Goal: Task Accomplishment & Management: Manage account settings

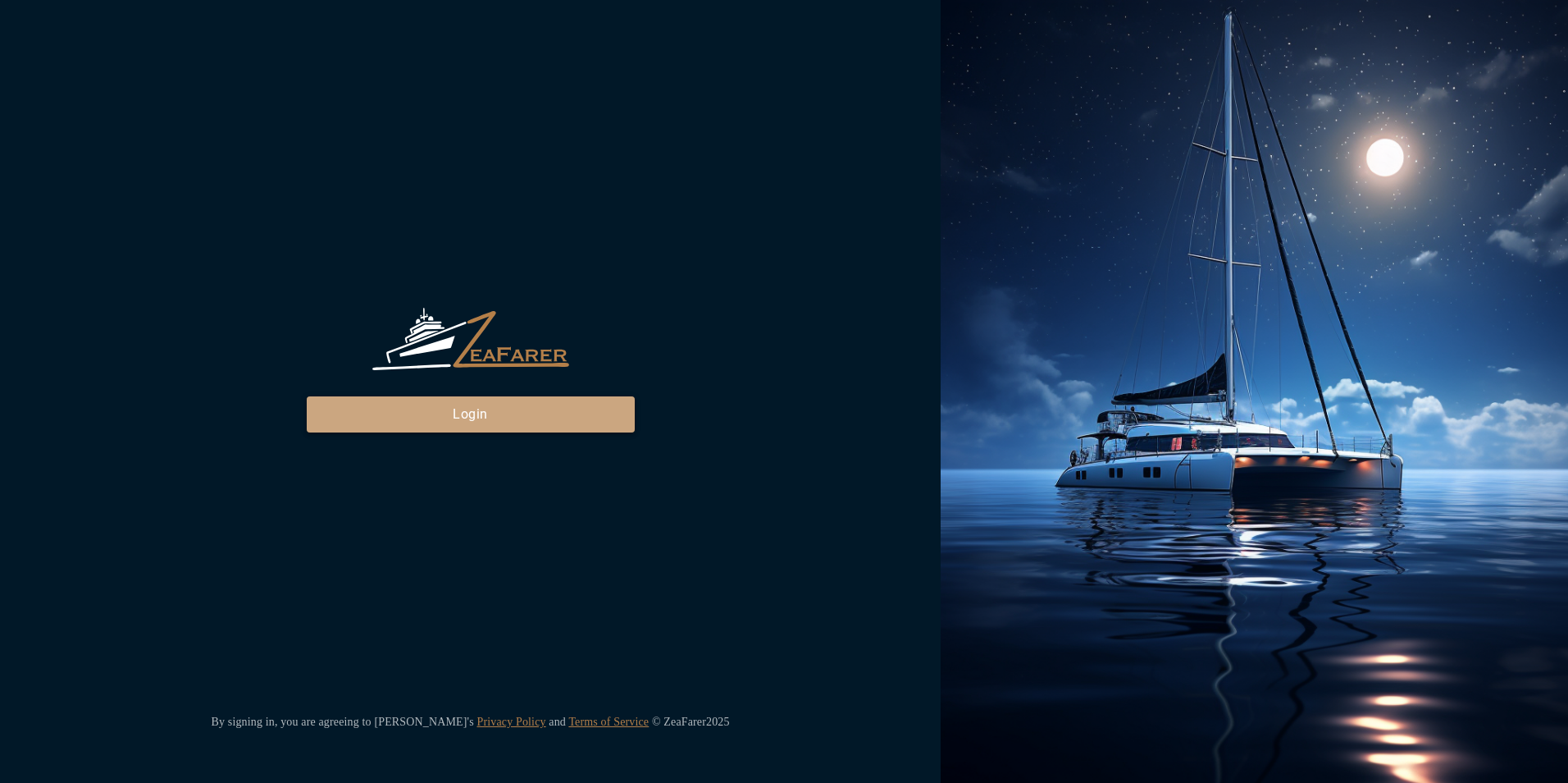
click at [507, 417] on button "Login" at bounding box center [471, 414] width 328 height 36
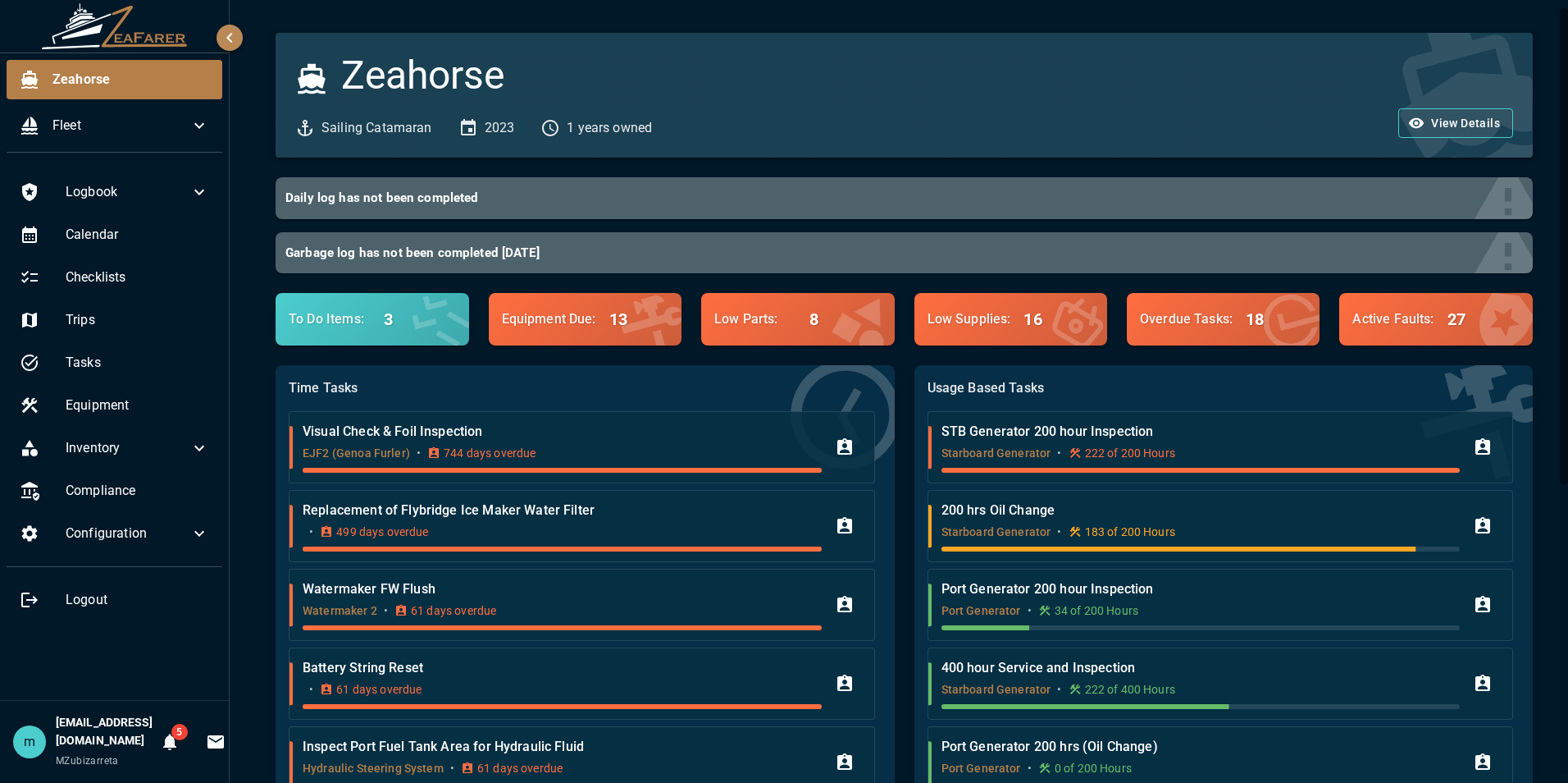
click at [906, 530] on div "Usage Based Tasks STB Generator 200 hour Inspection Starboard Generator • 222 o…" at bounding box center [1214, 598] width 638 height 504
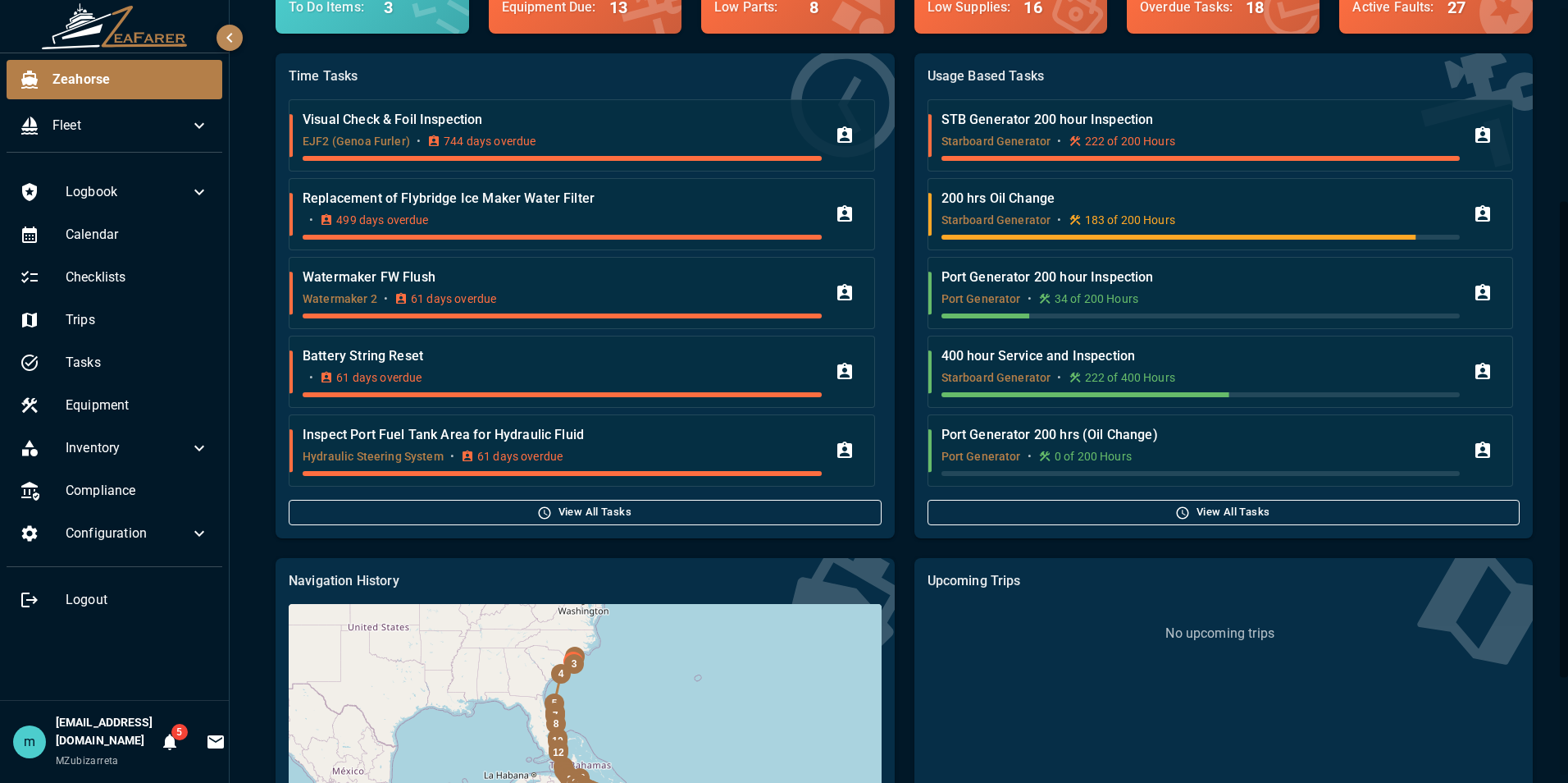
scroll to position [328, 0]
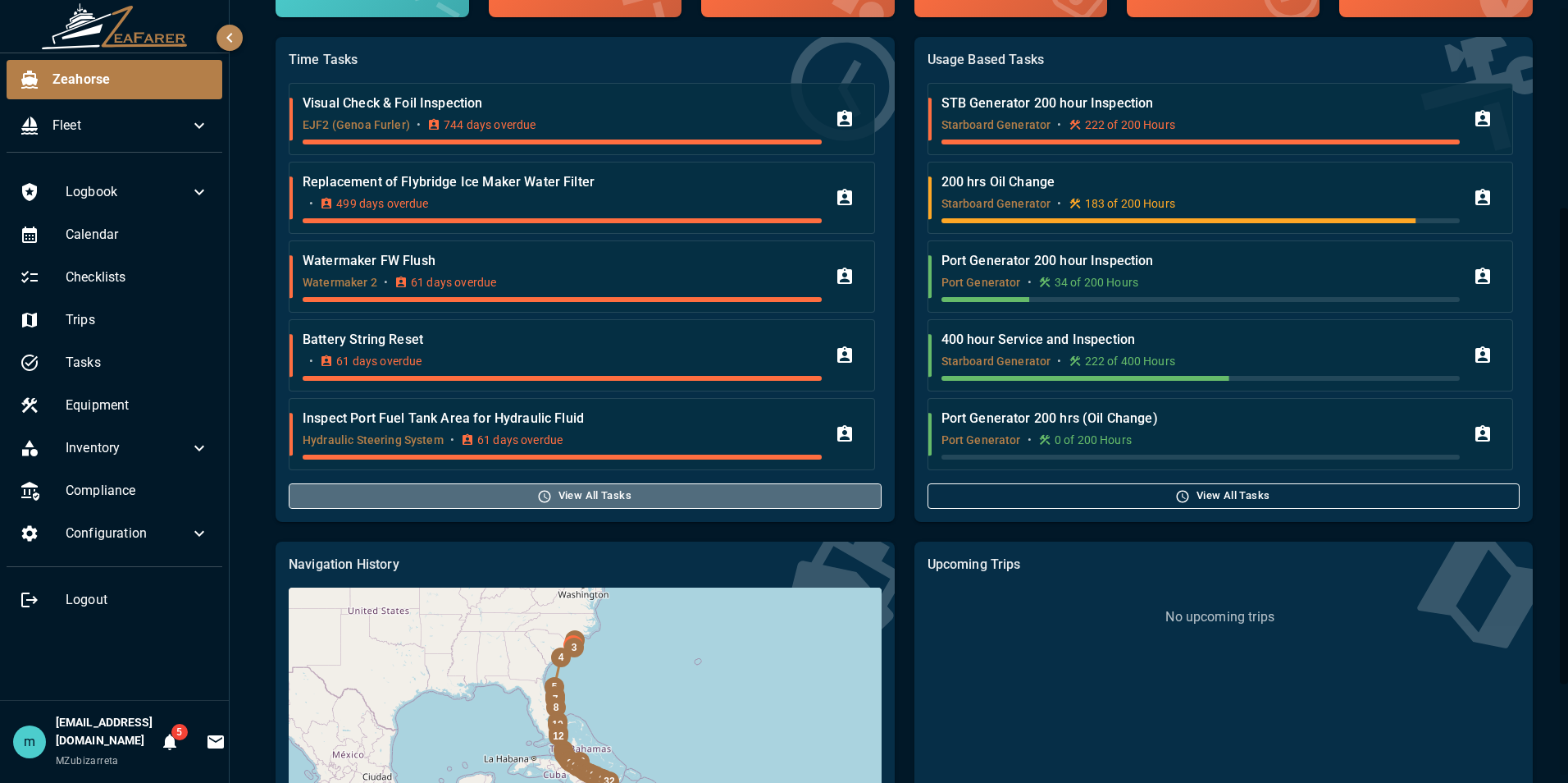
click at [637, 496] on button "View All Tasks" at bounding box center [585, 496] width 593 height 26
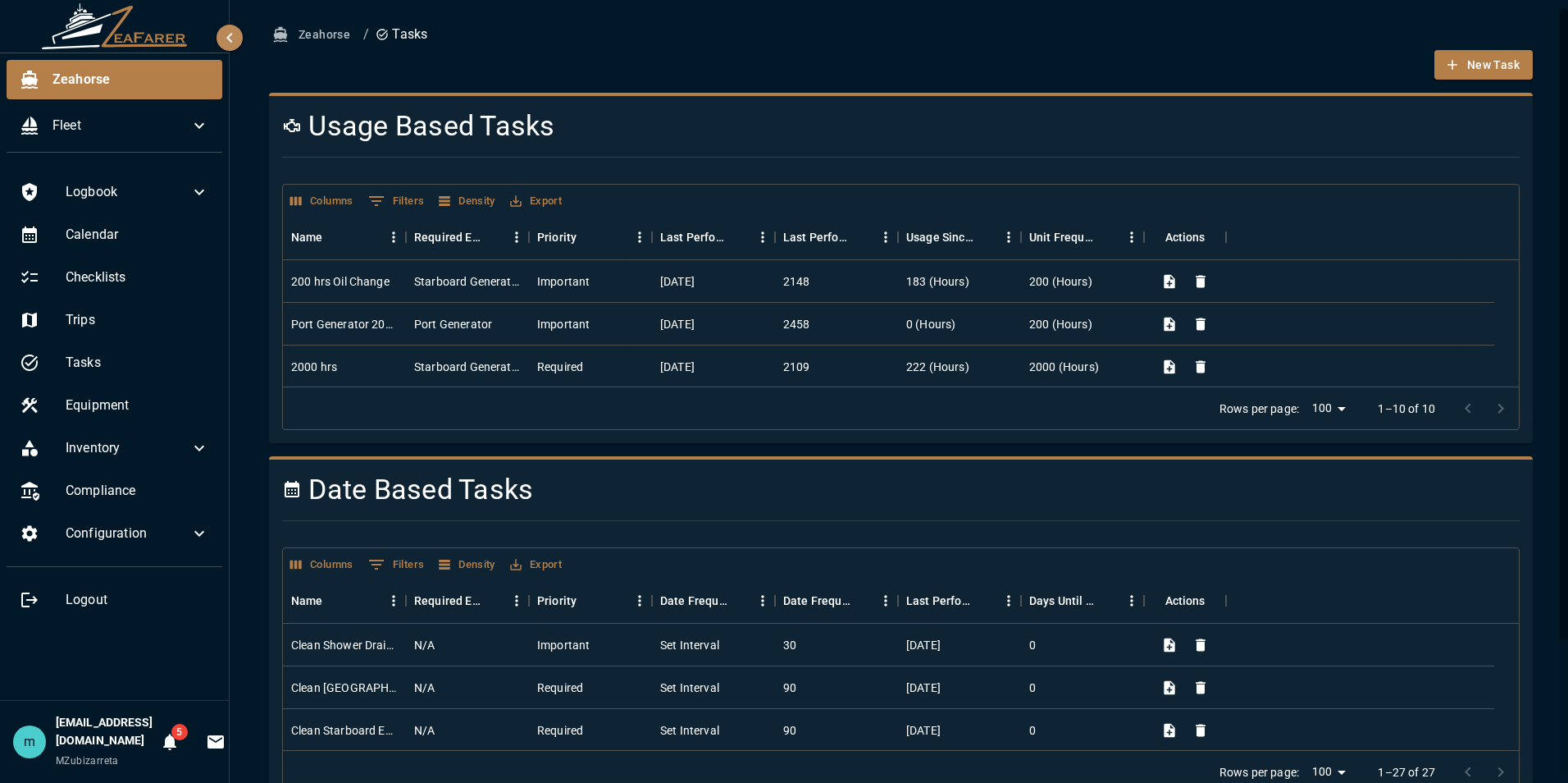
click at [1509, 376] on div "Usage Based Tasks Columns 0 Filters Density Export Name Required Equipment Prio…" at bounding box center [901, 267] width 1264 height 350
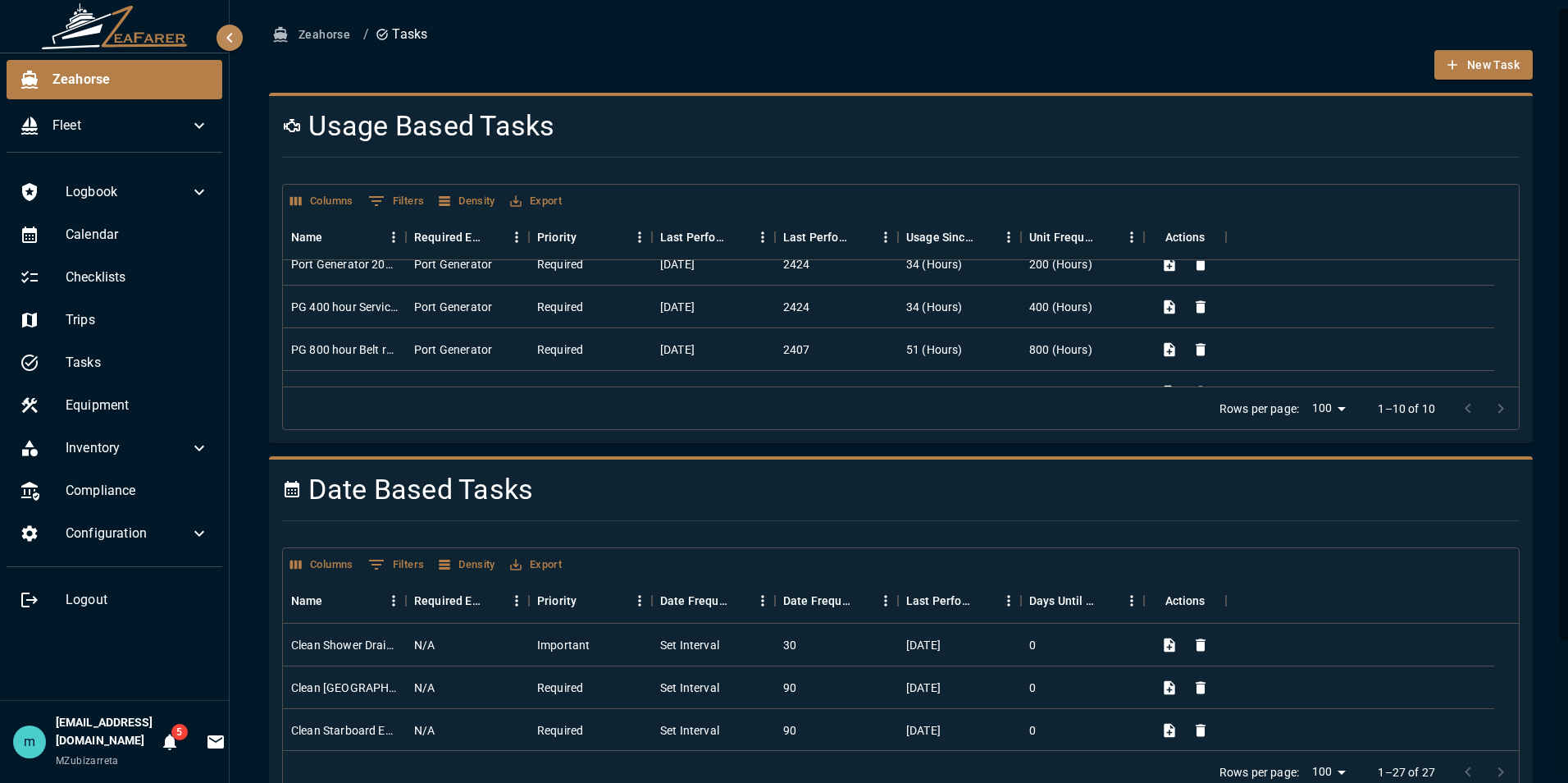
scroll to position [300, 0]
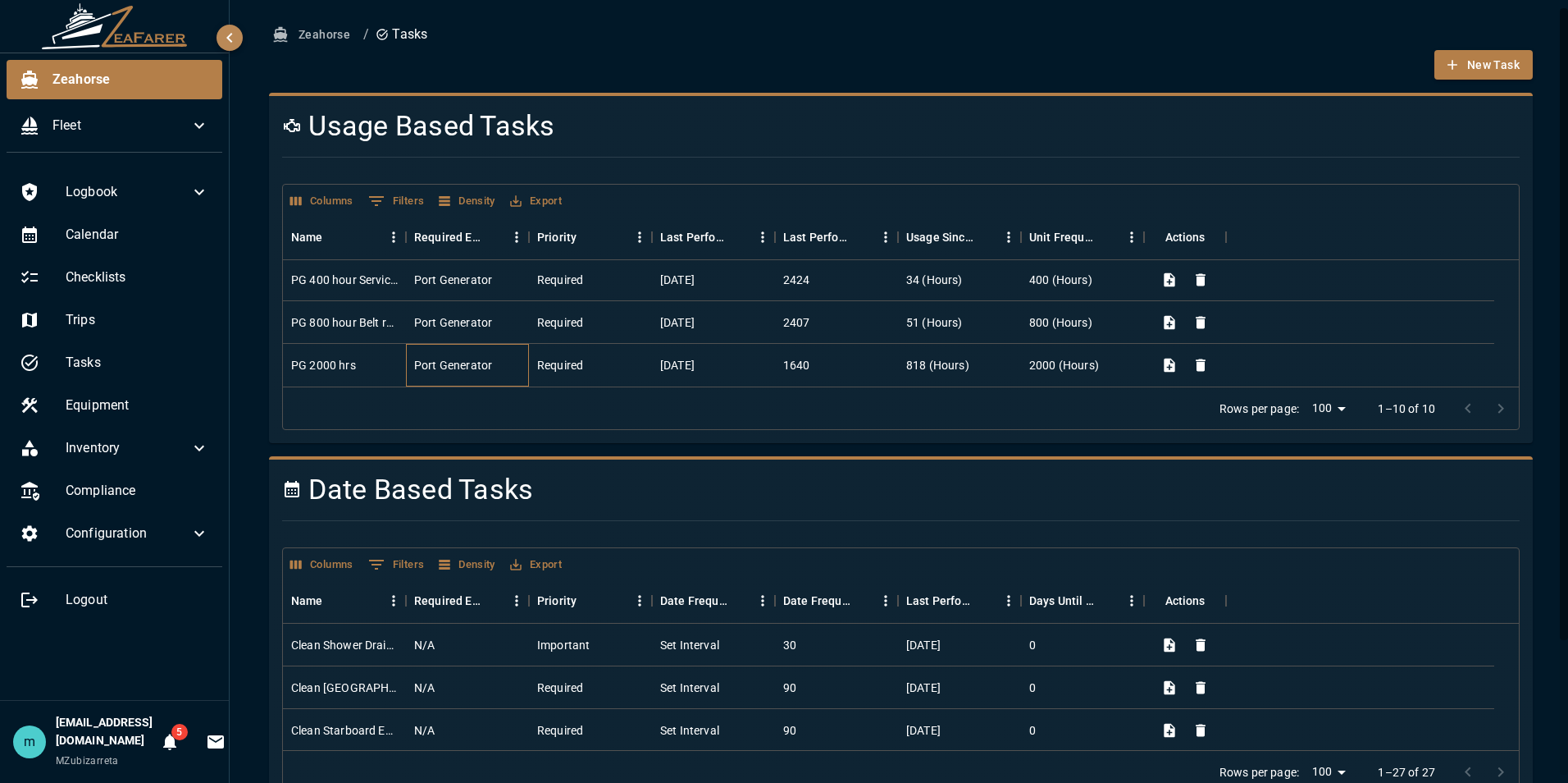
click at [519, 365] on div "Port Generator" at bounding box center [467, 364] width 123 height 42
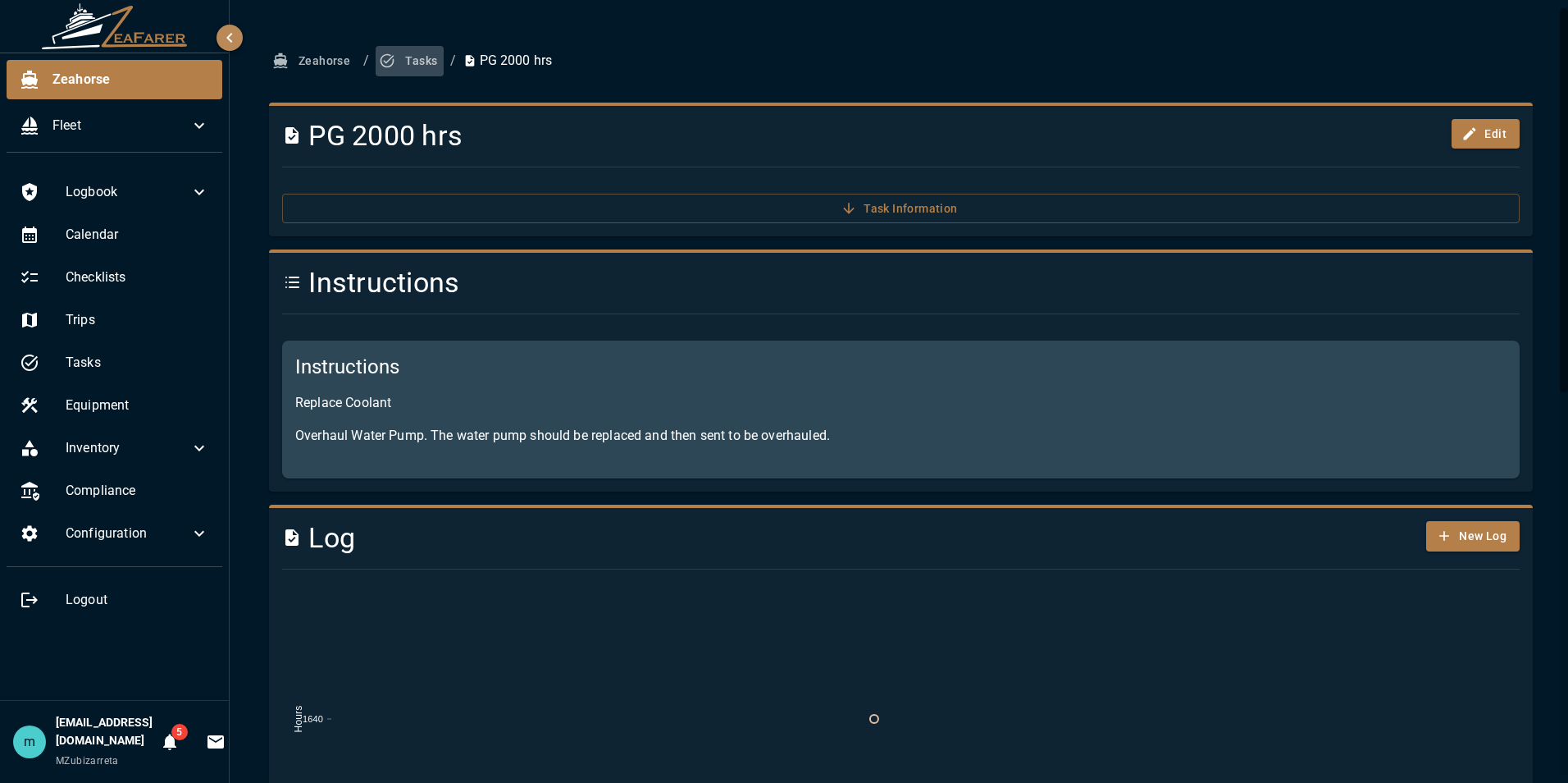
click at [421, 63] on button "Tasks" at bounding box center [409, 61] width 68 height 30
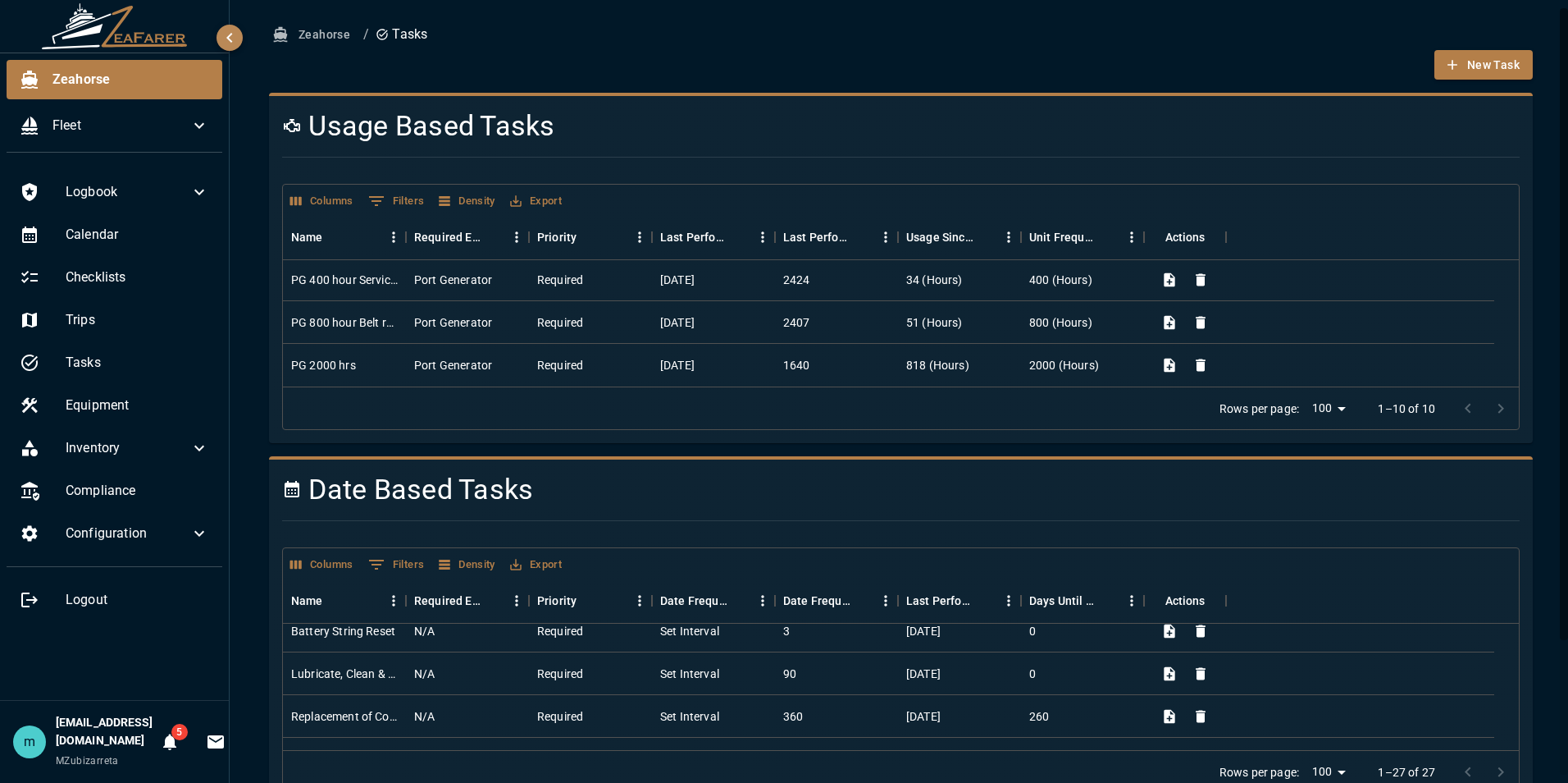
scroll to position [601, 0]
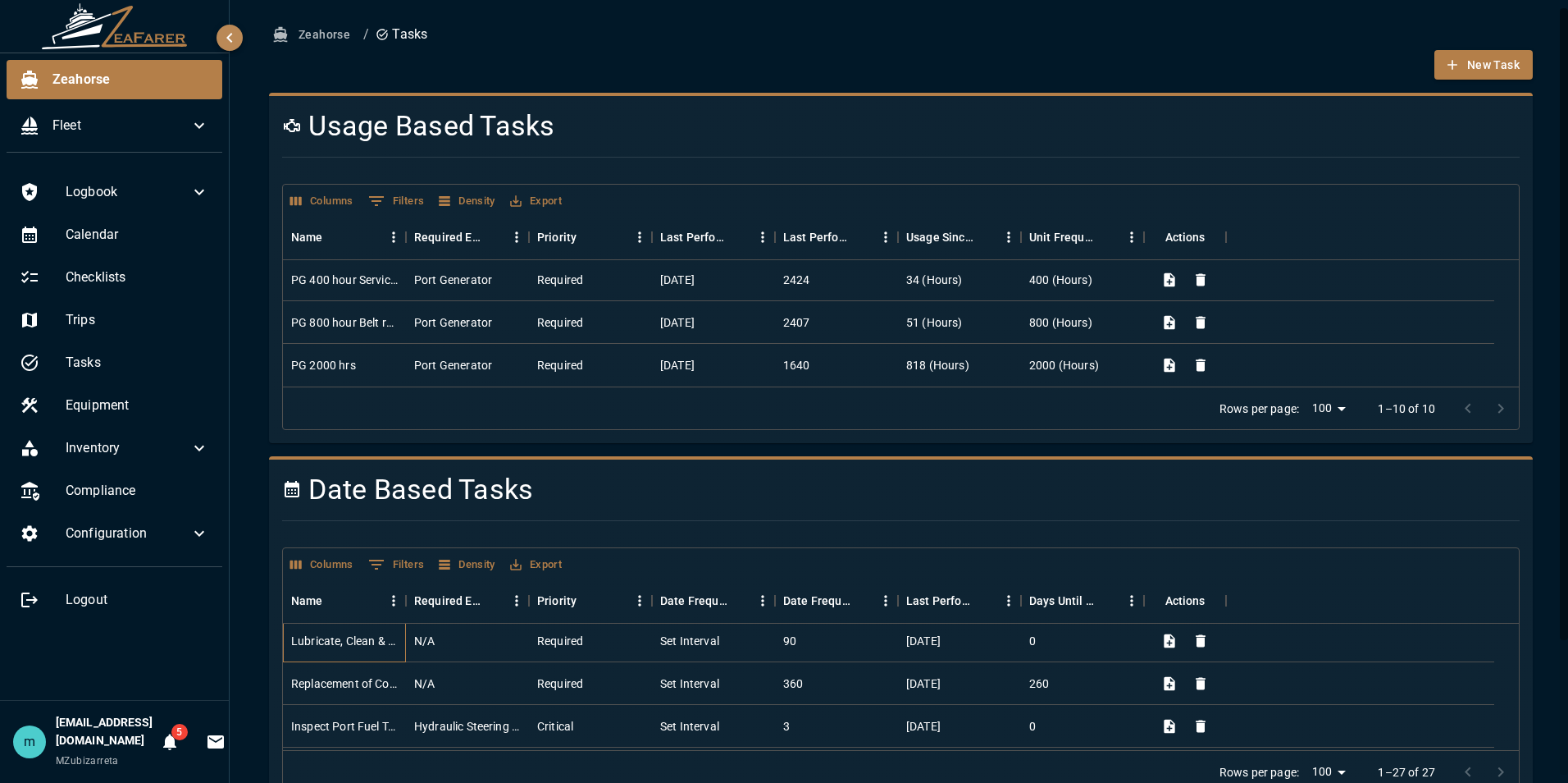
click at [323, 638] on div "Lubricate, Clean & Inventory Tools" at bounding box center [344, 641] width 107 height 17
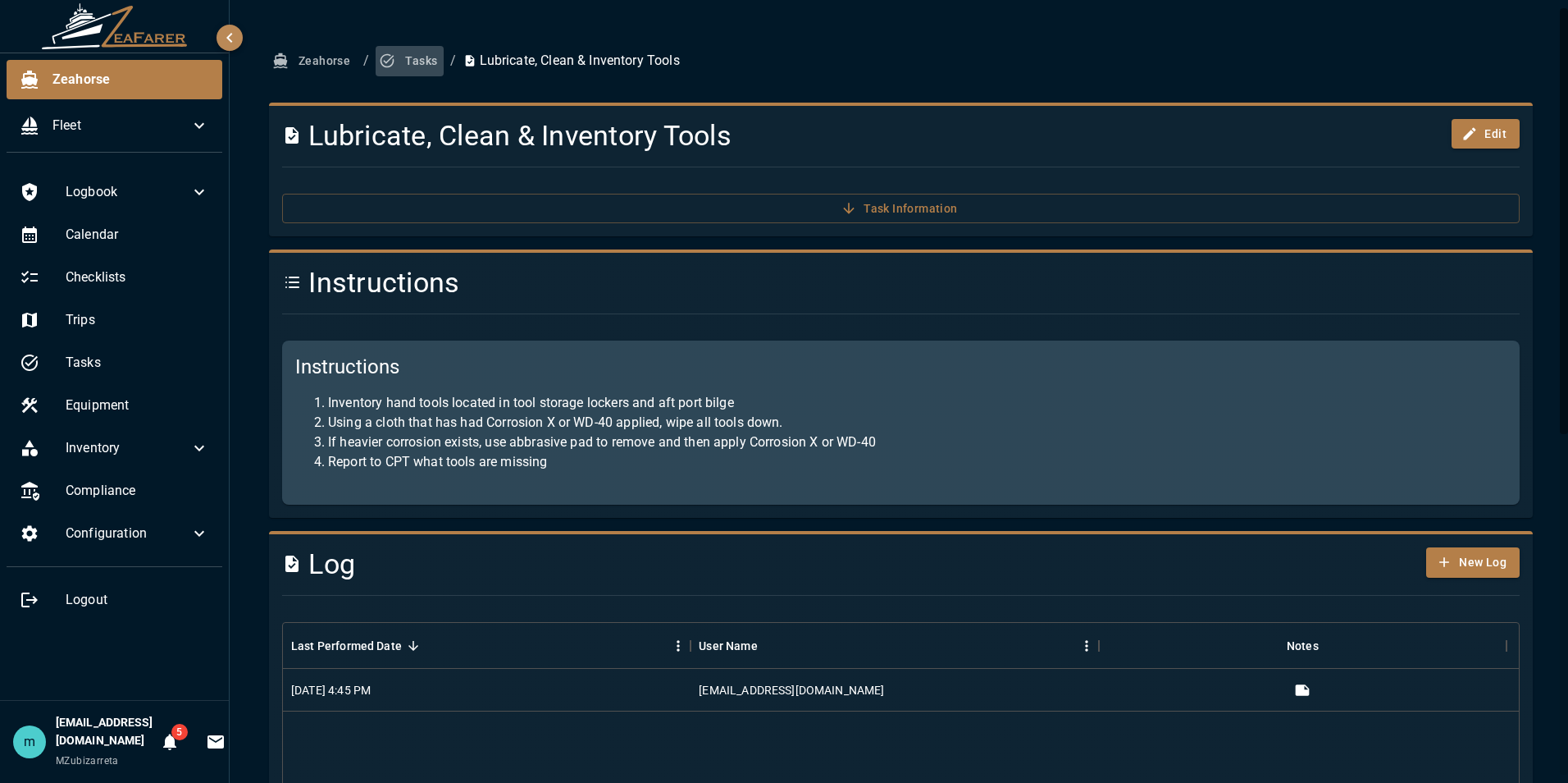
click at [418, 58] on button "Tasks" at bounding box center [409, 61] width 68 height 30
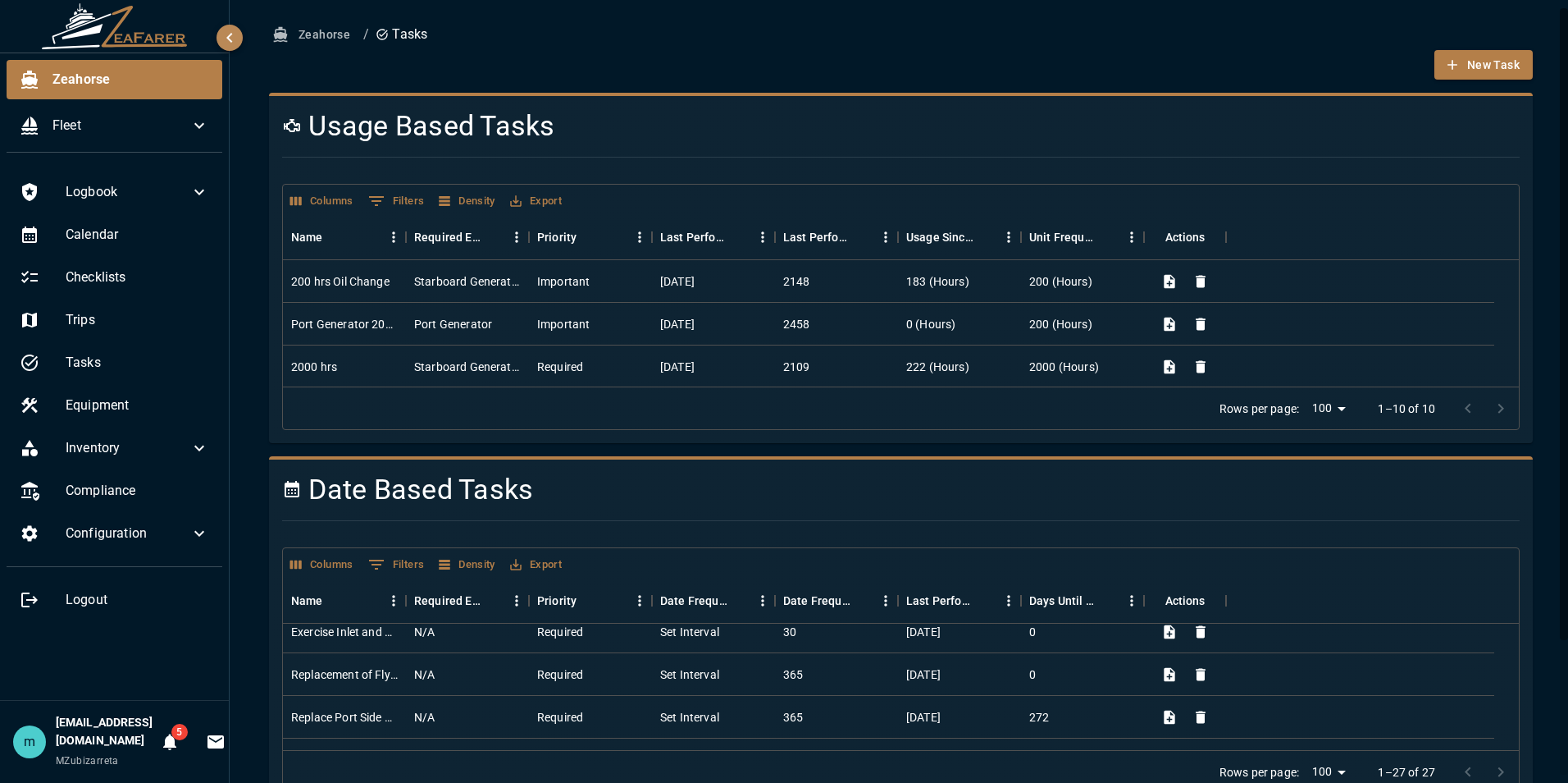
scroll to position [1025, 0]
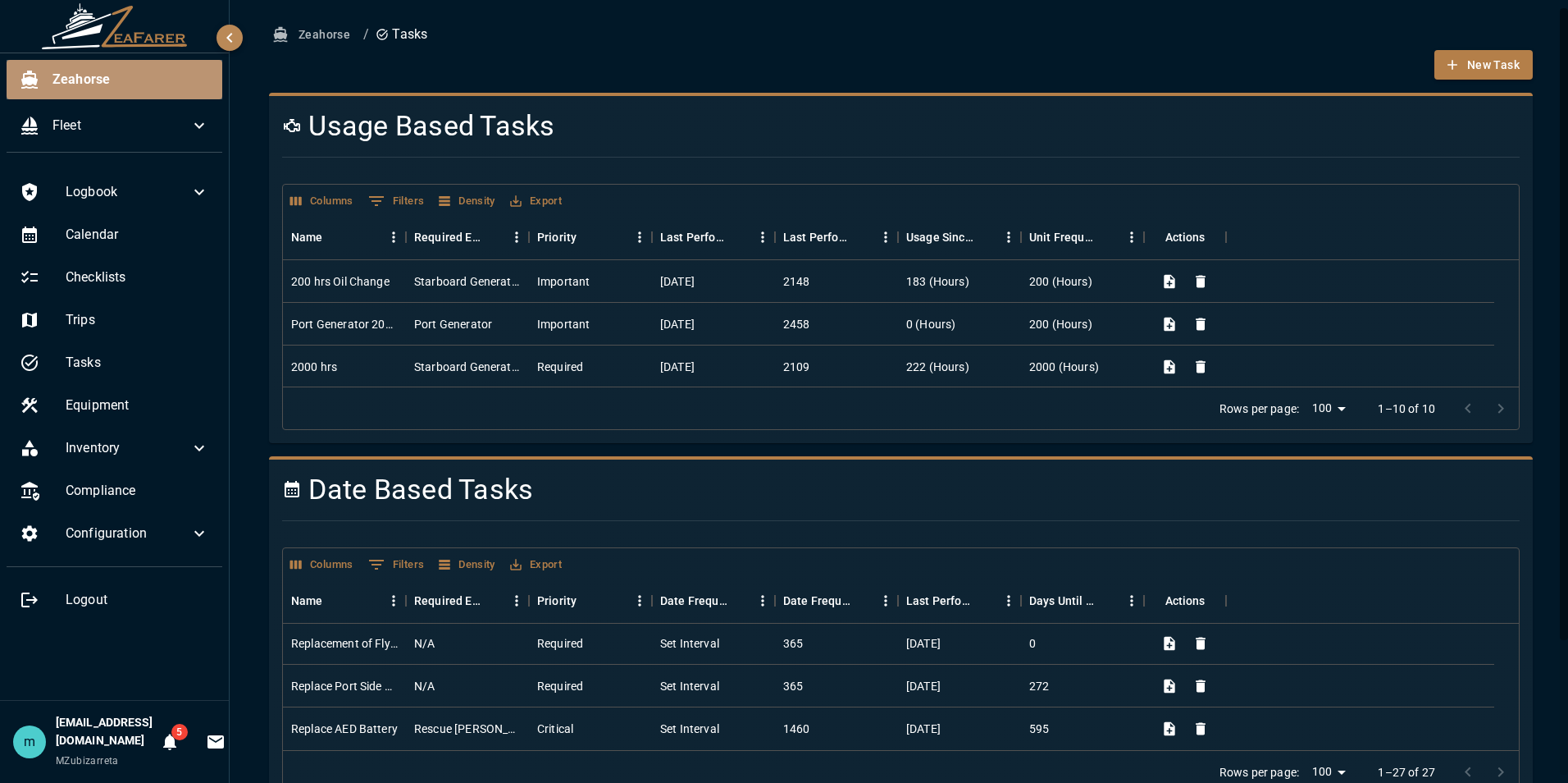
click at [75, 90] on div "Zeahorse" at bounding box center [115, 79] width 216 height 39
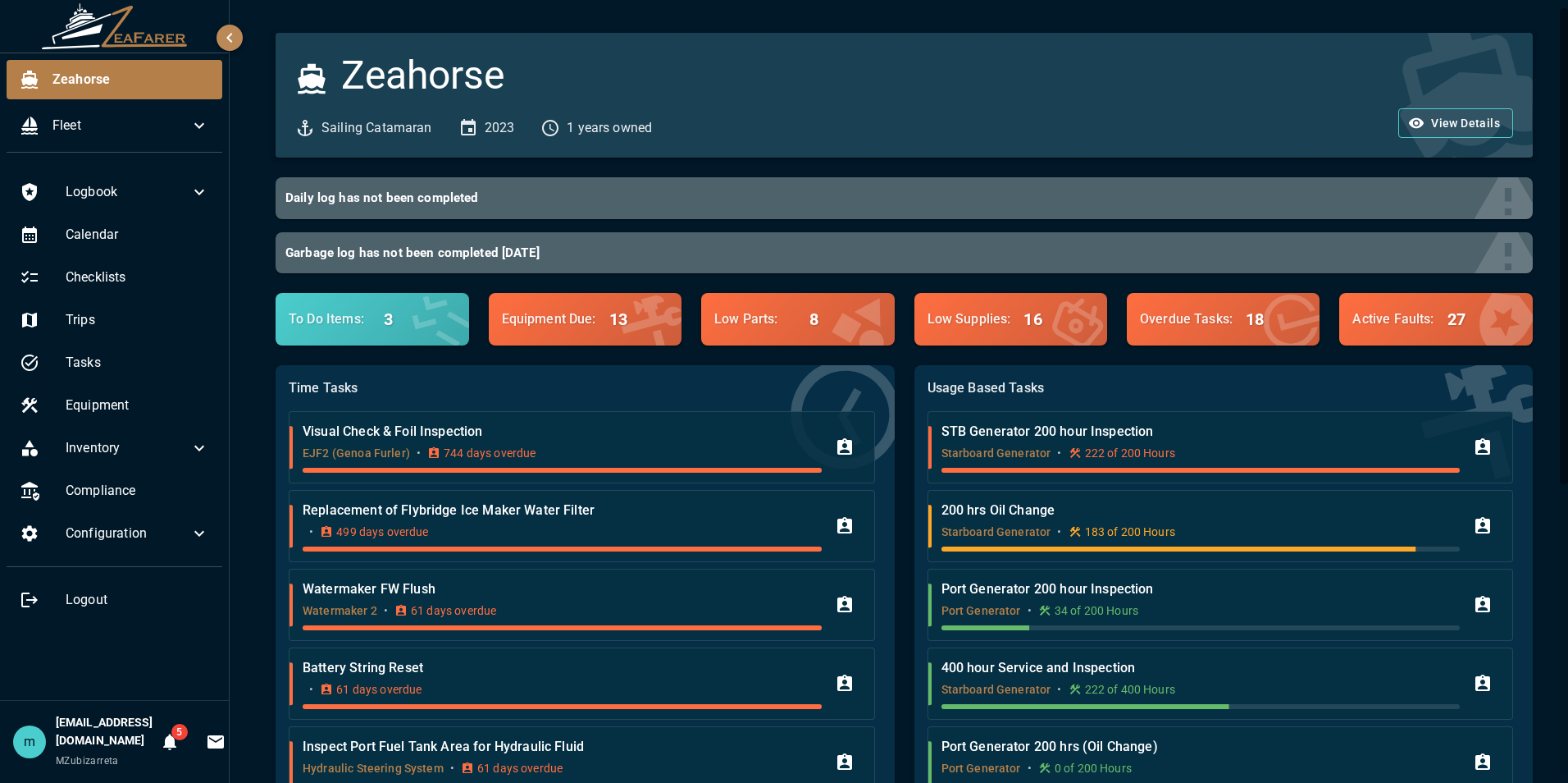
click at [879, 498] on div "Time Tasks Visual Check & Foil Inspection EJF2 (Genoa Furler) • 744 days overdu…" at bounding box center [585, 607] width 618 height 485
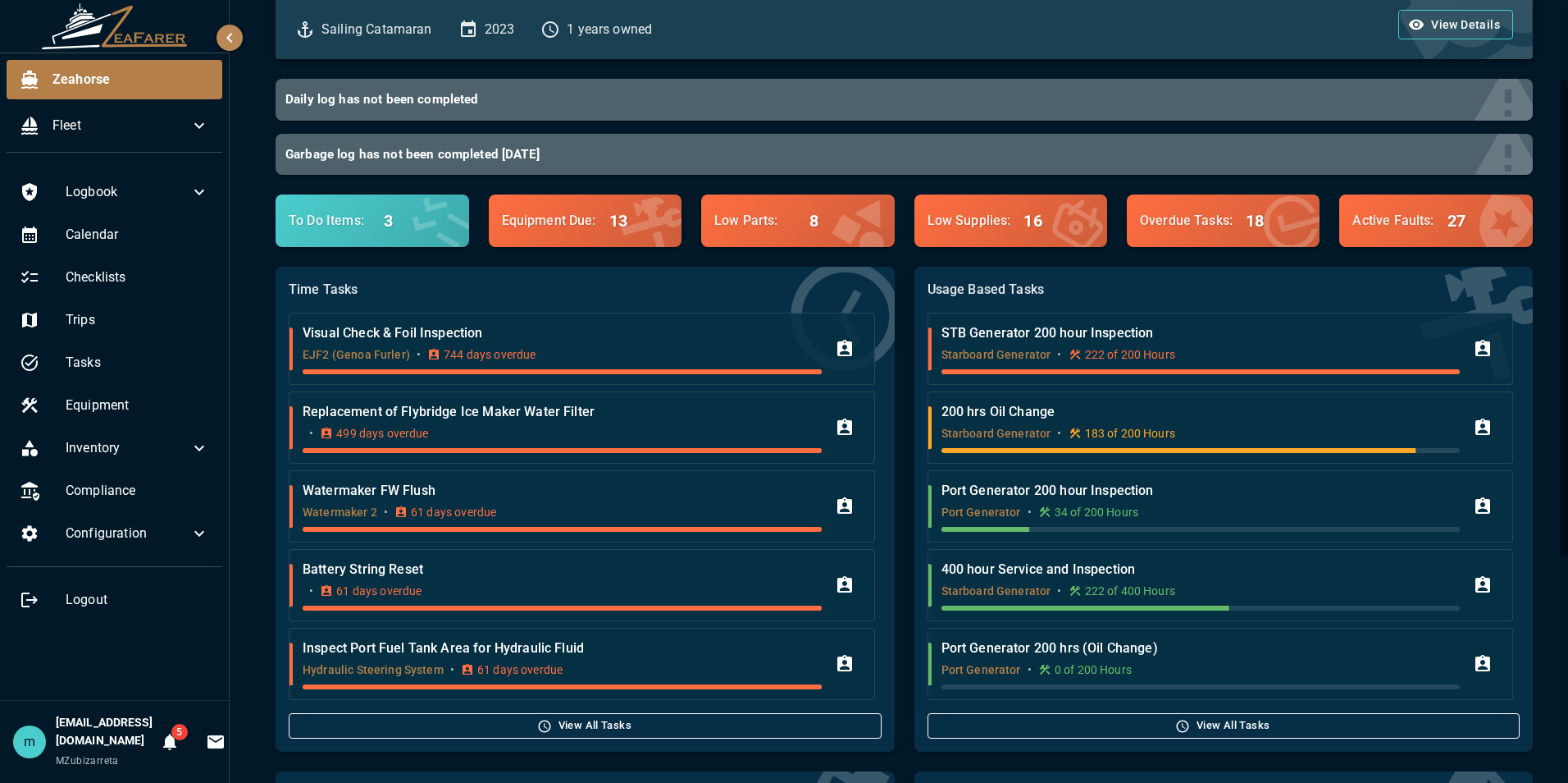
scroll to position [131, 0]
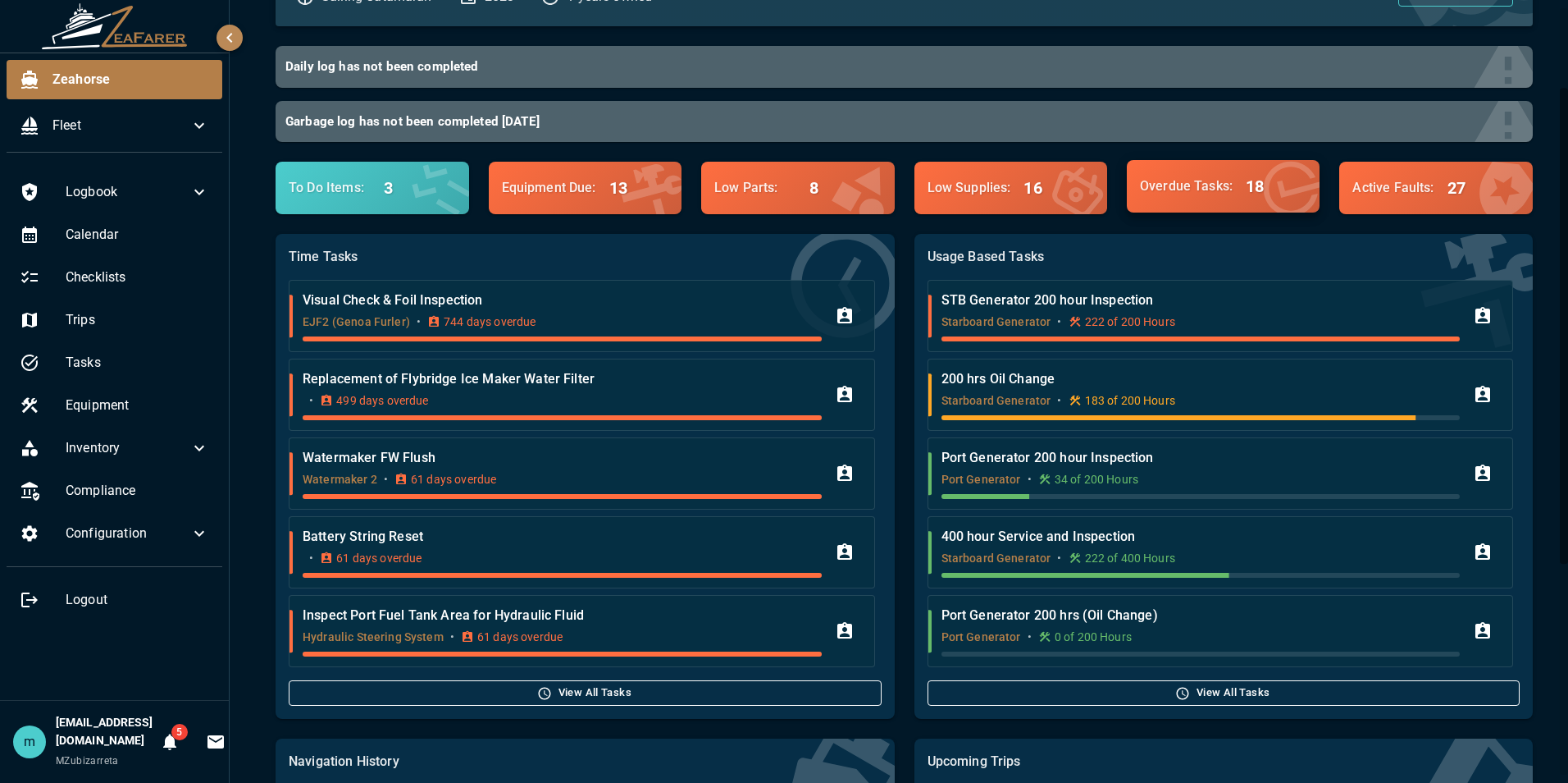
click at [1159, 187] on p "Overdue Tasks :" at bounding box center [1186, 186] width 92 height 20
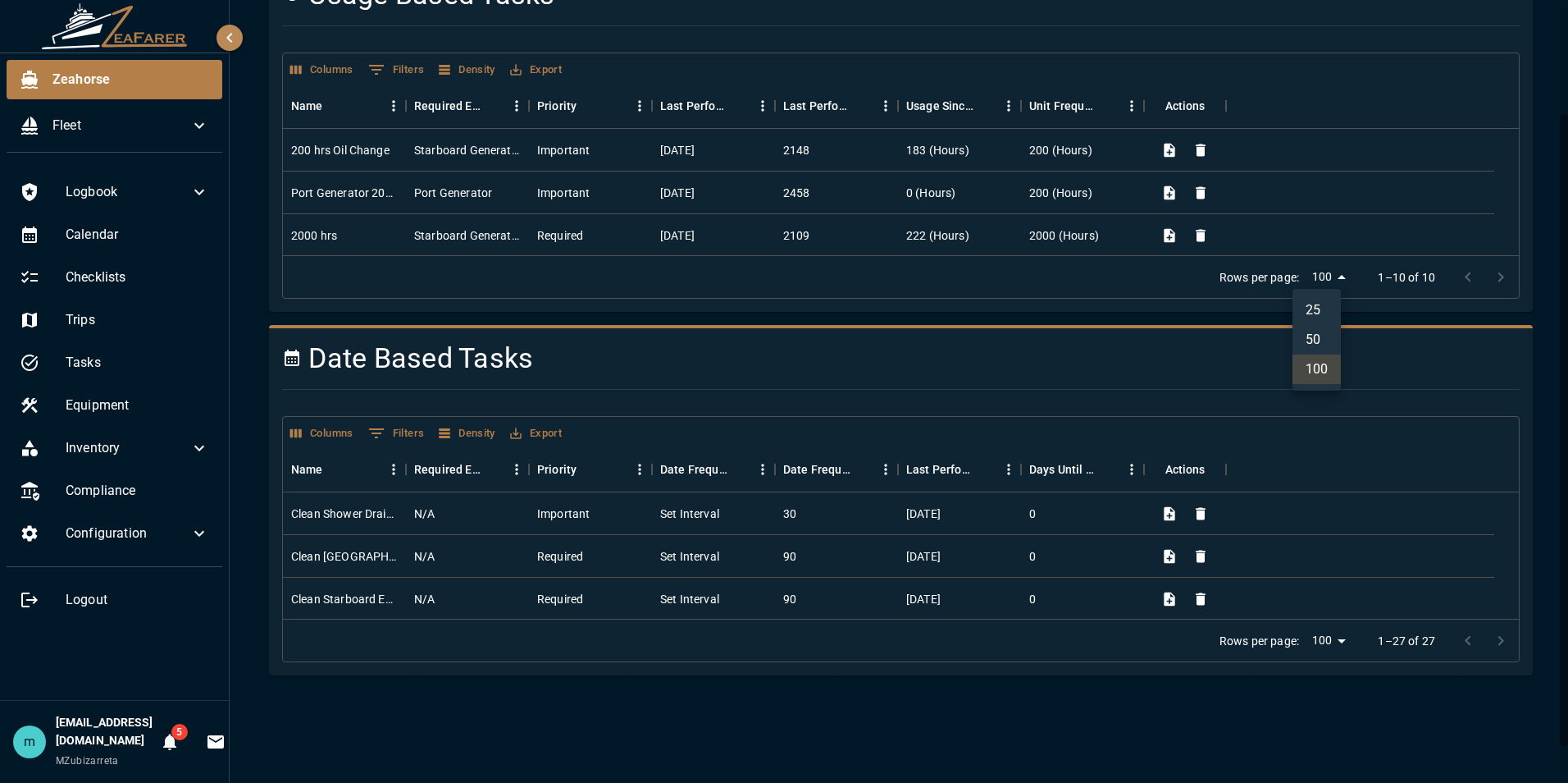
click at [1323, 272] on body "Zeahorse Fleet Logbook Calendar Checklists Trips Tasks Equipment Inventory Comp…" at bounding box center [784, 392] width 1568 height 783
drag, startPoint x: 1499, startPoint y: 160, endPoint x: 1500, endPoint y: 193, distance: 33.0
click at [1500, 193] on div at bounding box center [784, 392] width 1568 height 783
click at [1535, 89] on div "Zeahorse / Tasks New Task Usage Based Tasks Columns 0 Filters Density Export Na…" at bounding box center [901, 282] width 1303 height 787
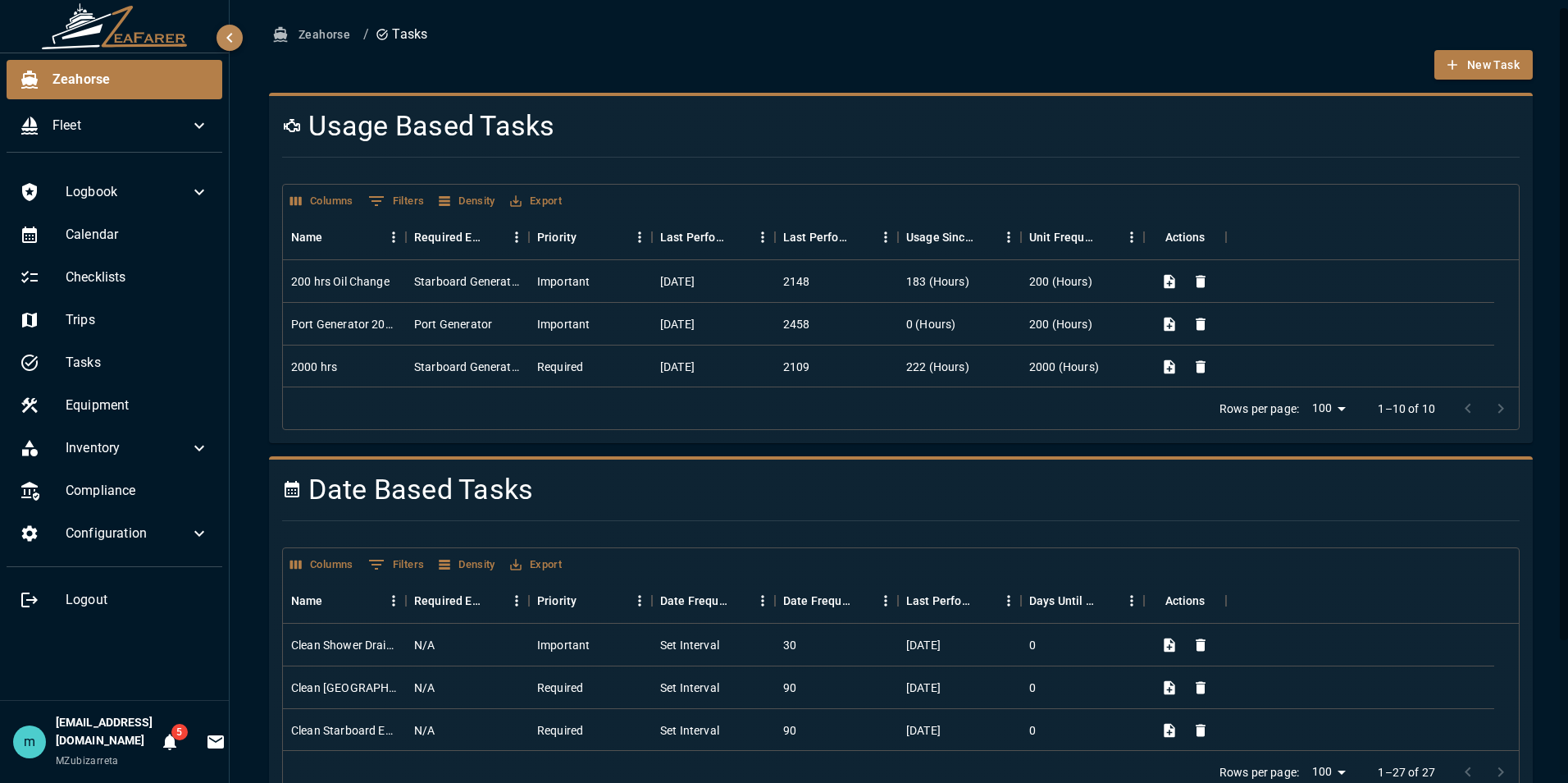
click at [325, 31] on button "Zeahorse" at bounding box center [312, 34] width 87 height 30
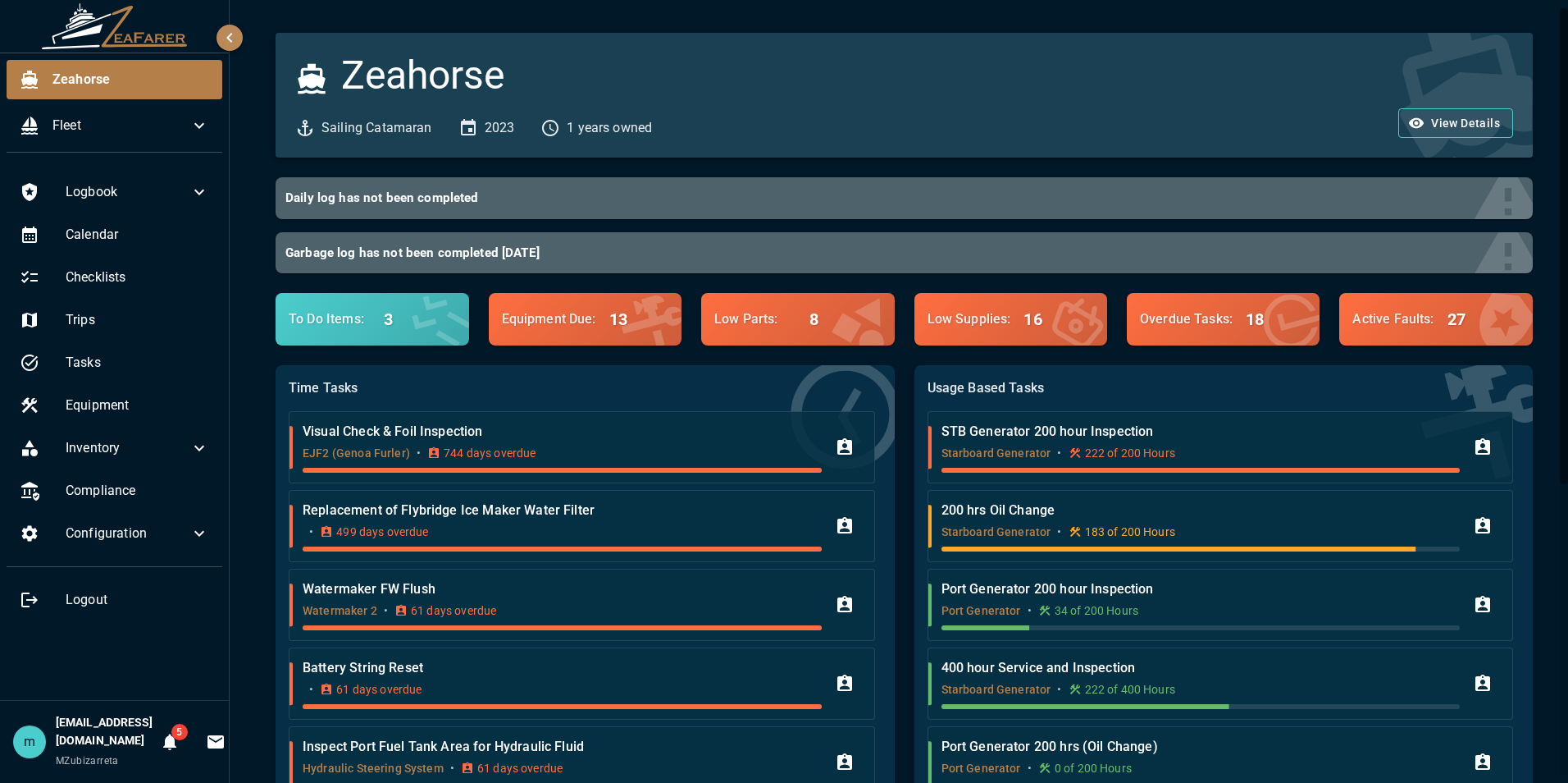
click at [1553, 751] on div "Zeahorse Sailing Catamaran 2023 1 years owned View Details Daily log has not be…" at bounding box center [901, 629] width 1343 height 1259
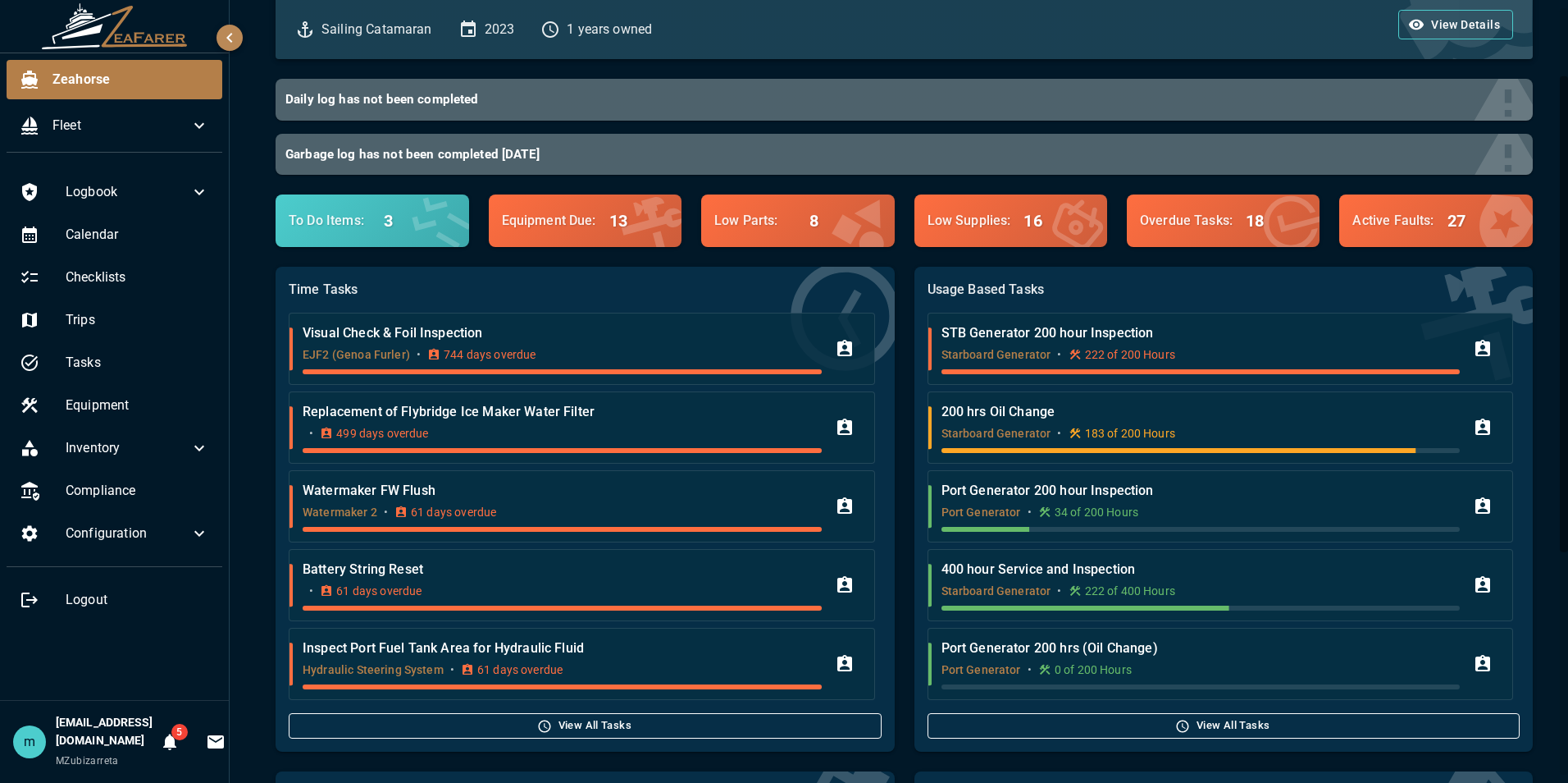
scroll to position [131, 0]
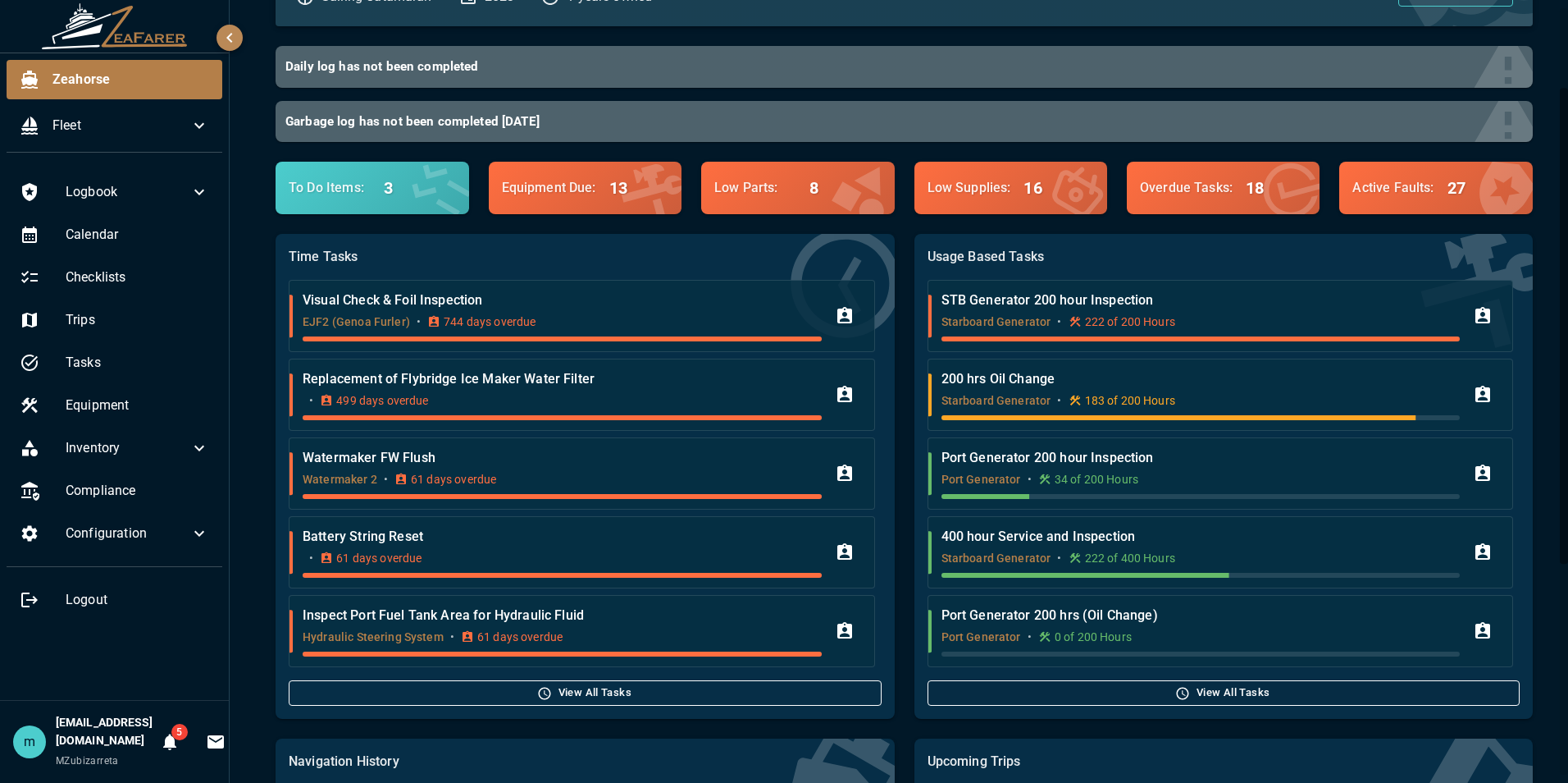
click at [1335, 695] on button "View All Tasks" at bounding box center [1225, 693] width 593 height 26
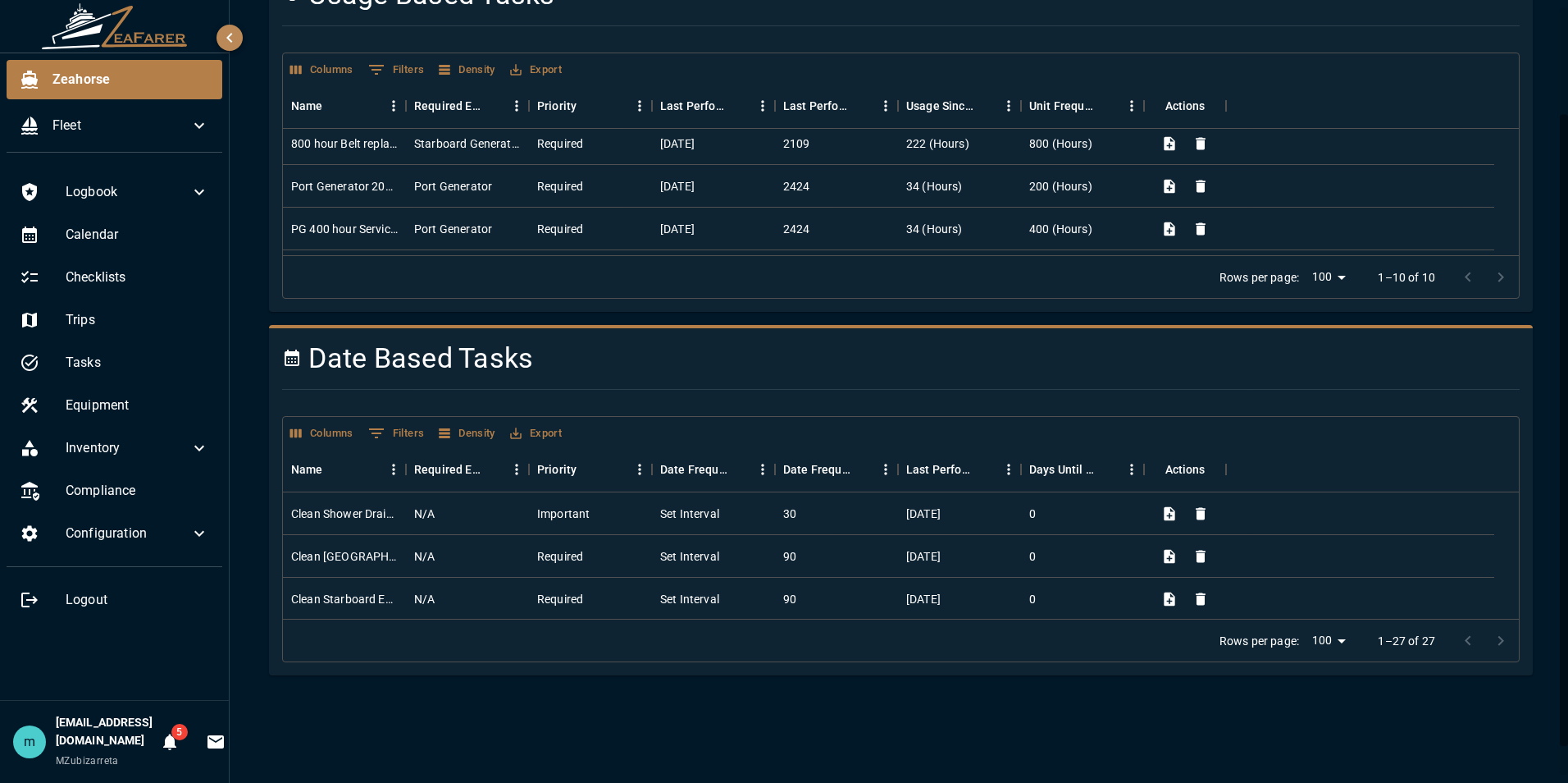
scroll to position [300, 0]
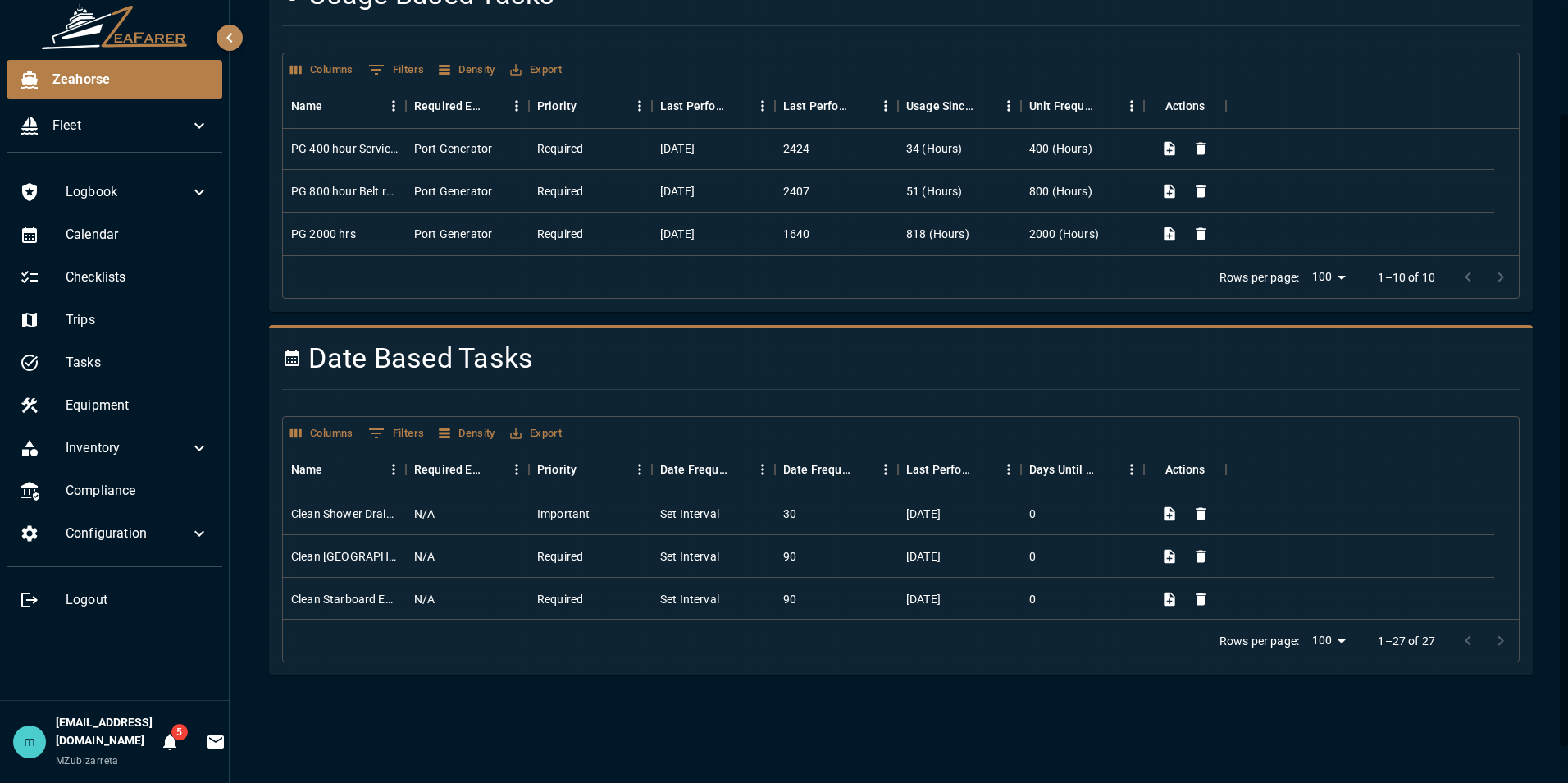
click at [1531, 187] on div "Zeahorse / Tasks New Task Usage Based Tasks Columns 0 Filters Density Export Na…" at bounding box center [901, 282] width 1303 height 787
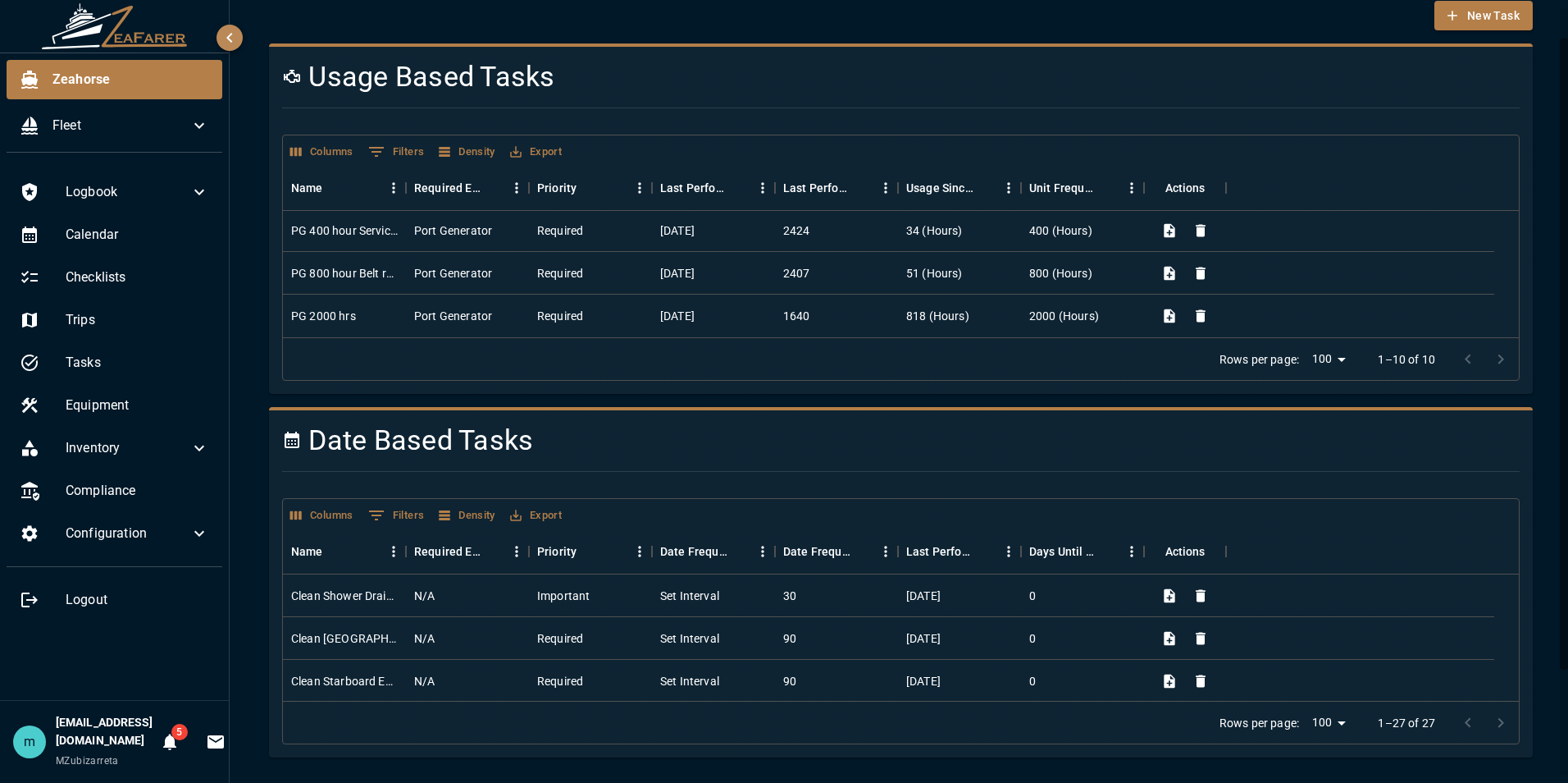
scroll to position [0, 0]
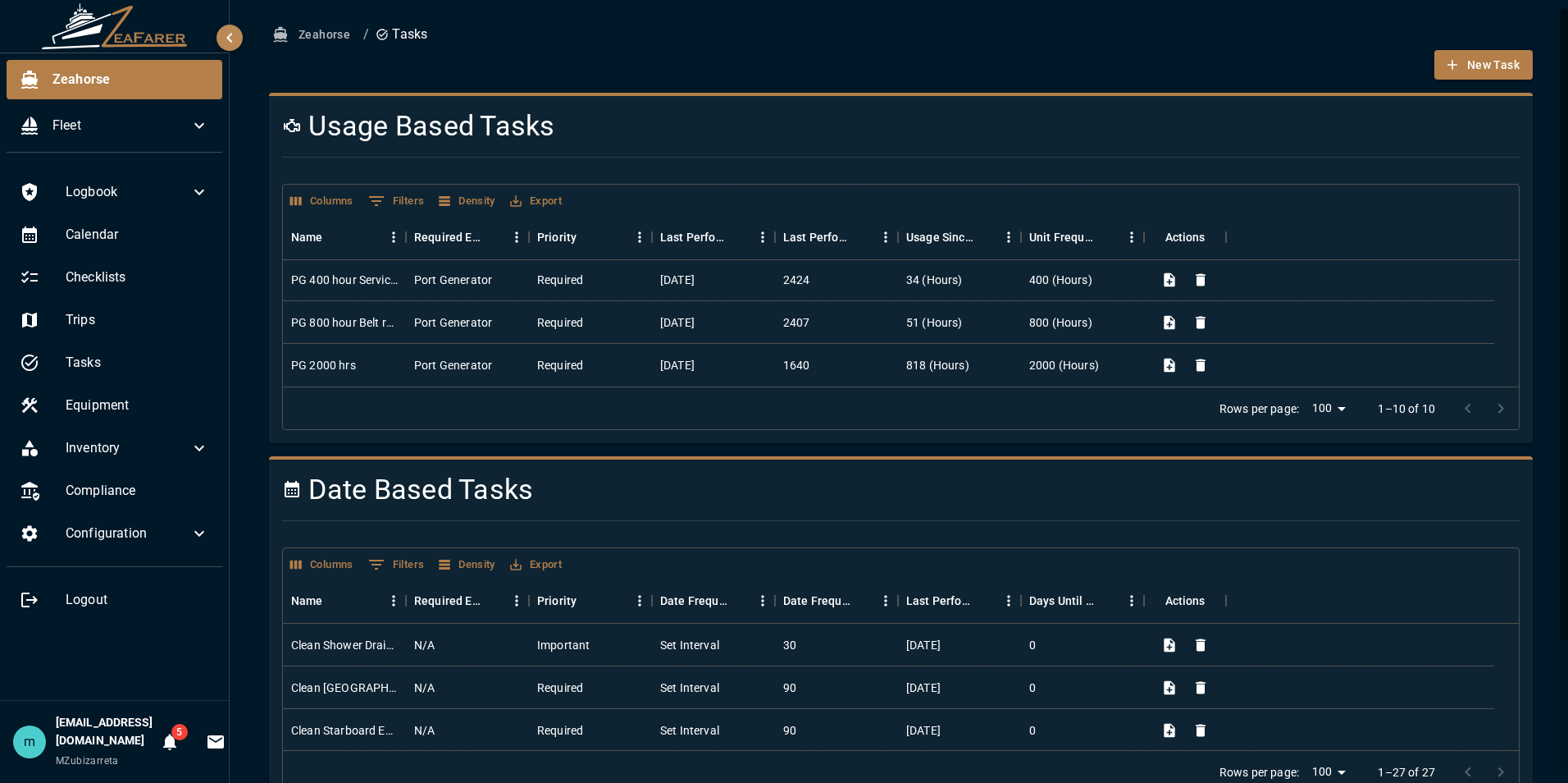
click at [333, 33] on button "Zeahorse" at bounding box center [312, 34] width 87 height 30
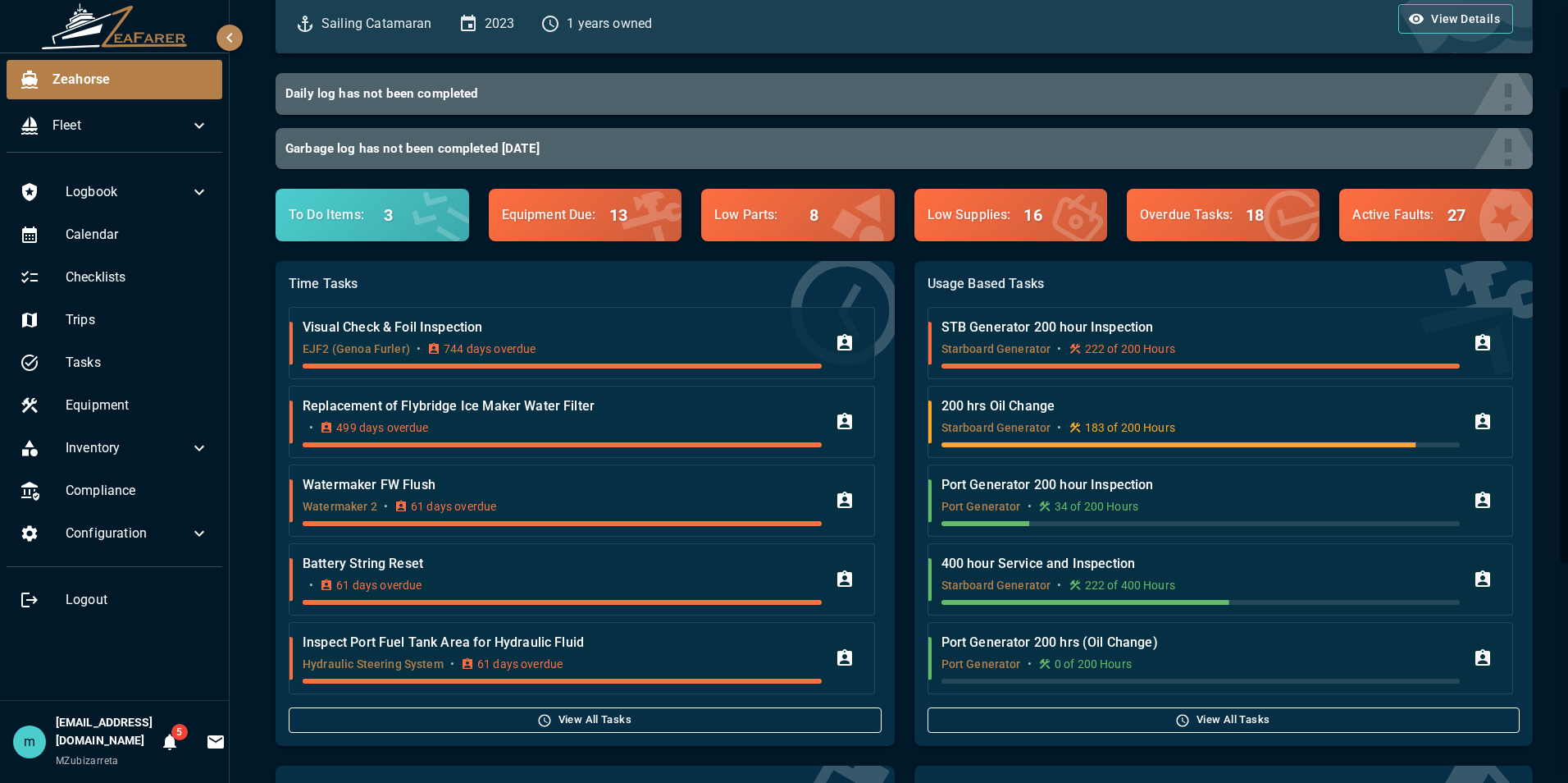
scroll to position [131, 0]
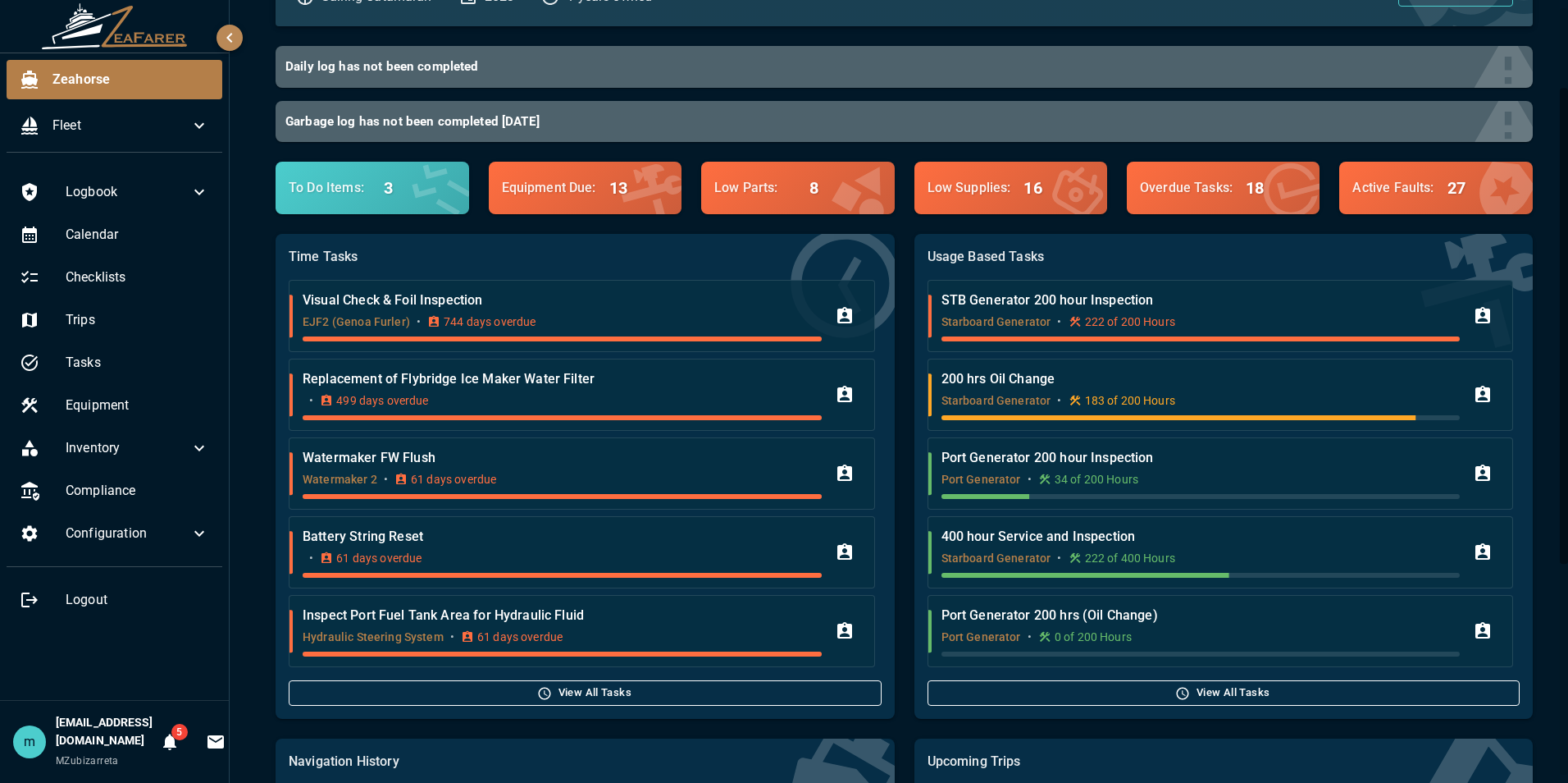
click at [1512, 615] on div "Usage Based Tasks STB Generator 200 hour Inspection Starboard Generator • 222 o…" at bounding box center [1224, 476] width 618 height 485
click at [764, 174] on div "Low Parts : 8" at bounding box center [773, 185] width 118 height 26
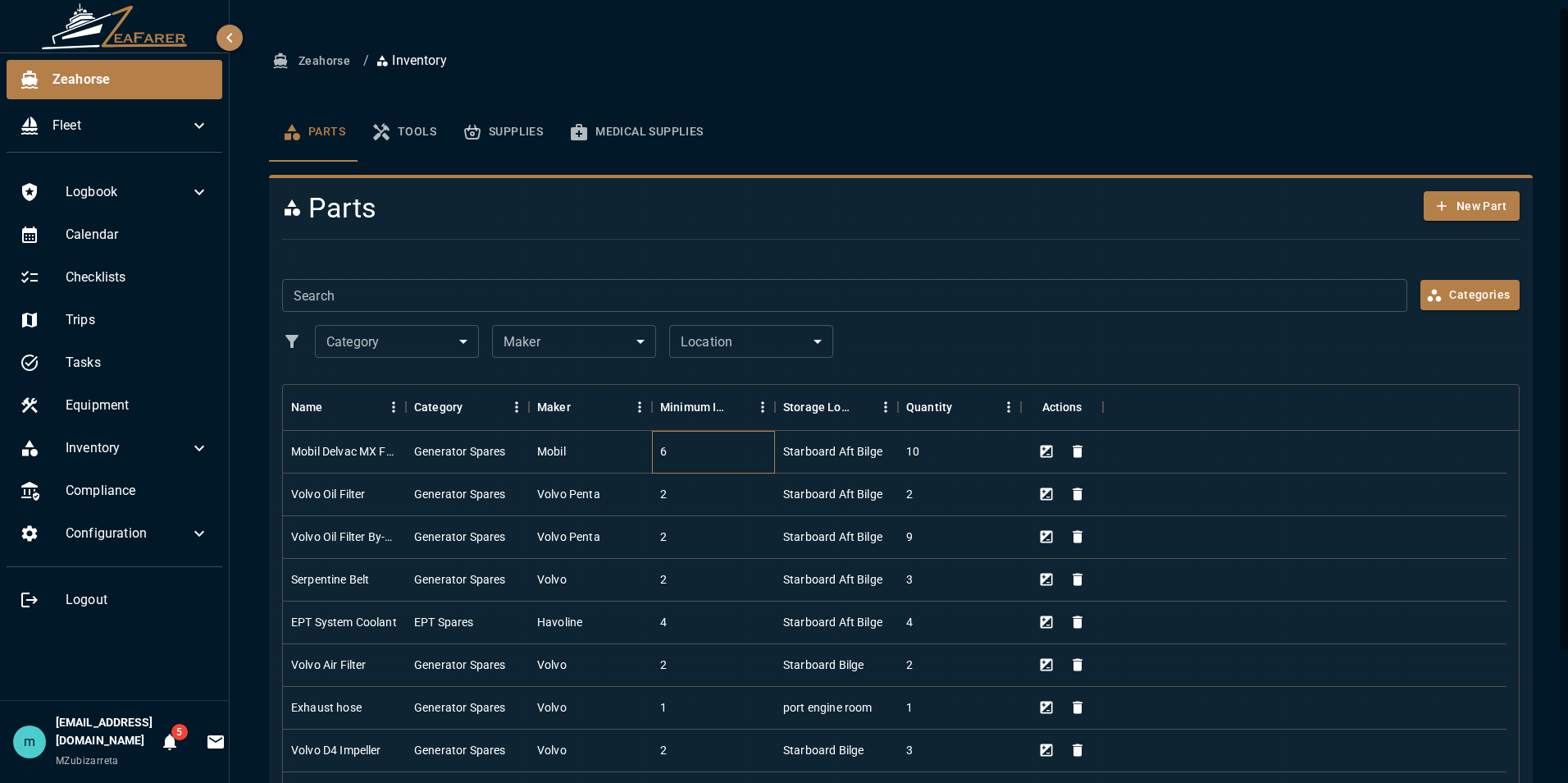
click at [661, 455] on div "6" at bounding box center [663, 450] width 7 height 17
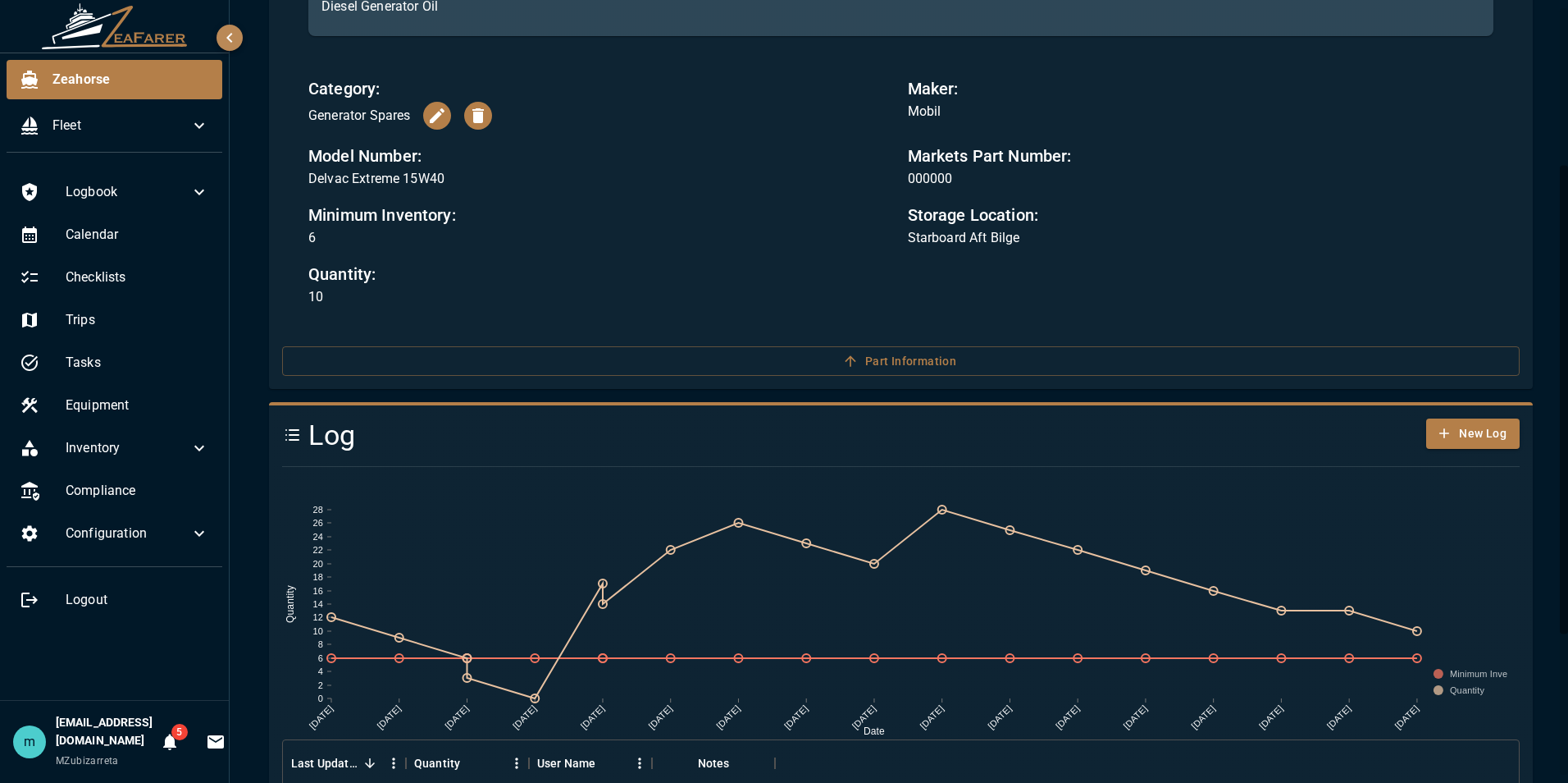
scroll to position [295, 0]
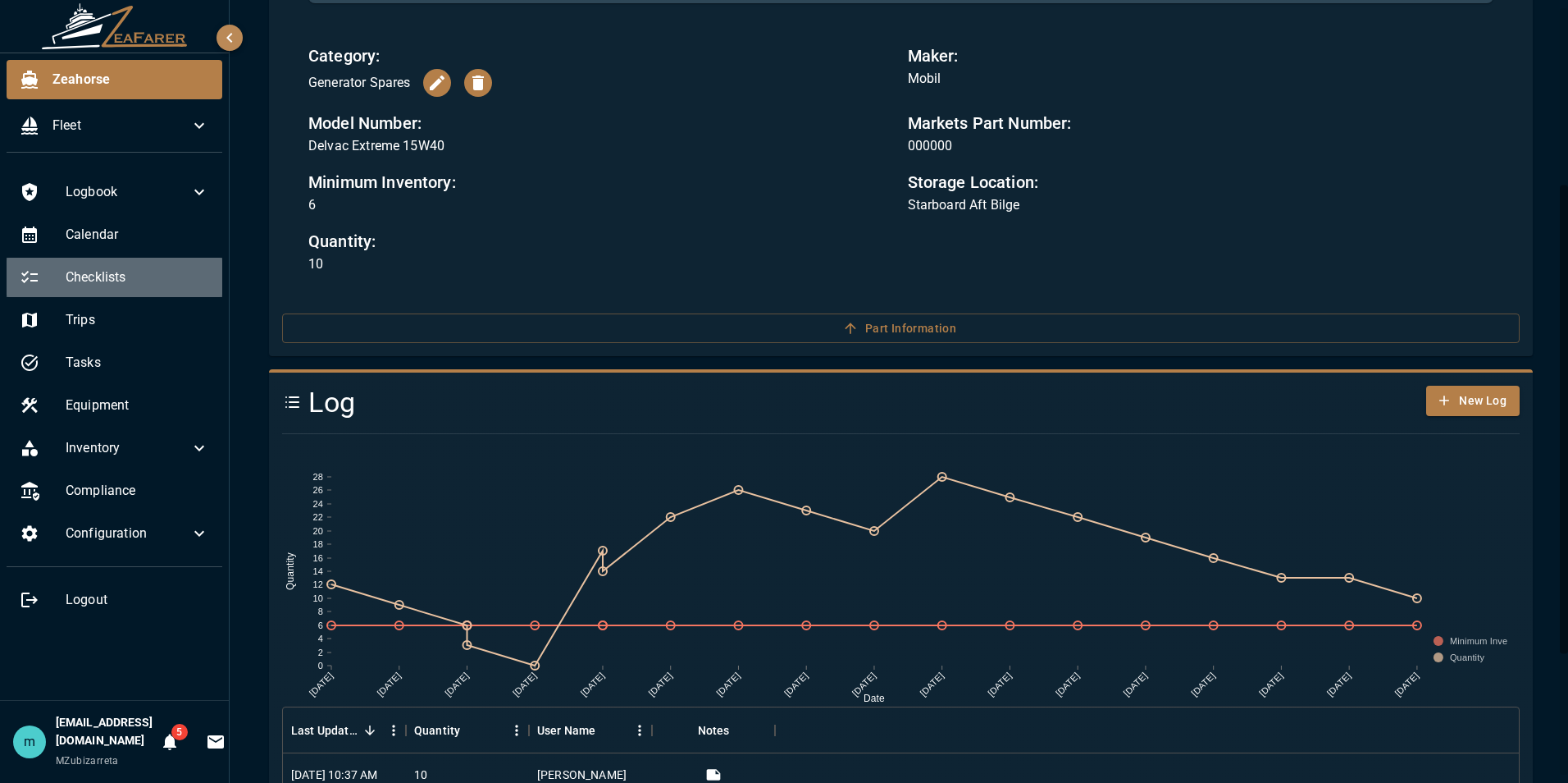
click at [141, 280] on span "Checklists" at bounding box center [137, 278] width 143 height 20
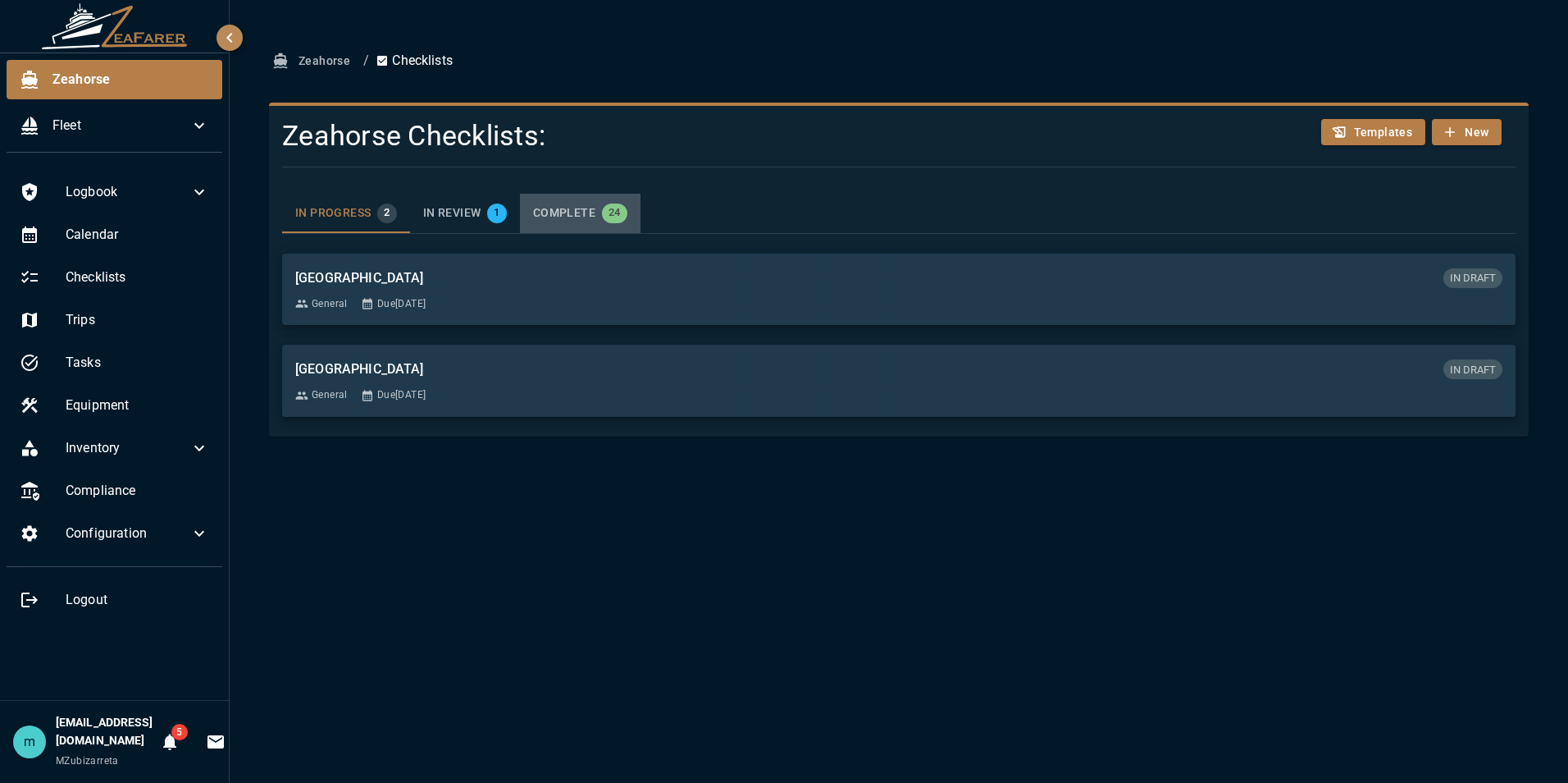
click at [569, 203] on div "COMPLETE 24" at bounding box center [580, 213] width 94 height 20
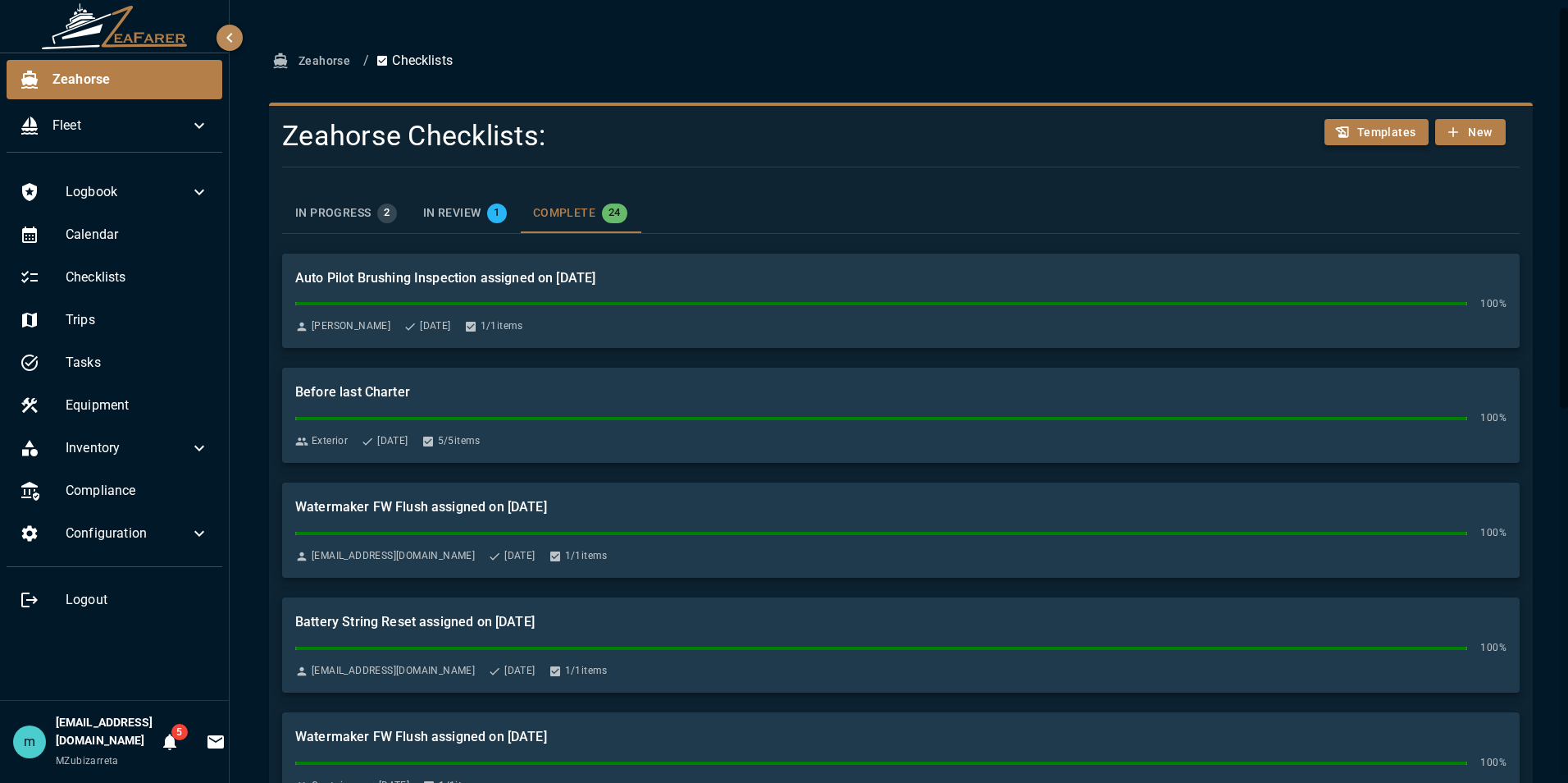
click at [1364, 130] on button "Templates" at bounding box center [1377, 132] width 105 height 27
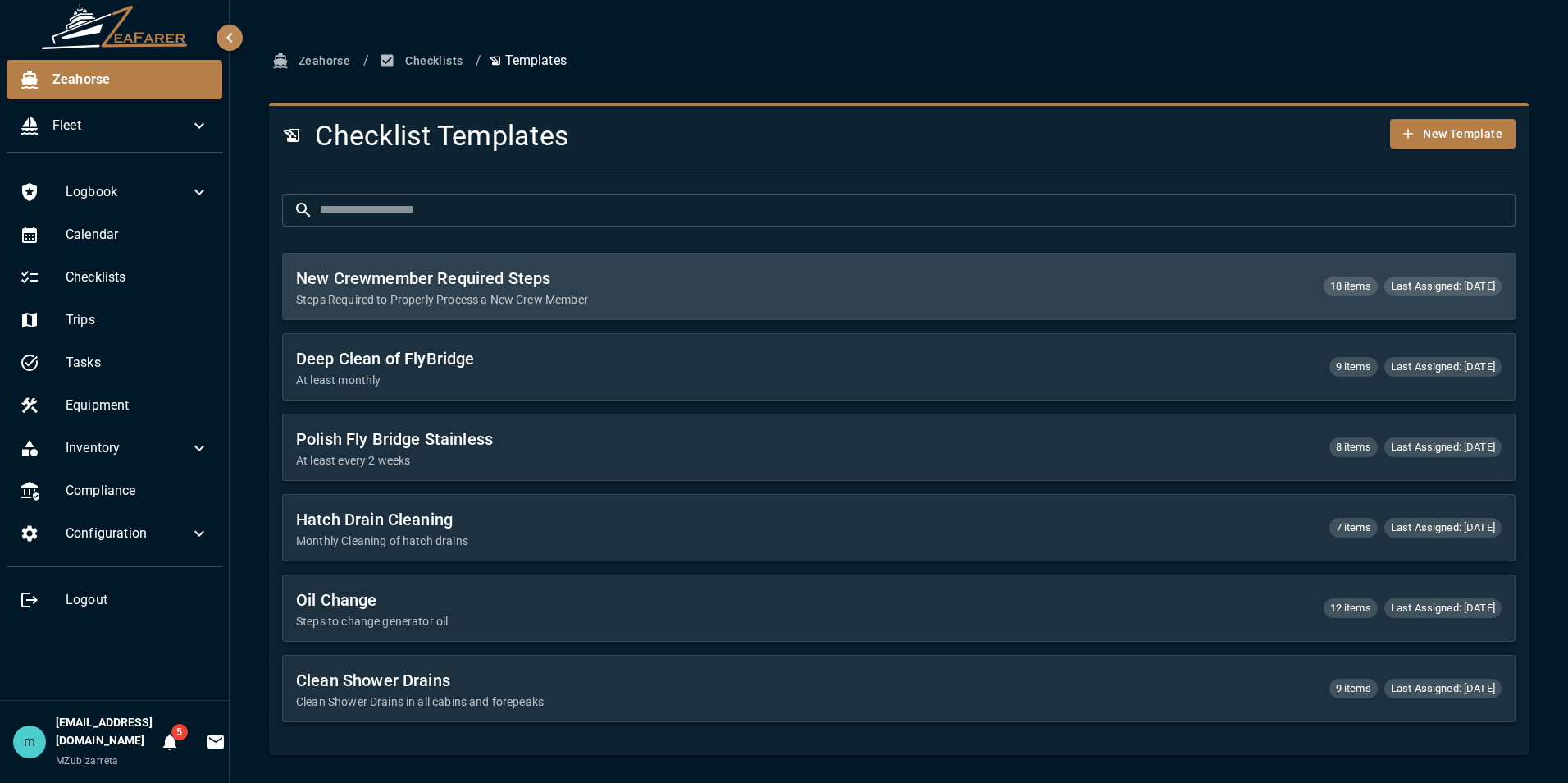
click at [523, 296] on p "Steps Required to Properly Process a New Crew Member" at bounding box center [804, 299] width 1015 height 17
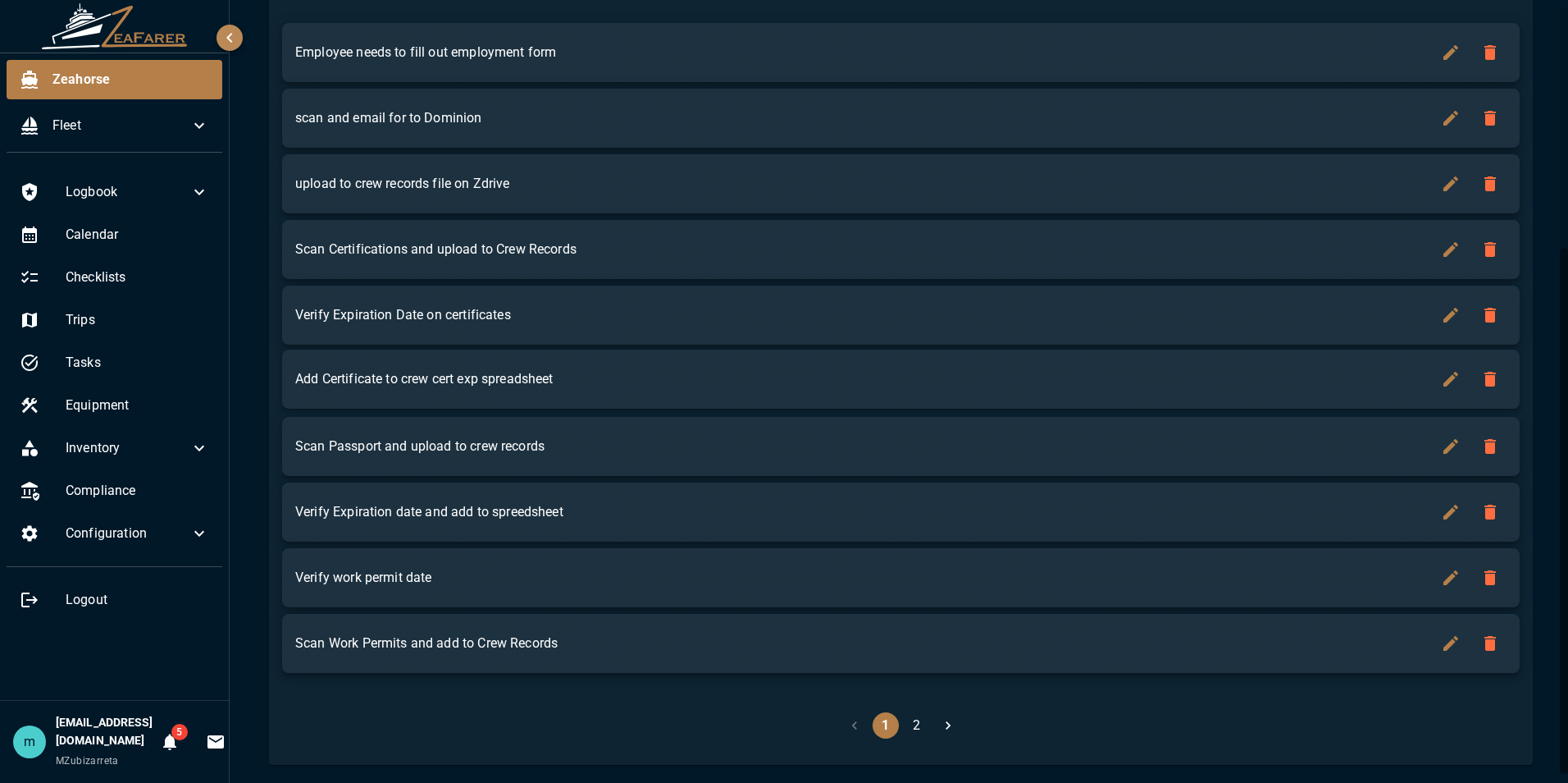
scroll to position [359, 0]
click at [117, 288] on div "Checklists" at bounding box center [115, 278] width 216 height 39
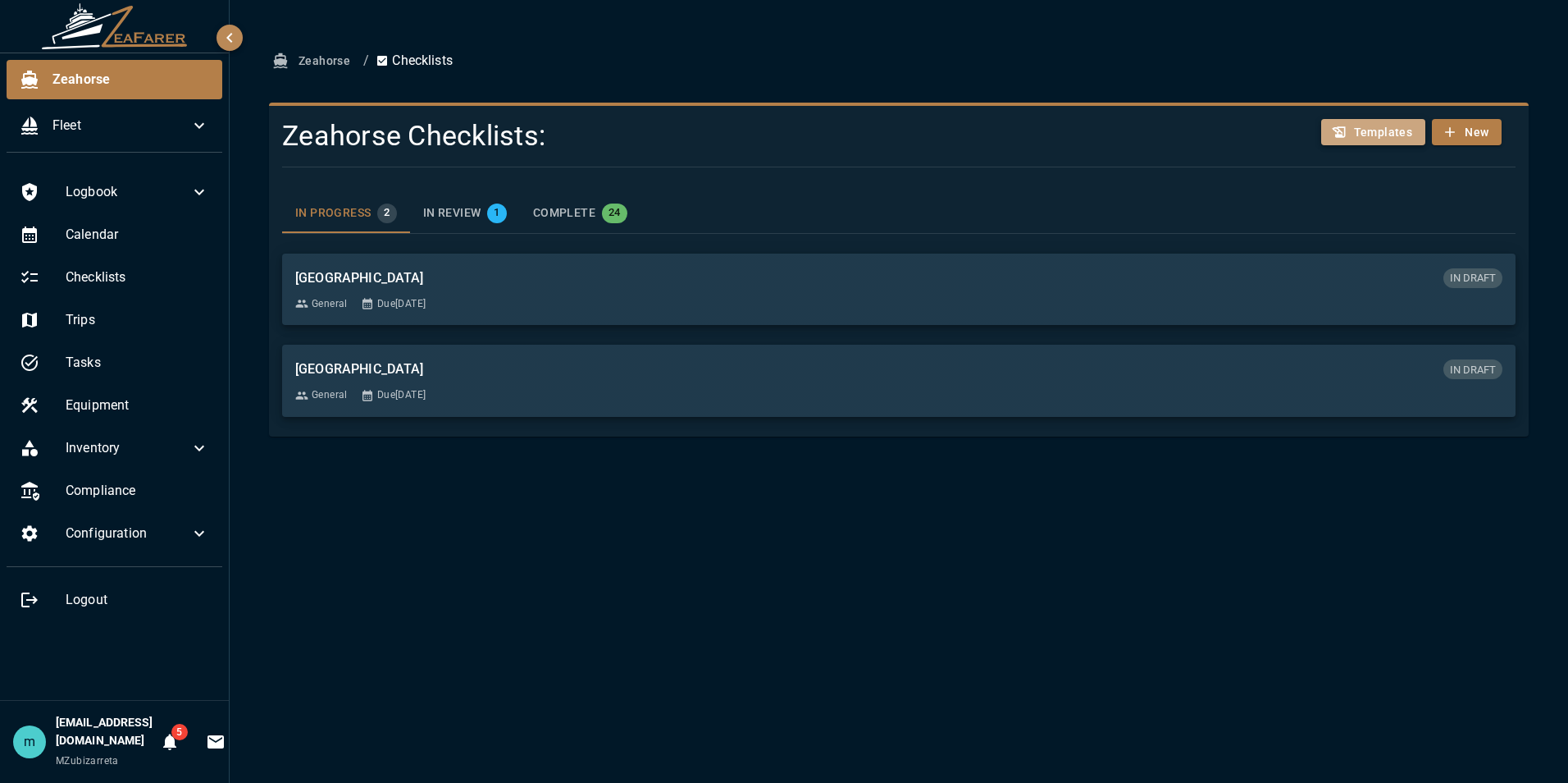
click at [1370, 130] on button "Templates" at bounding box center [1374, 132] width 105 height 27
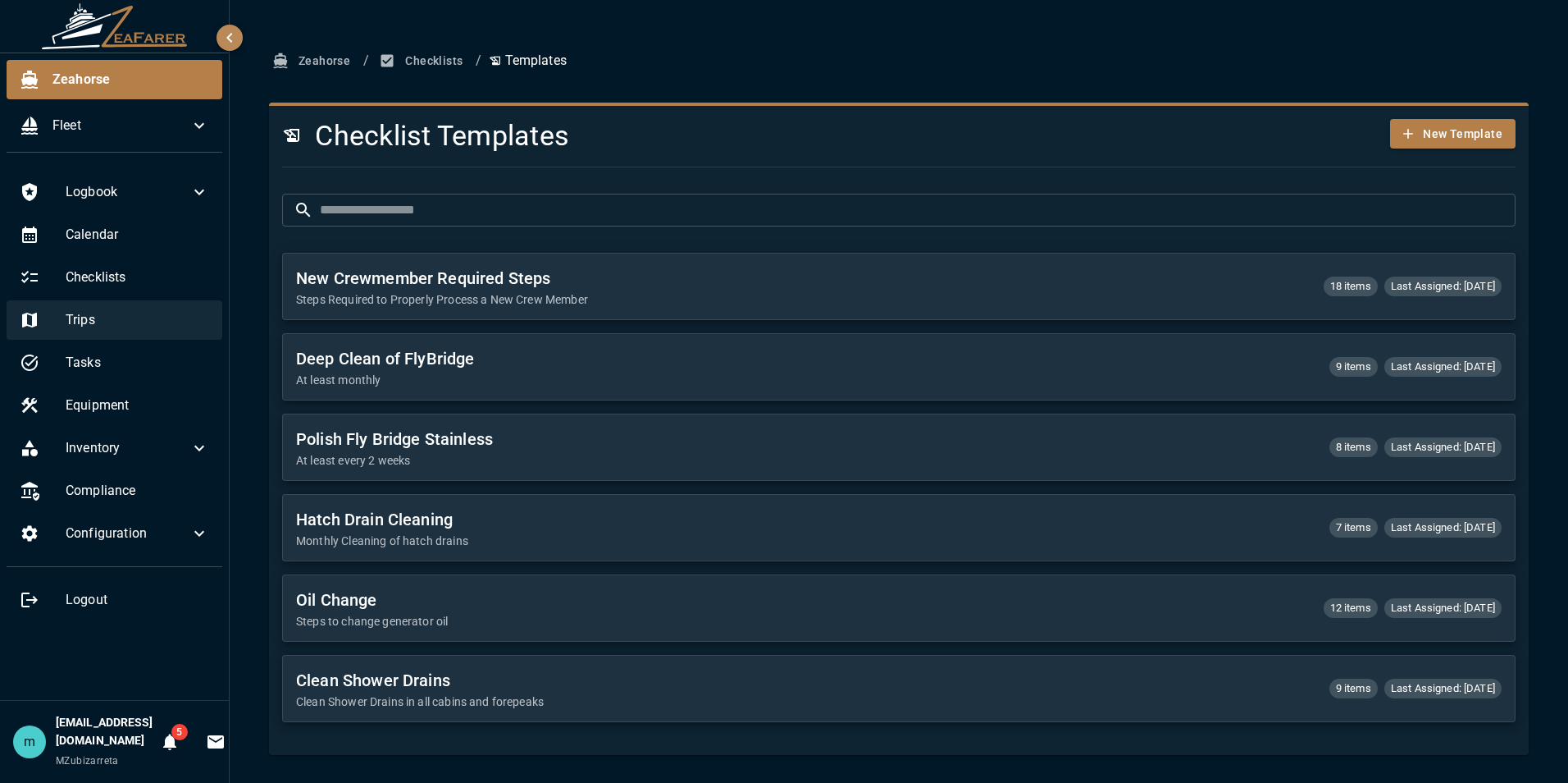
click at [110, 323] on span "Trips" at bounding box center [137, 320] width 143 height 20
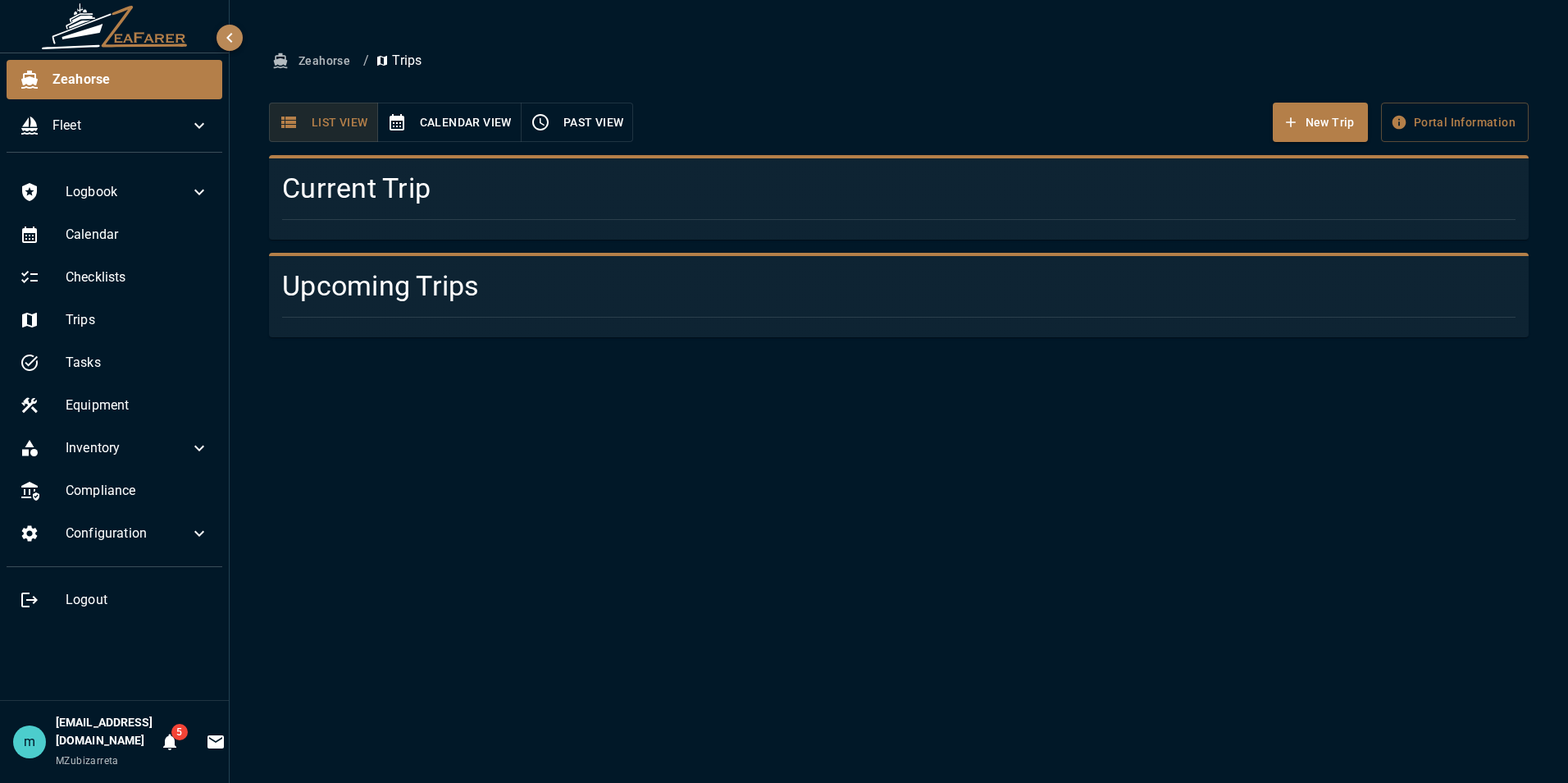
click at [574, 117] on button "Past View" at bounding box center [577, 123] width 113 height 40
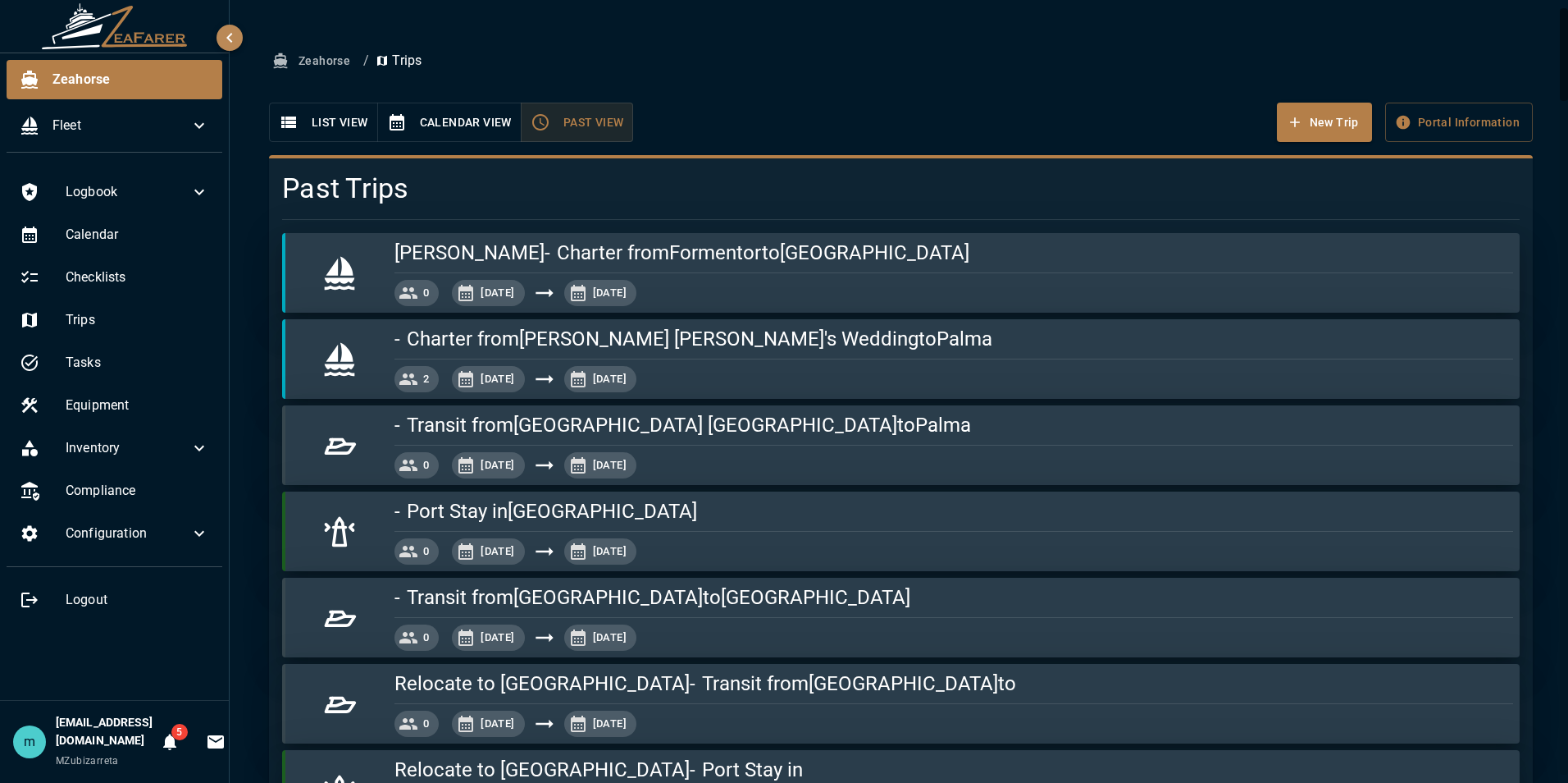
type button "past"
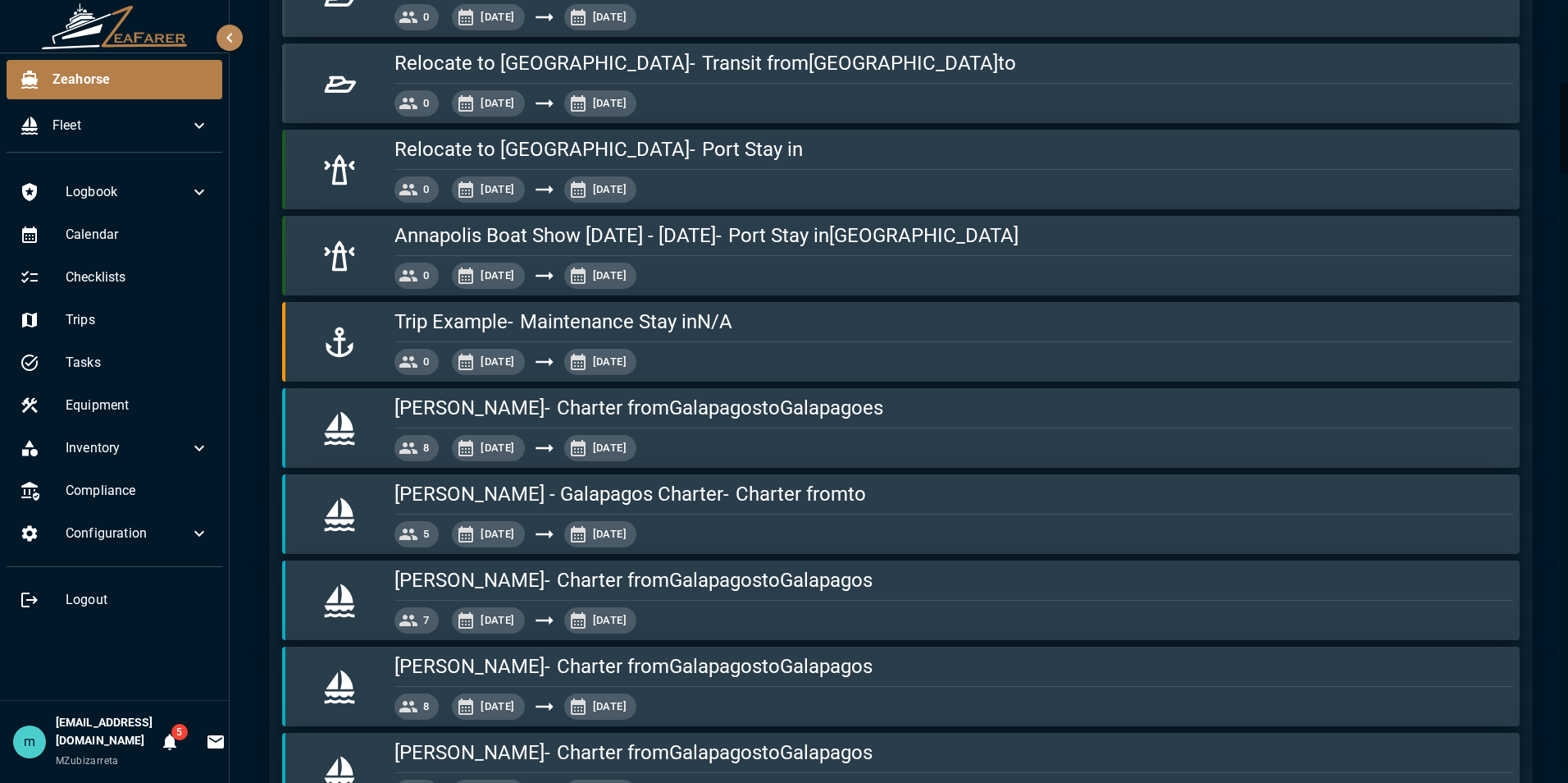
scroll to position [623, 0]
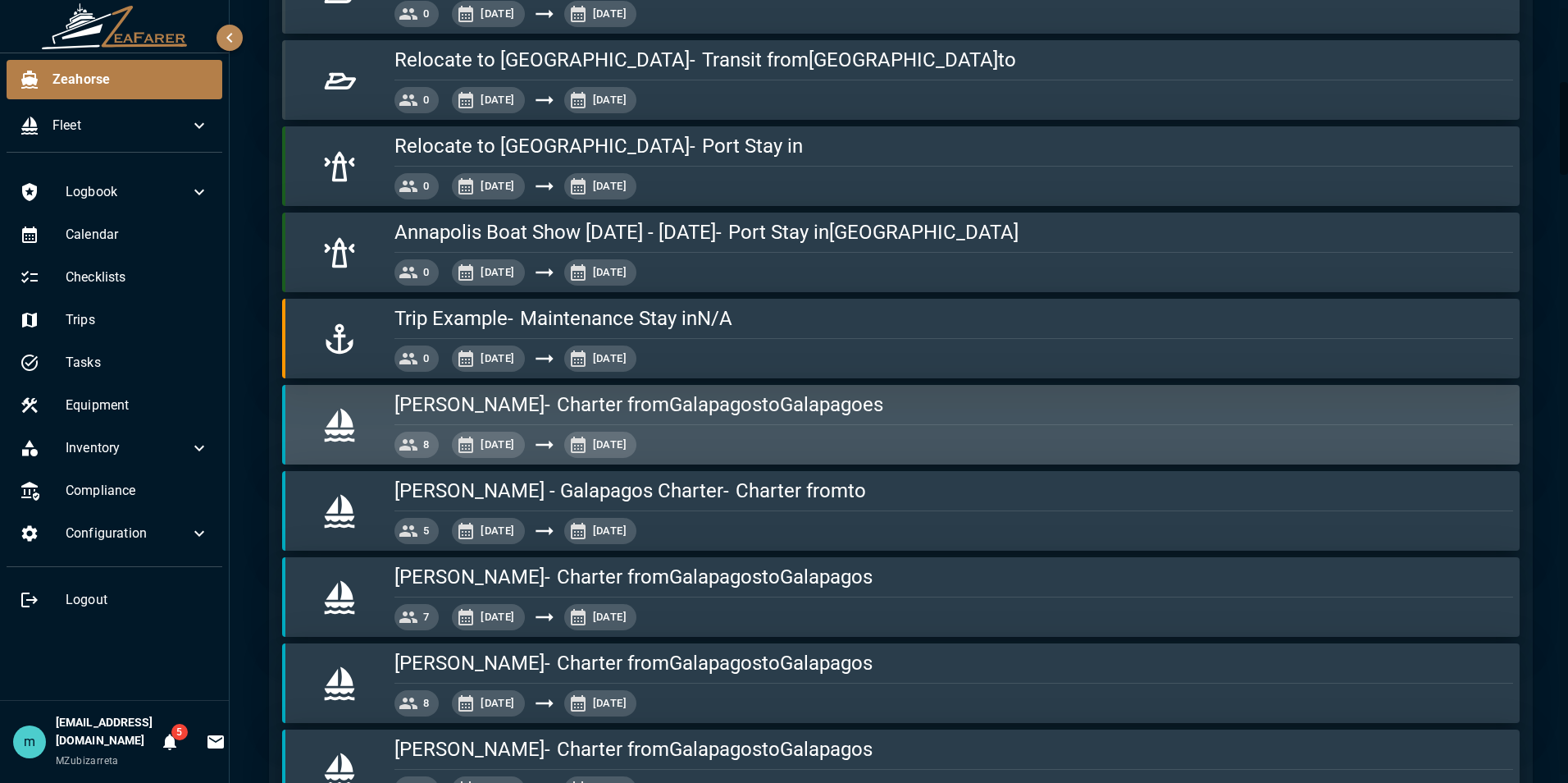
click at [618, 411] on h5 "Charter from Galapagos to Galapagoes" at bounding box center [720, 404] width 327 height 26
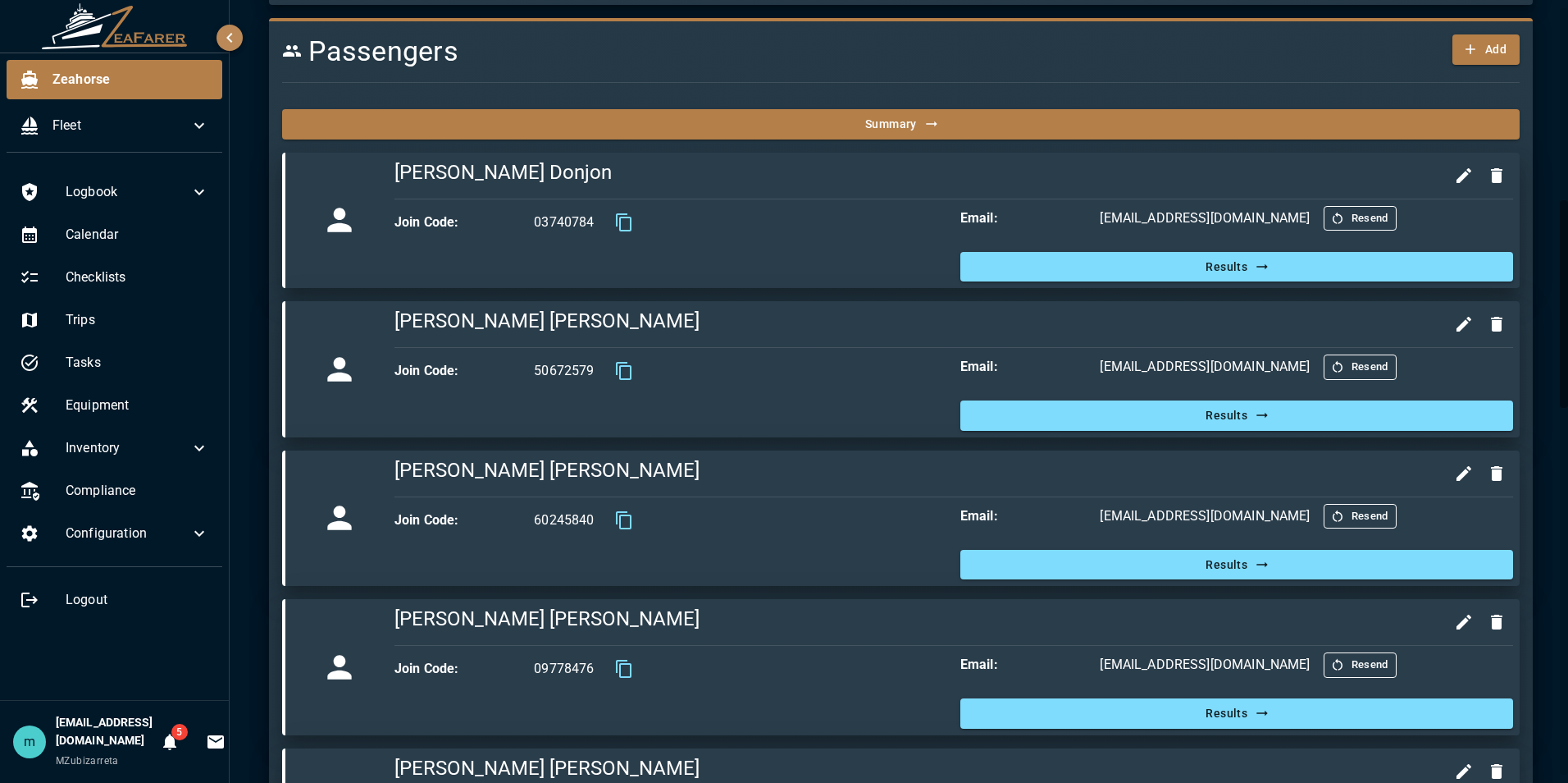
scroll to position [722, 0]
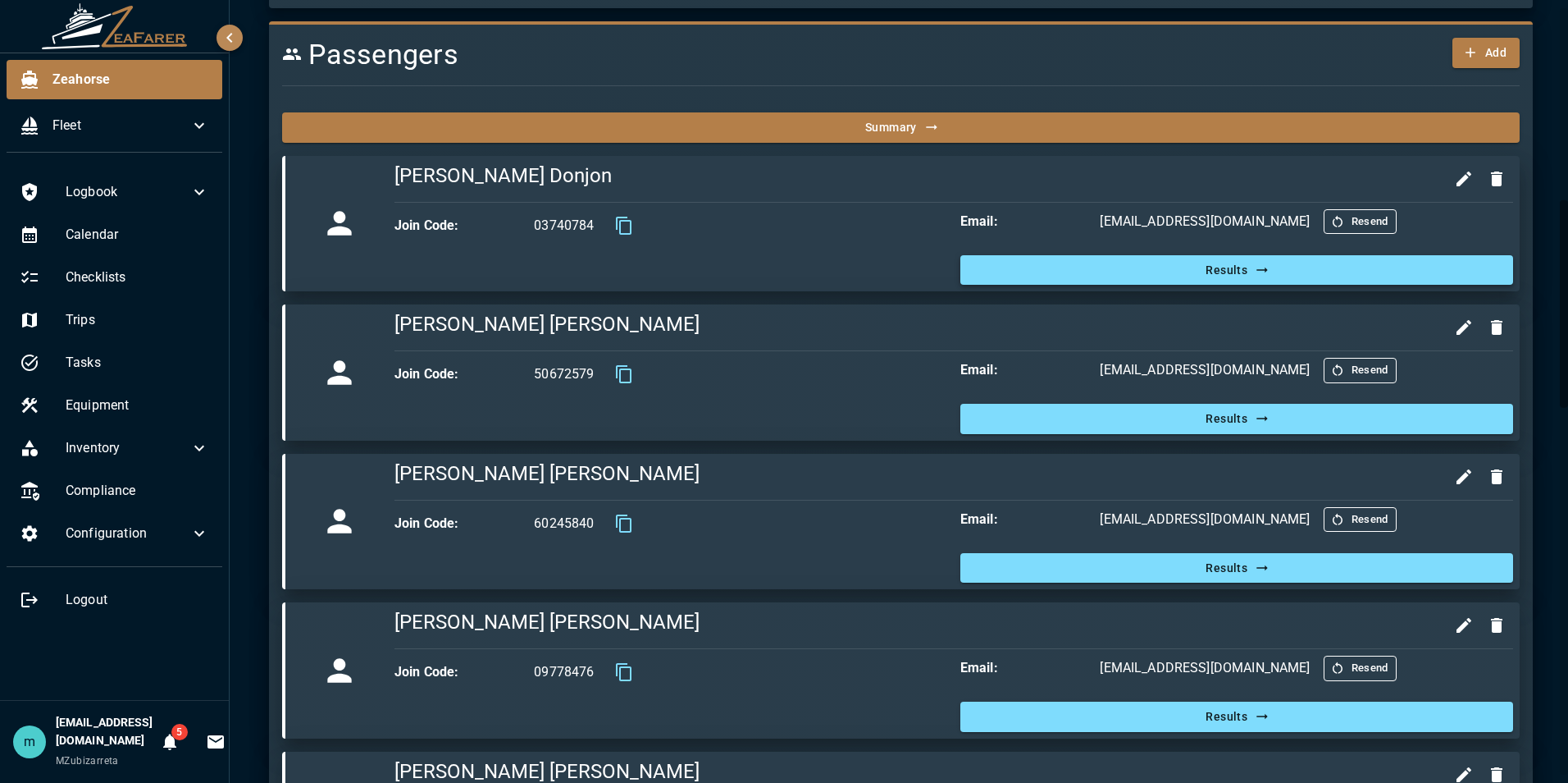
click at [1209, 276] on button "Results" at bounding box center [1236, 270] width 552 height 30
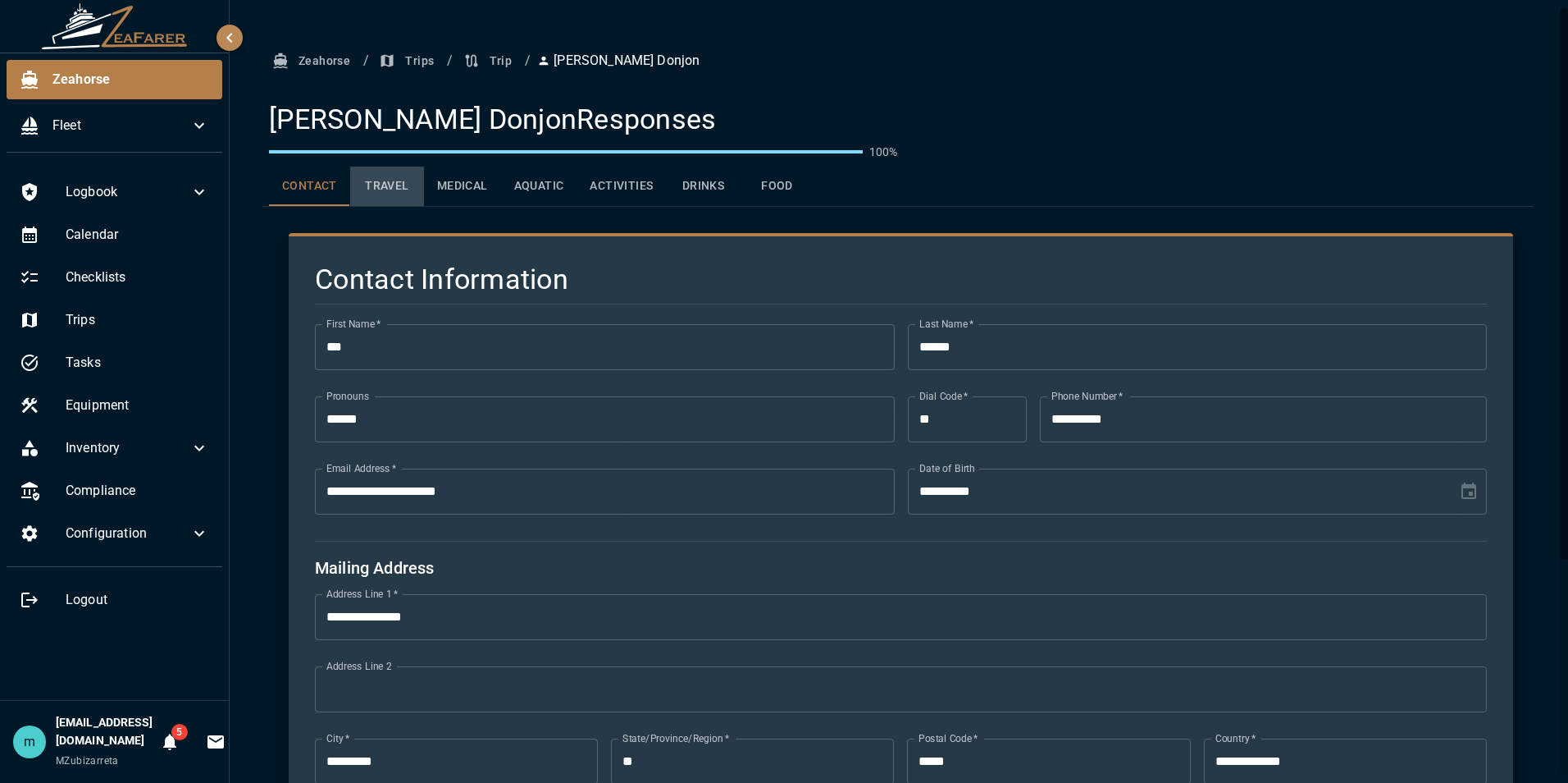
click at [385, 190] on button "Travel" at bounding box center [387, 186] width 74 height 39
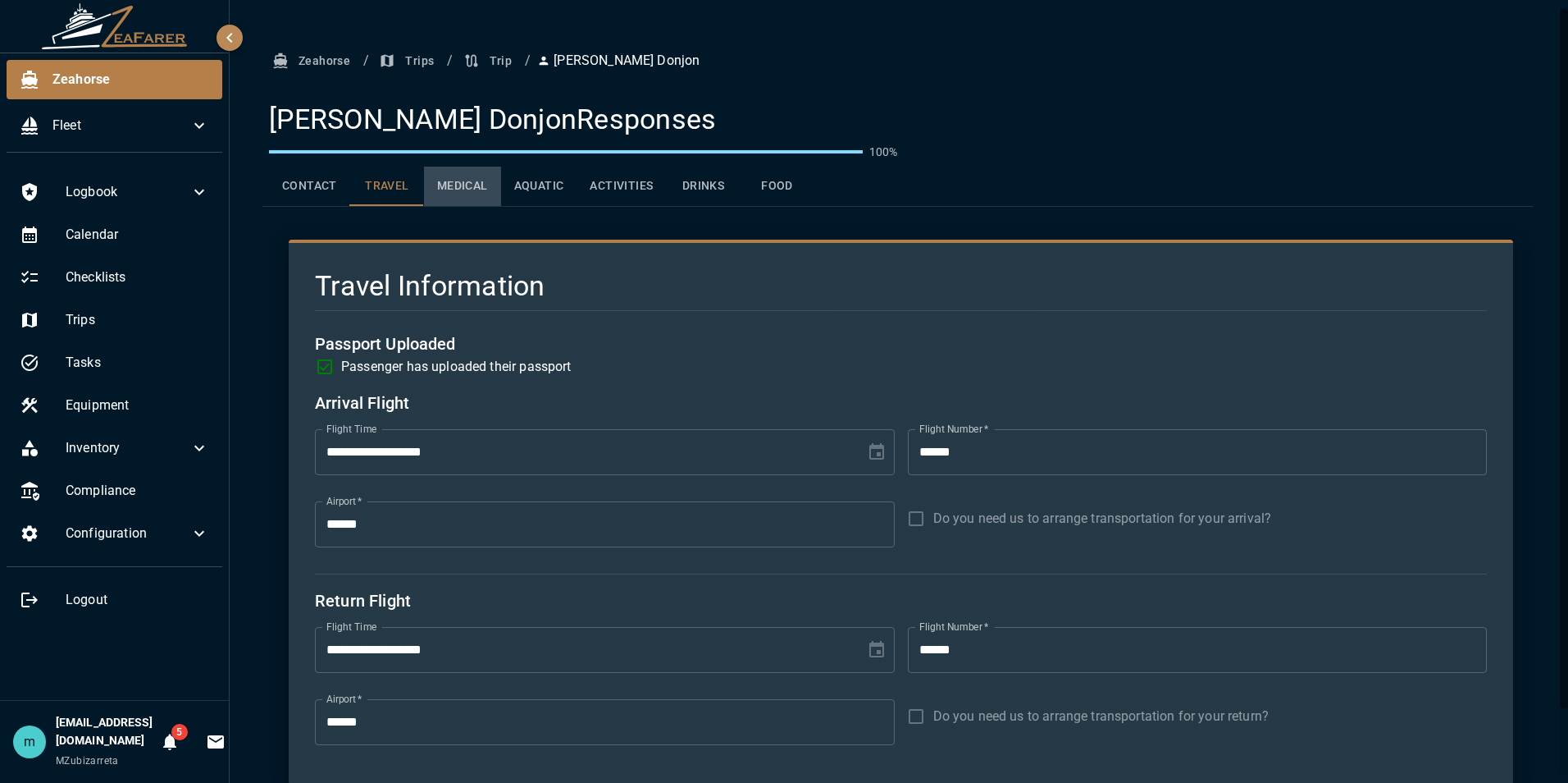
click at [453, 188] on button "Medical" at bounding box center [462, 186] width 78 height 39
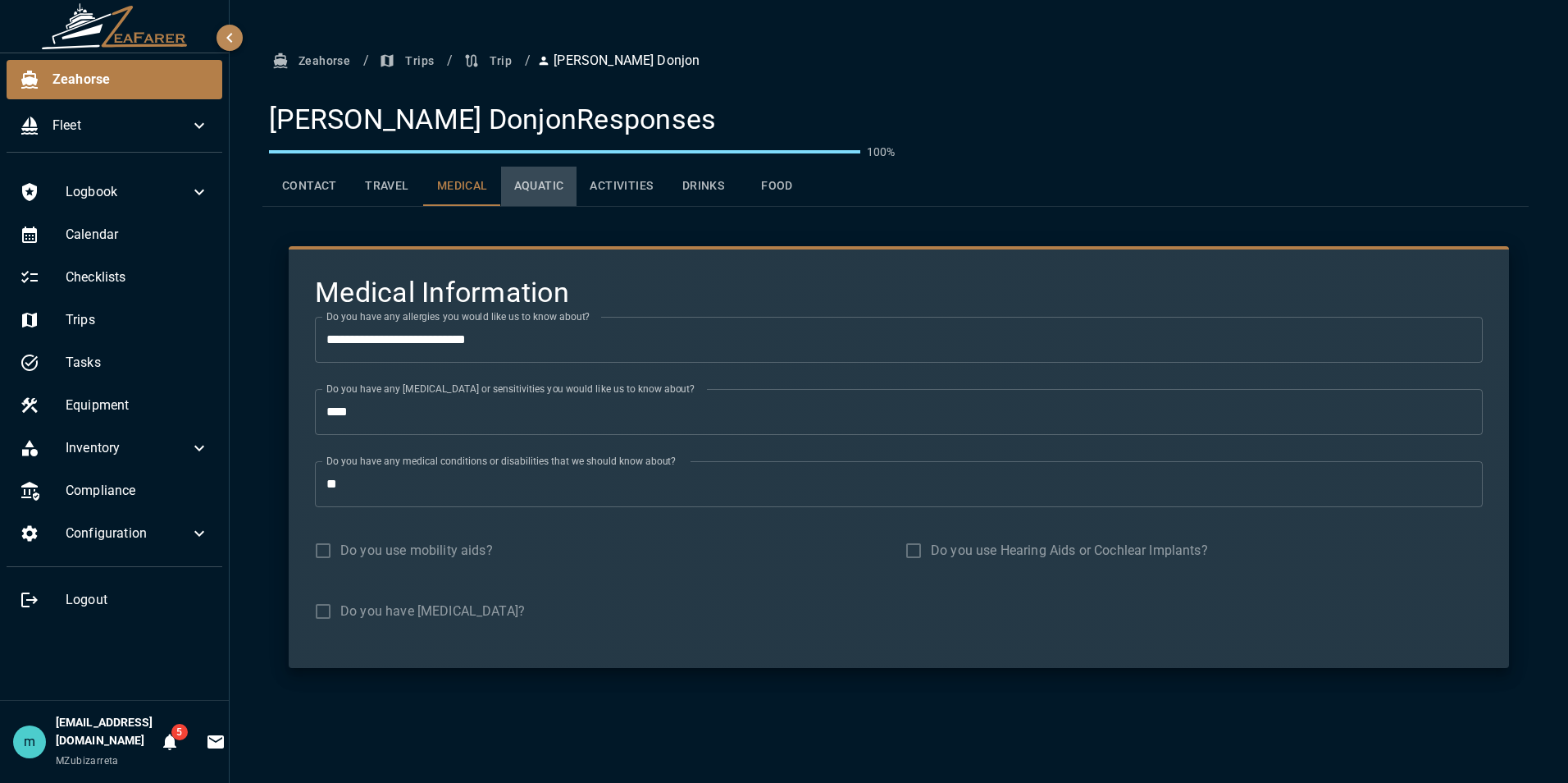
click at [532, 186] on button "Aquatic" at bounding box center [540, 186] width 77 height 39
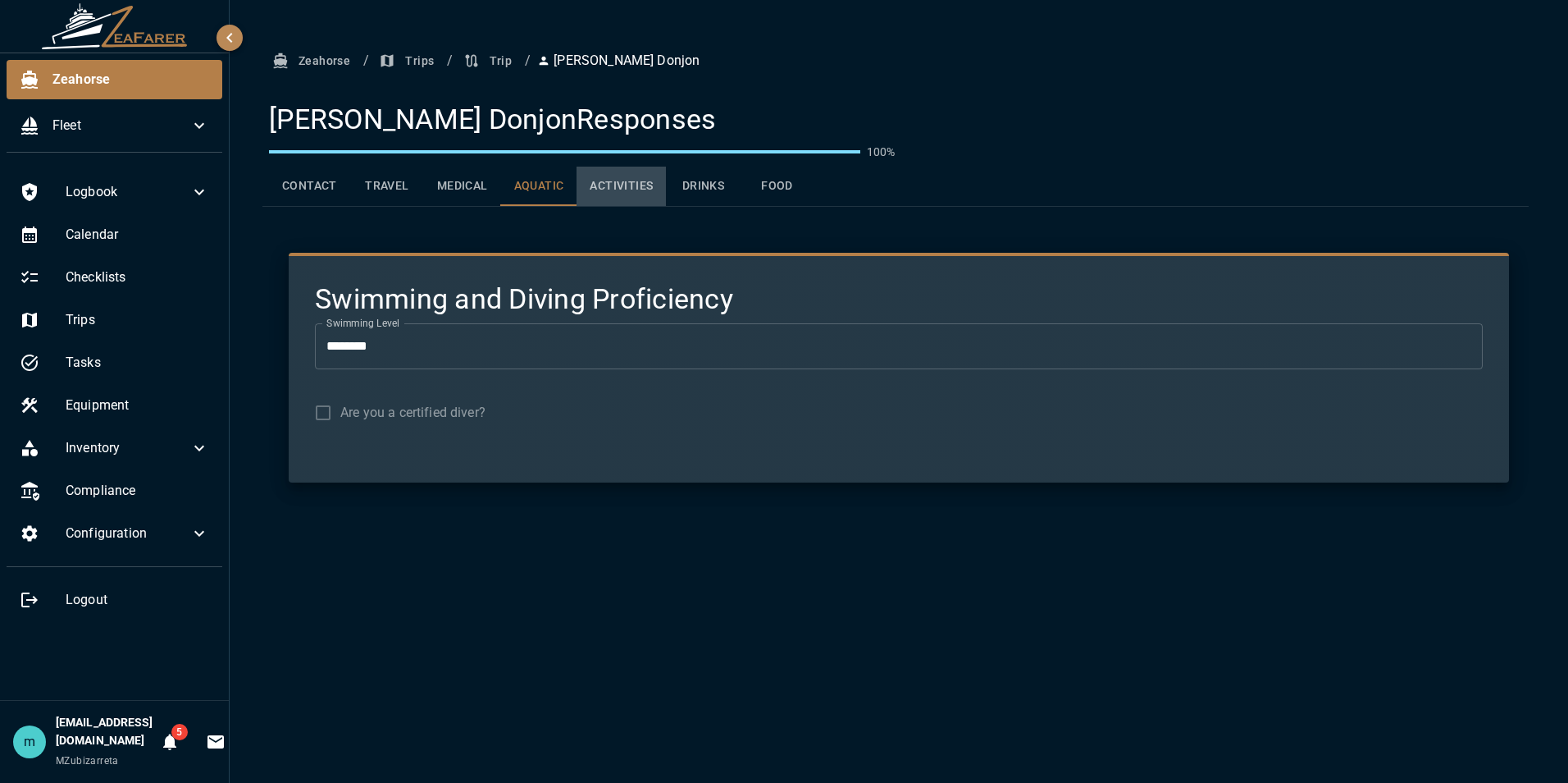
click at [612, 187] on button "Activities" at bounding box center [621, 186] width 89 height 39
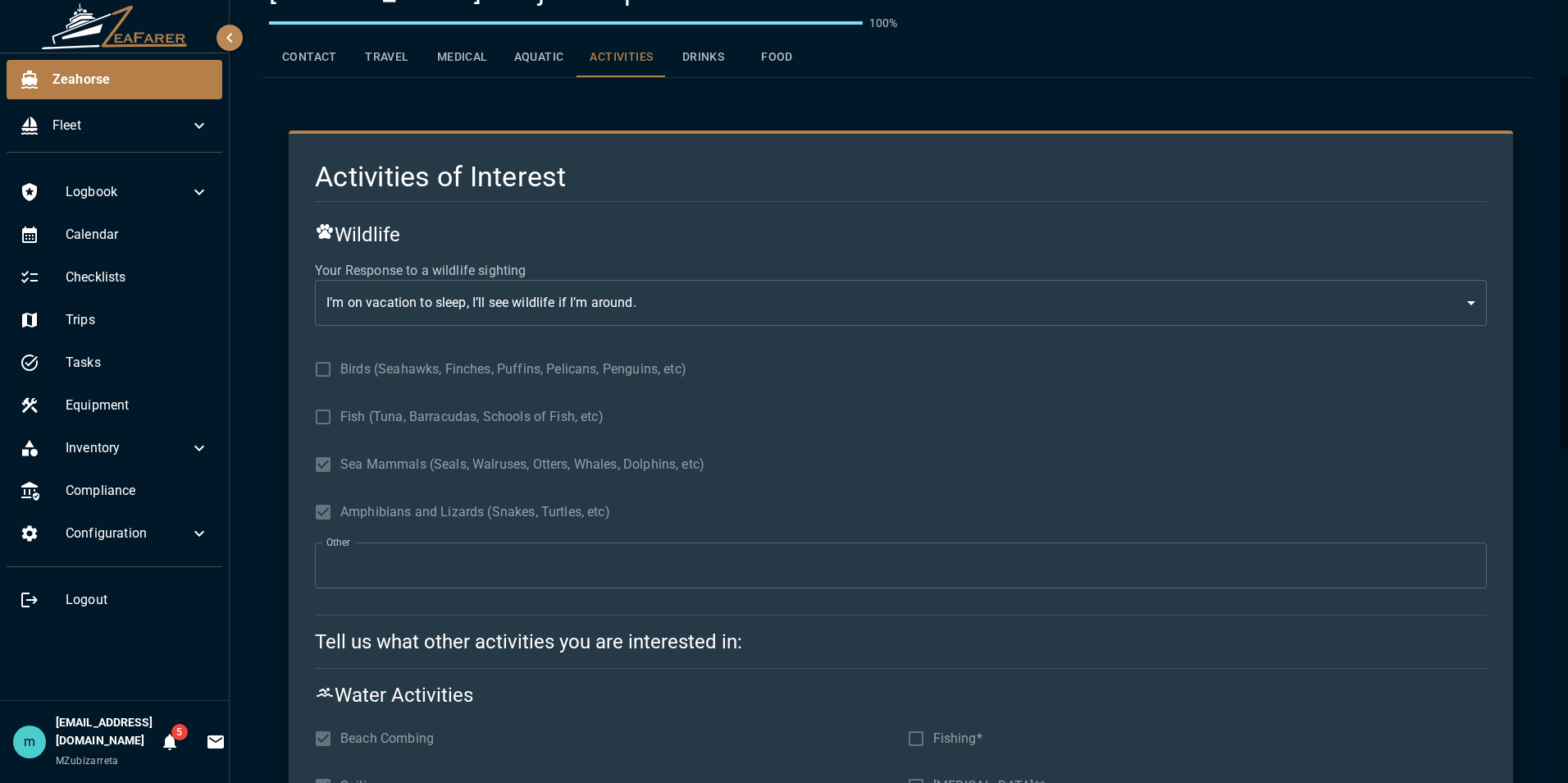
scroll to position [98, 0]
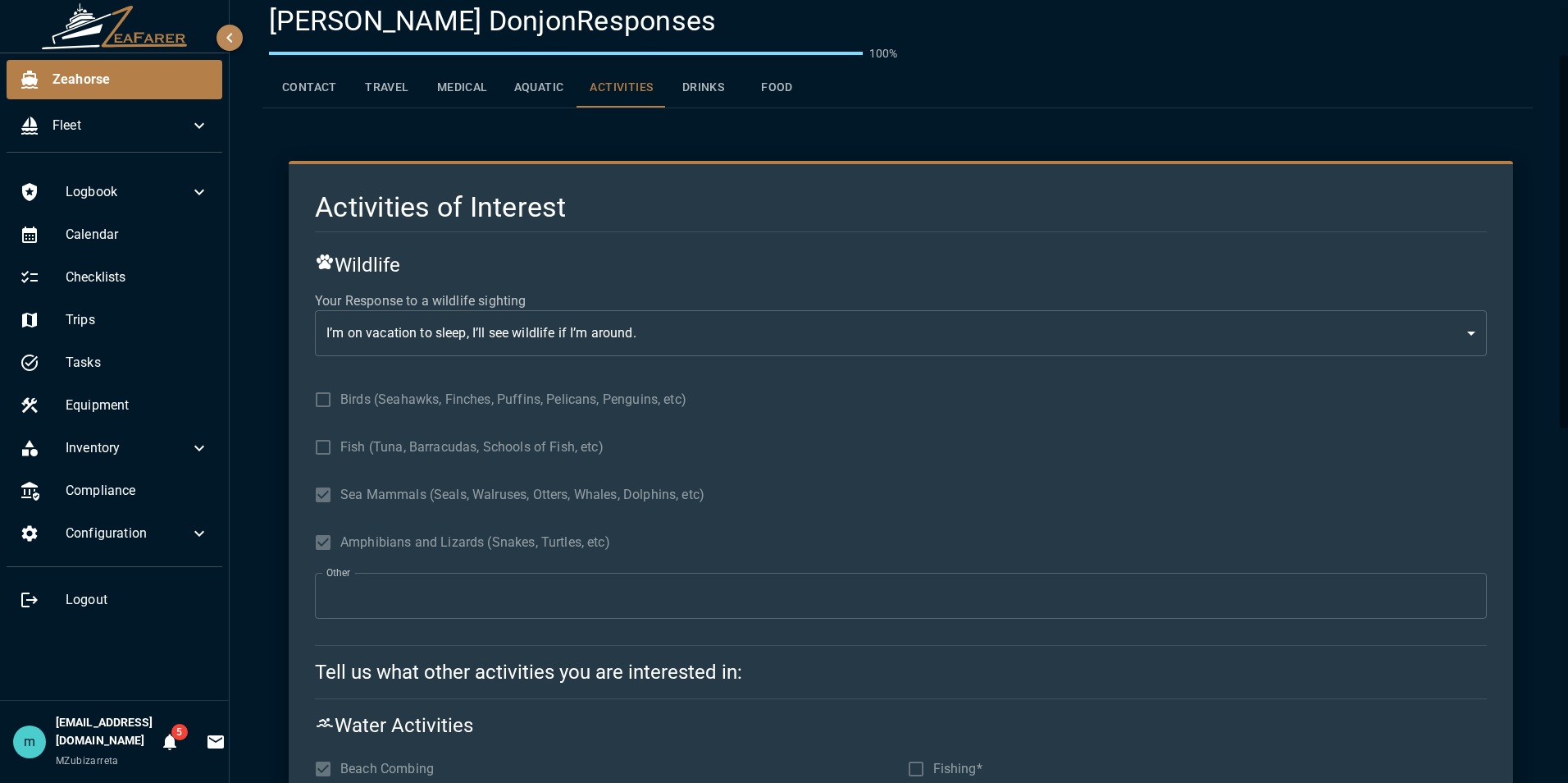
click at [710, 80] on button "Drinks" at bounding box center [703, 87] width 74 height 39
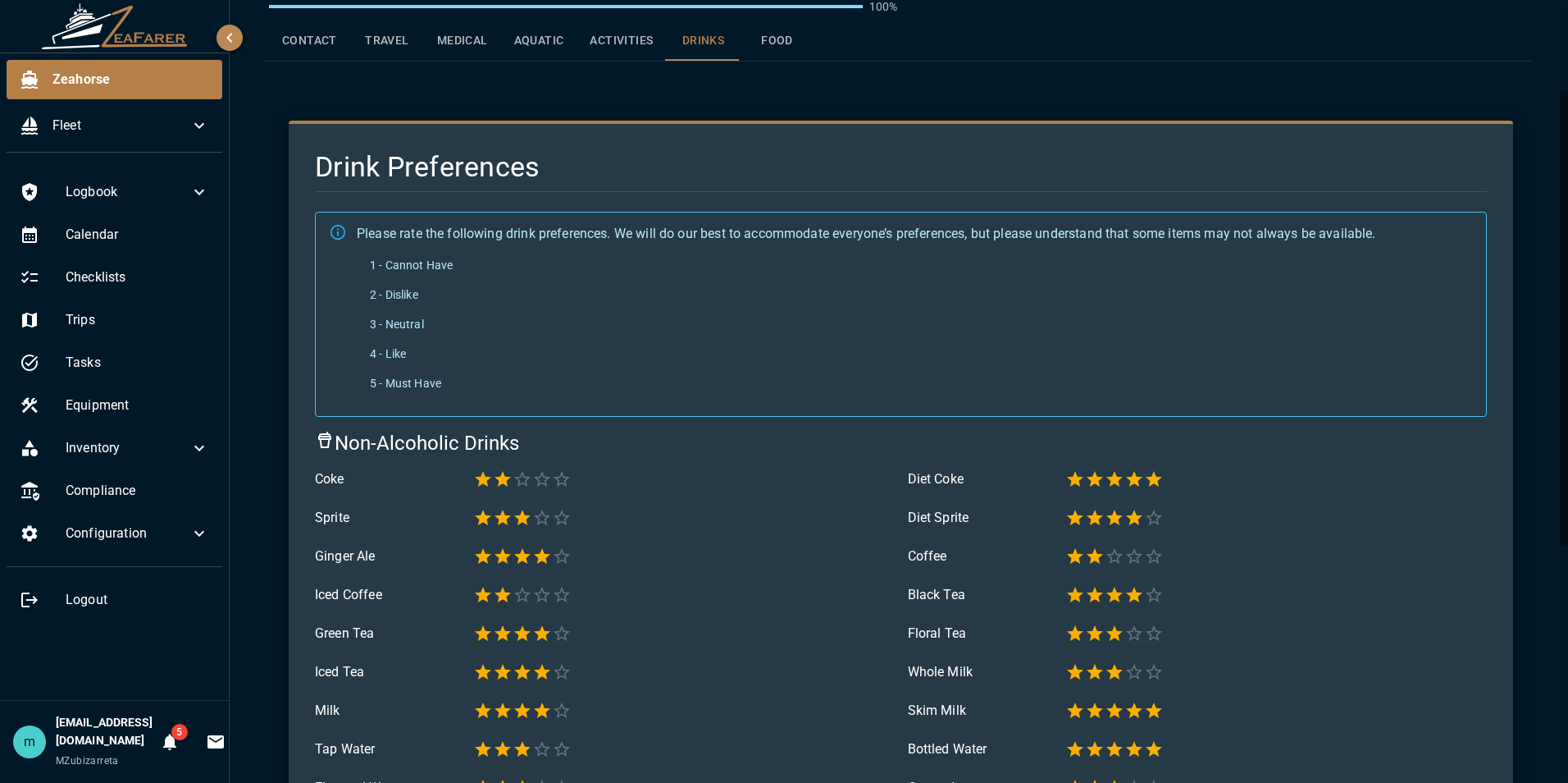
scroll to position [141, 0]
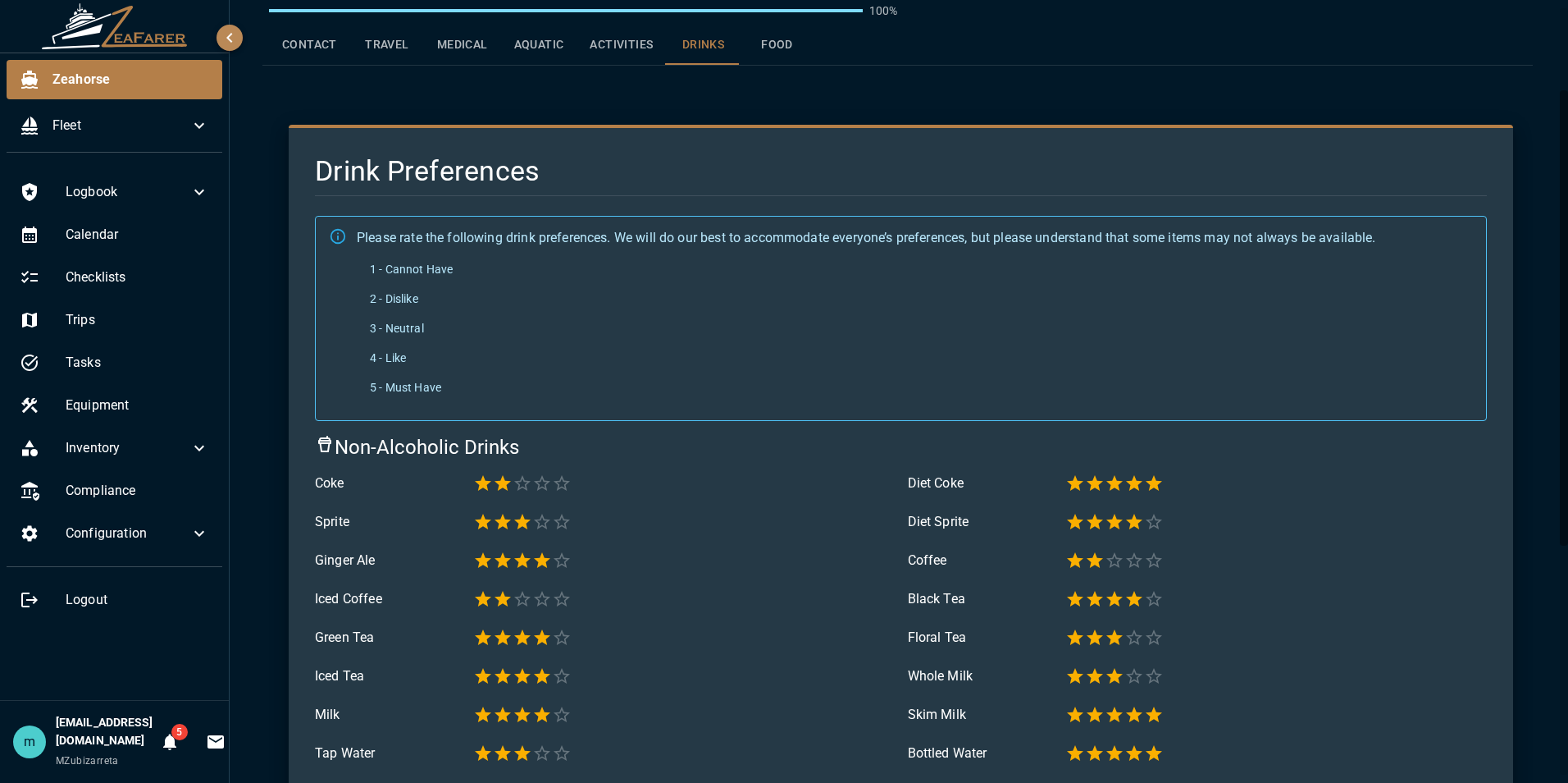
click at [773, 48] on button "Food" at bounding box center [776, 45] width 74 height 39
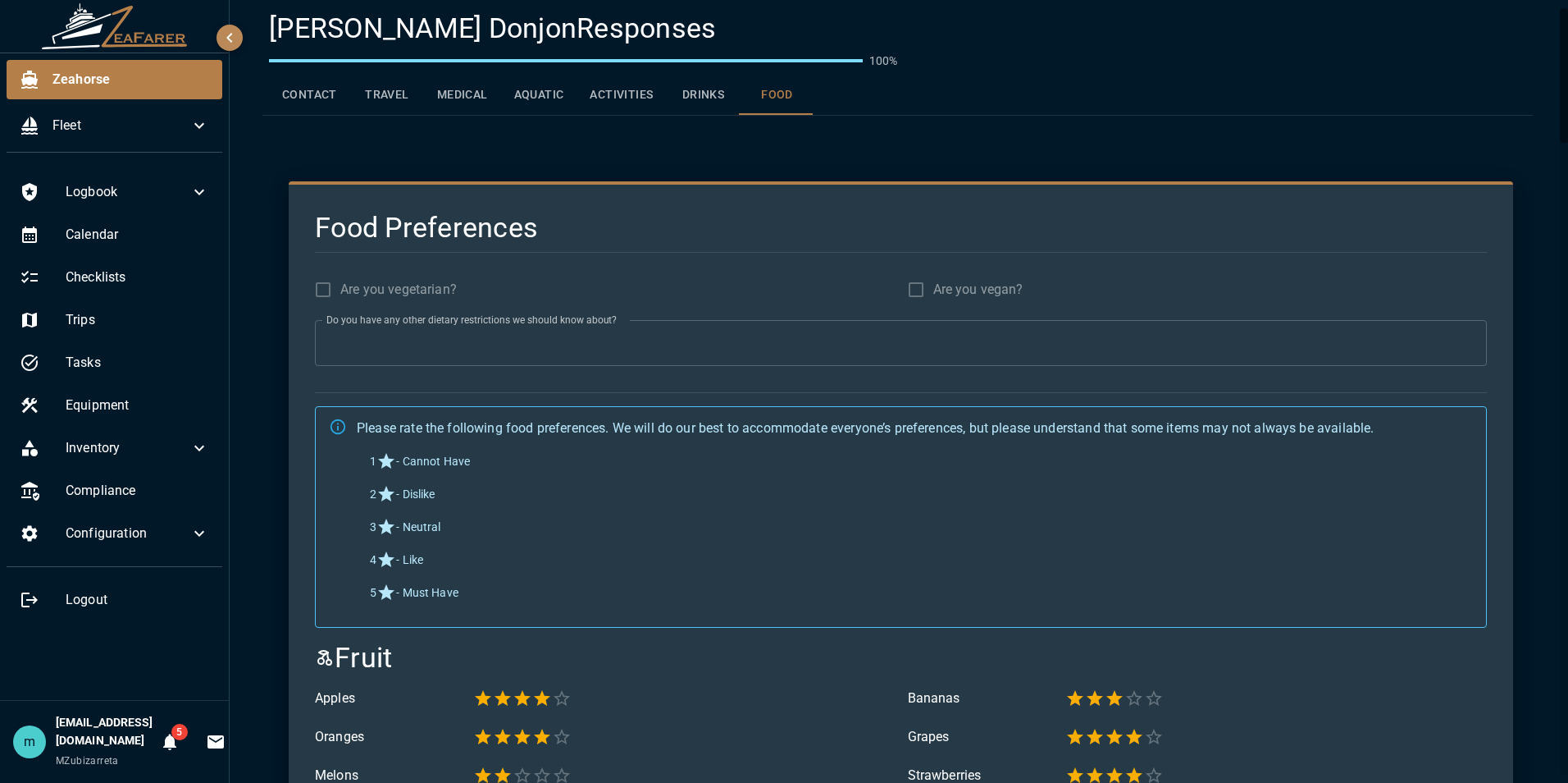
scroll to position [0, 0]
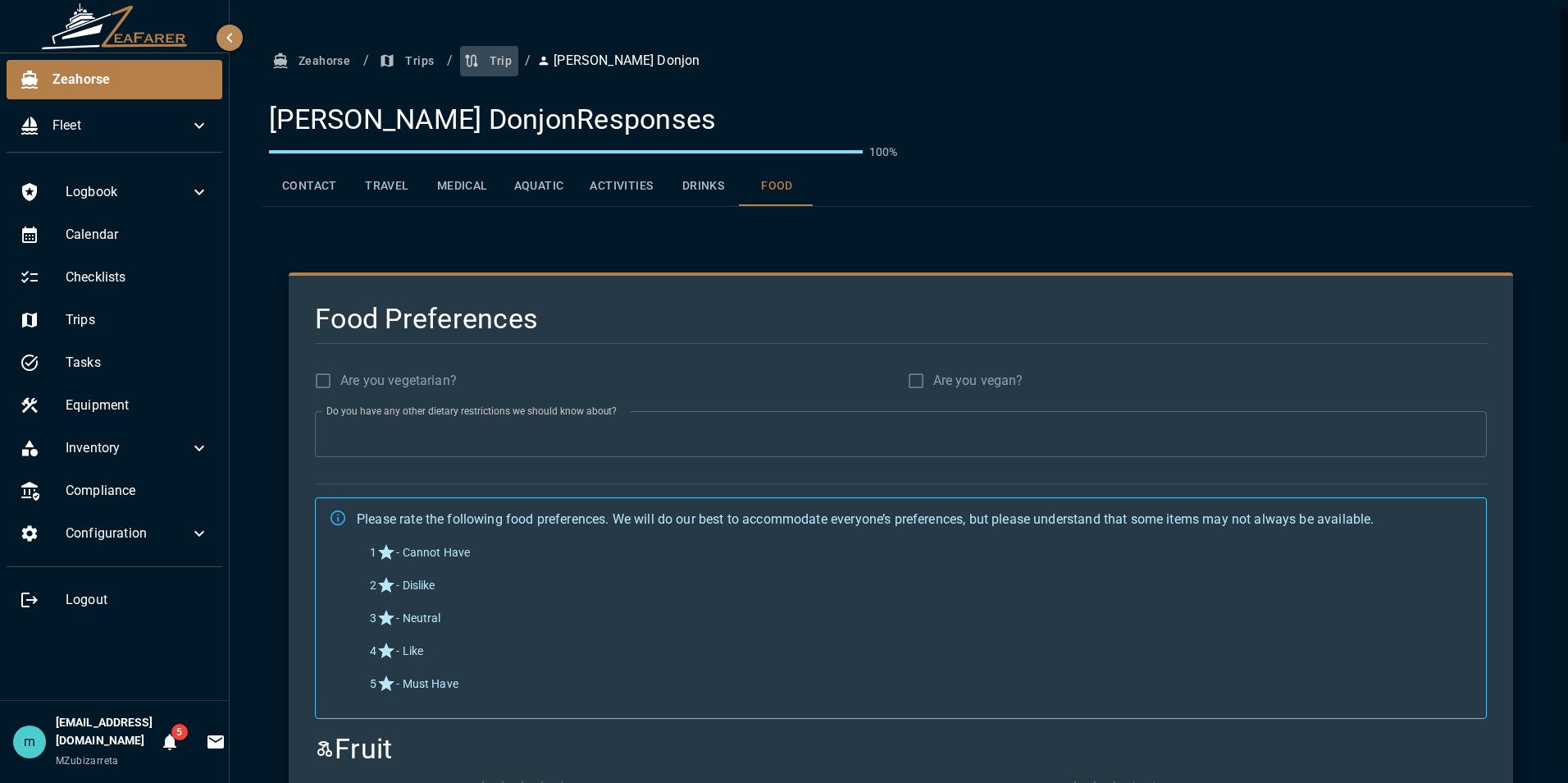
click at [497, 61] on button "Trip" at bounding box center [490, 61] width 59 height 30
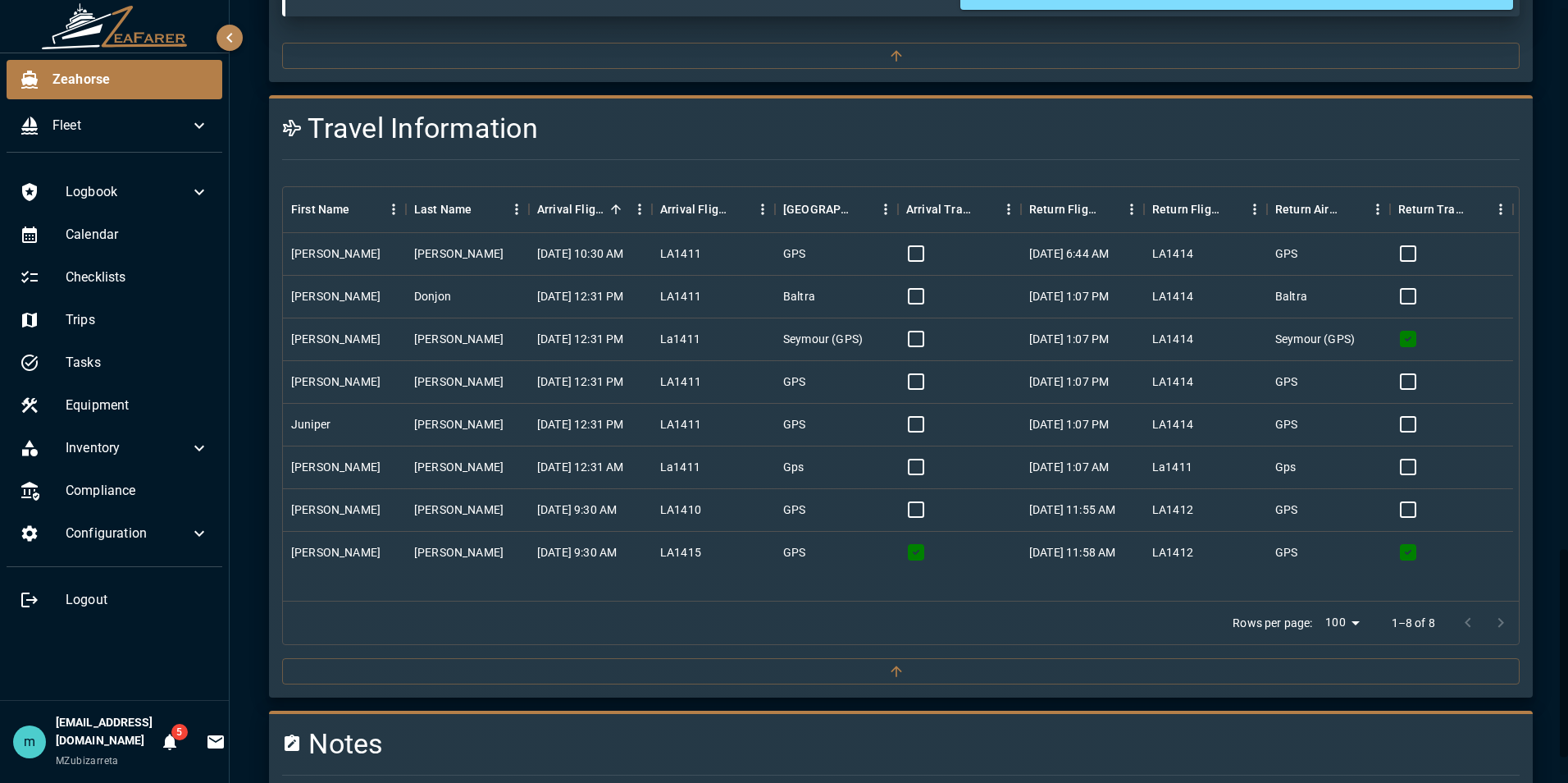
scroll to position [2038, 0]
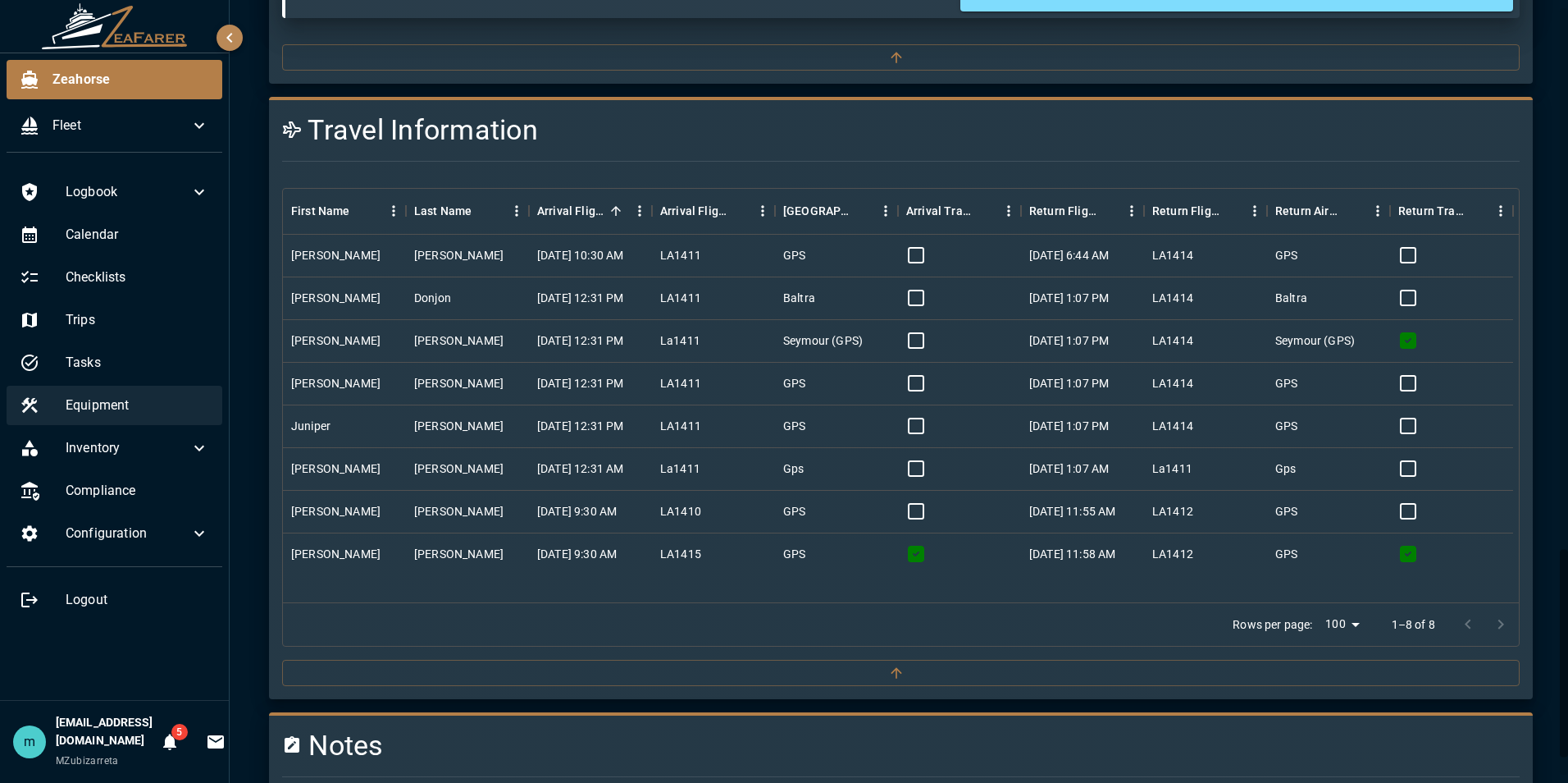
click at [100, 411] on span "Equipment" at bounding box center [137, 405] width 143 height 20
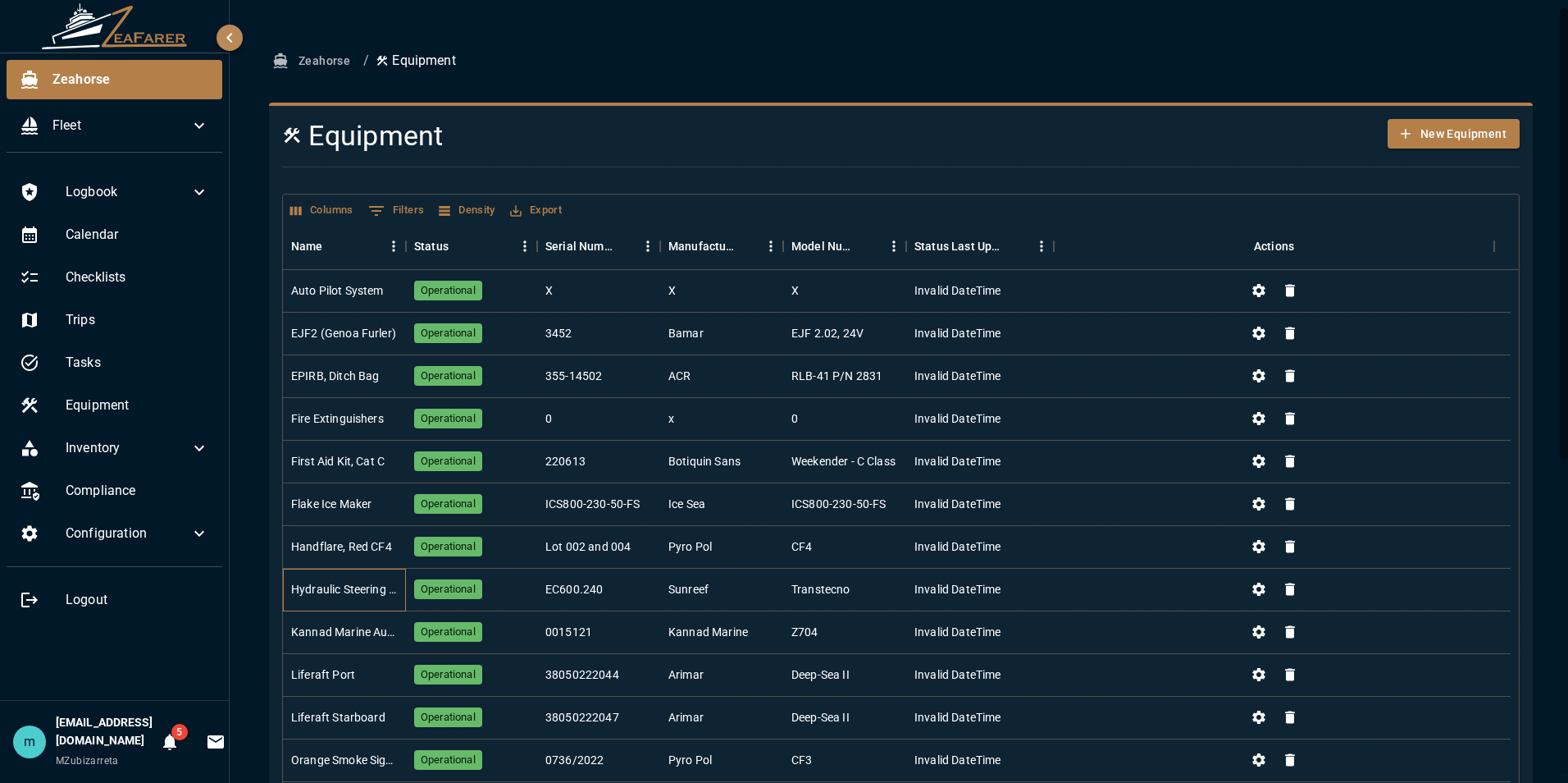
click at [347, 595] on div "Hydraulic Steering System" at bounding box center [344, 589] width 107 height 17
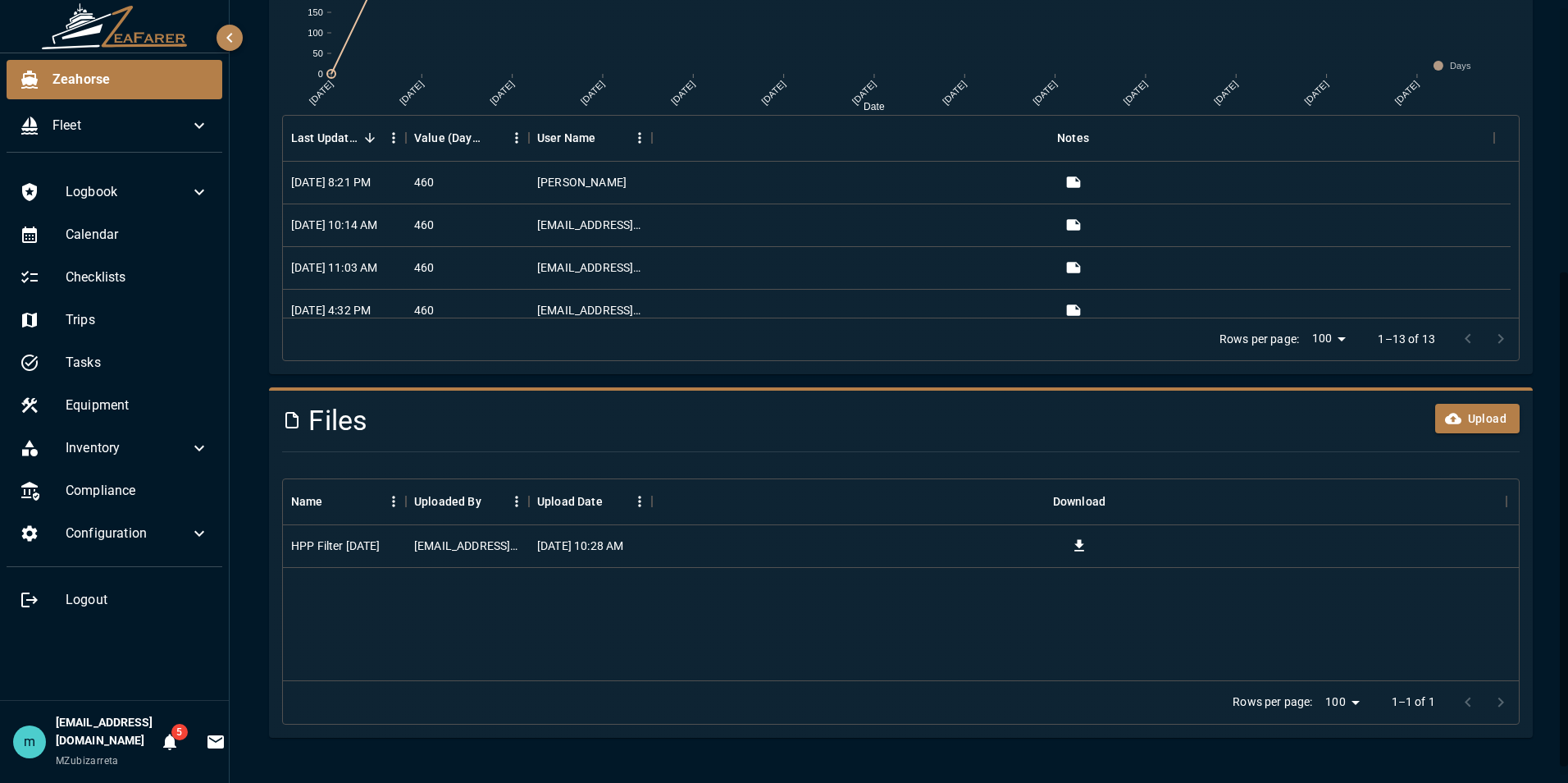
scroll to position [433, 0]
click at [669, 553] on div at bounding box center [1079, 545] width 855 height 42
click at [357, 542] on div "HPP Filter 24MAR2025" at bounding box center [336, 545] width 89 height 17
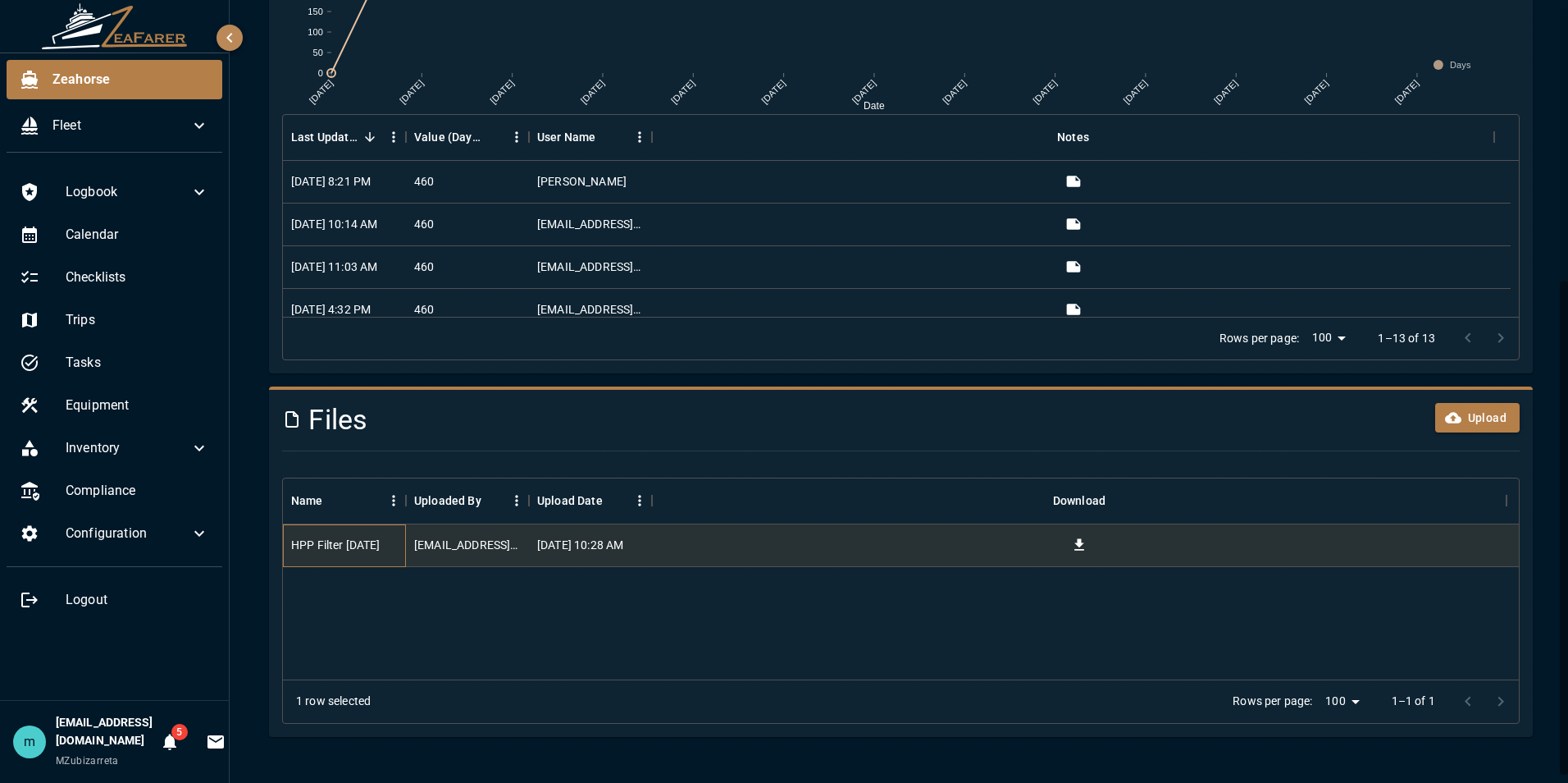
click at [323, 543] on div "HPP Filter 24MAR2025" at bounding box center [336, 545] width 89 height 17
click at [1081, 545] on icon "Download" at bounding box center [1079, 545] width 10 height 12
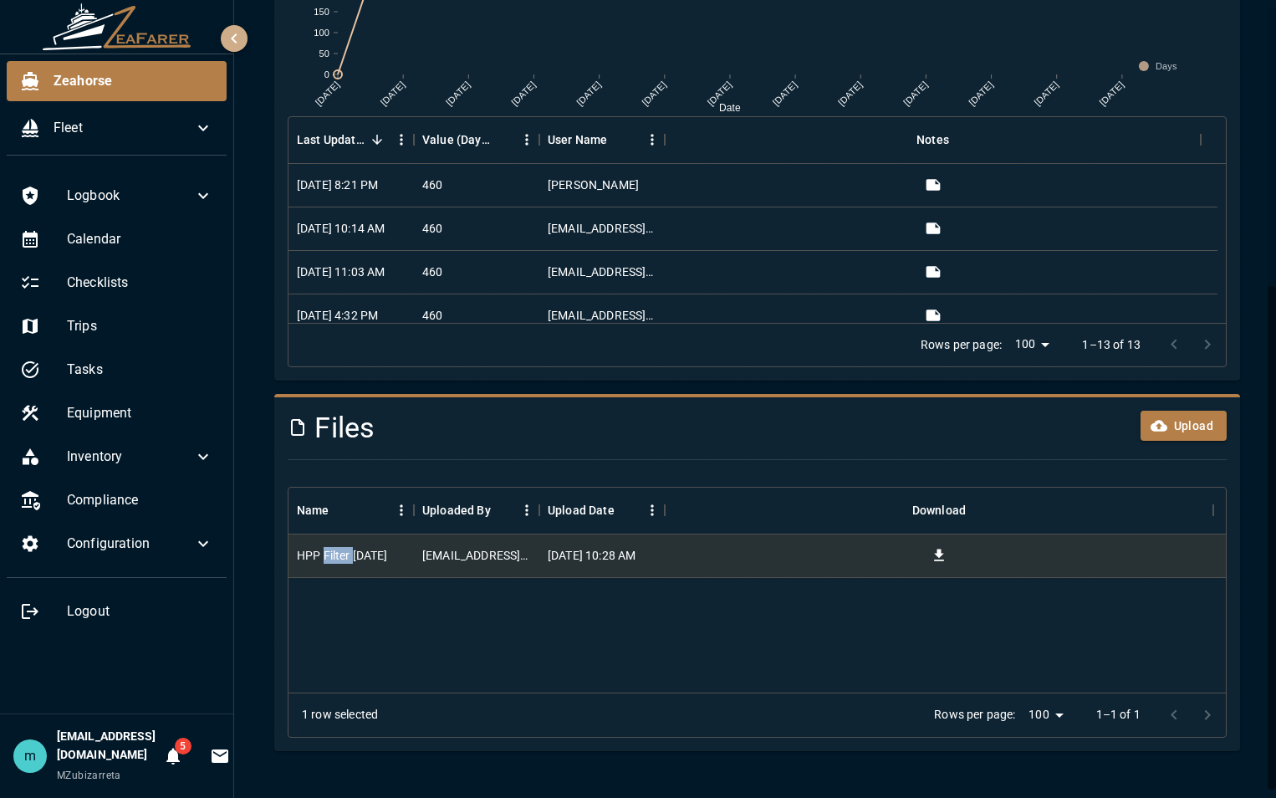
click at [230, 38] on icon "button" at bounding box center [234, 38] width 20 height 20
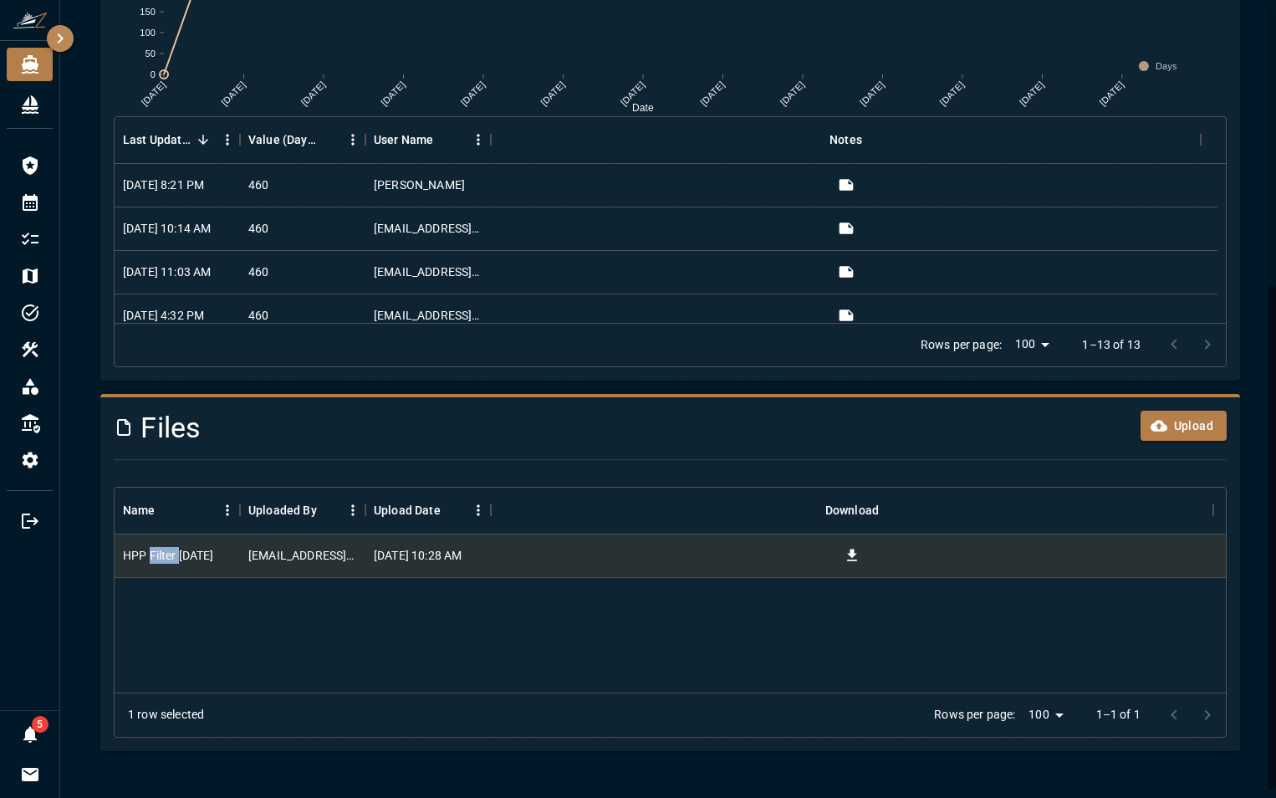
click at [60, 40] on icon "button" at bounding box center [61, 38] width 6 height 10
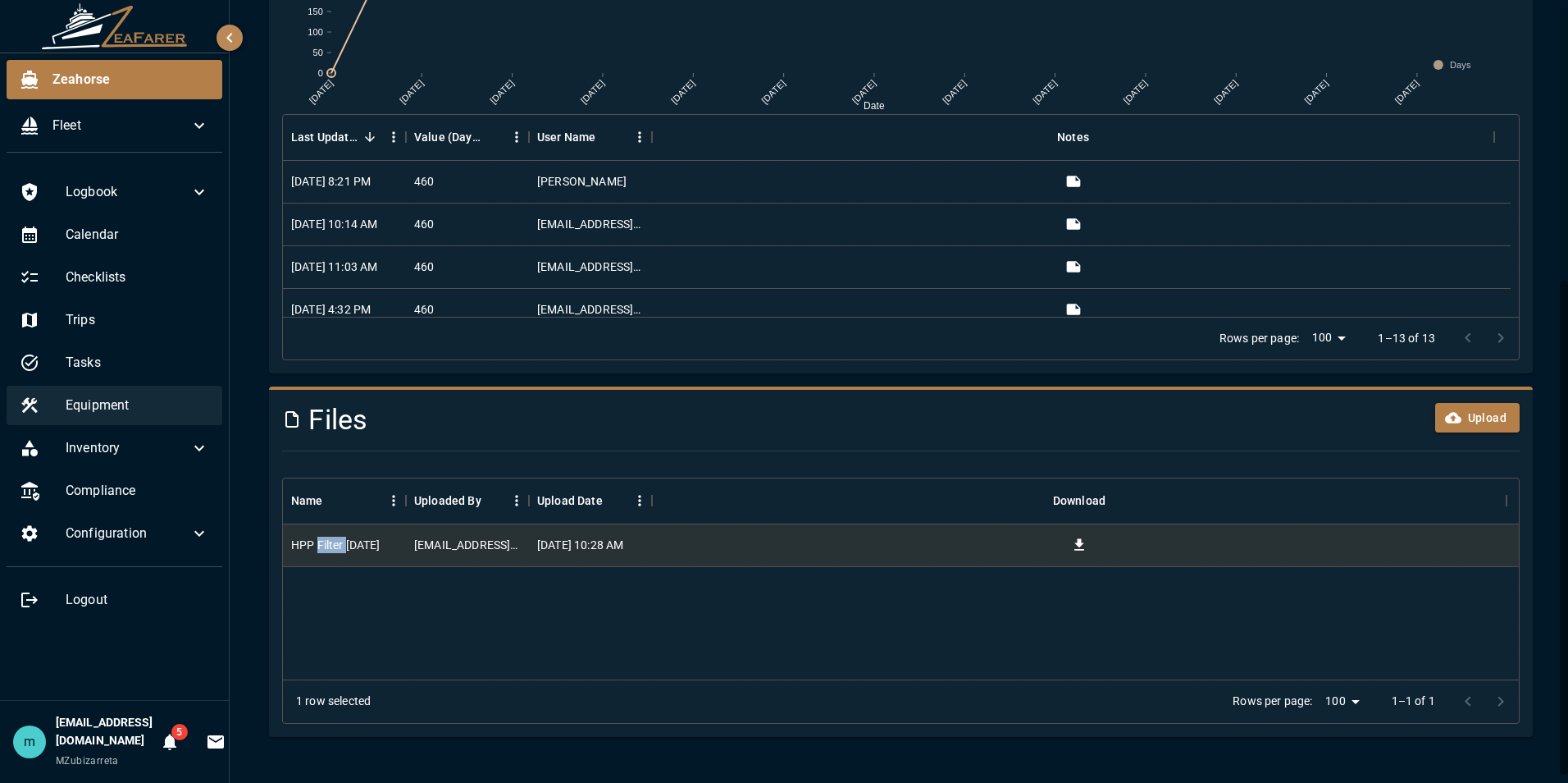
click at [98, 407] on span "Equipment" at bounding box center [137, 405] width 143 height 20
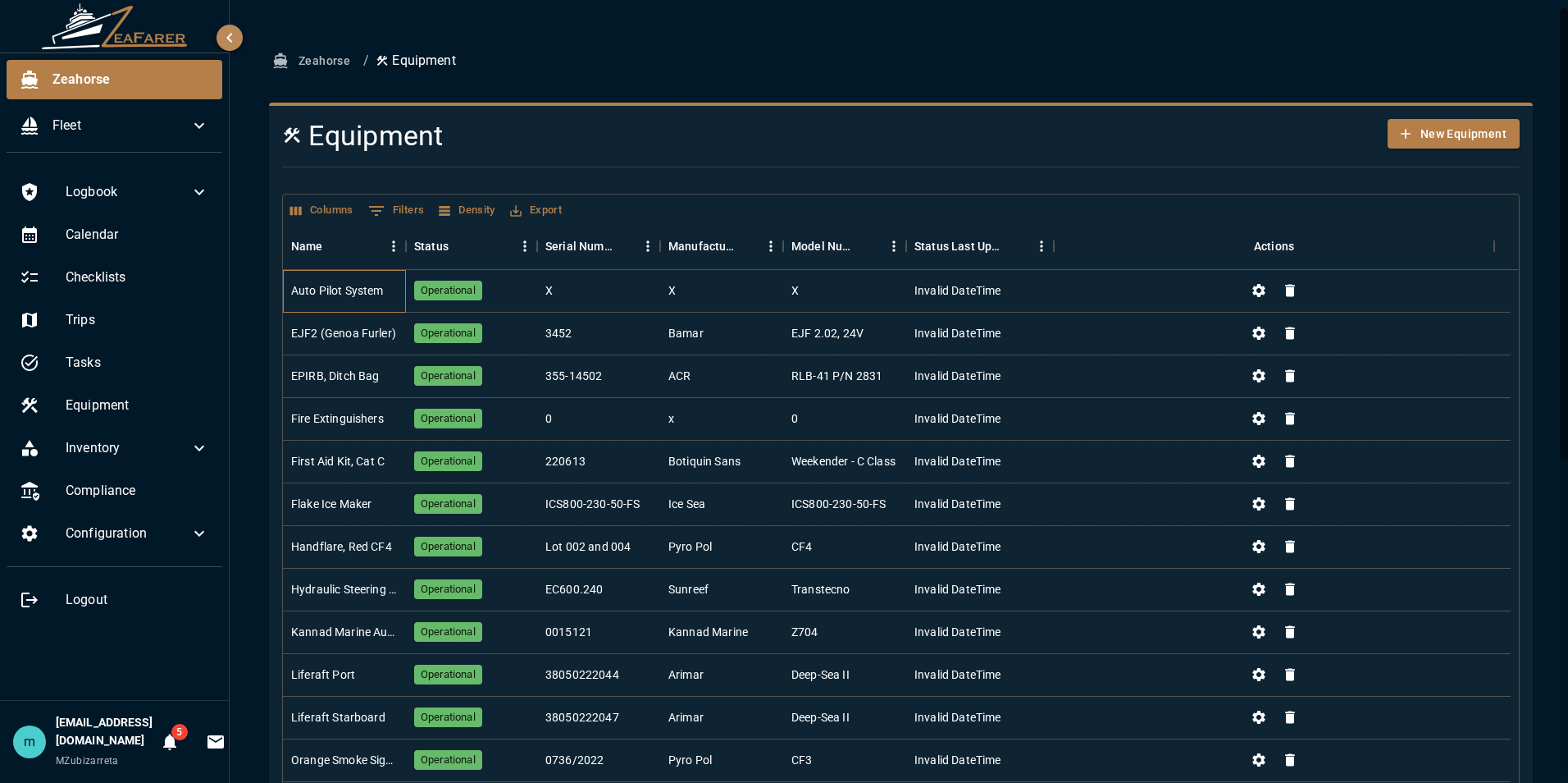
click at [355, 287] on div "Auto Pilot System" at bounding box center [338, 290] width 92 height 17
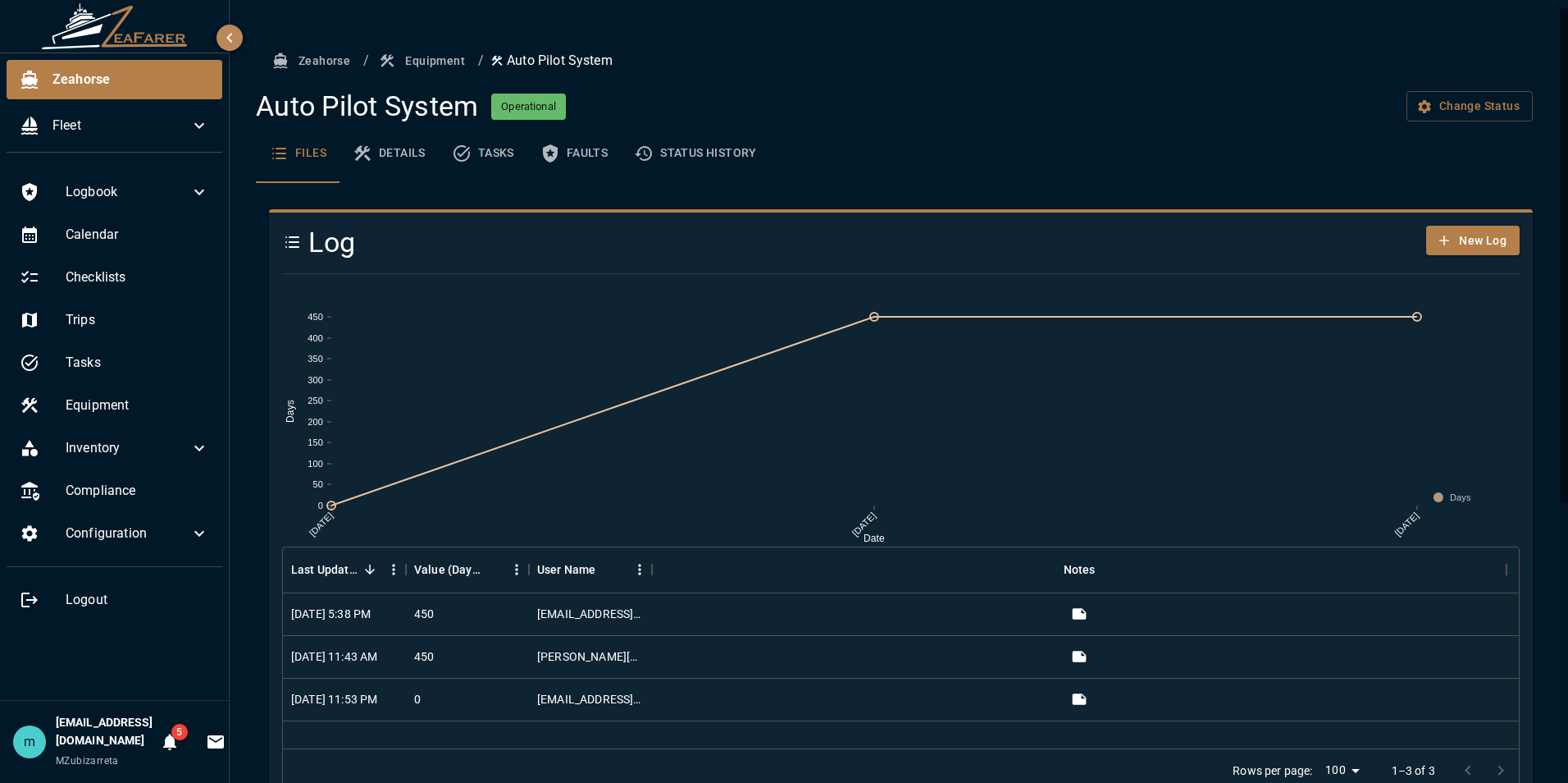
click at [1539, 534] on div "Zeahorse / Equipment / Auto Pilot System Auto Pilot System Operational Change S…" at bounding box center [901, 607] width 1303 height 1122
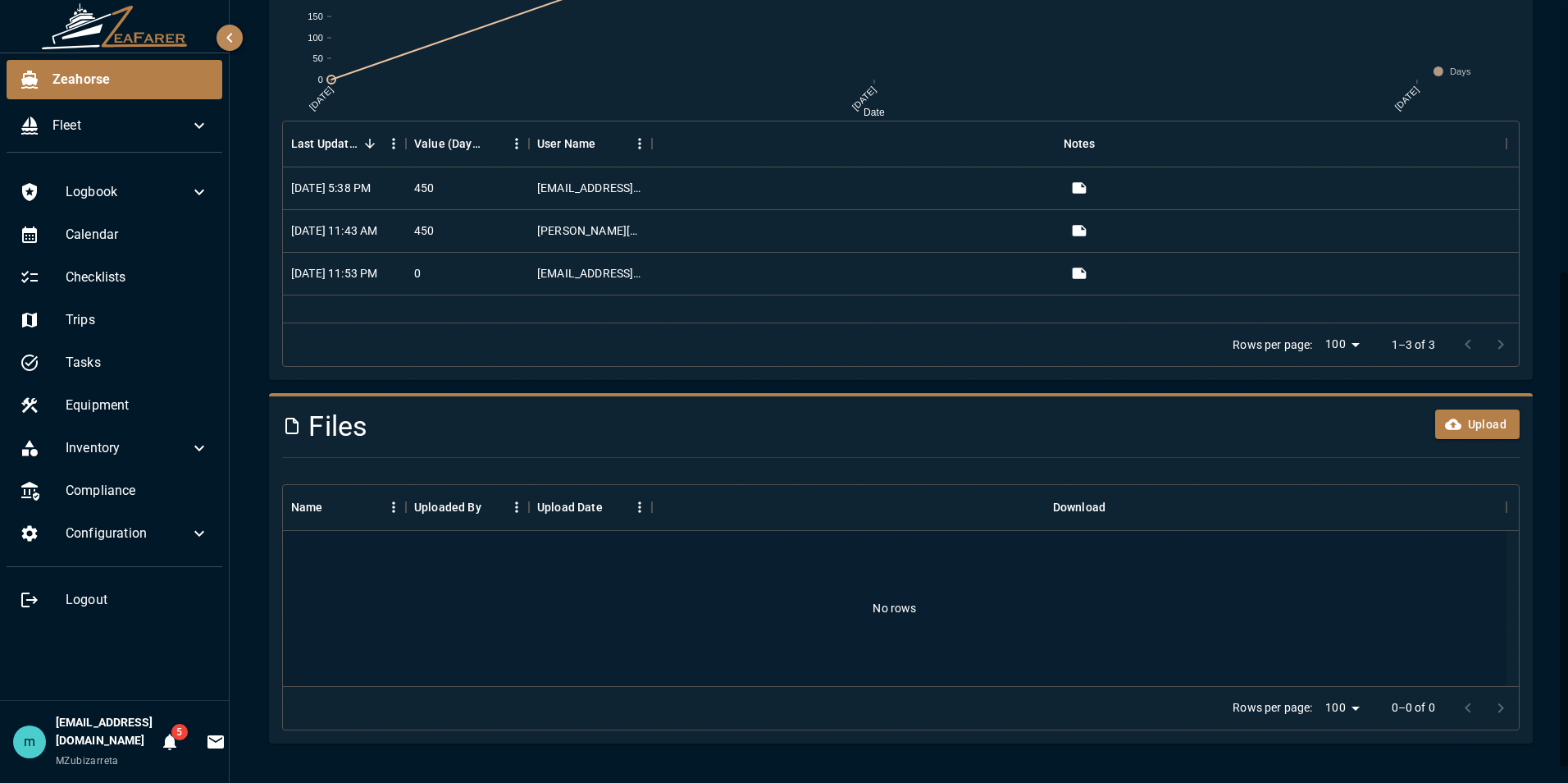
scroll to position [433, 0]
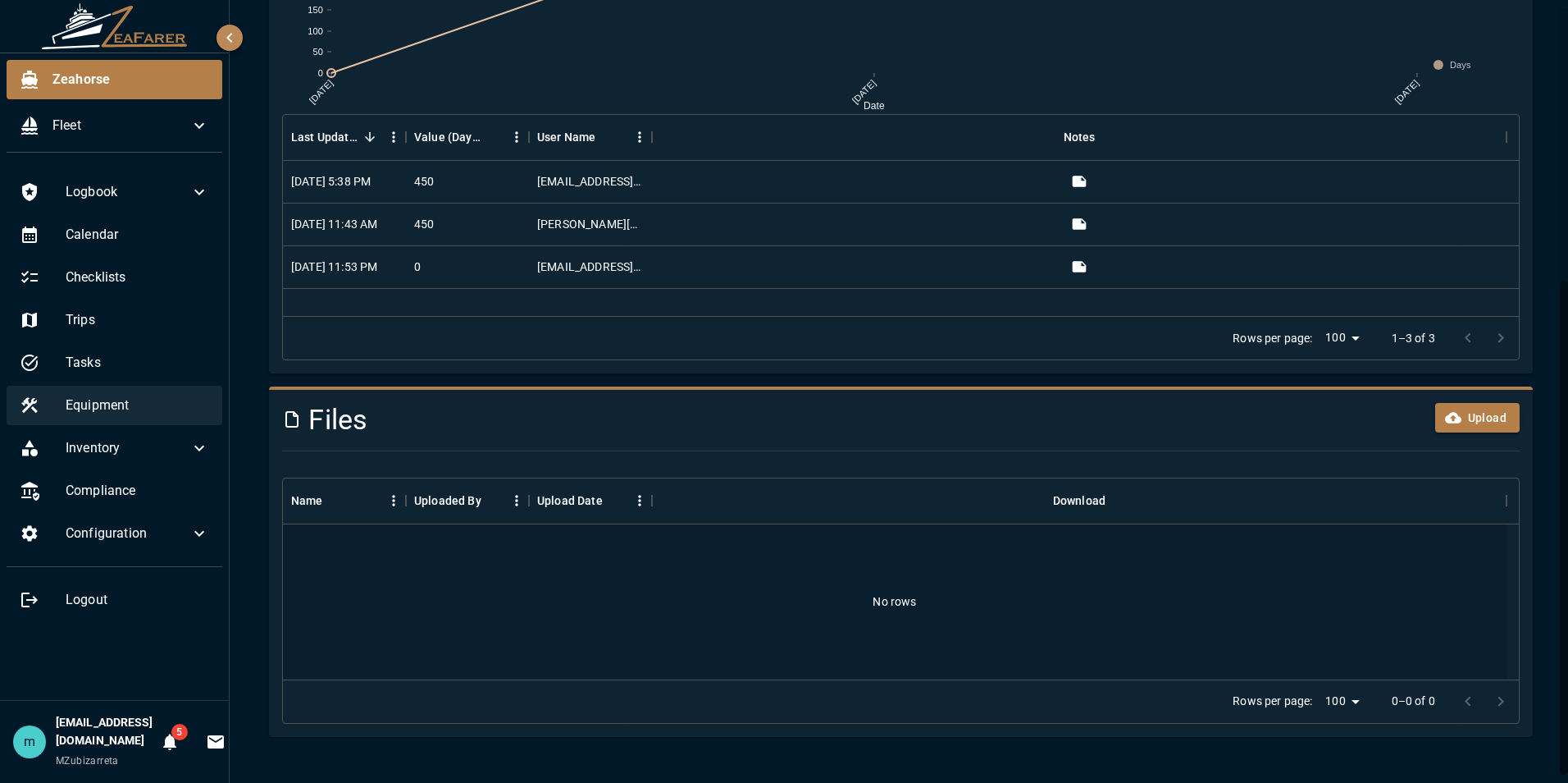
click at [114, 414] on span "Equipment" at bounding box center [137, 405] width 143 height 20
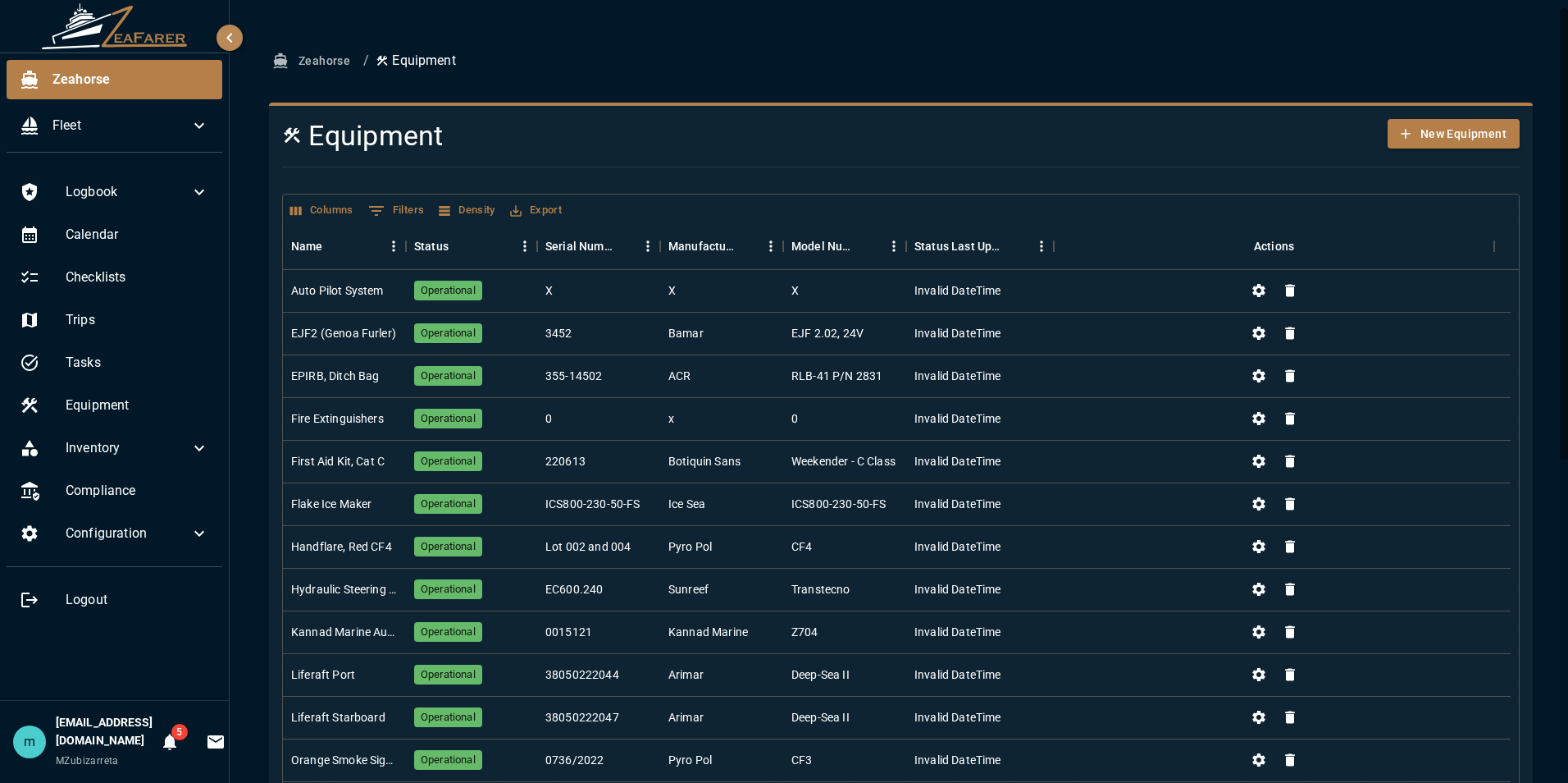
click at [1525, 661] on div "Zeahorse / Equipment Equipment New Equipment Columns 0 Filters Density Export N…" at bounding box center [901, 677] width 1303 height 1262
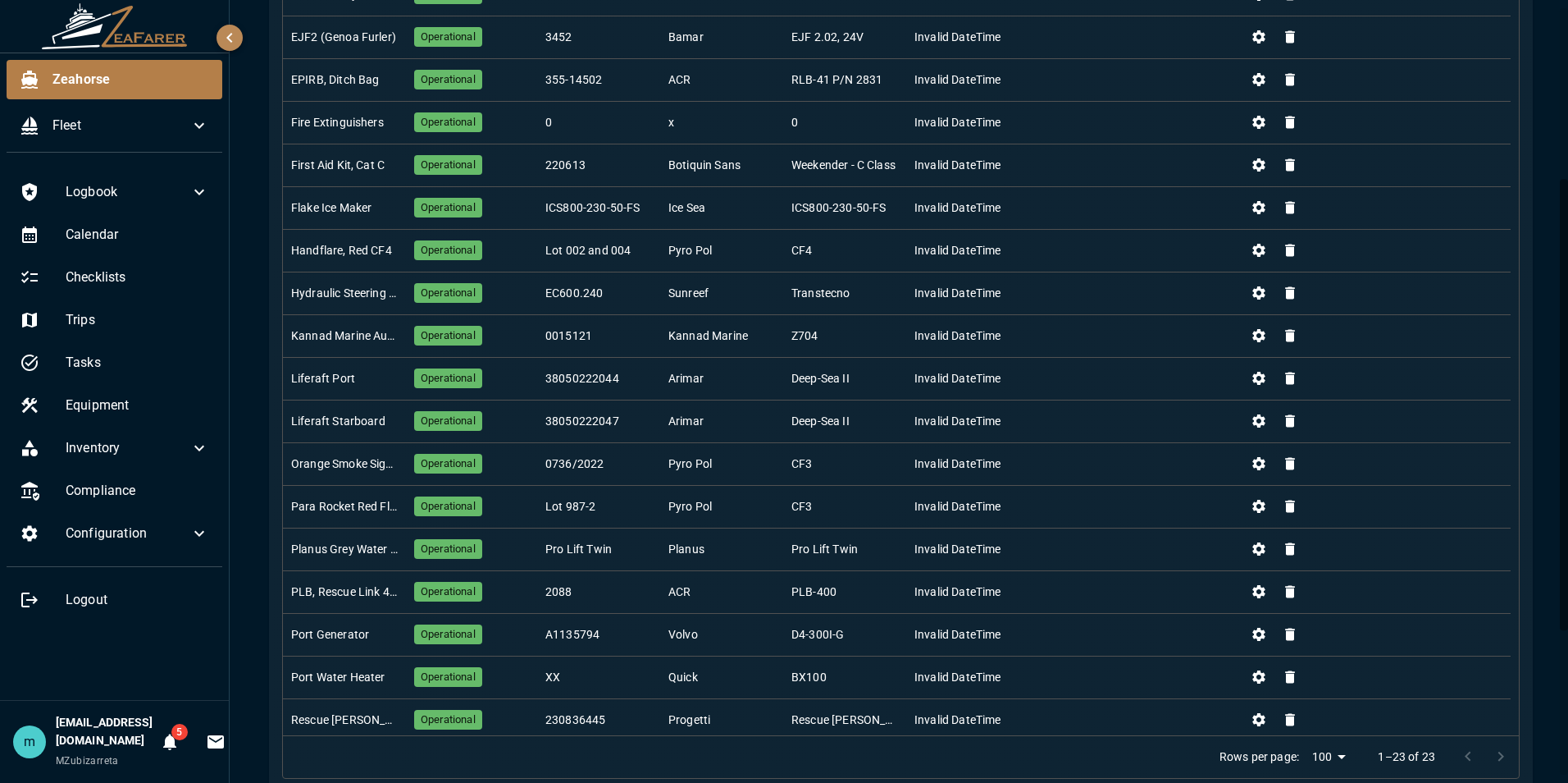
scroll to position [328, 0]
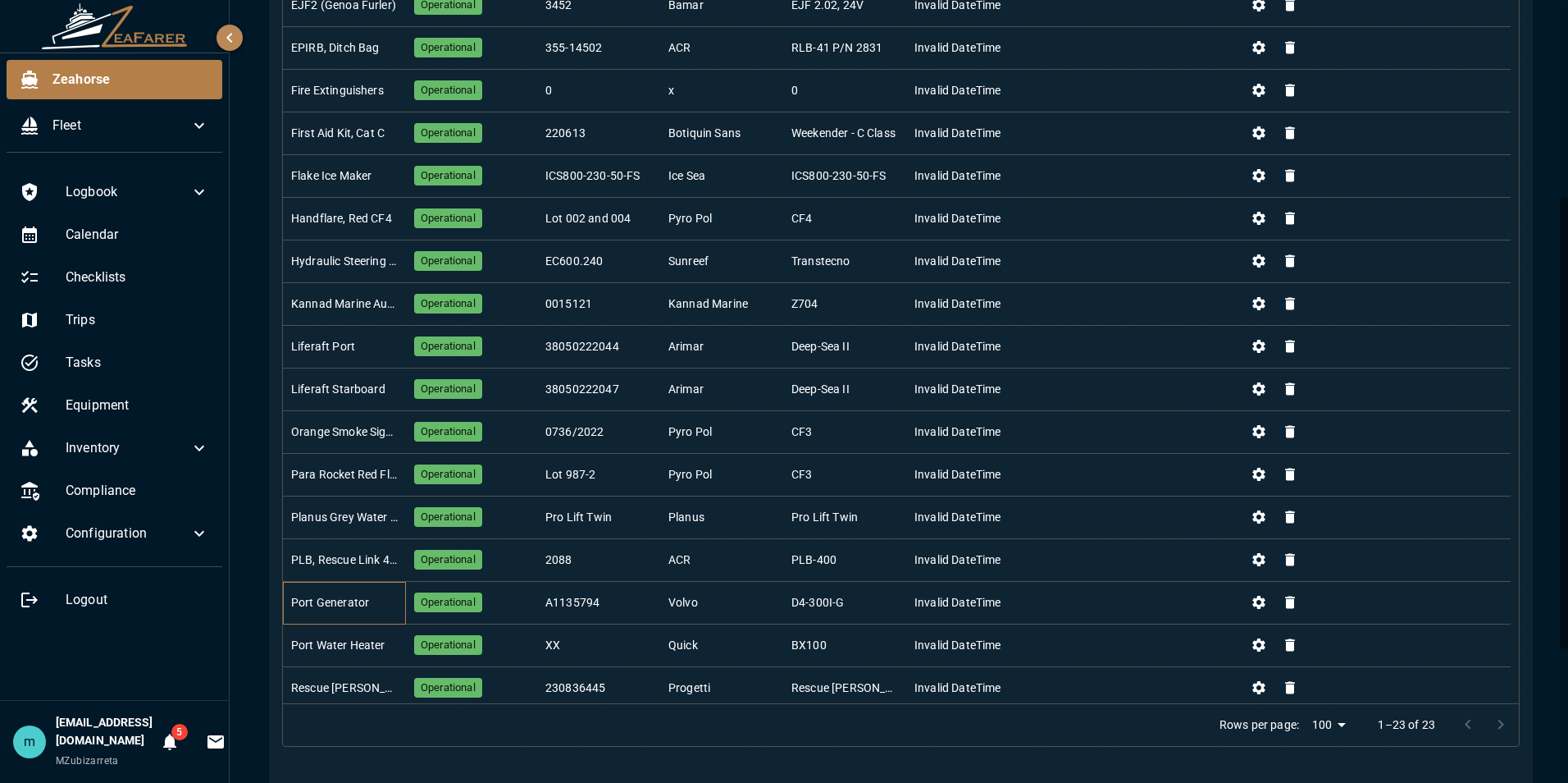
click at [352, 602] on div "Port Generator" at bounding box center [330, 601] width 78 height 17
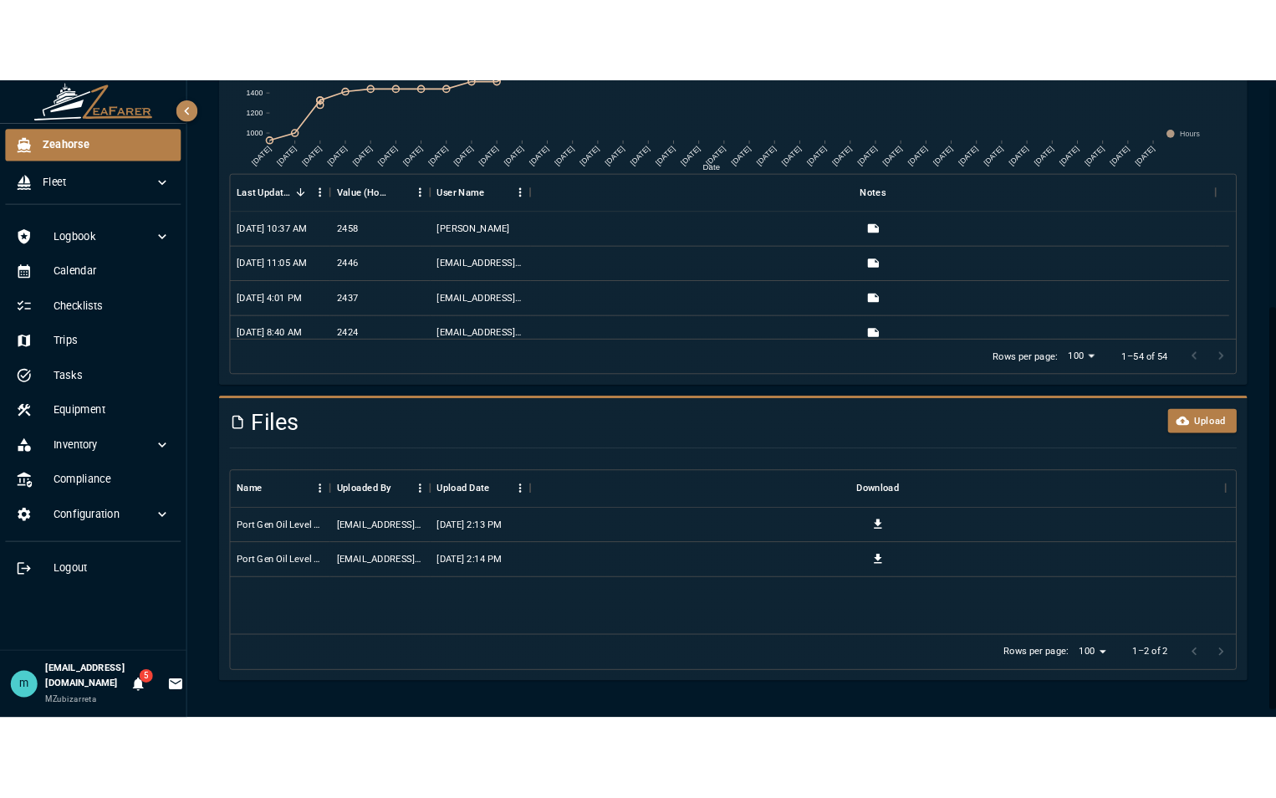
scroll to position [441, 0]
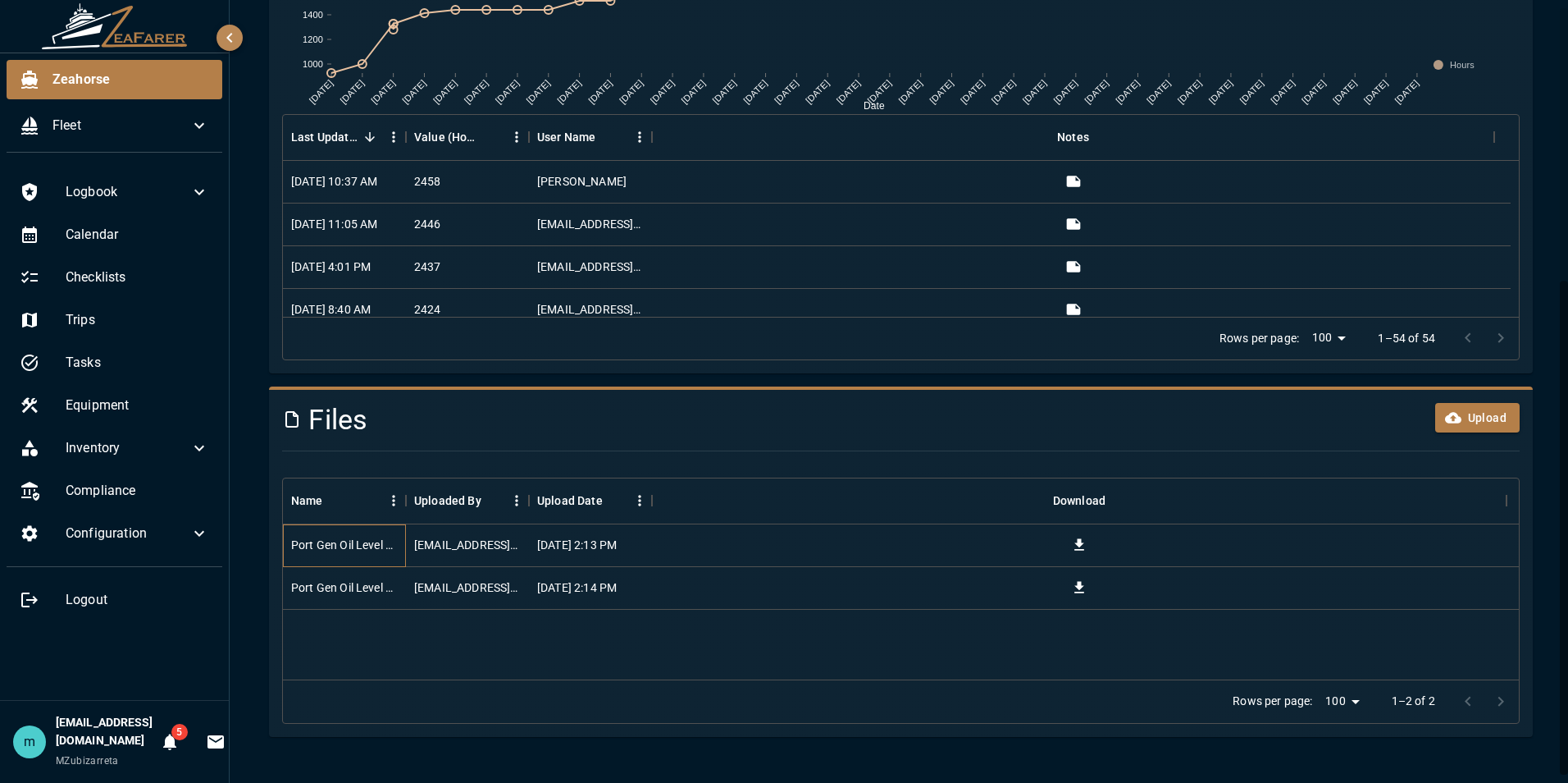
click at [347, 543] on div "Port Gen Oil Level 2110 Hours" at bounding box center [344, 545] width 107 height 17
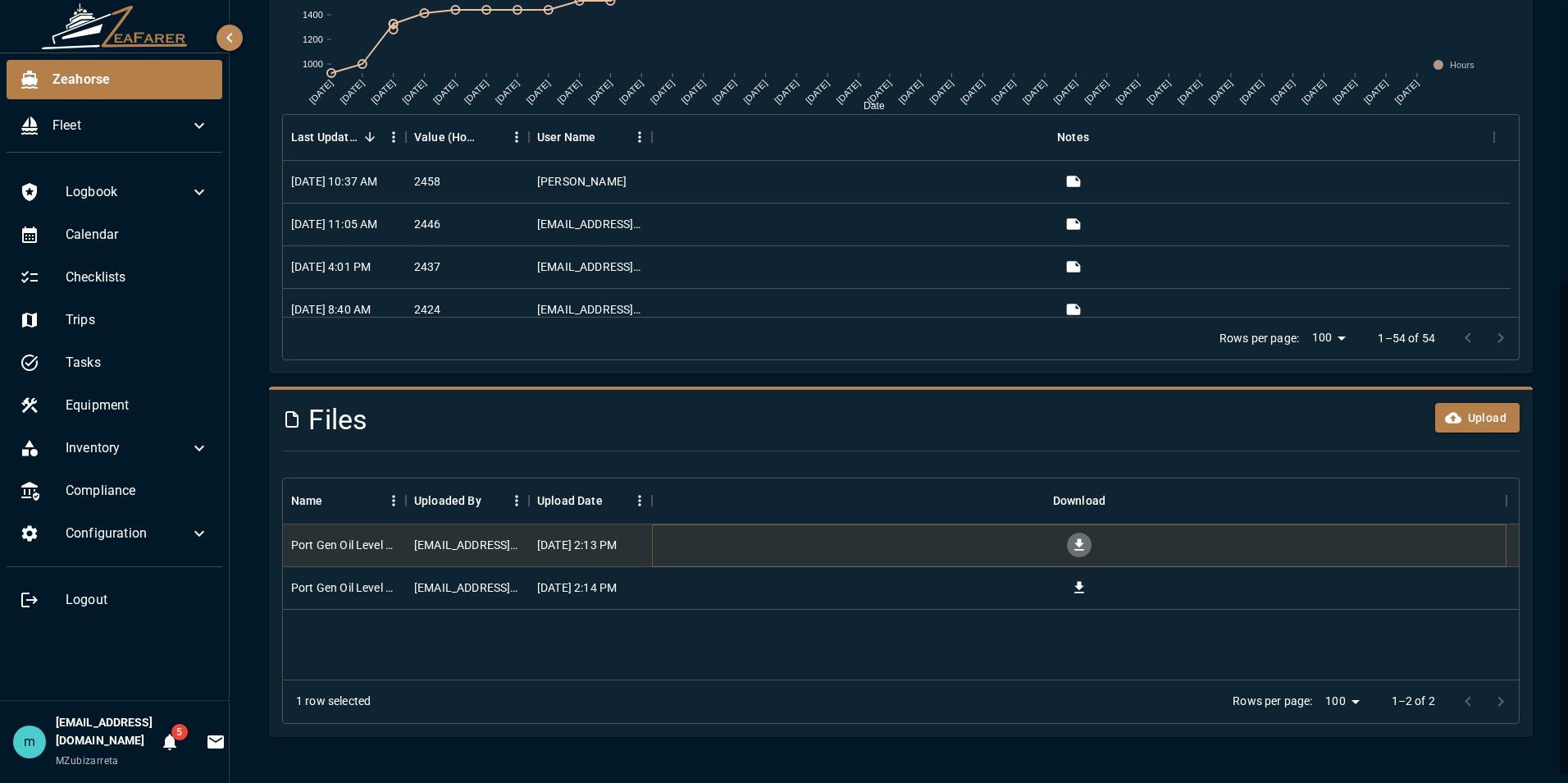
click at [1084, 546] on icon "Download" at bounding box center [1079, 545] width 17 height 17
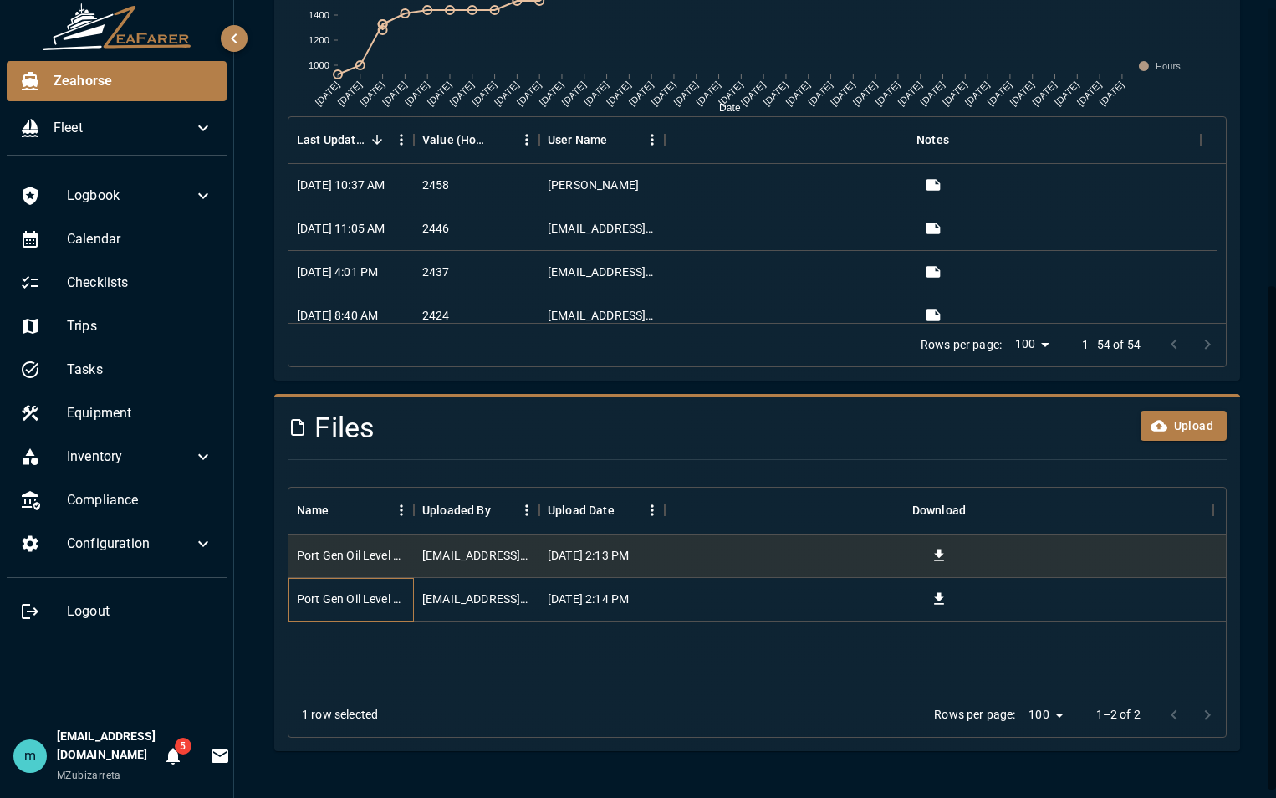
click at [367, 600] on div "Port Gen Oil Level 2226 Hours" at bounding box center [351, 598] width 109 height 17
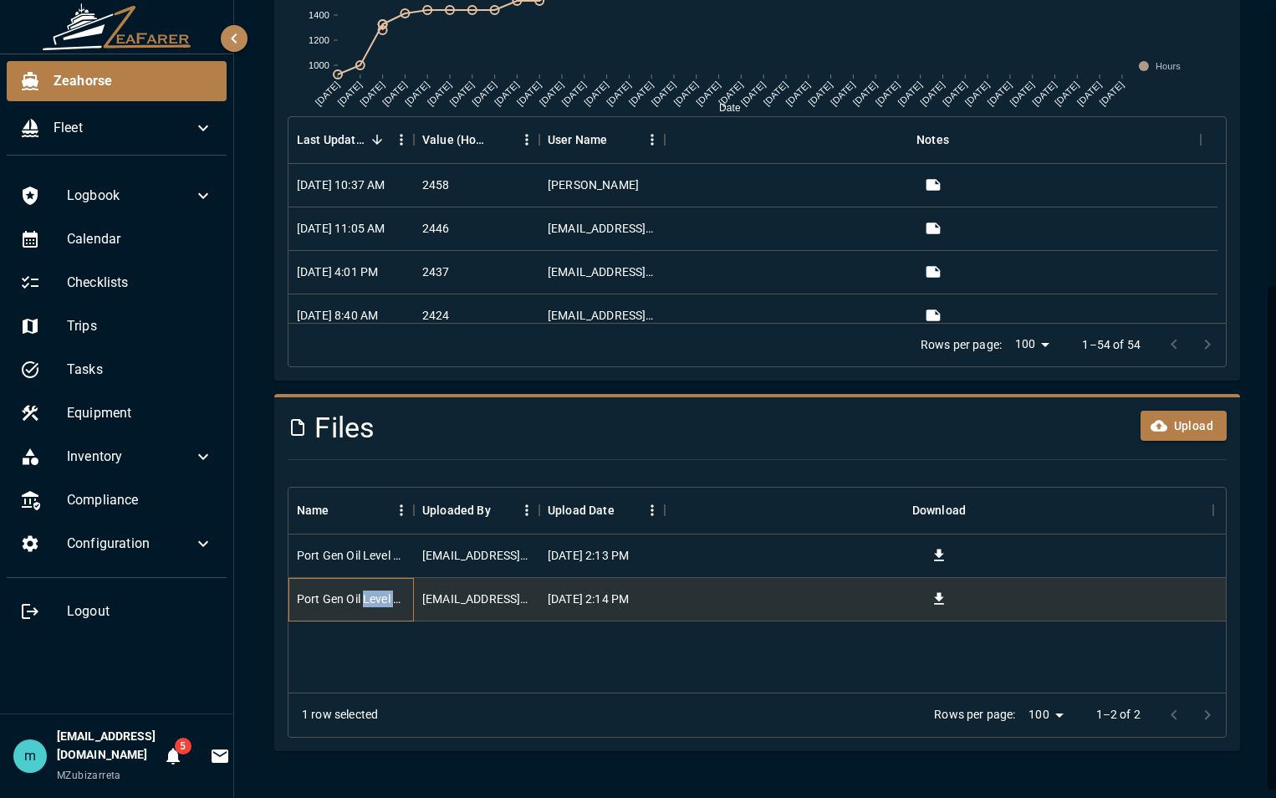
click at [367, 600] on div "Port Gen Oil Level 2226 Hours" at bounding box center [351, 598] width 109 height 17
click at [698, 596] on div at bounding box center [939, 599] width 548 height 43
click at [940, 600] on icon "Download" at bounding box center [939, 599] width 10 height 12
click at [110, 461] on span "Inventory" at bounding box center [130, 456] width 126 height 20
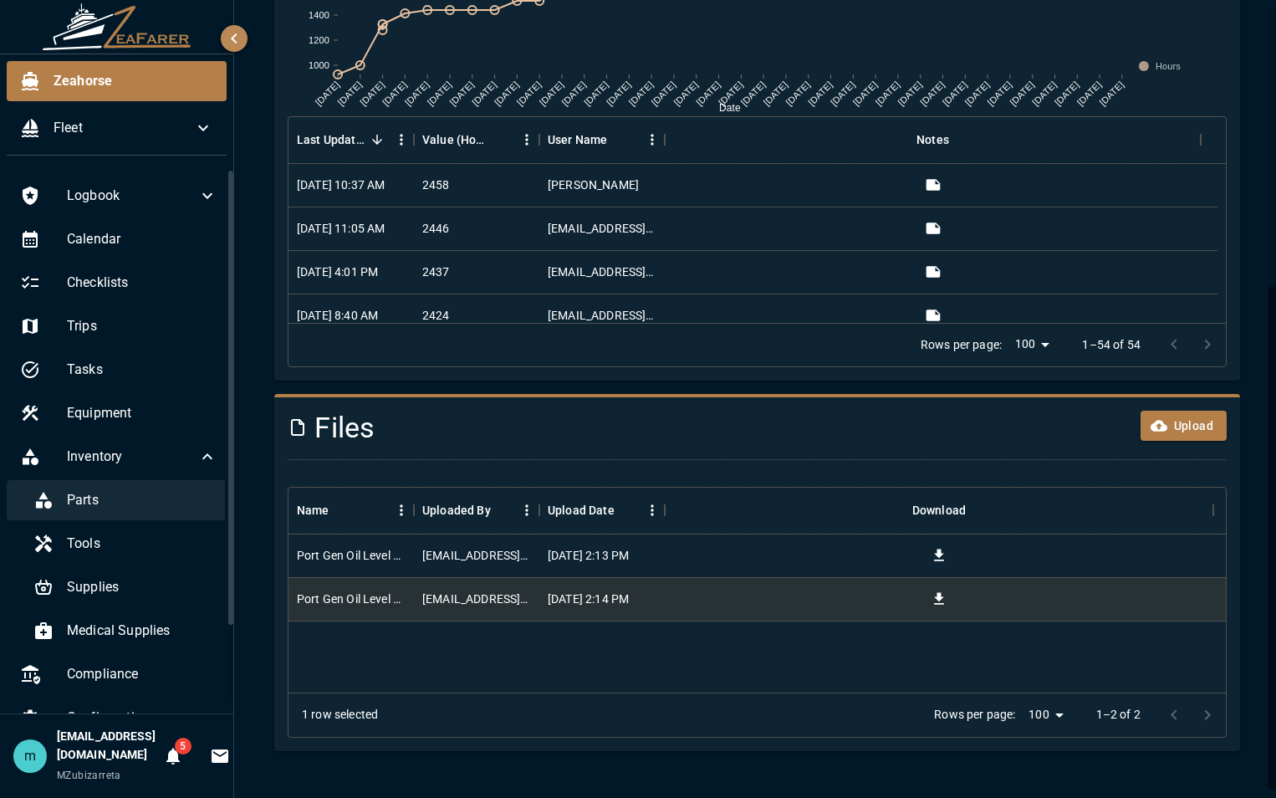
click at [85, 502] on span "Parts" at bounding box center [142, 500] width 150 height 20
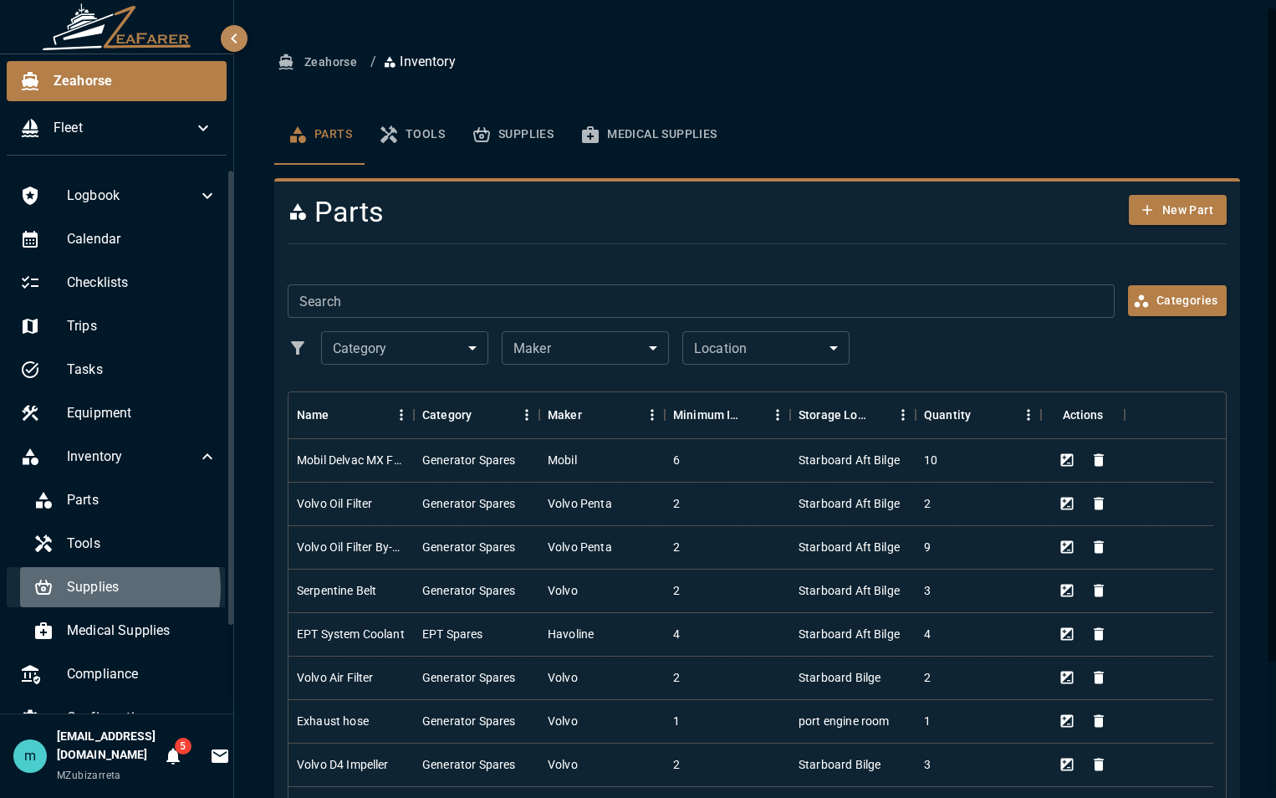
click at [90, 588] on span "Supplies" at bounding box center [142, 587] width 150 height 20
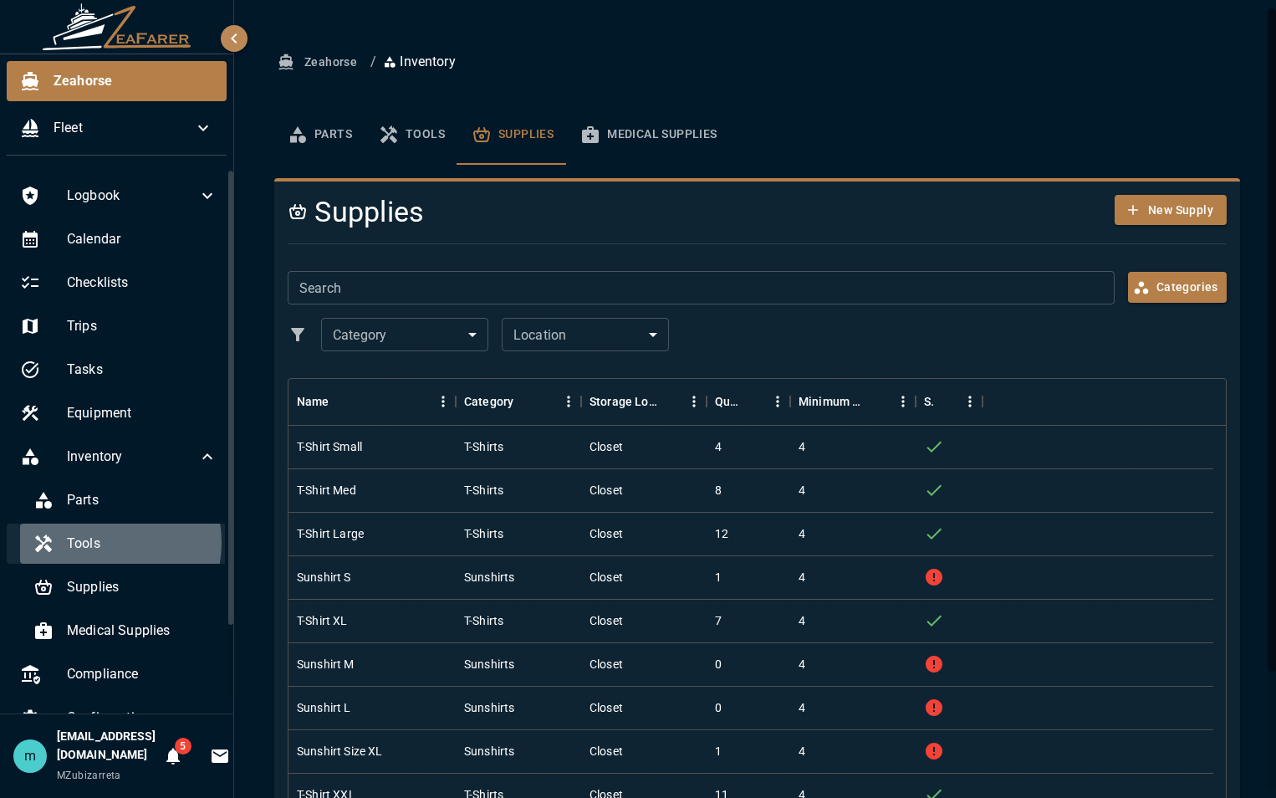
click at [96, 542] on span "Tools" at bounding box center [142, 543] width 150 height 20
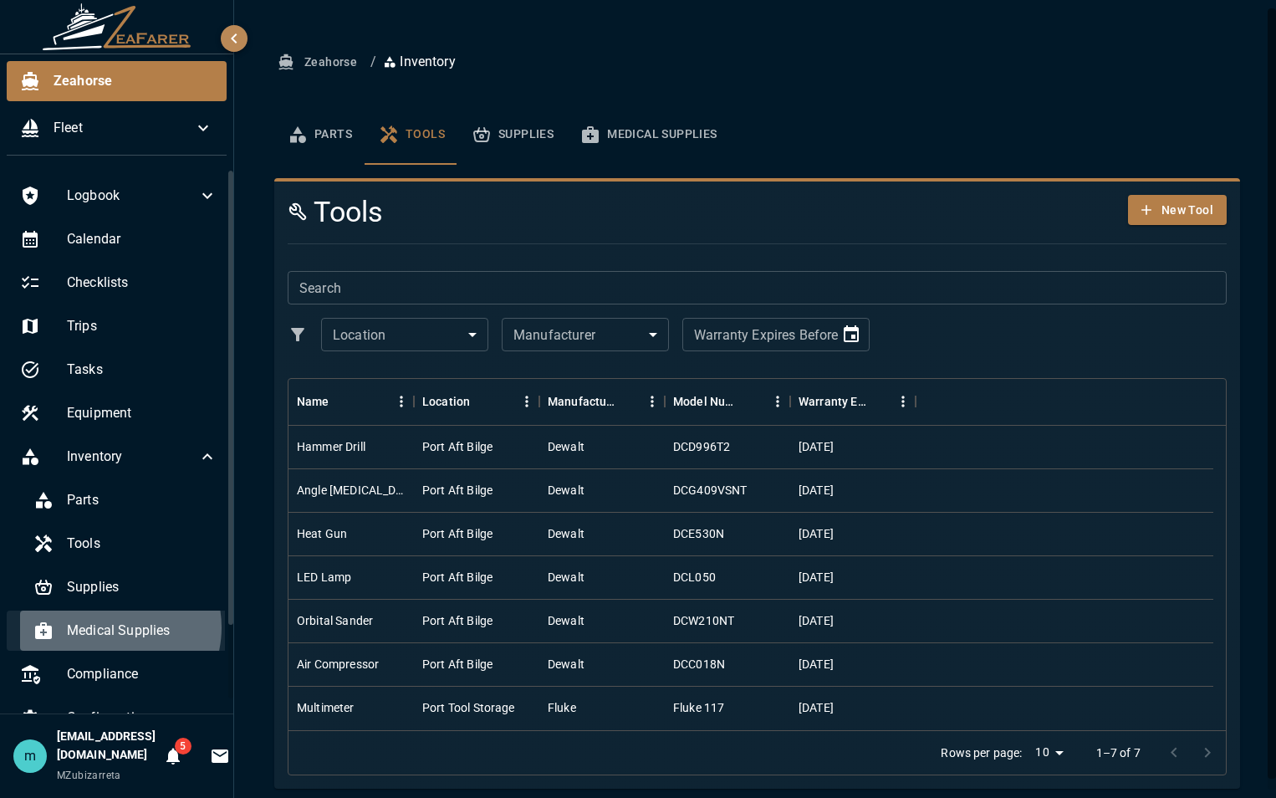
click at [110, 627] on span "Medical Supplies" at bounding box center [142, 630] width 150 height 20
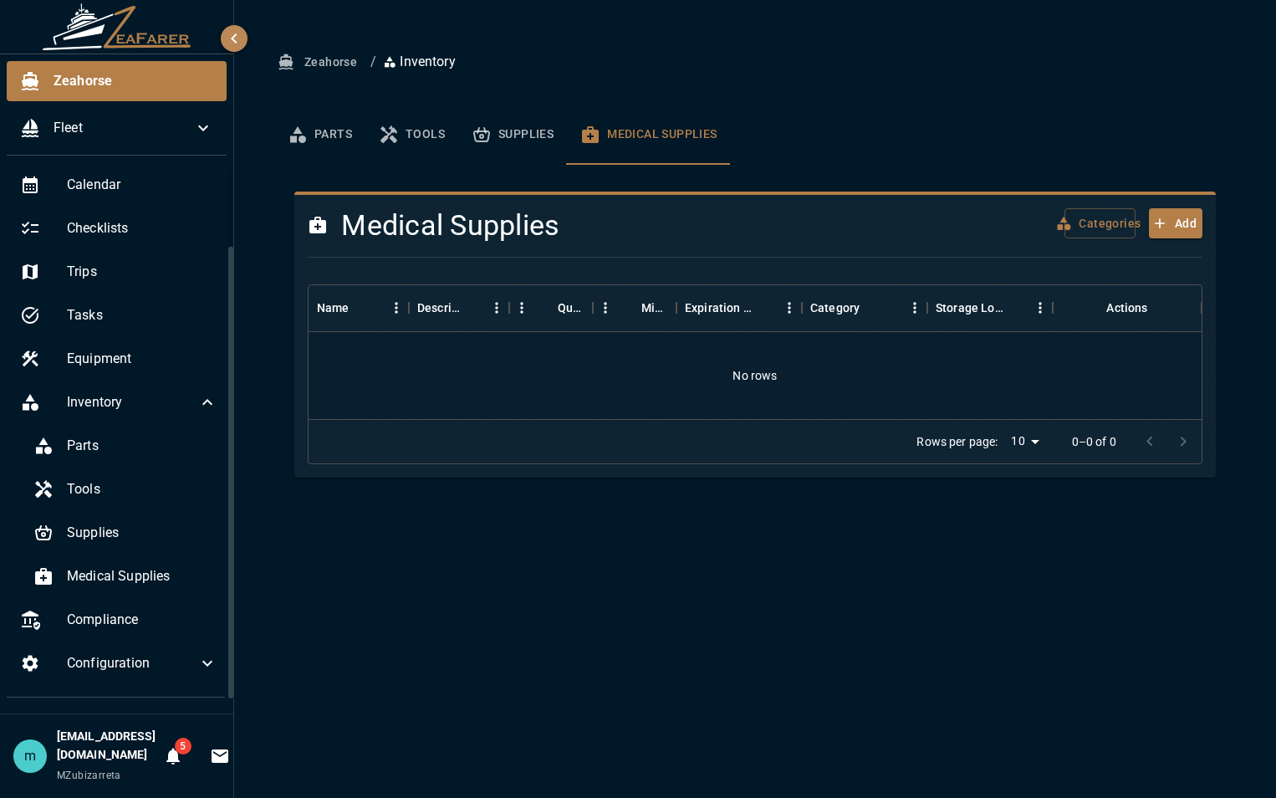
scroll to position [96, 0]
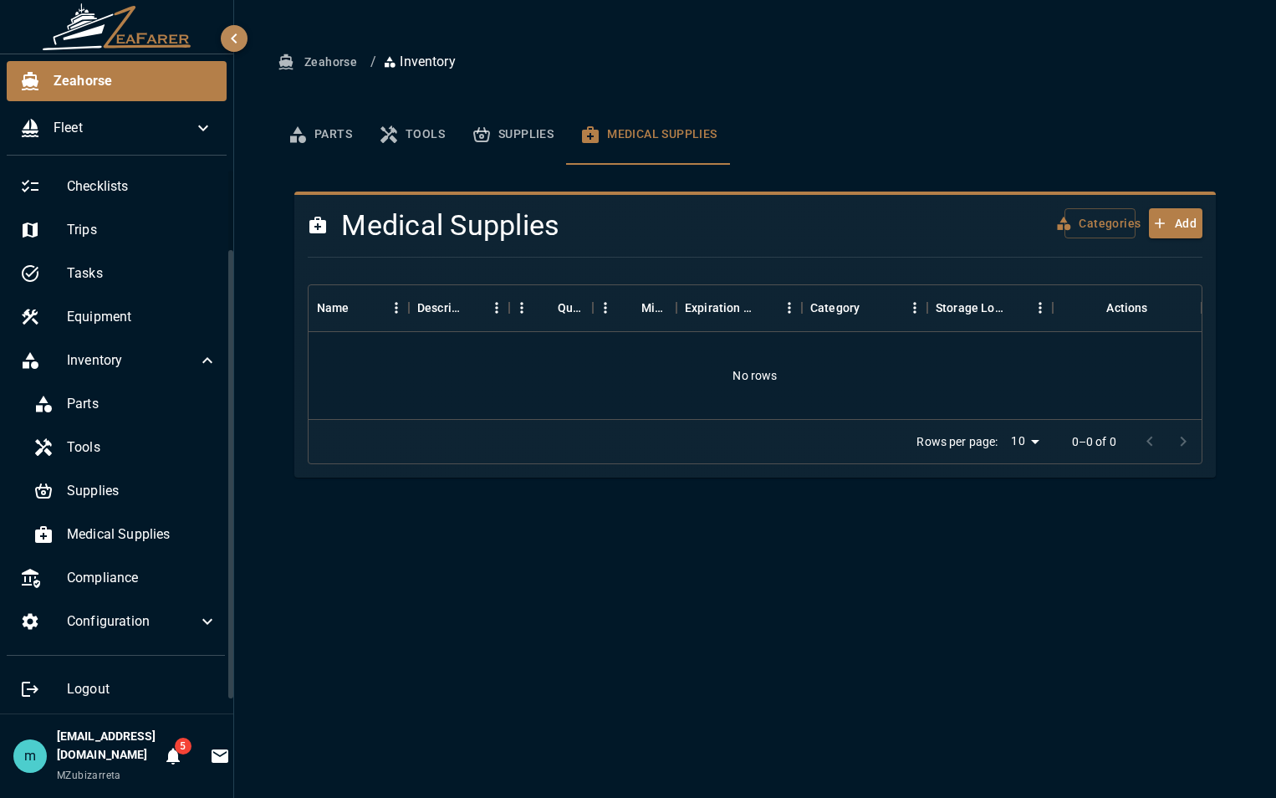
drag, startPoint x: 229, startPoint y: 497, endPoint x: 227, endPoint y: 627, distance: 130.4
click at [227, 627] on div "Logbook Calendar Checklists Trips Tasks Equipment Inventory Parts Tools Supplie…" at bounding box center [116, 441] width 233 height 544
click at [110, 572] on span "Compliance" at bounding box center [142, 578] width 150 height 20
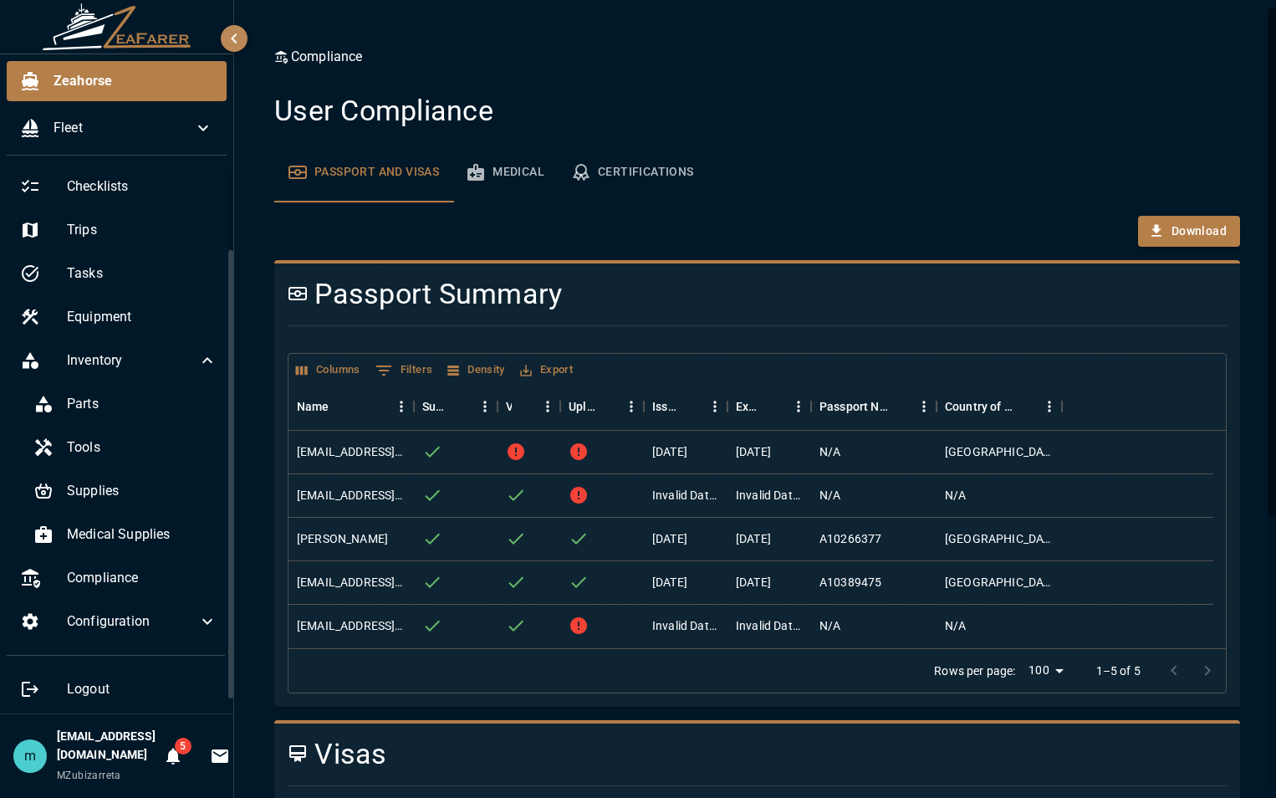
click at [1252, 618] on div "Compliance User Compliance Passport and Visas Medical Certifications Download P…" at bounding box center [757, 606] width 1046 height 1212
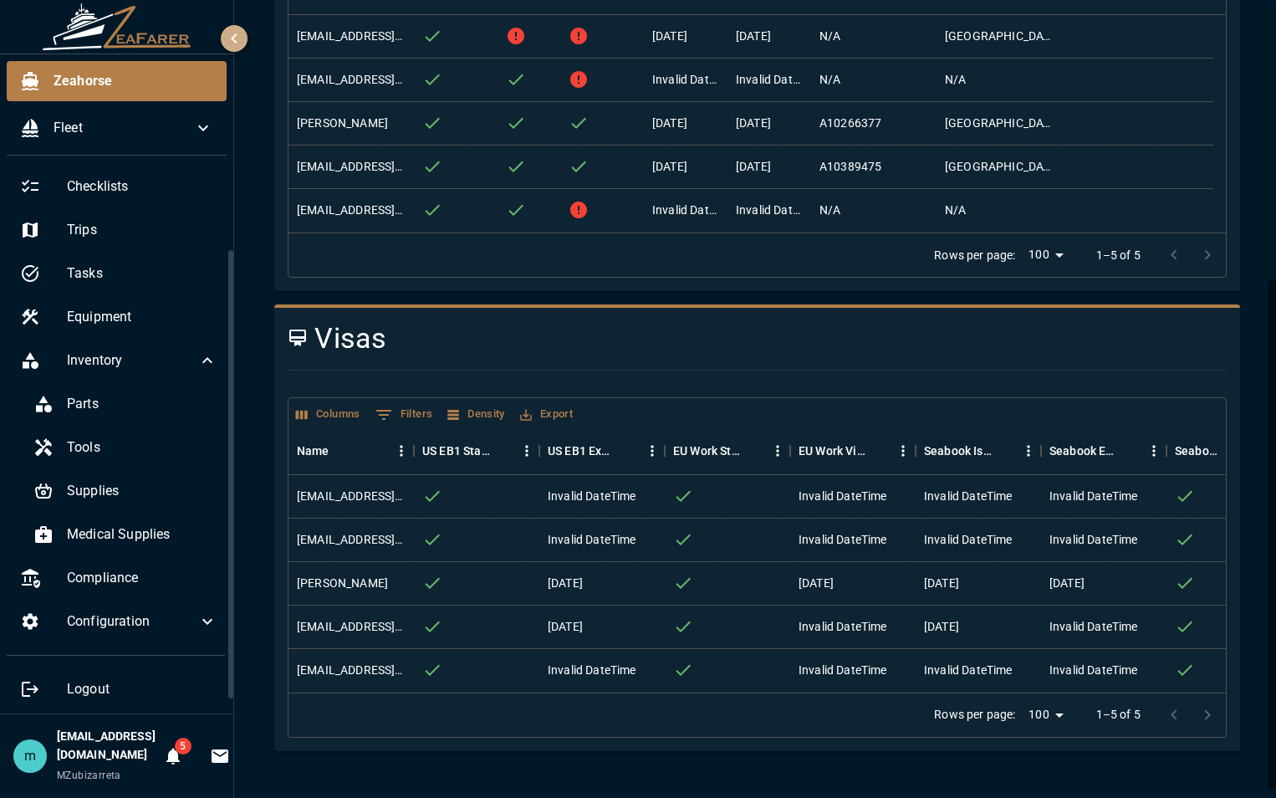
click at [234, 34] on icon "button" at bounding box center [234, 38] width 20 height 20
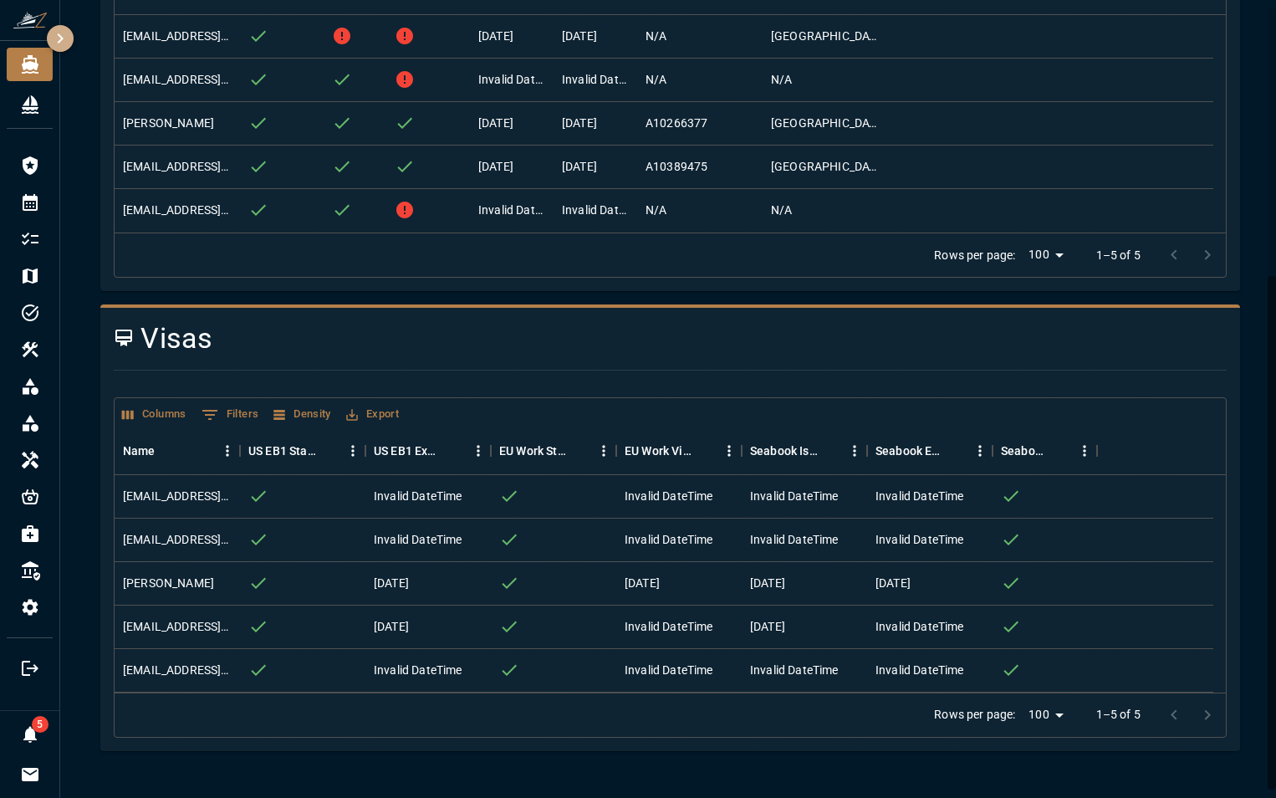
click at [60, 38] on icon "button" at bounding box center [60, 38] width 20 height 20
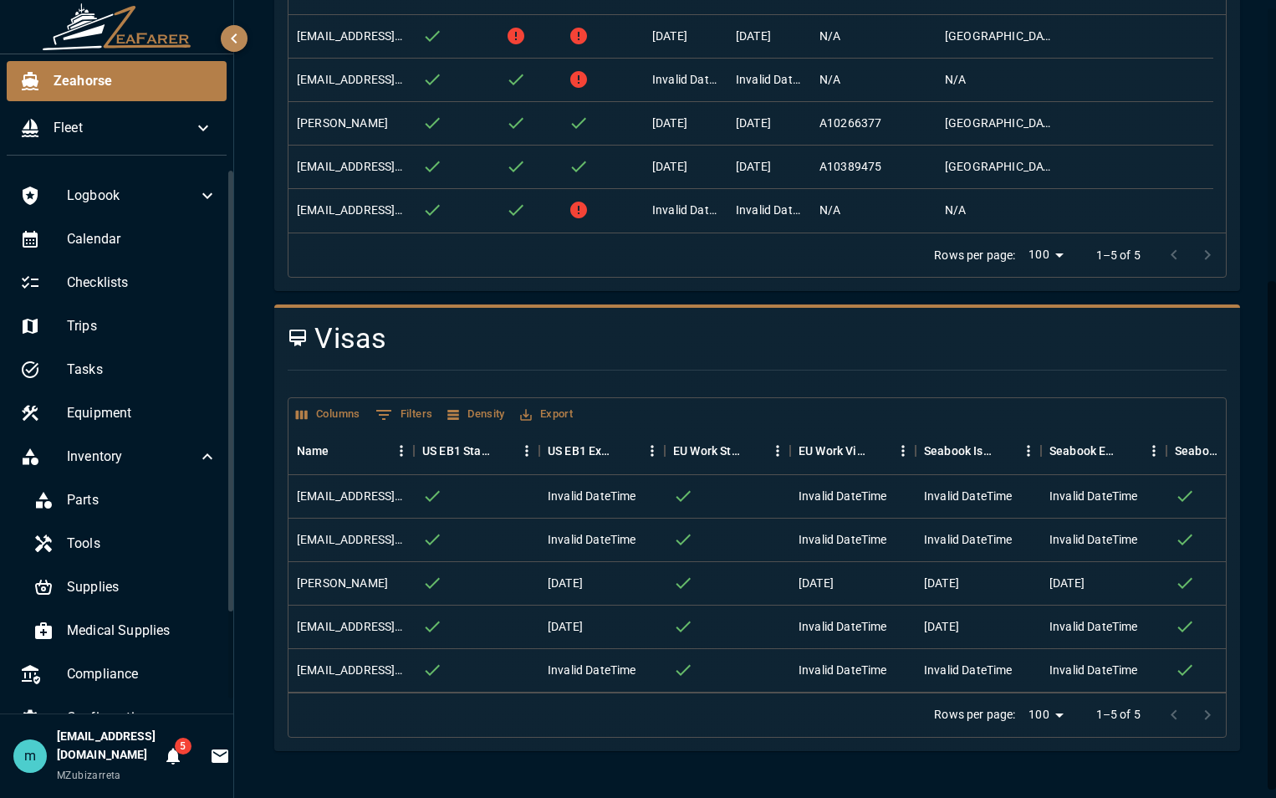
scroll to position [428, 0]
click at [1263, 633] on div "Compliance User Compliance Passport and Visas Medical Certifications Download P…" at bounding box center [757, 191] width 1046 height 1212
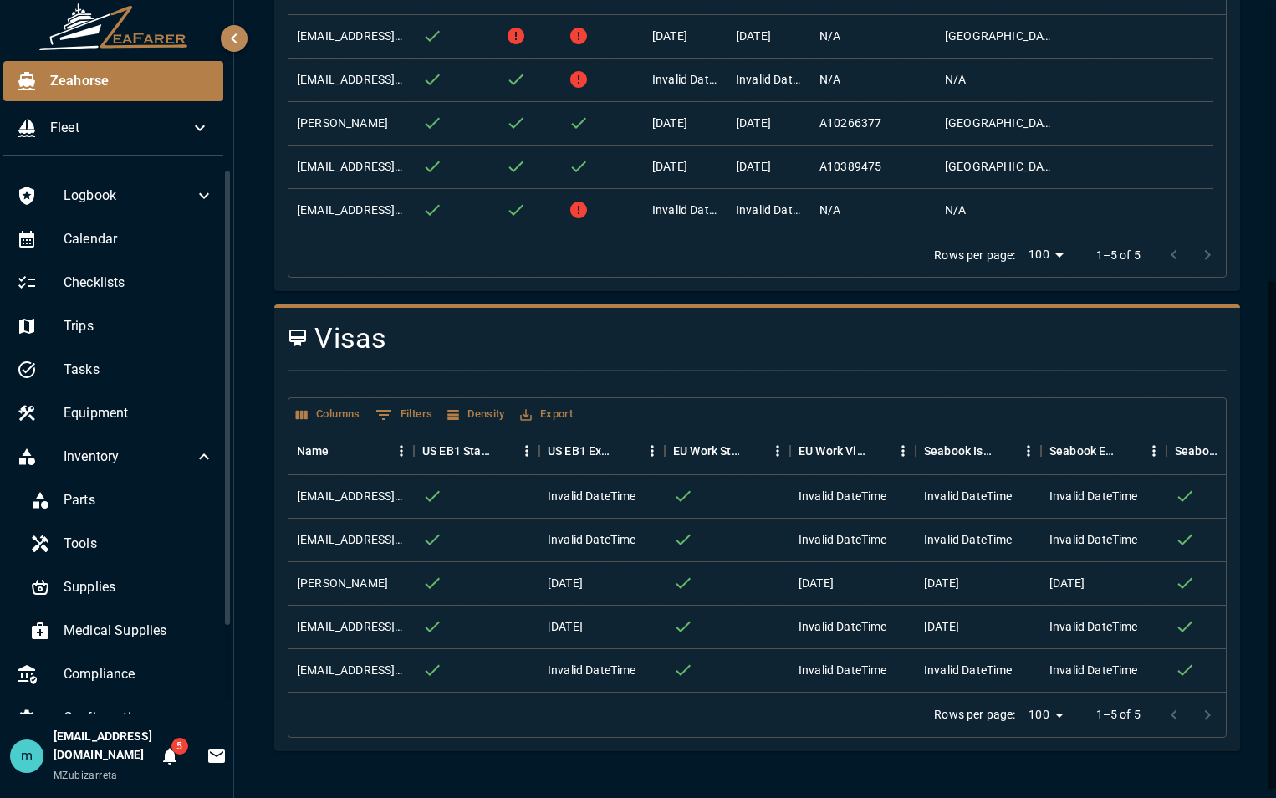
drag, startPoint x: 227, startPoint y: 513, endPoint x: 231, endPoint y: 576, distance: 62.8
click at [231, 576] on div "Zeahorse Fleet Logbook Calendar Checklists Trips Tasks Equipment Inventory Part…" at bounding box center [117, 399] width 234 height 798
click at [361, 574] on div "[PERSON_NAME]" at bounding box center [342, 582] width 91 height 17
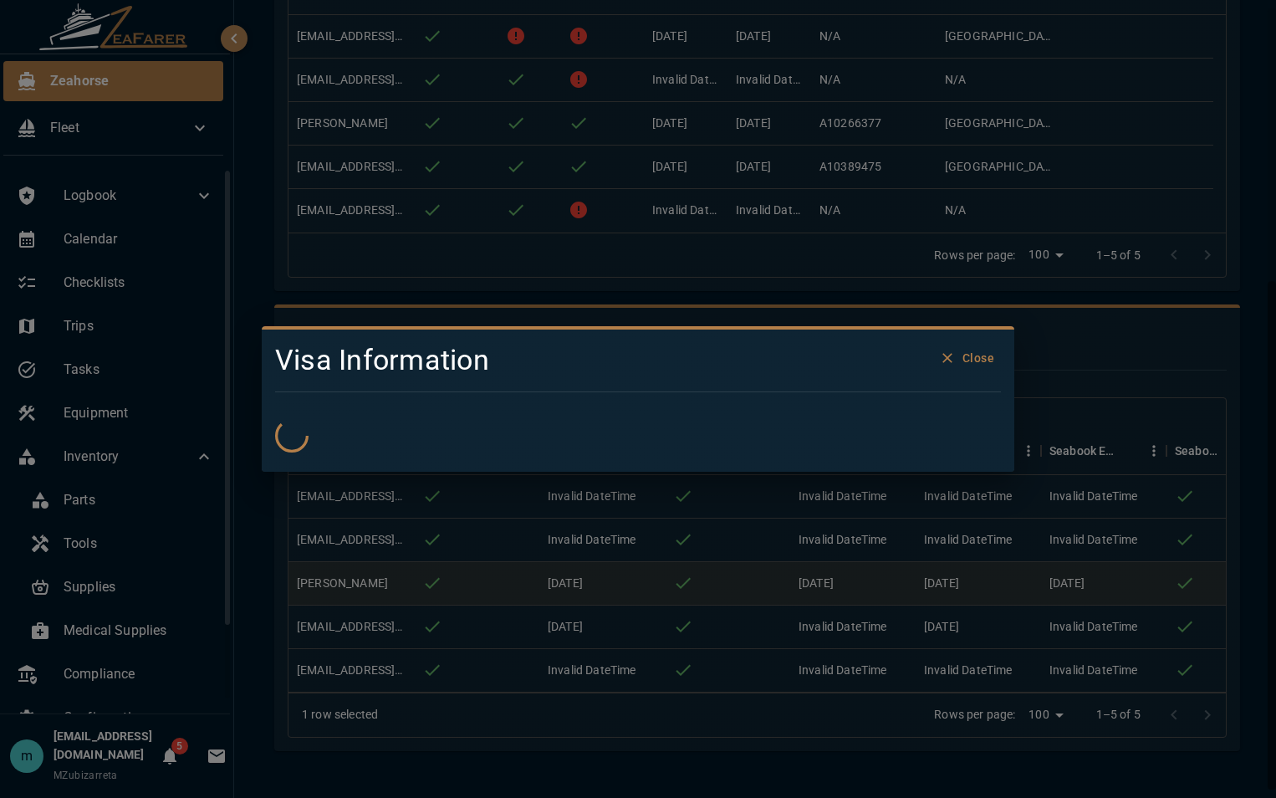
click at [361, 574] on div "Visa Information Close" at bounding box center [638, 399] width 1276 height 798
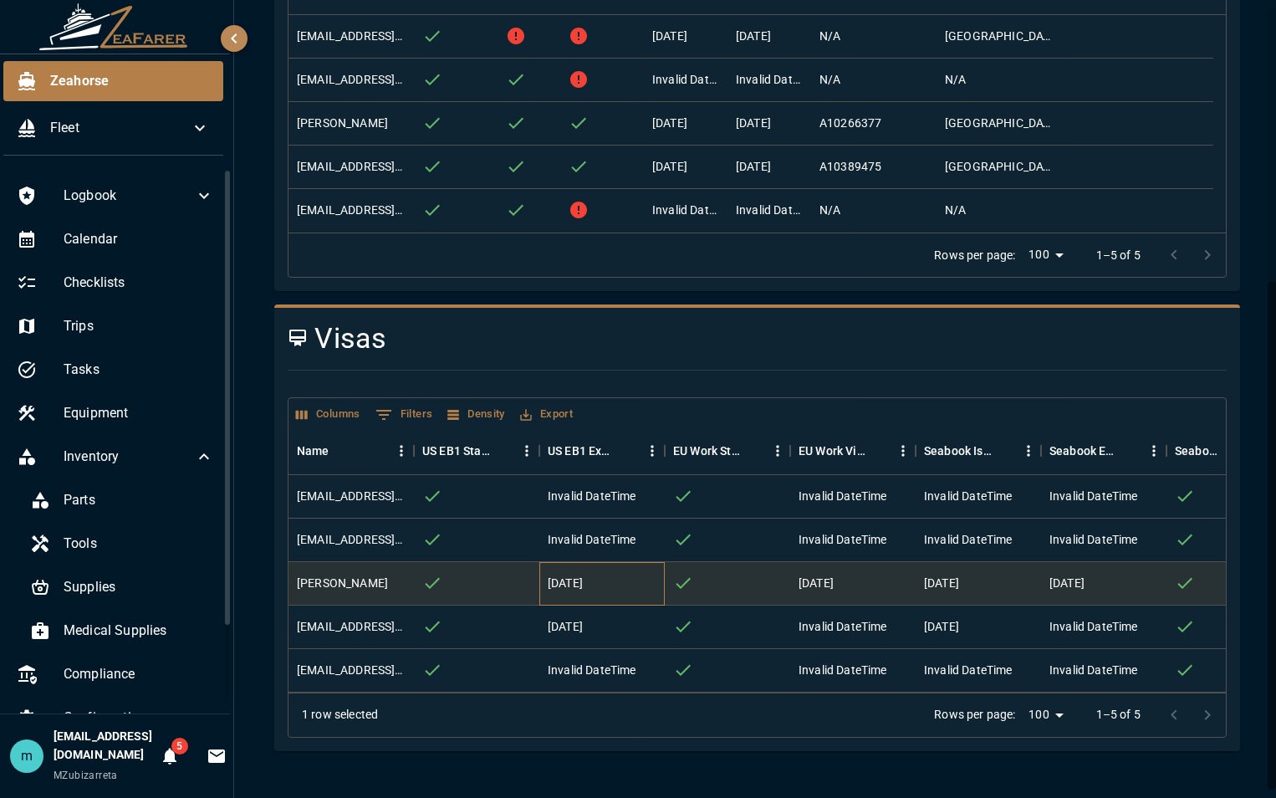
click at [569, 574] on div "[DATE]" at bounding box center [565, 582] width 35 height 17
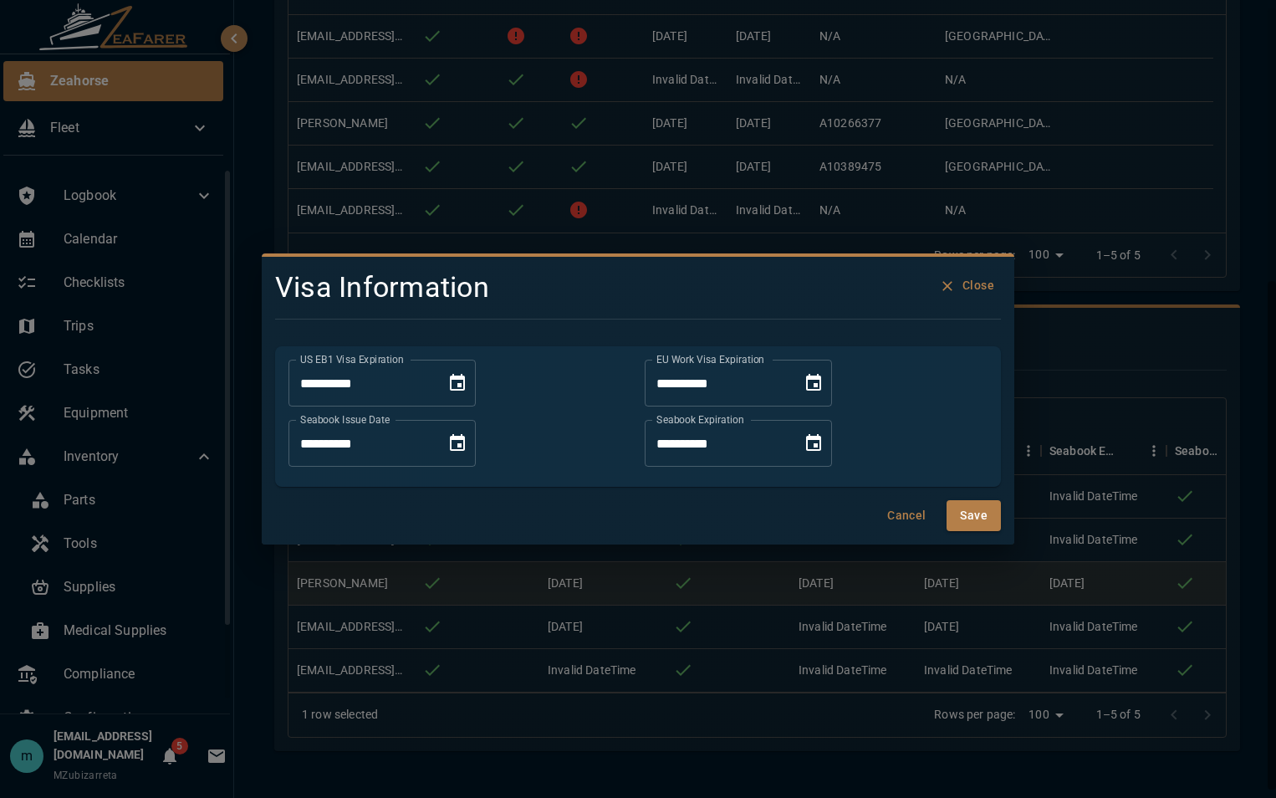
click at [978, 278] on button "Close" at bounding box center [967, 285] width 65 height 31
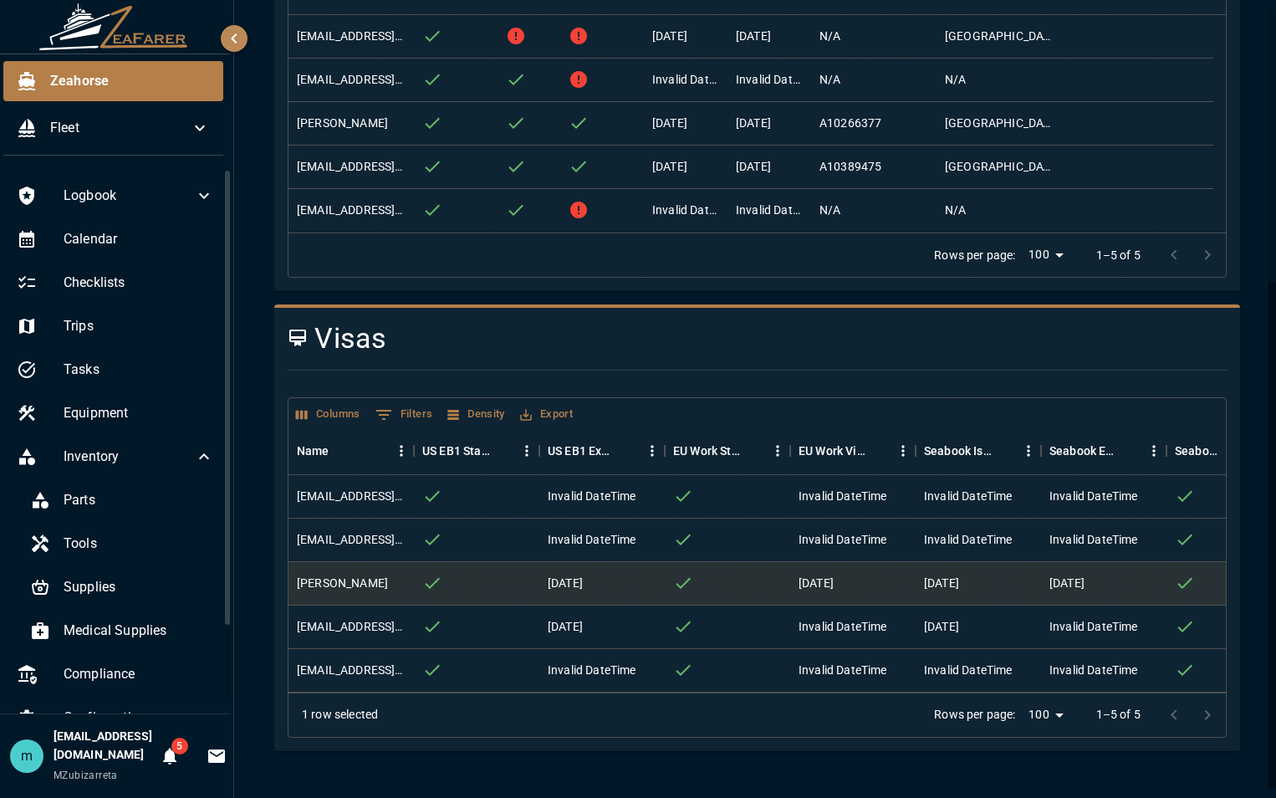
click at [1236, 278] on div "Compliance User Compliance Passport and Visas Medical Certifications Download P…" at bounding box center [757, 203] width 1006 height 1145
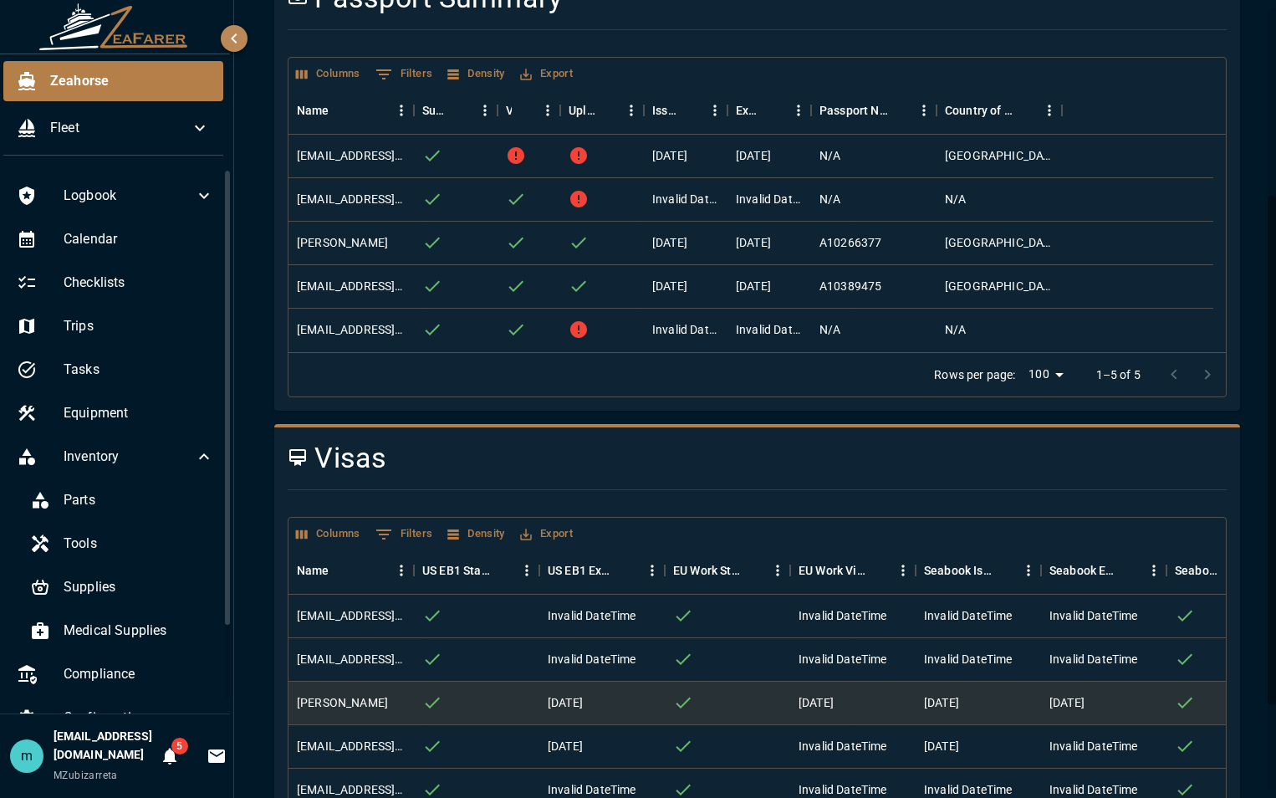
scroll to position [294, 0]
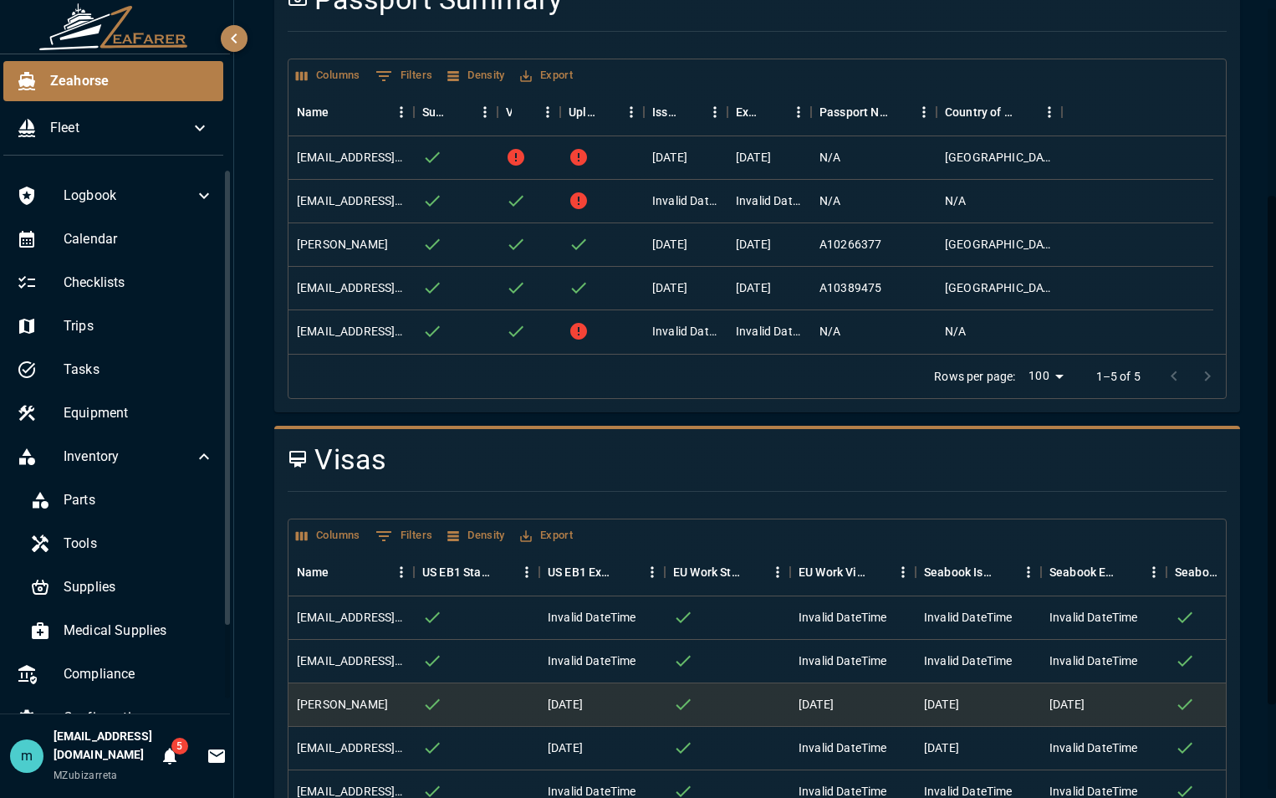
click at [1232, 465] on div "Compliance User Compliance Passport and Visas Medical Certifications Download P…" at bounding box center [757, 325] width 1006 height 1145
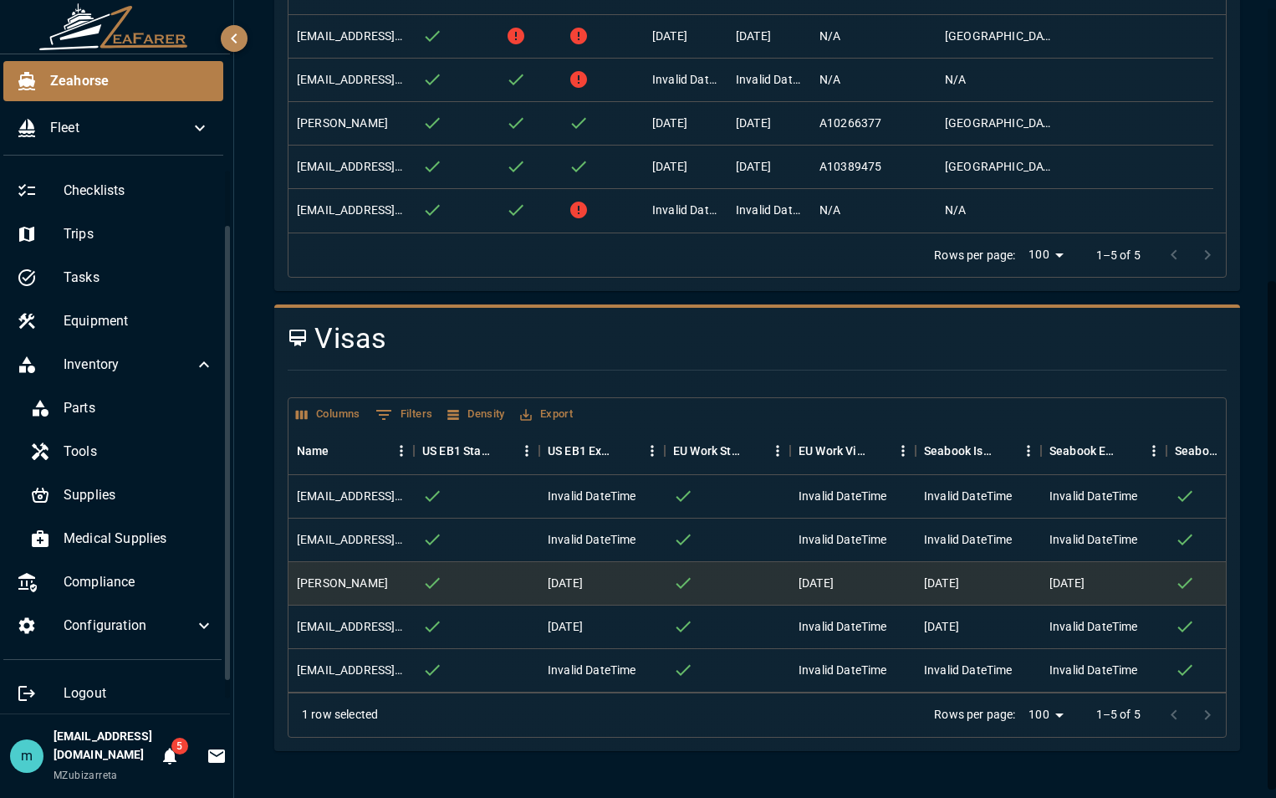
scroll to position [96, 0]
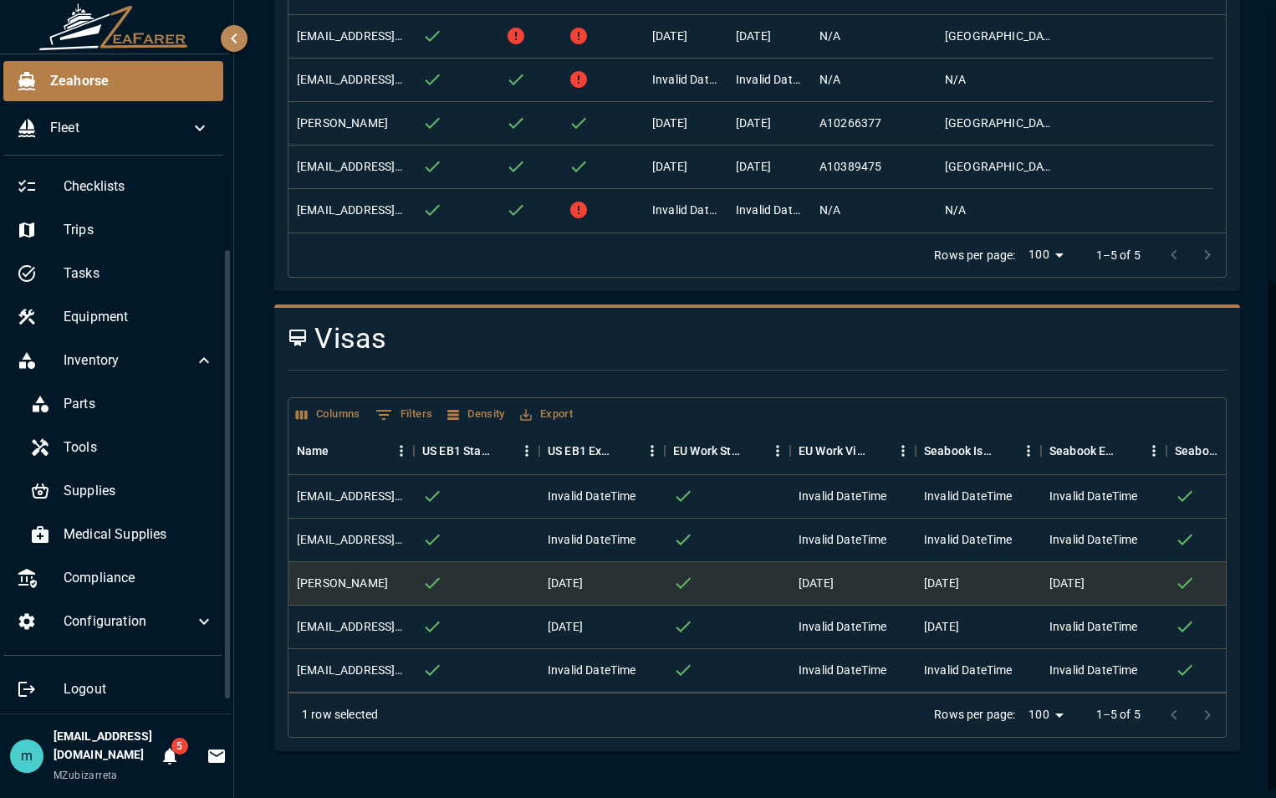
drag, startPoint x: 216, startPoint y: 523, endPoint x: 220, endPoint y: 706, distance: 182.3
click at [220, 706] on div "Zeahorse Fleet Logbook Calendar Checklists Trips Tasks Equipment Inventory Part…" at bounding box center [117, 399] width 234 height 798
click at [102, 629] on span "Configuration" at bounding box center [129, 621] width 130 height 20
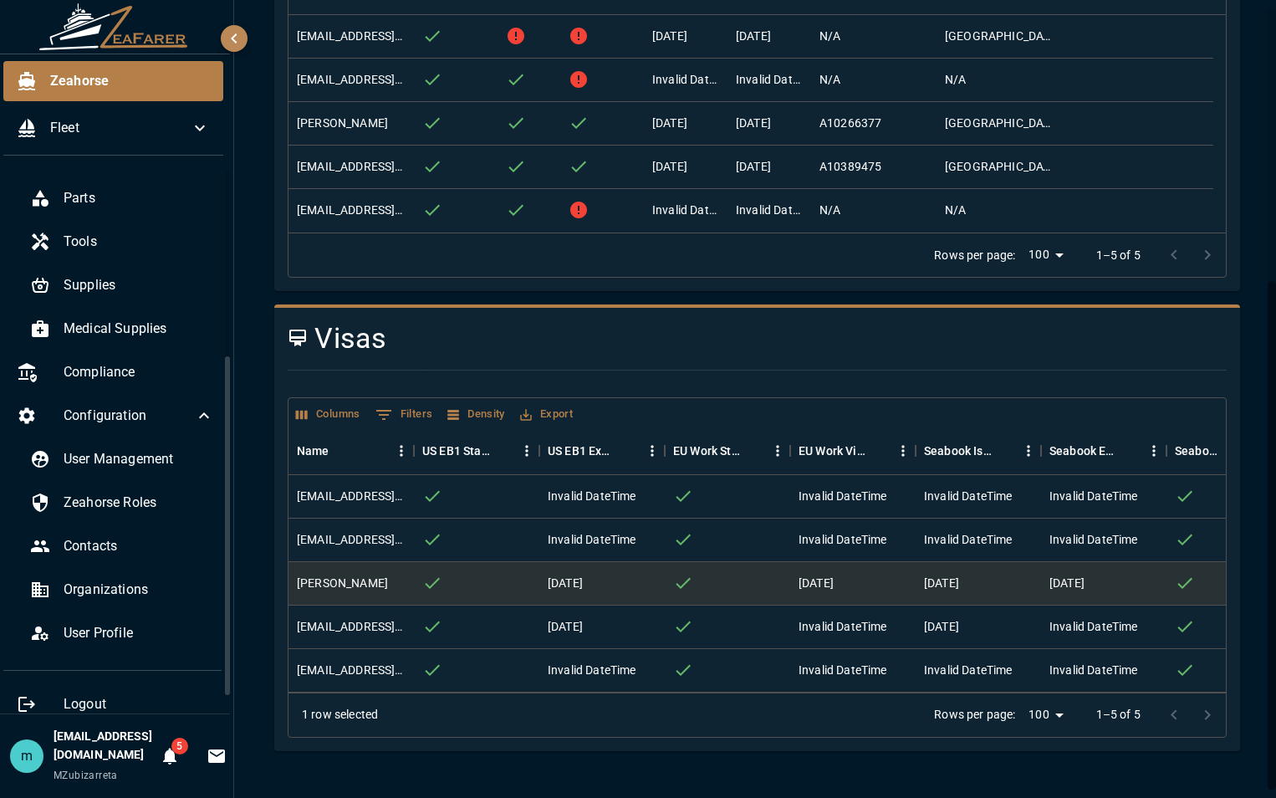
scroll to position [317, 0]
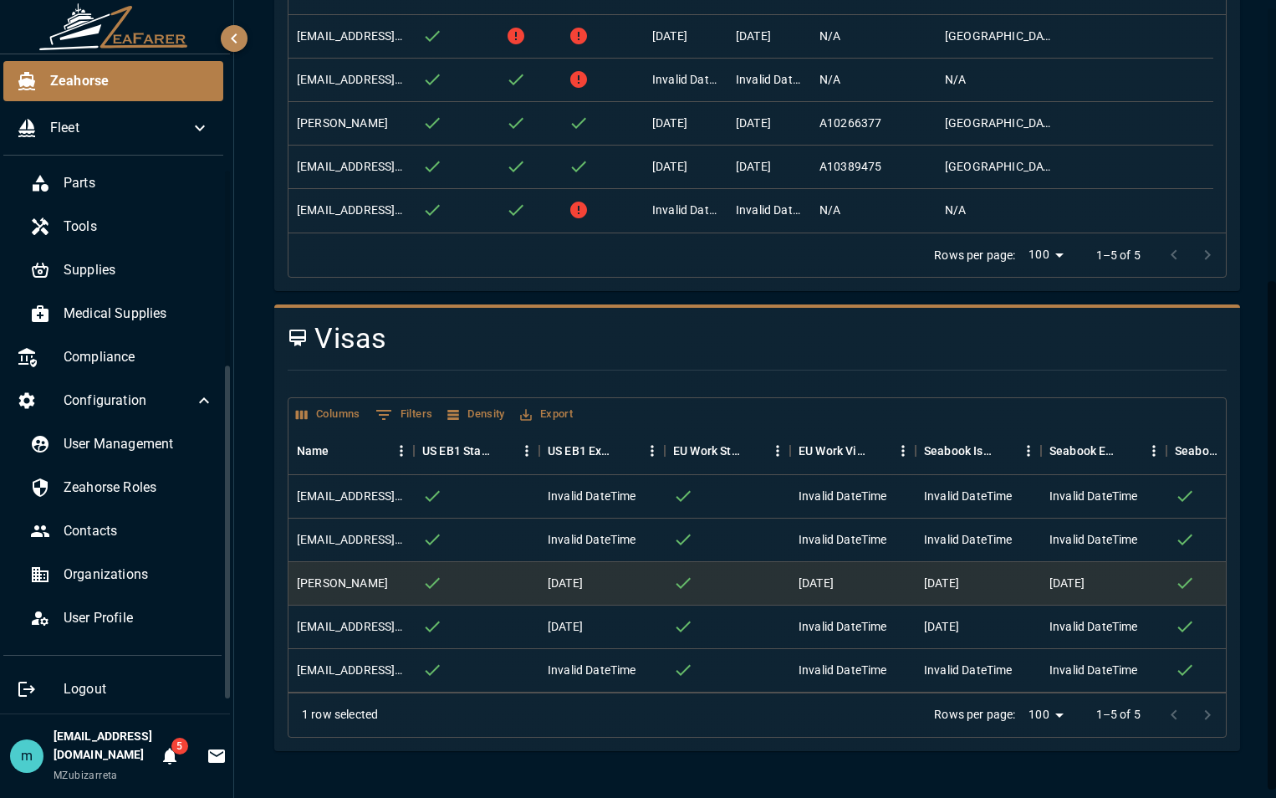
drag, startPoint x: 213, startPoint y: 533, endPoint x: 222, endPoint y: 685, distance: 152.4
click at [222, 685] on div "Zeahorse Fleet Logbook Calendar Checklists Trips Tasks Equipment Inventory Part…" at bounding box center [117, 399] width 234 height 798
click at [115, 447] on span "User Management" at bounding box center [139, 444] width 150 height 20
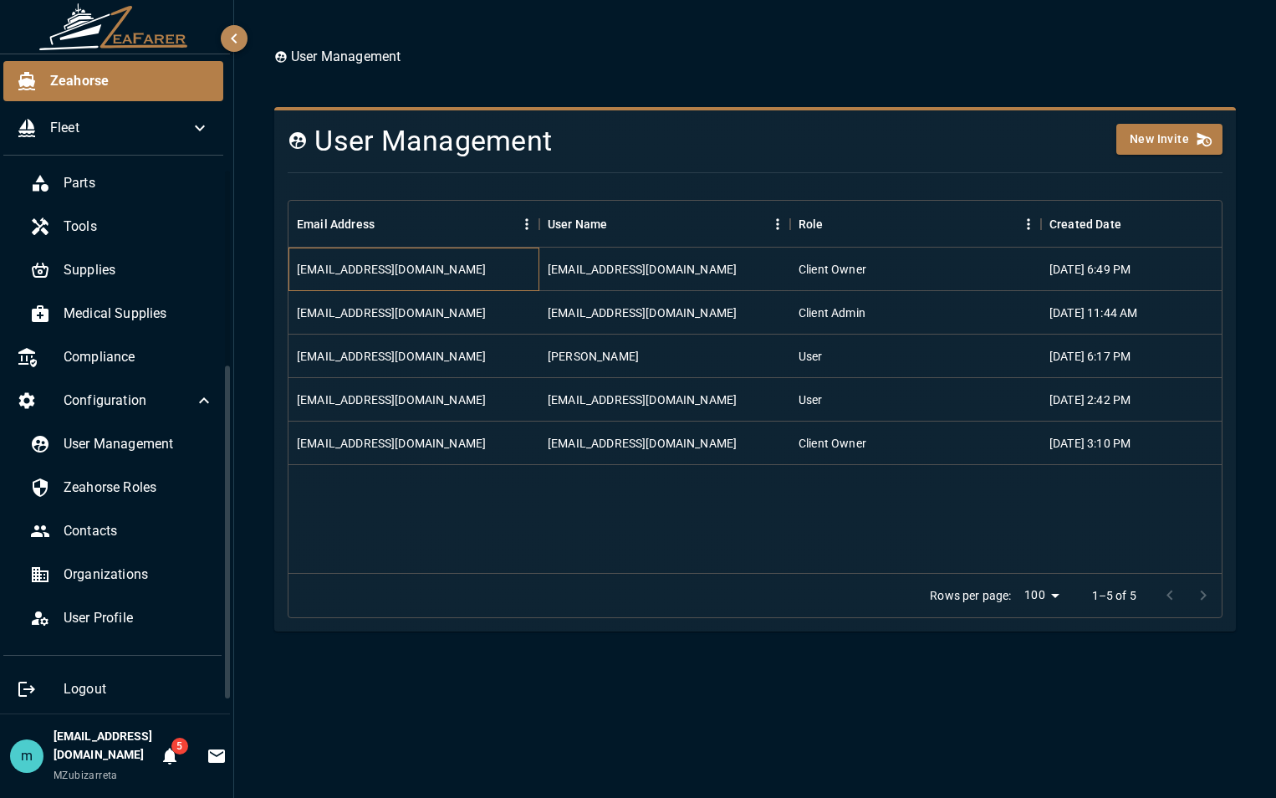
click at [438, 271] on div "[EMAIL_ADDRESS][DOMAIN_NAME]" at bounding box center [413, 268] width 251 height 43
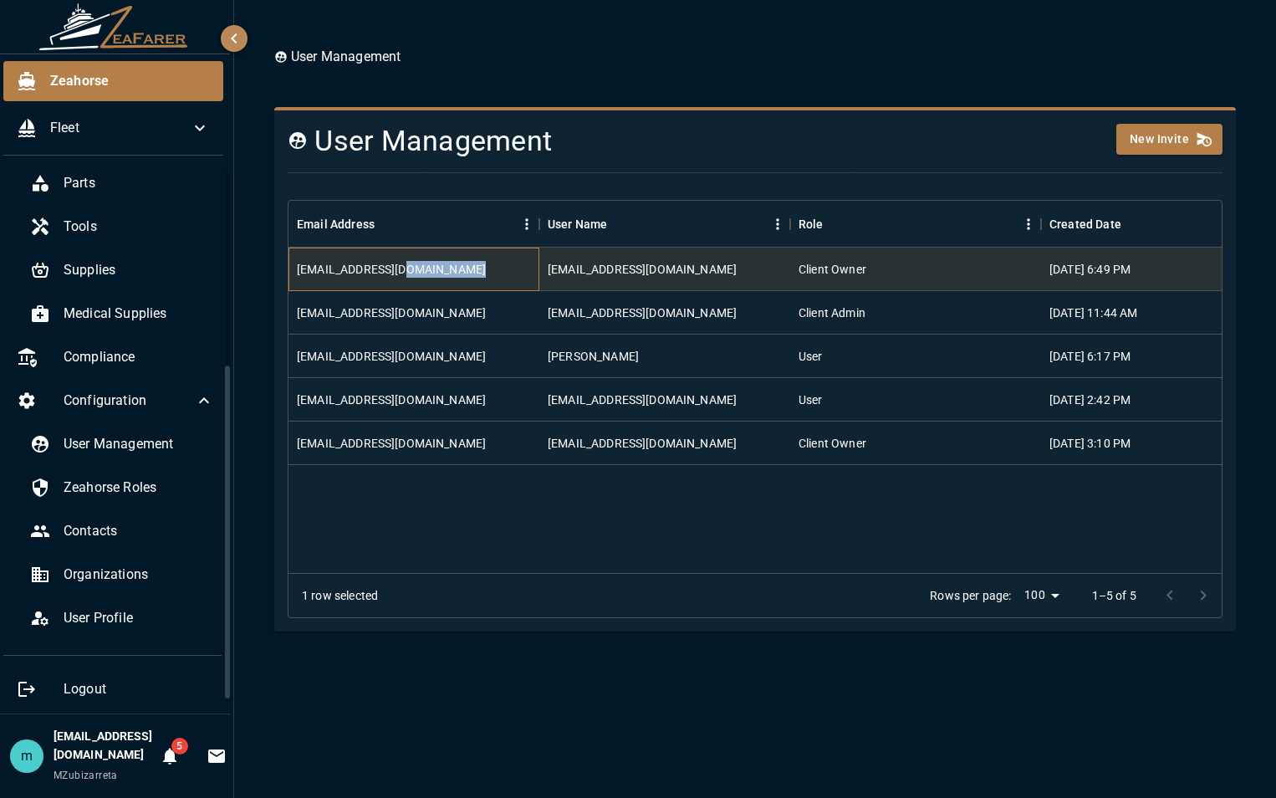
click at [438, 271] on div "[EMAIL_ADDRESS][DOMAIN_NAME]" at bounding box center [413, 268] width 251 height 43
click at [89, 493] on span "Zeahorse Roles" at bounding box center [139, 487] width 150 height 20
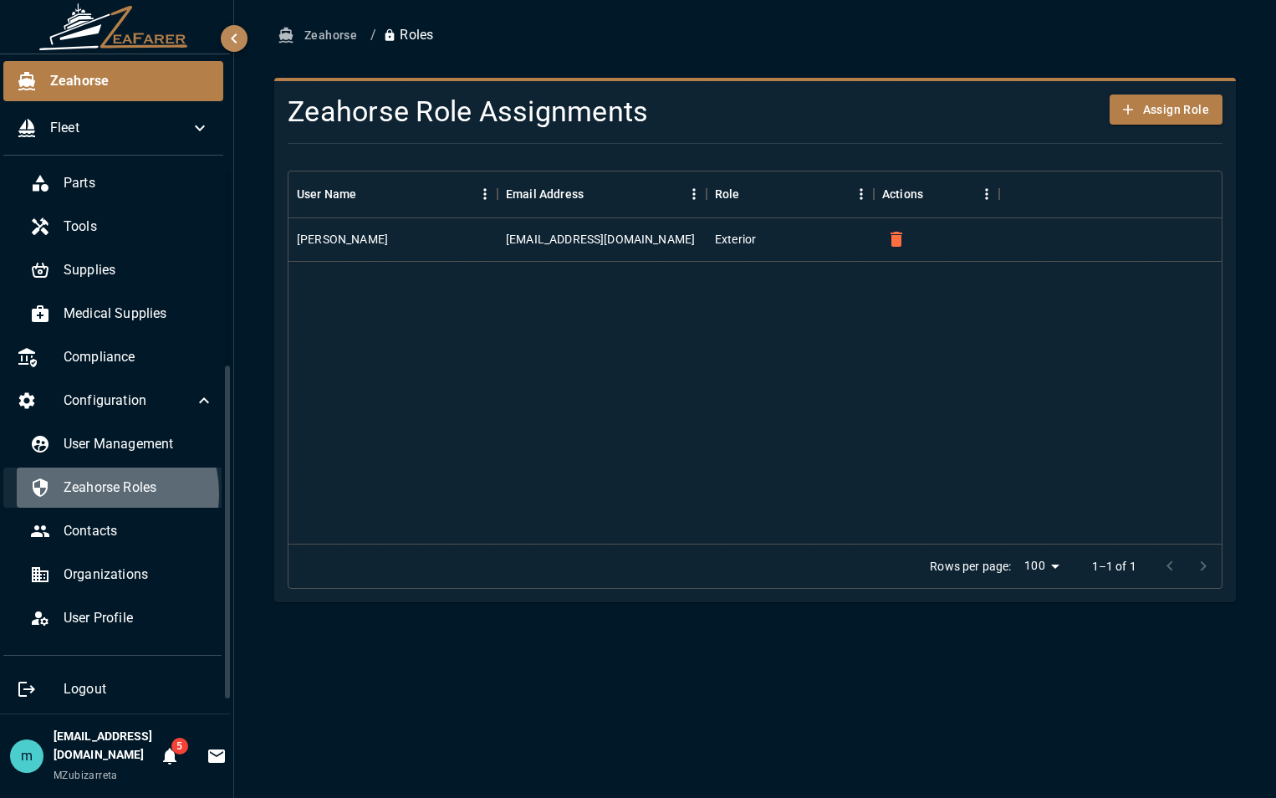
click at [89, 493] on span "Zeahorse Roles" at bounding box center [139, 487] width 150 height 20
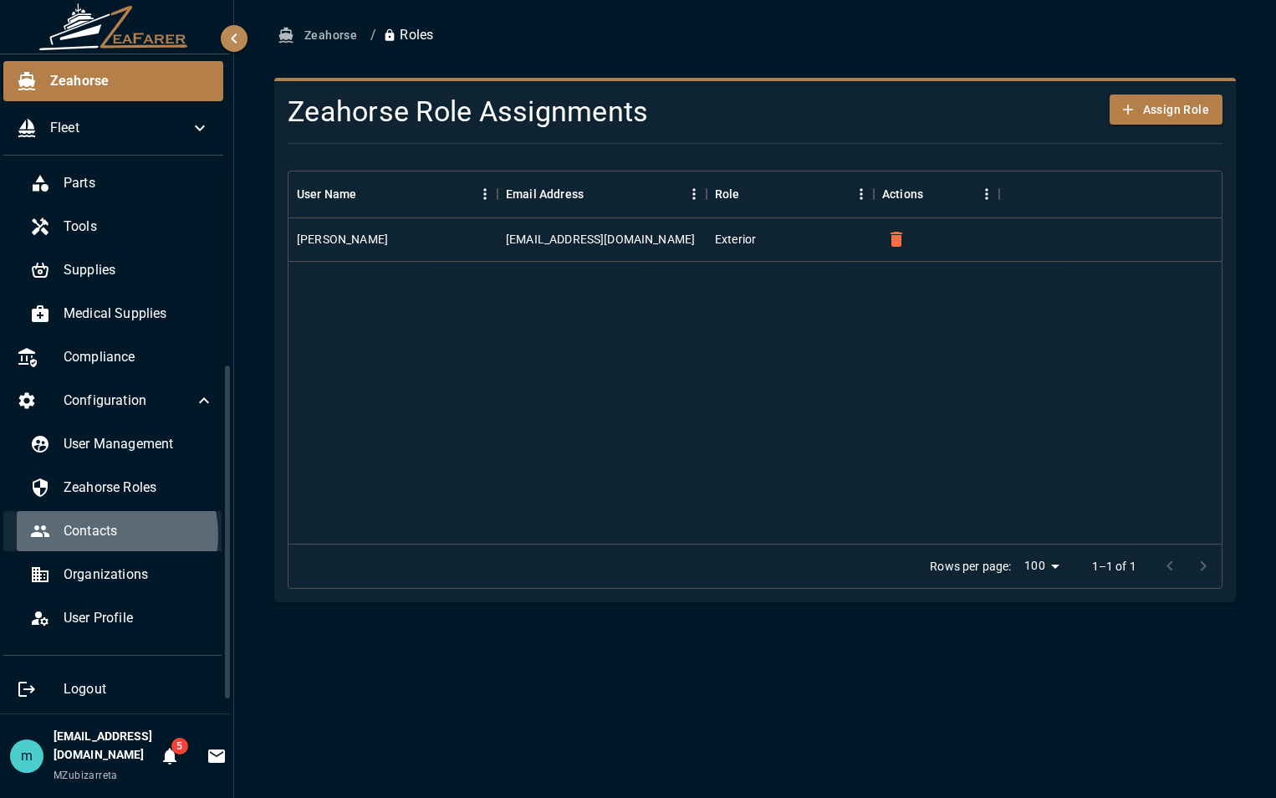
click at [99, 534] on span "Contacts" at bounding box center [139, 531] width 150 height 20
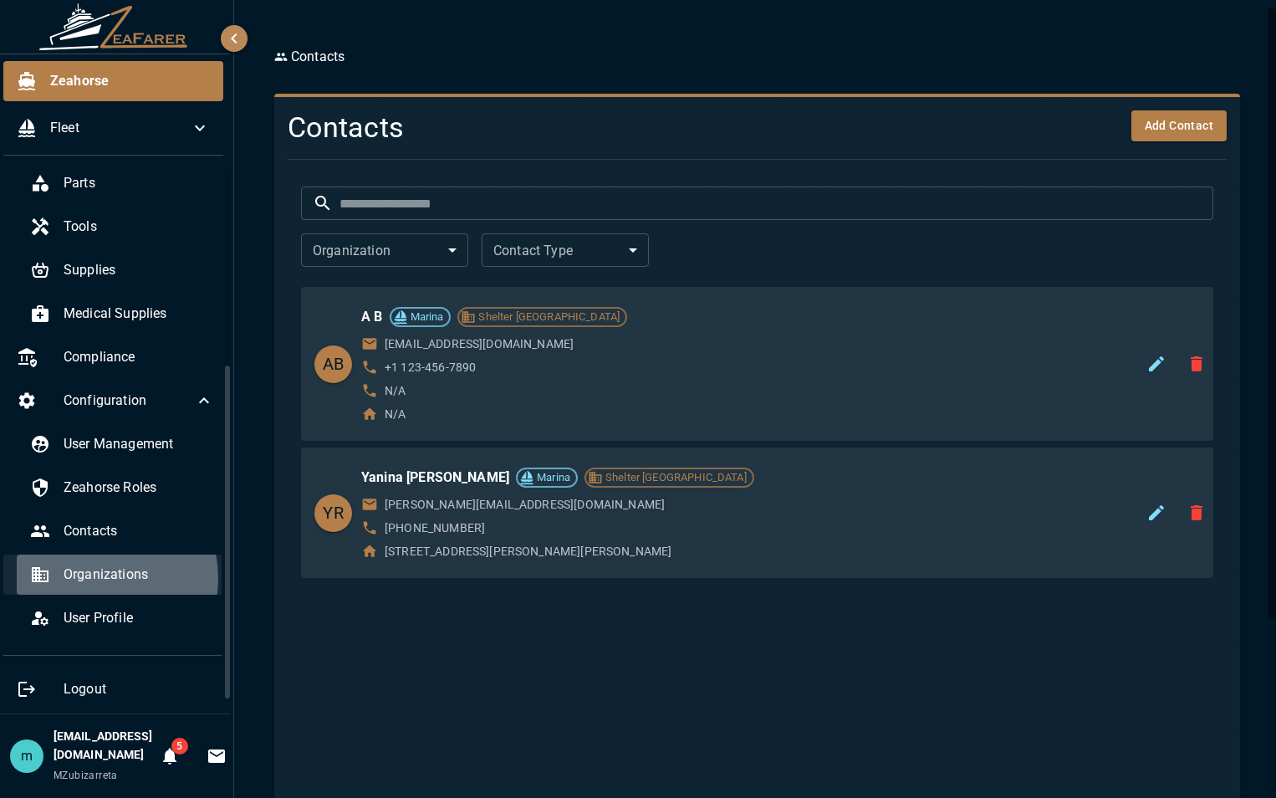
click at [84, 578] on span "Organizations" at bounding box center [139, 574] width 150 height 20
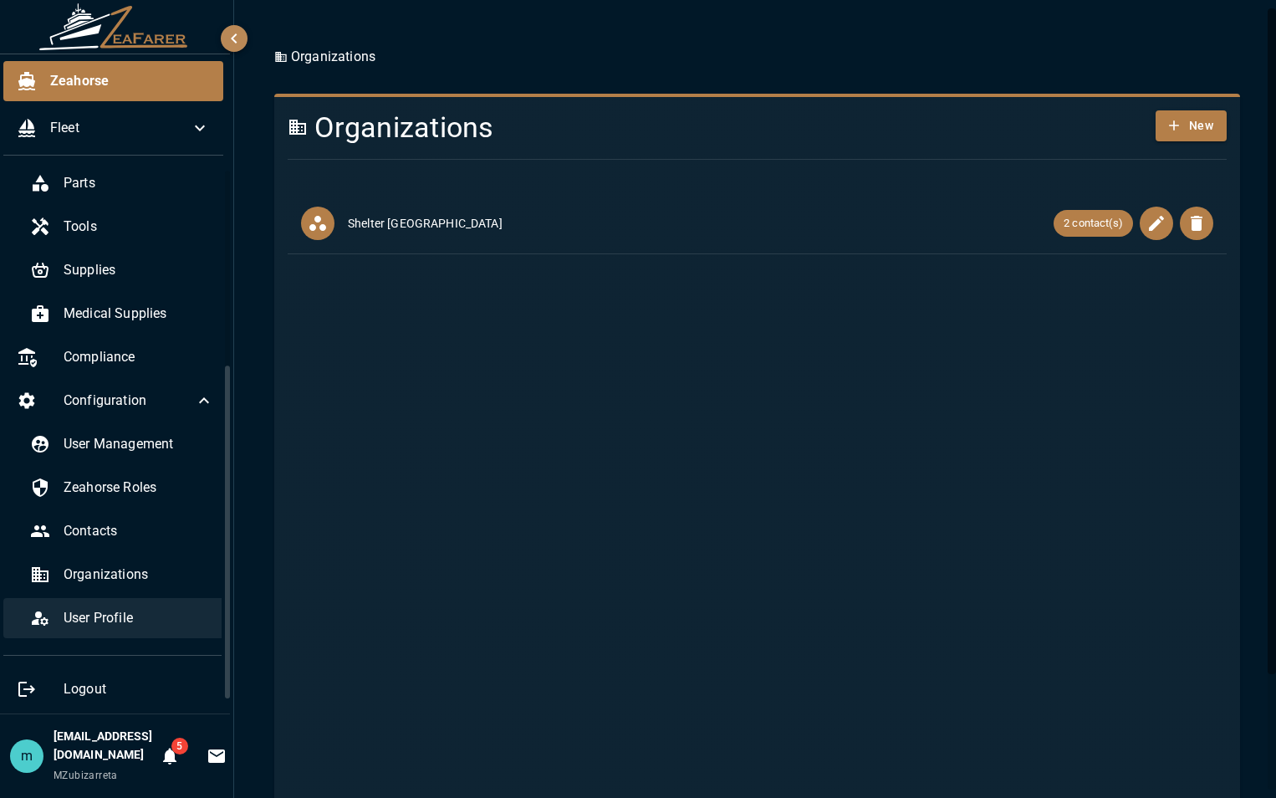
click at [102, 619] on span "User Profile" at bounding box center [139, 618] width 150 height 20
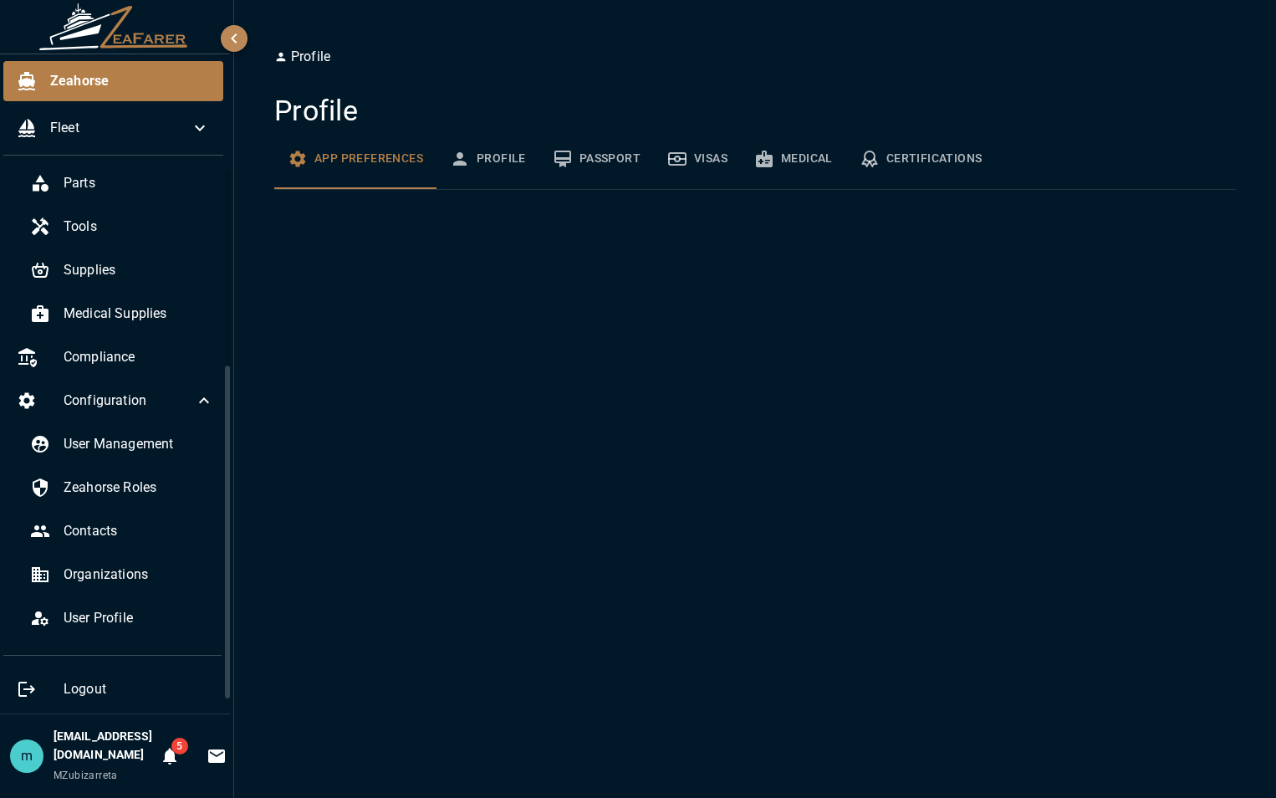
click at [404, 166] on button "App Preferences" at bounding box center [355, 159] width 162 height 60
click at [491, 164] on button "Profile" at bounding box center [487, 159] width 103 height 60
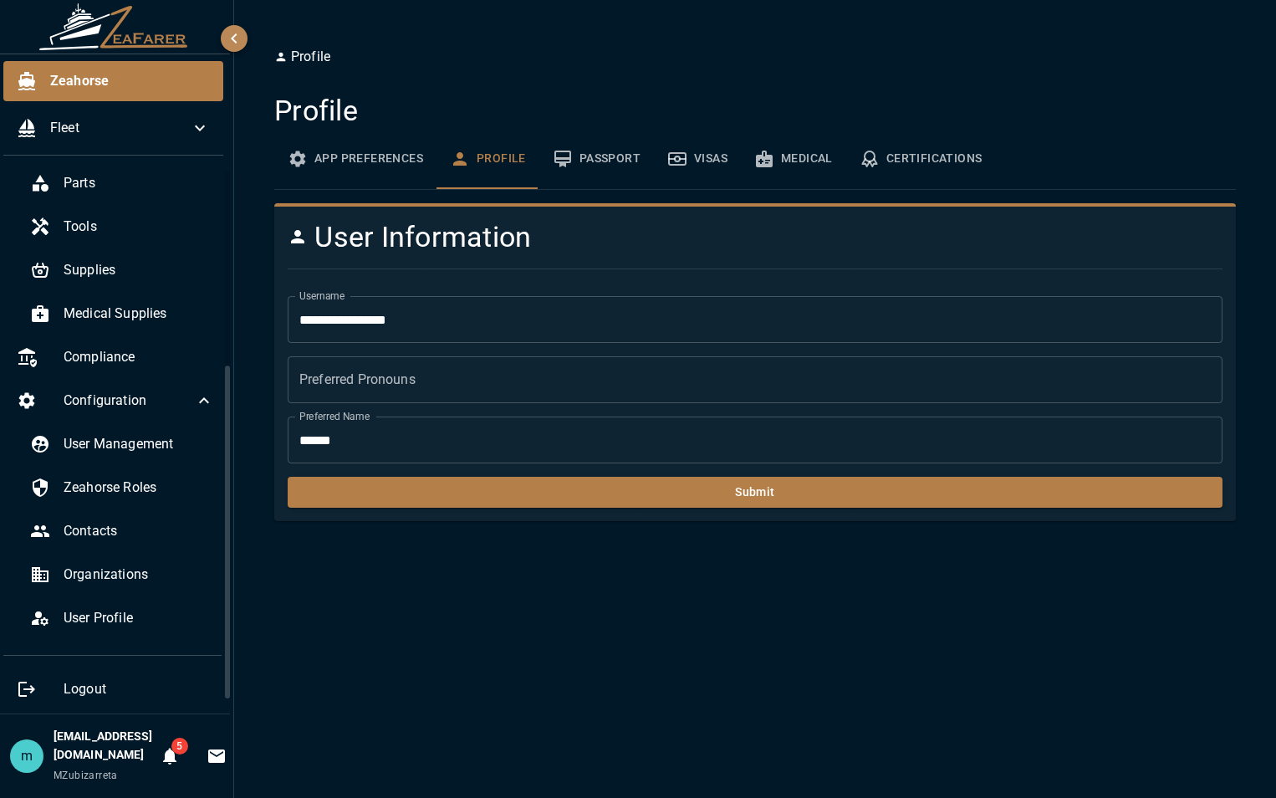
click at [604, 157] on button "Passport" at bounding box center [596, 159] width 115 height 60
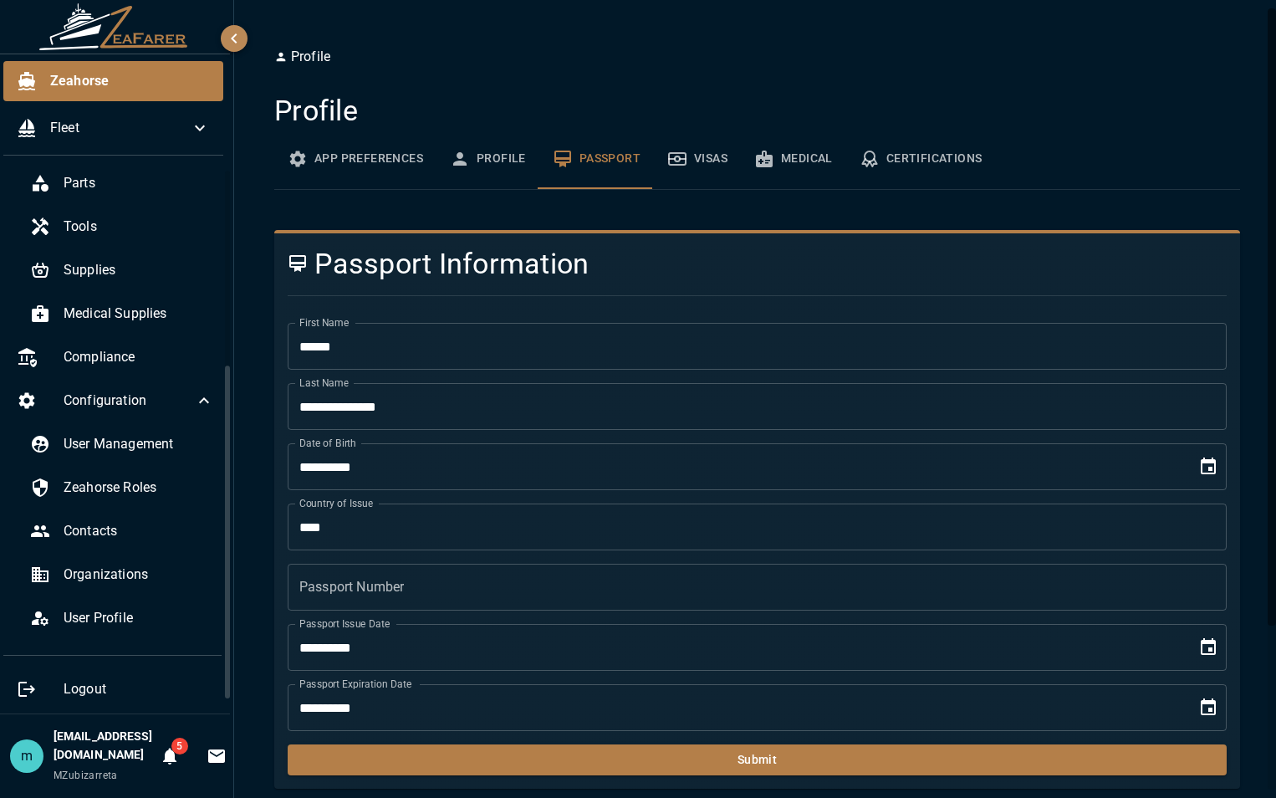
click at [706, 164] on button "Visas" at bounding box center [697, 159] width 87 height 60
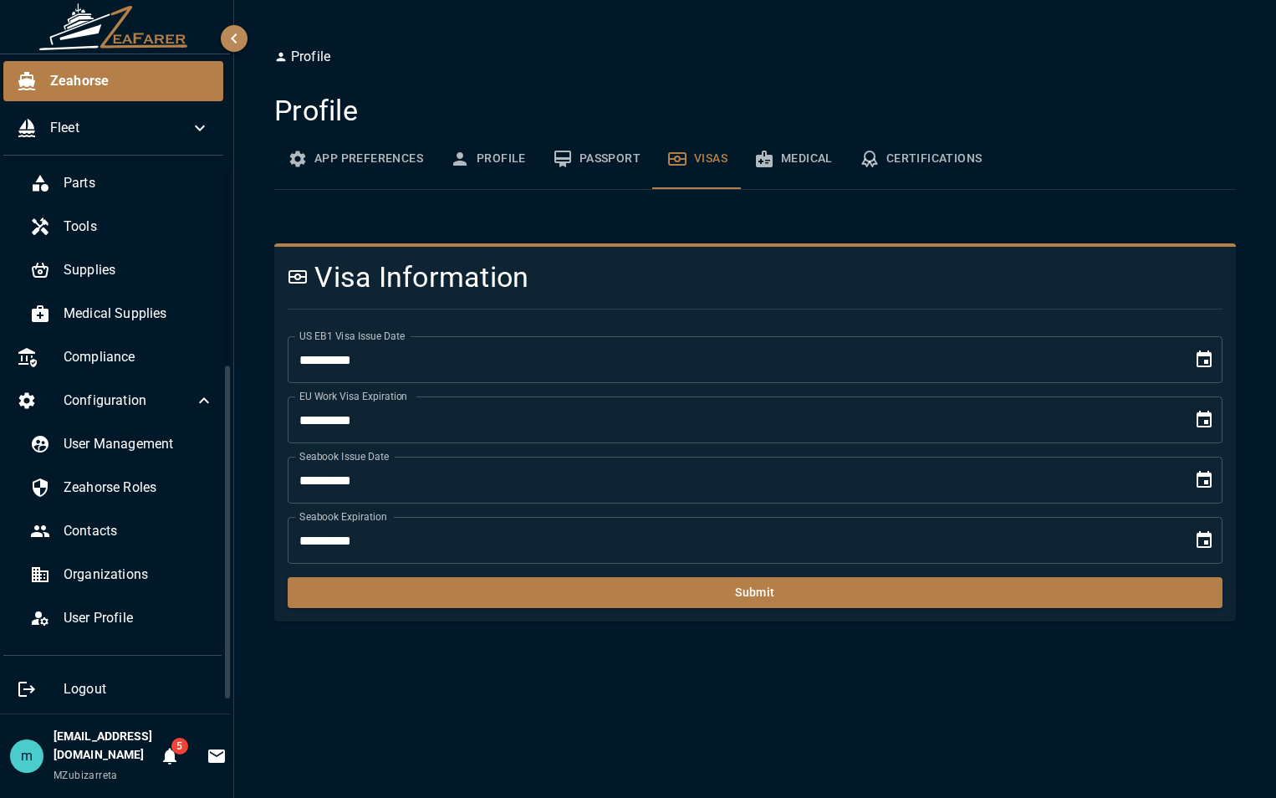
click at [788, 164] on button "Medical" at bounding box center [793, 159] width 105 height 60
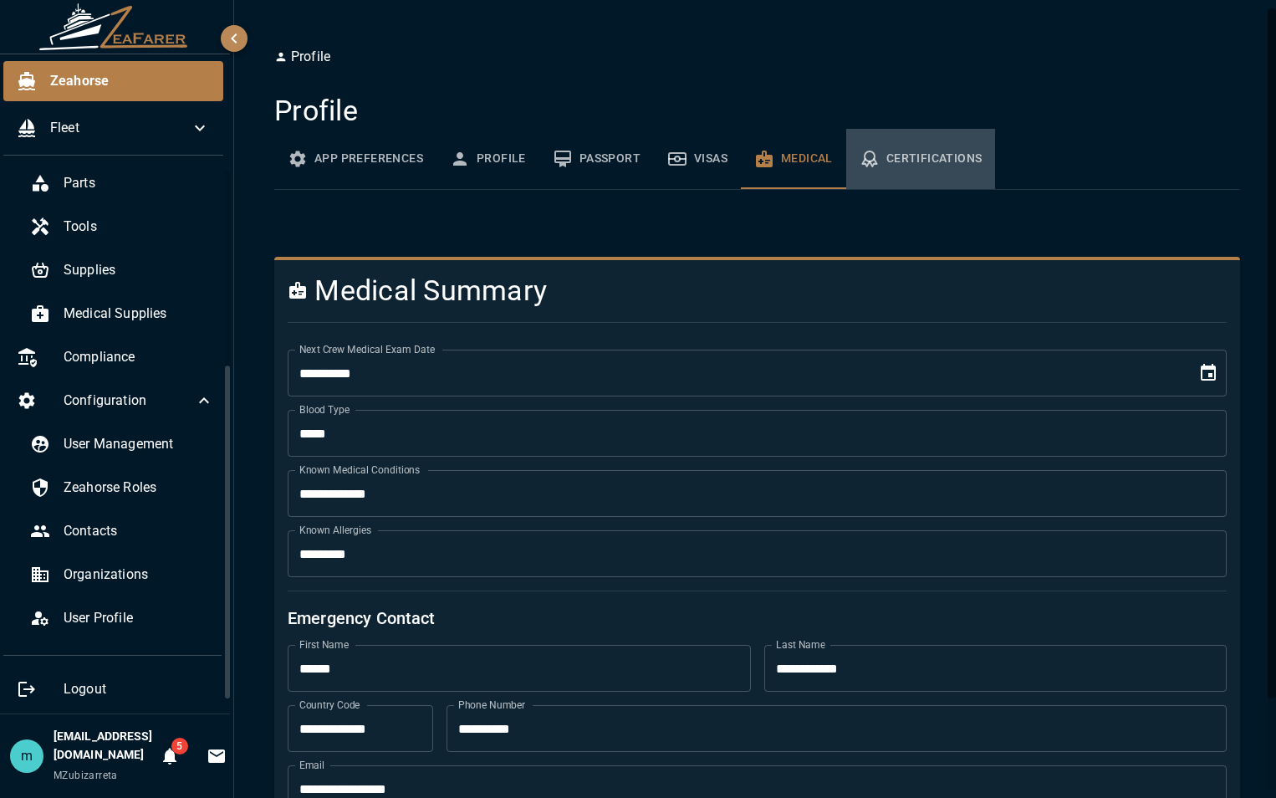
click at [910, 162] on button "Certifications" at bounding box center [921, 159] width 150 height 60
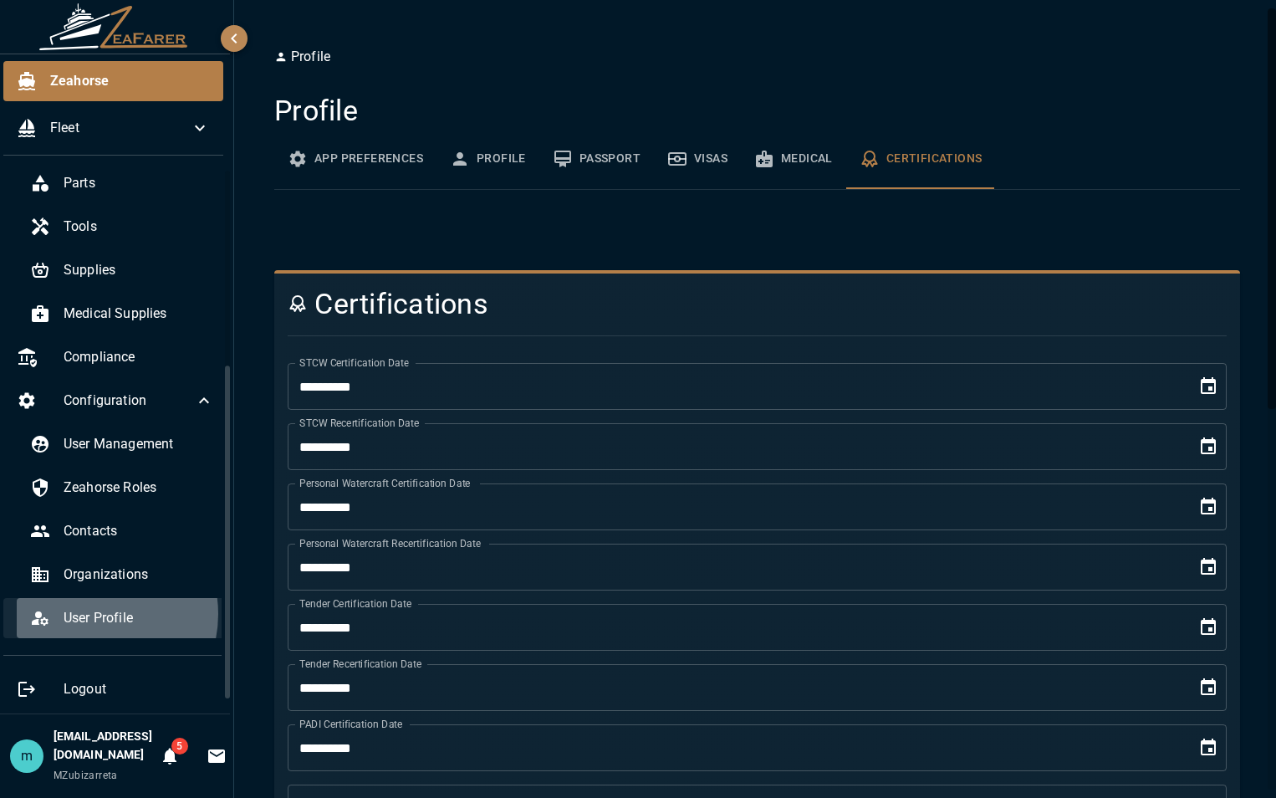
click at [79, 614] on span "User Profile" at bounding box center [139, 618] width 150 height 20
click at [81, 615] on span "User Profile" at bounding box center [139, 618] width 150 height 20
click at [212, 569] on div "Logbook Calendar Checklists Trips Tasks Equipment Inventory Parts Tools Supplie…" at bounding box center [113, 441] width 233 height 544
drag, startPoint x: 212, startPoint y: 569, endPoint x: 212, endPoint y: 645, distance: 76.1
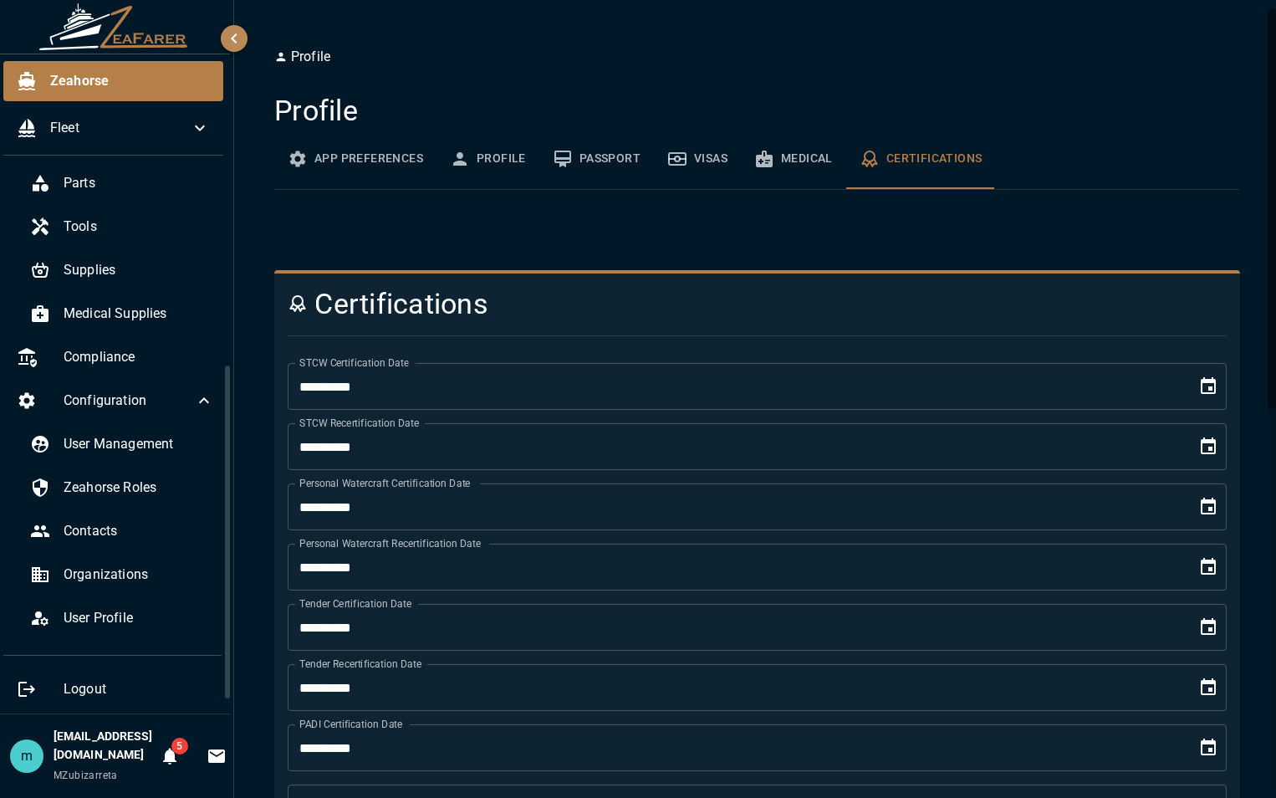
click at [212, 645] on div "Logbook Calendar Checklists Trips Tasks Equipment Inventory Parts Tools Supplie…" at bounding box center [113, 441] width 233 height 544
drag, startPoint x: 212, startPoint y: 645, endPoint x: 105, endPoint y: 570, distance: 131.5
click at [105, 570] on span "Organizations" at bounding box center [139, 574] width 150 height 20
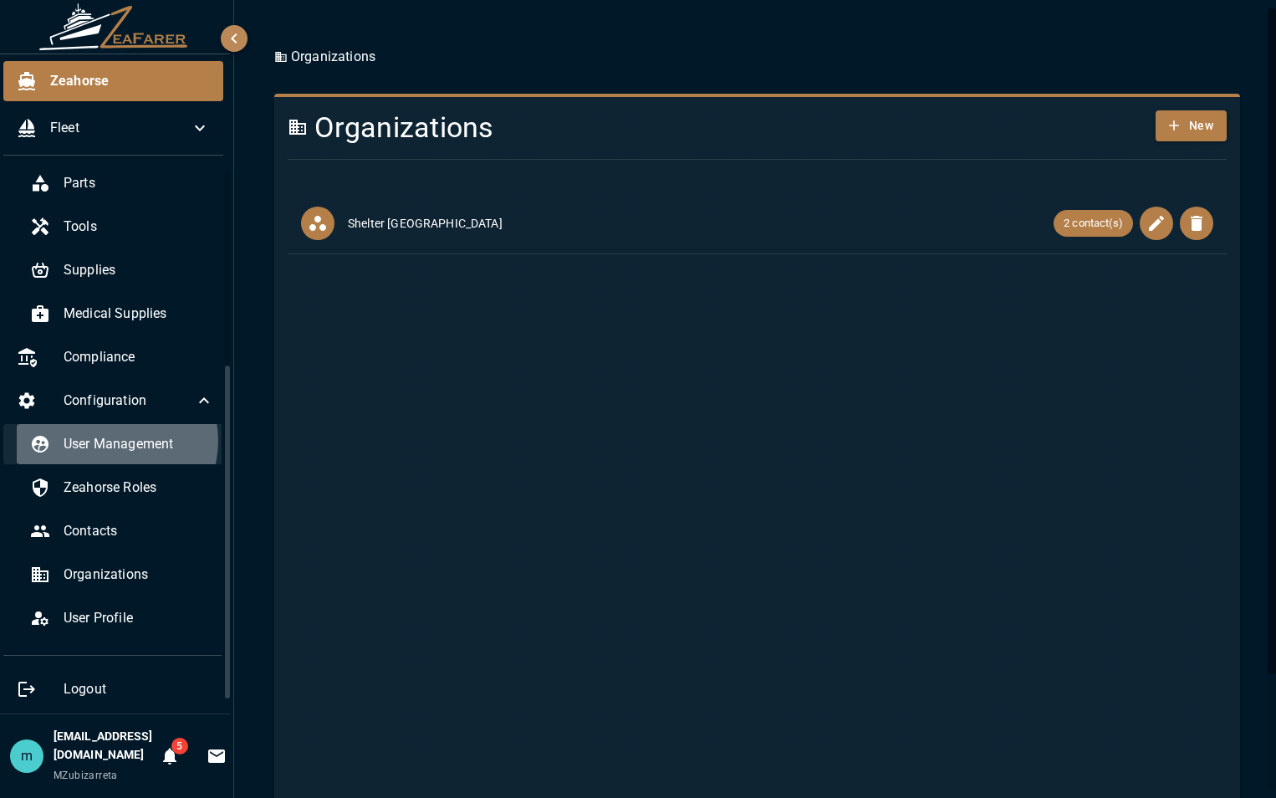
click at [102, 441] on span "User Management" at bounding box center [139, 444] width 150 height 20
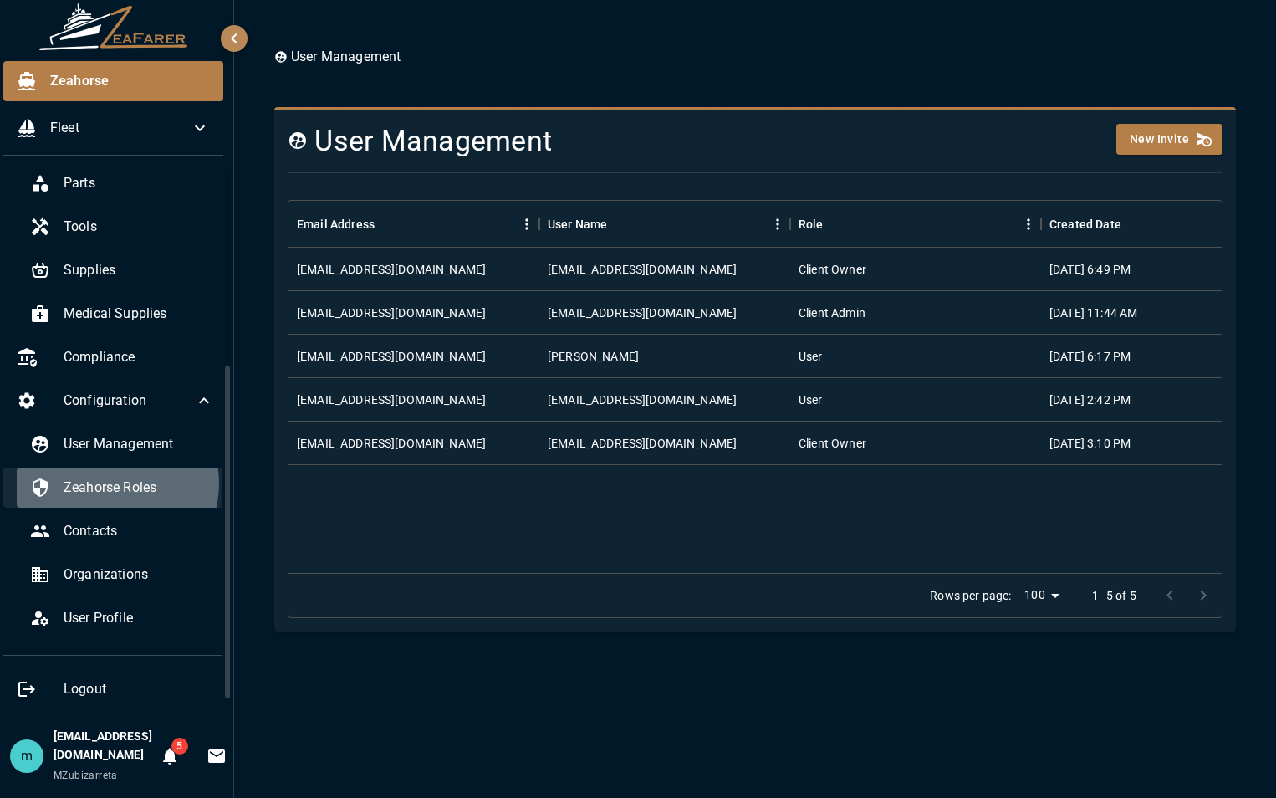
click at [103, 483] on span "Zeahorse Roles" at bounding box center [139, 487] width 150 height 20
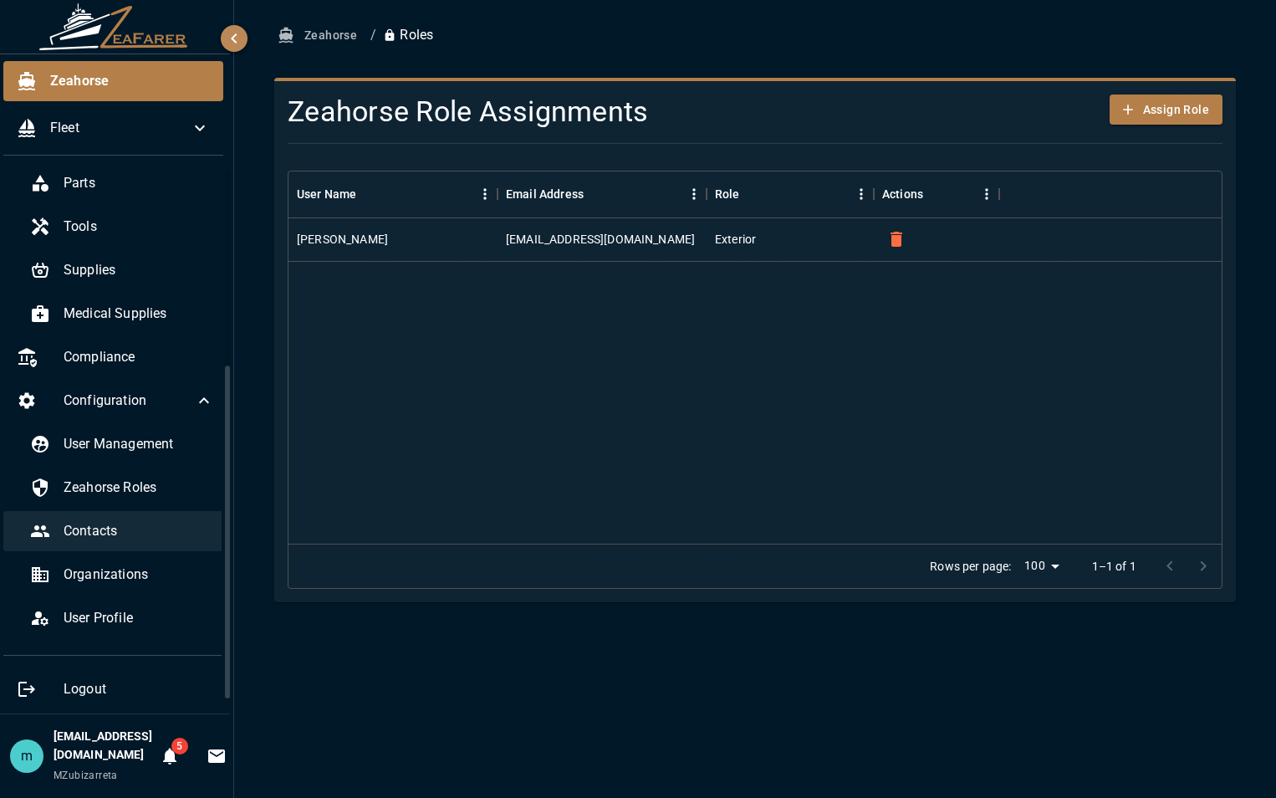
click at [91, 521] on span "Contacts" at bounding box center [139, 531] width 150 height 20
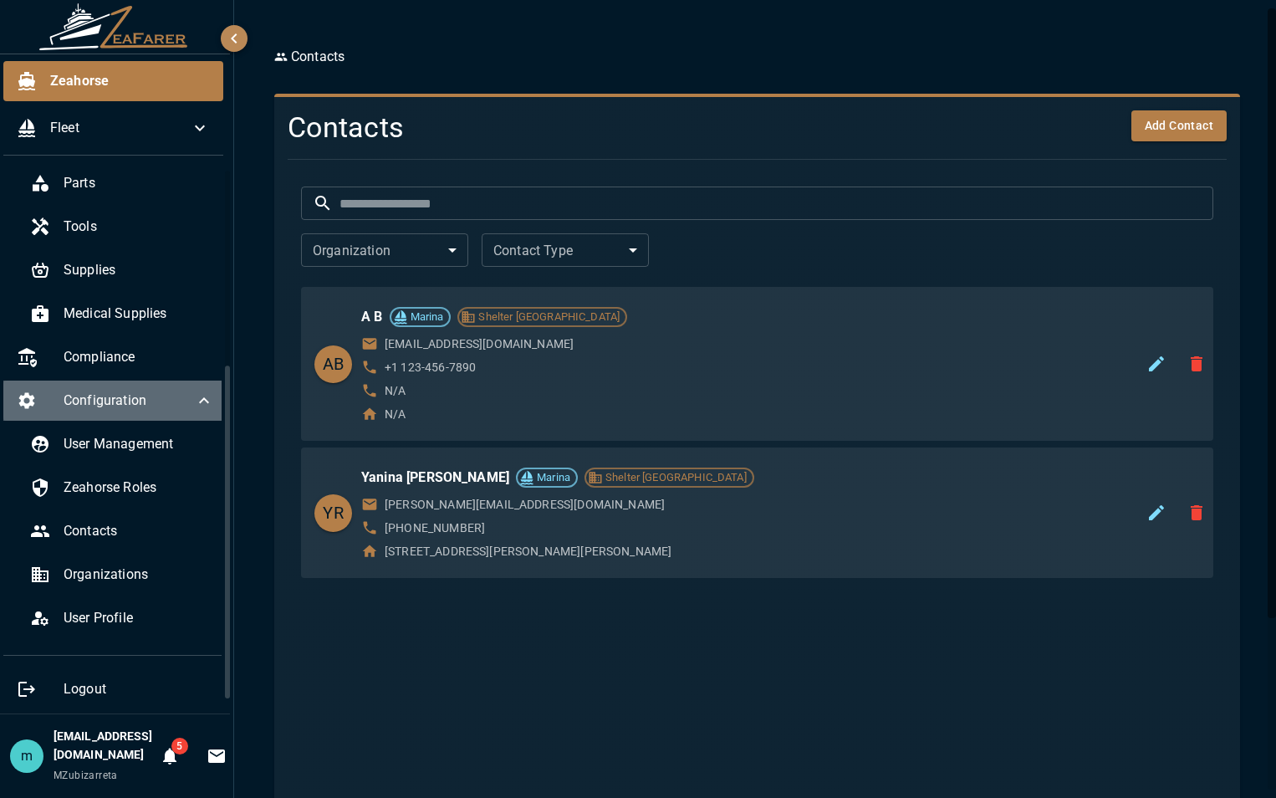
click at [117, 399] on span "Configuration" at bounding box center [129, 400] width 130 height 20
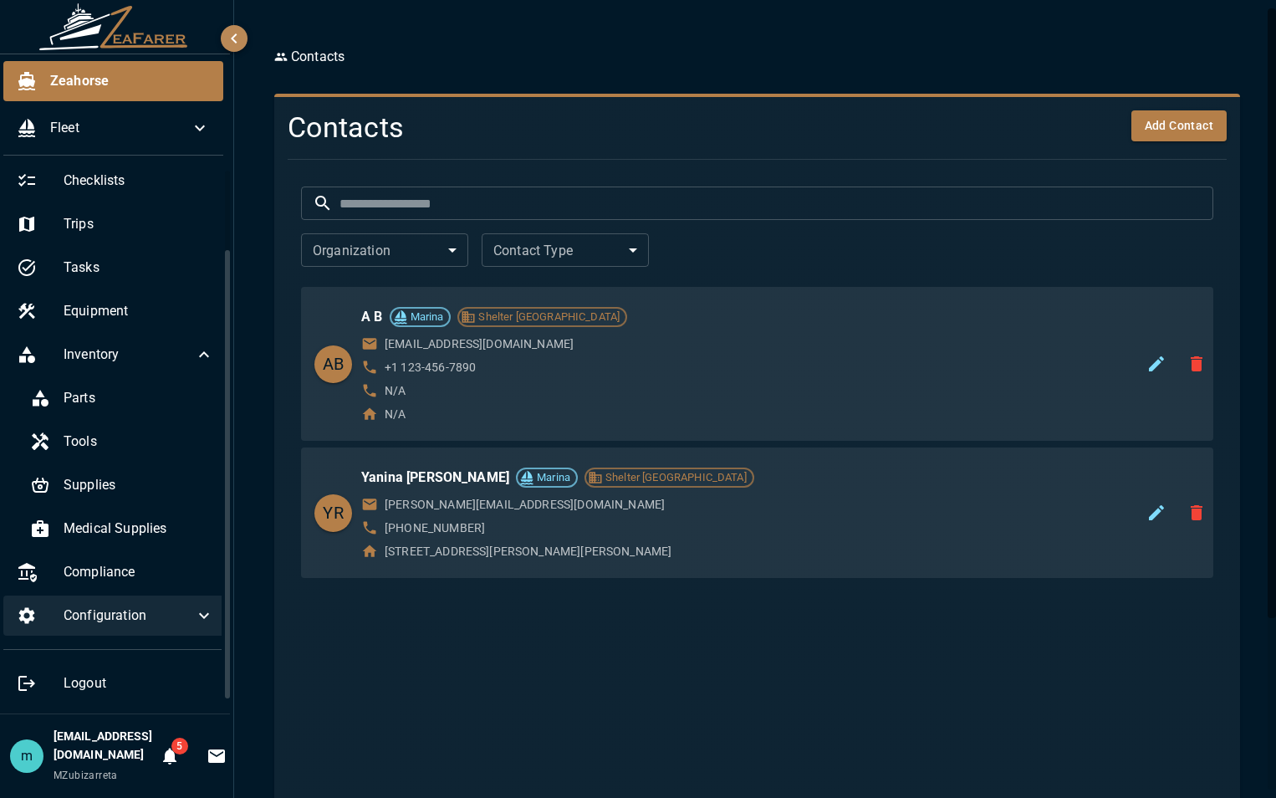
scroll to position [96, 0]
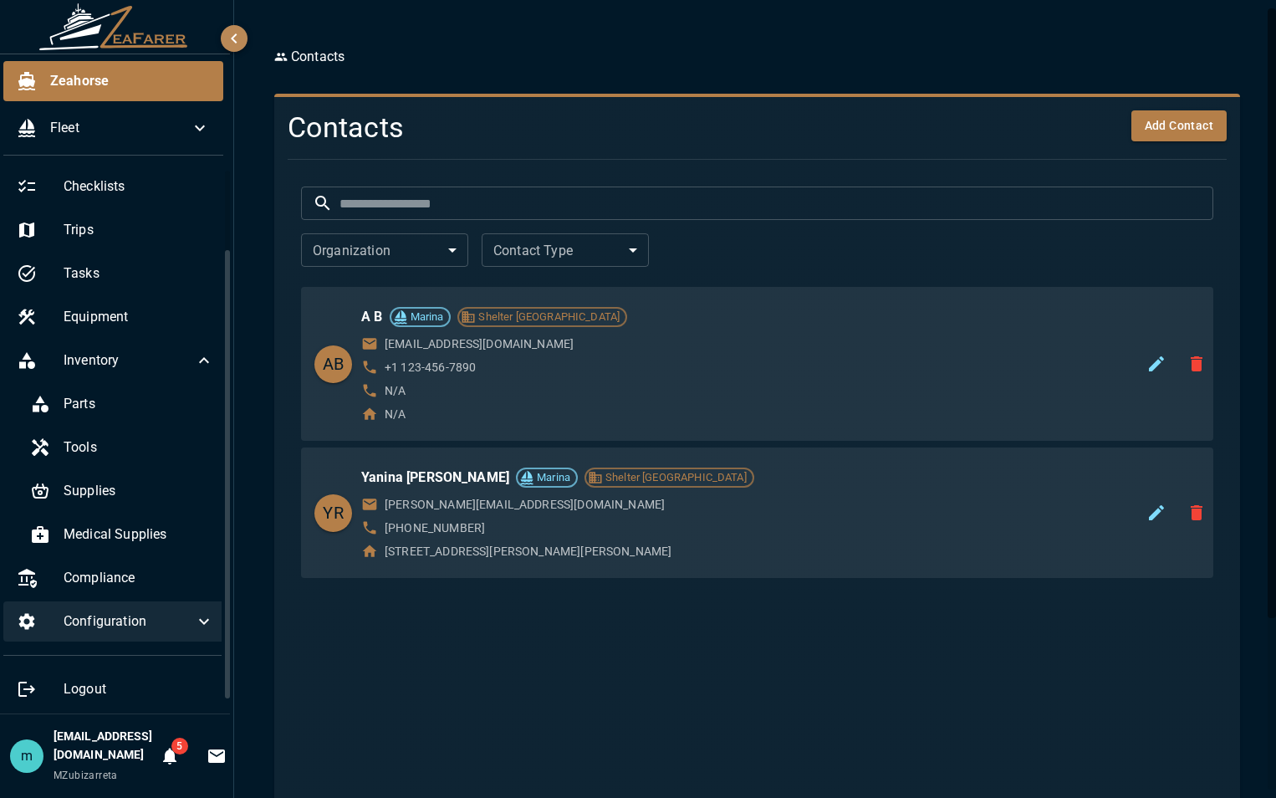
click at [95, 623] on span "Configuration" at bounding box center [129, 621] width 130 height 20
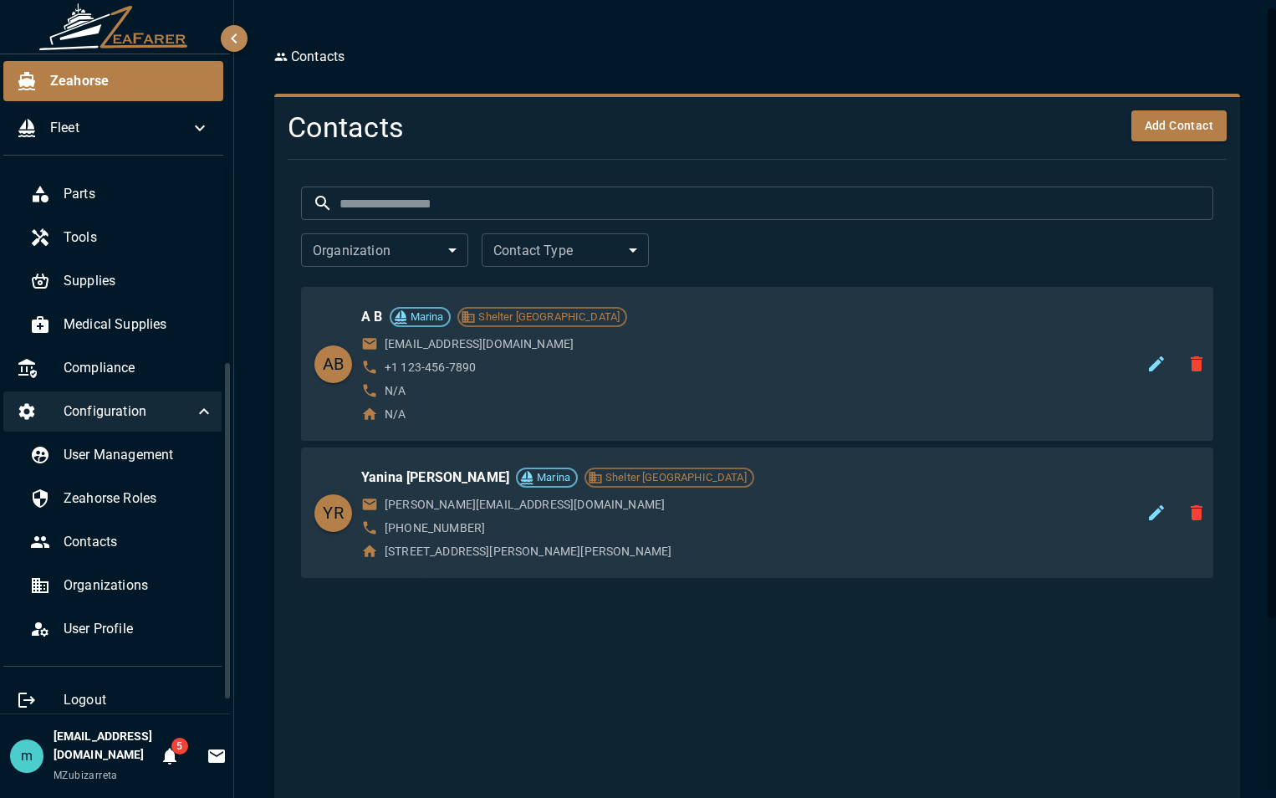
scroll to position [317, 0]
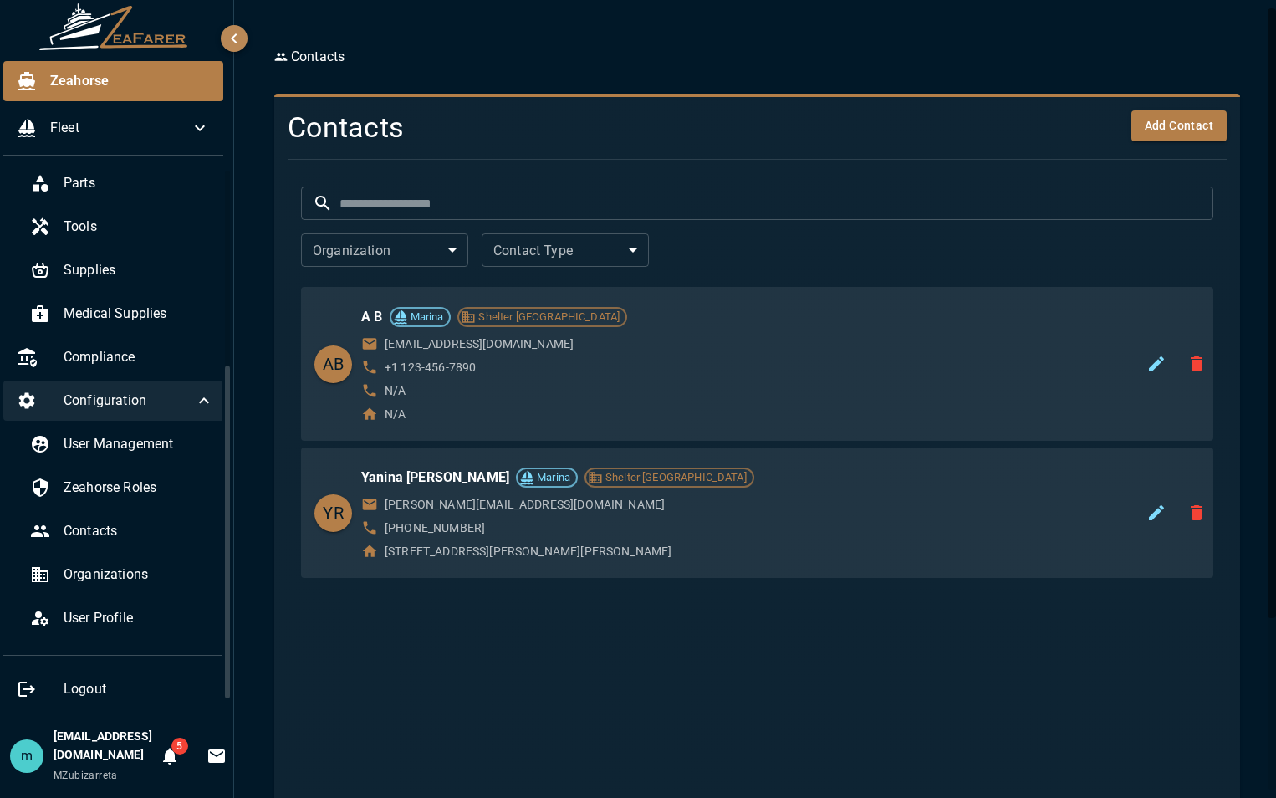
click at [96, 386] on div "Configuration" at bounding box center [115, 400] width 224 height 40
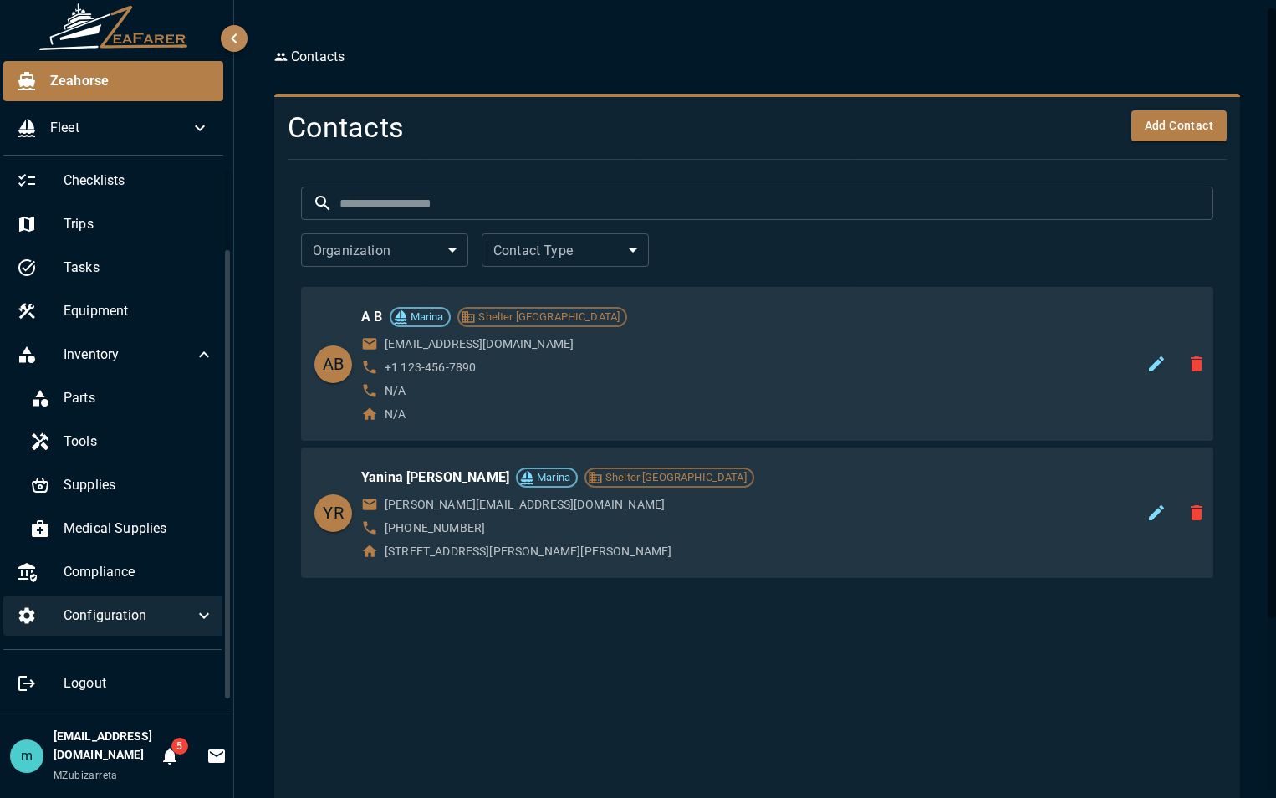
scroll to position [96, 0]
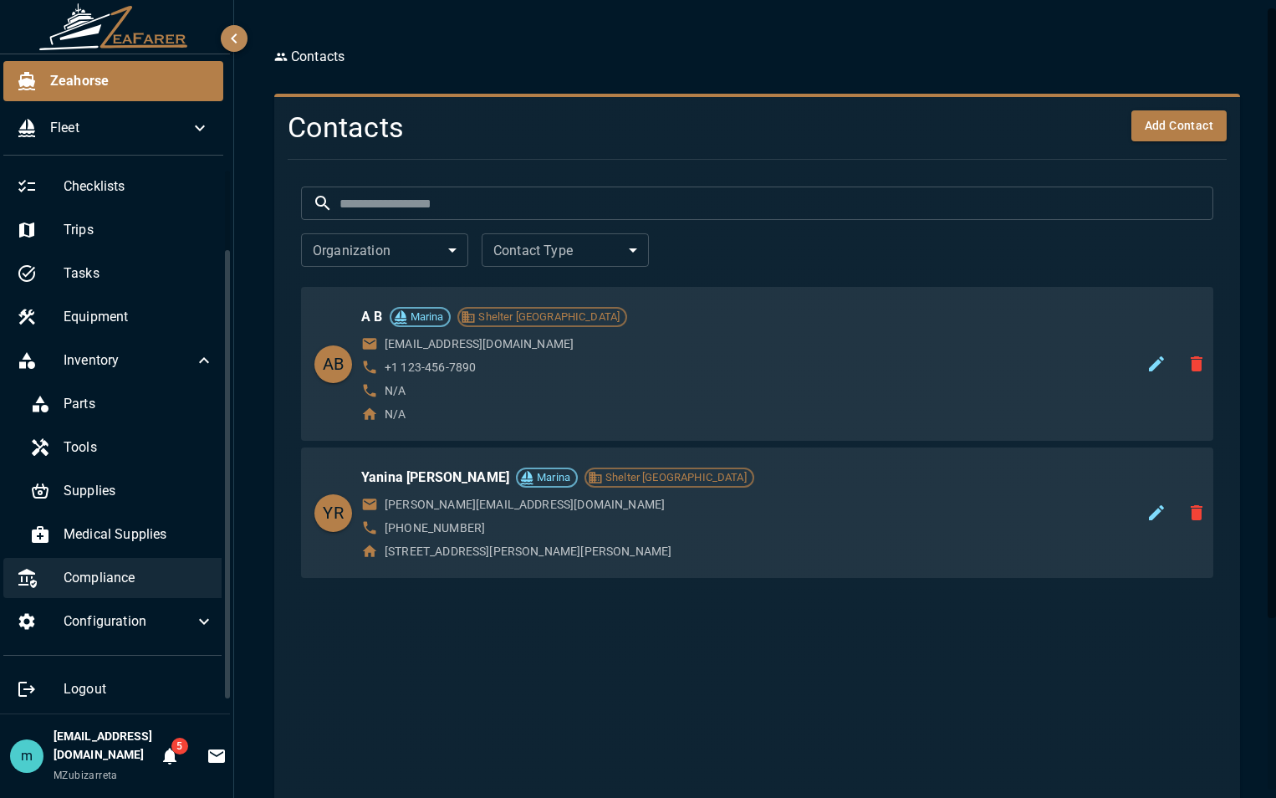
click at [90, 569] on span "Compliance" at bounding box center [139, 578] width 150 height 20
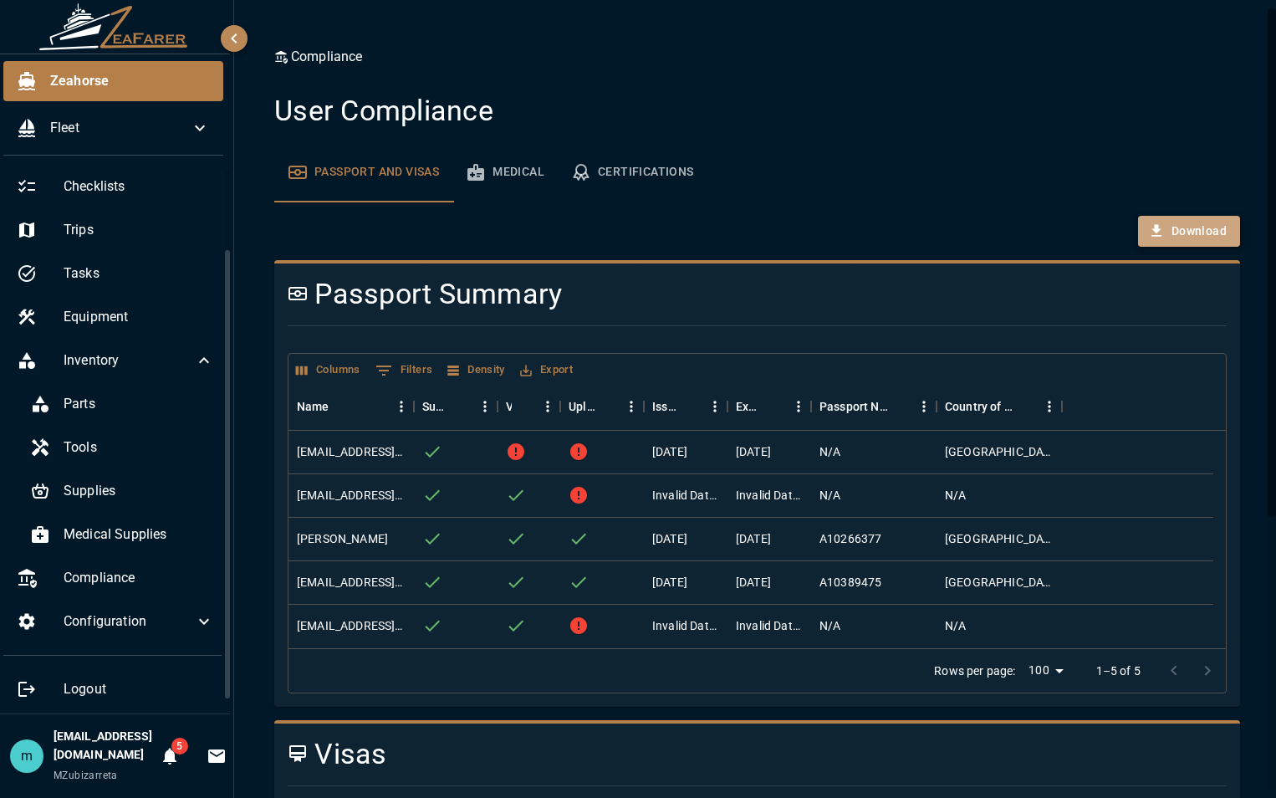
click at [1180, 231] on button "Download" at bounding box center [1189, 231] width 102 height 31
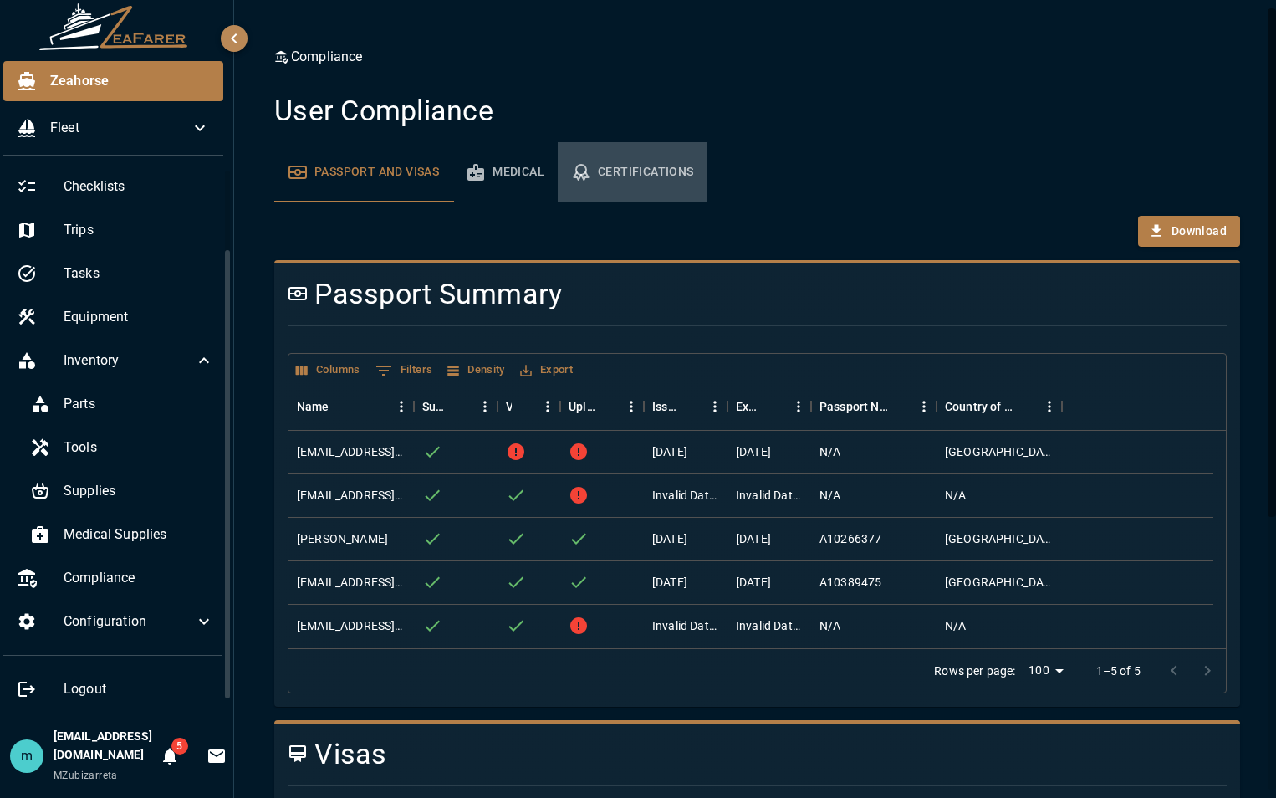
click at [625, 173] on button "Certifications" at bounding box center [633, 172] width 150 height 60
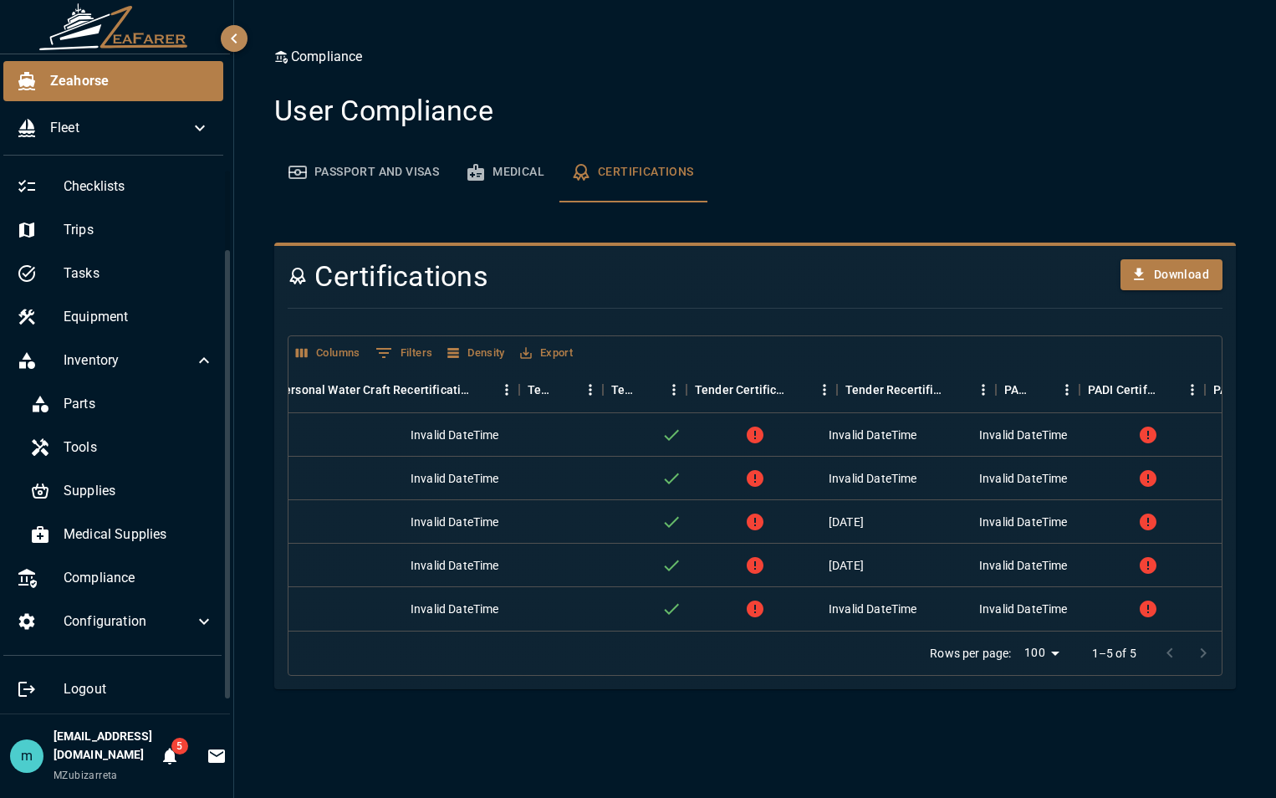
scroll to position [0, 1270]
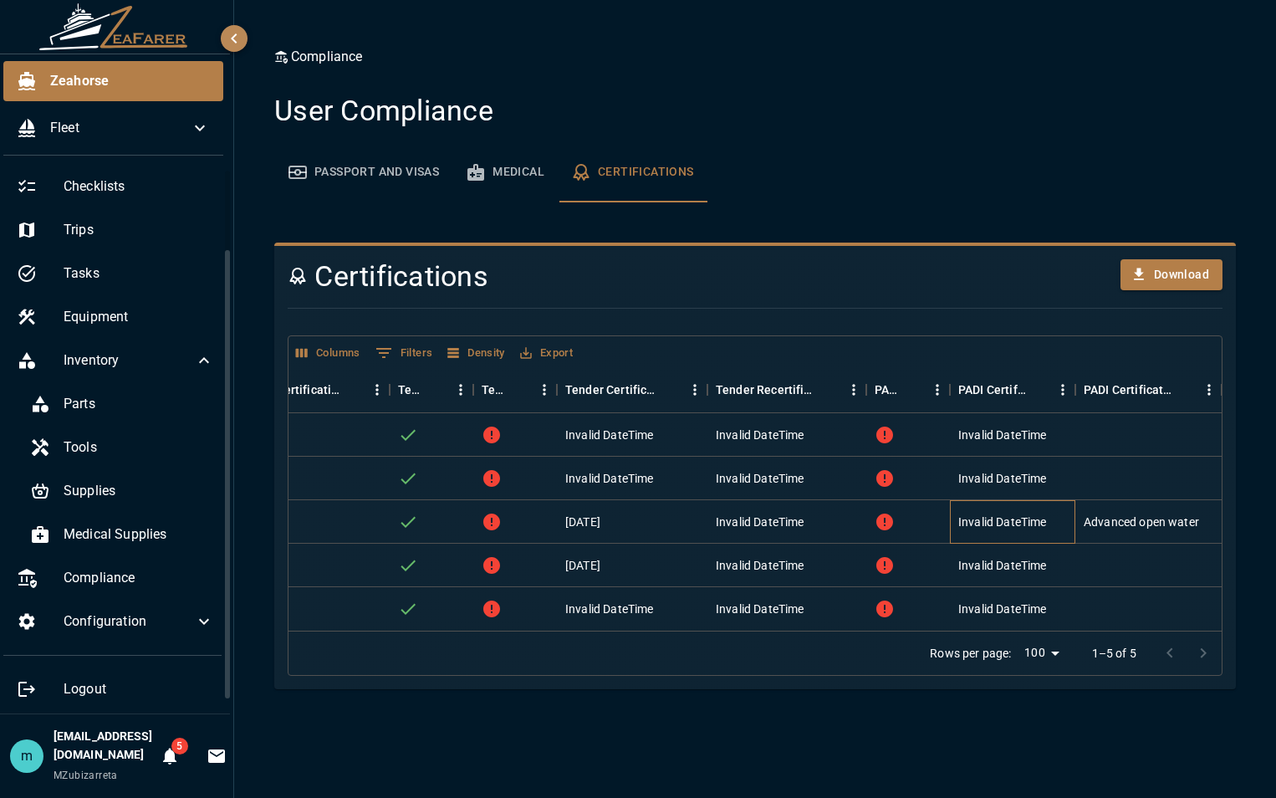
click at [1071, 517] on div "Invalid DateTime" at bounding box center [1012, 521] width 125 height 43
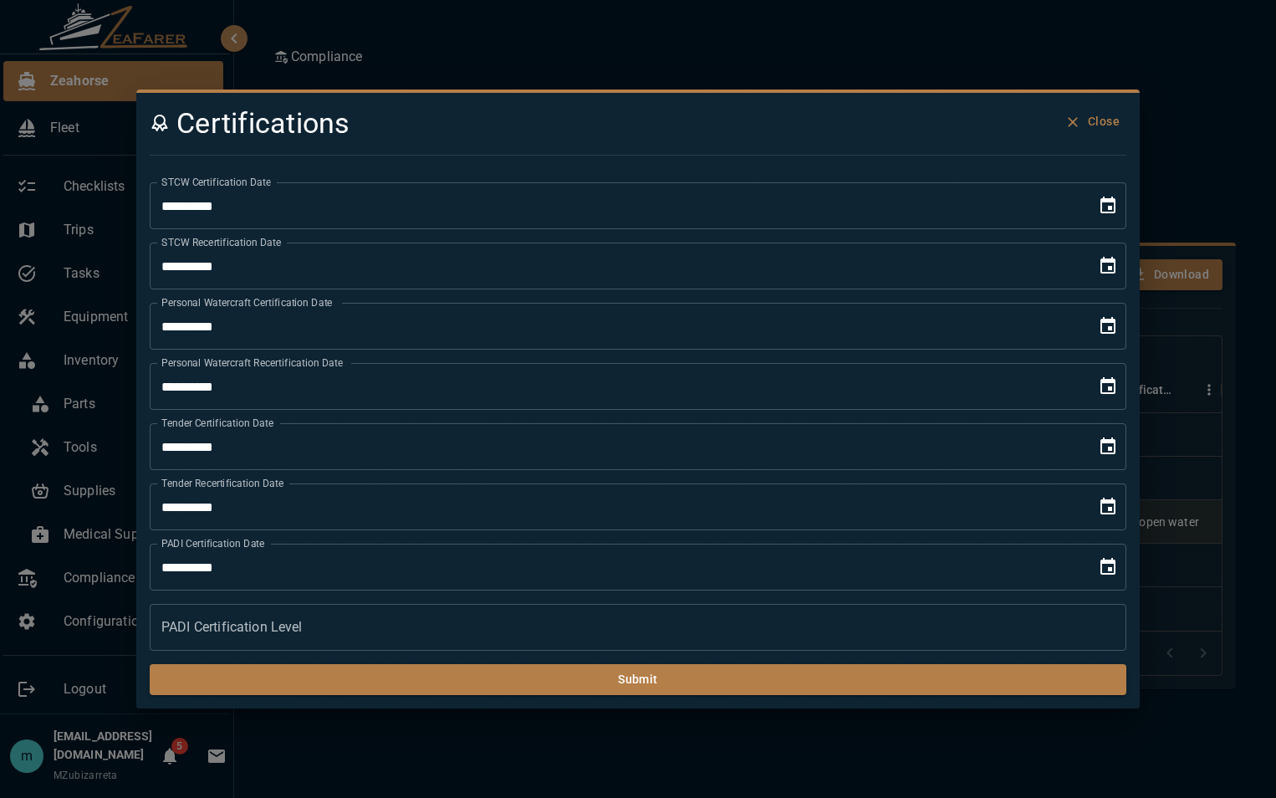
type input "**********"
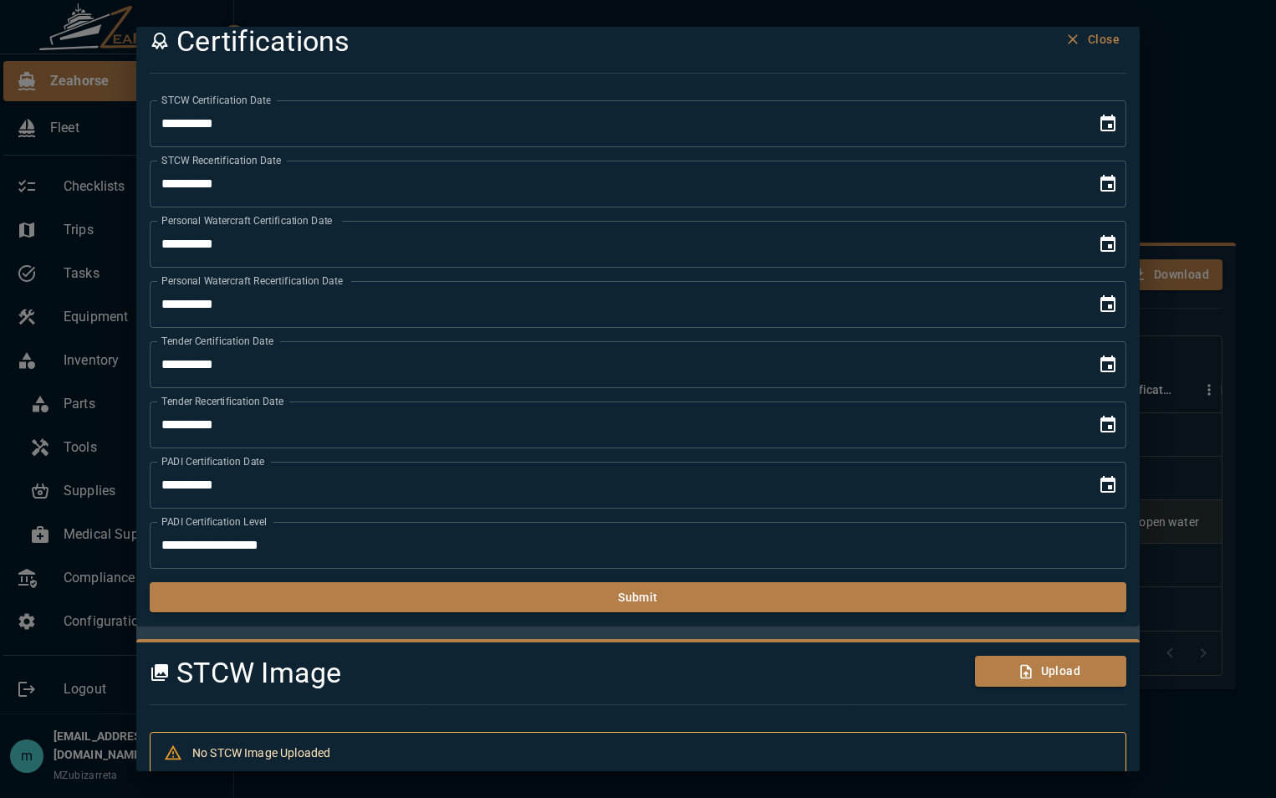
scroll to position [0, 0]
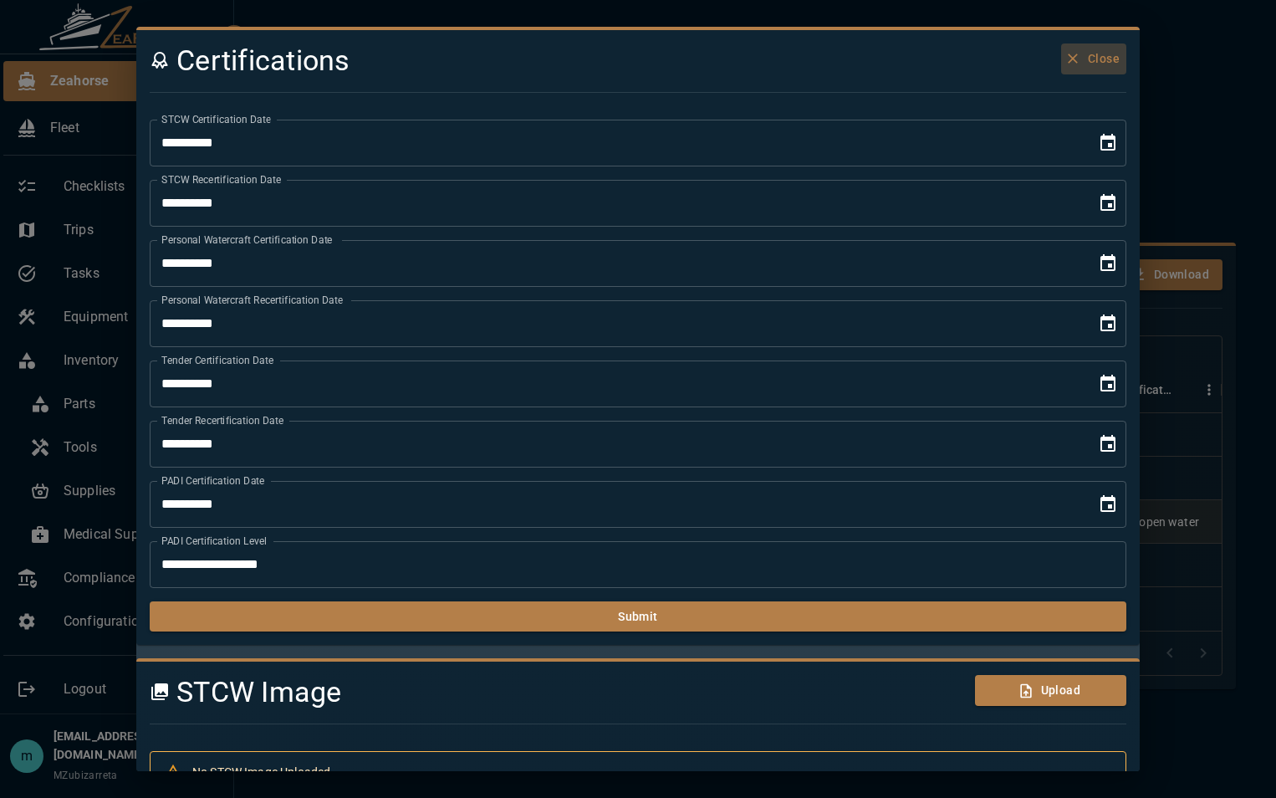
click at [1088, 57] on button "Close" at bounding box center [1093, 58] width 65 height 31
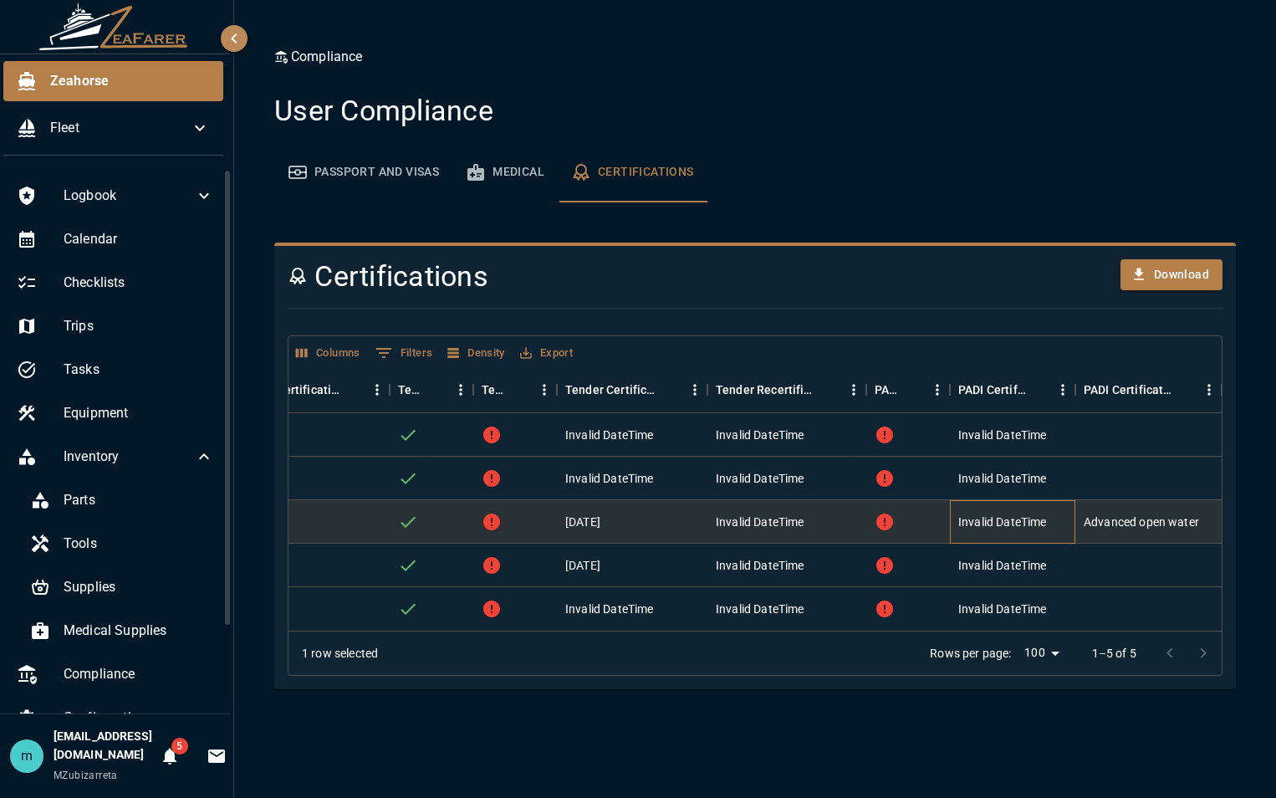
drag, startPoint x: 216, startPoint y: 433, endPoint x: 206, endPoint y: 343, distance: 90.8
click at [206, 343] on div "Logbook Calendar Checklists Trips Tasks Equipment Inventory Parts Tools Supplie…" at bounding box center [113, 441] width 233 height 544
drag, startPoint x: 215, startPoint y: 366, endPoint x: 221, endPoint y: 270, distance: 96.3
click at [221, 270] on div "Zeahorse Fleet Logbook Calendar Checklists Trips Tasks Equipment Inventory Part…" at bounding box center [117, 399] width 234 height 798
click at [96, 200] on span "Logbook" at bounding box center [129, 196] width 130 height 20
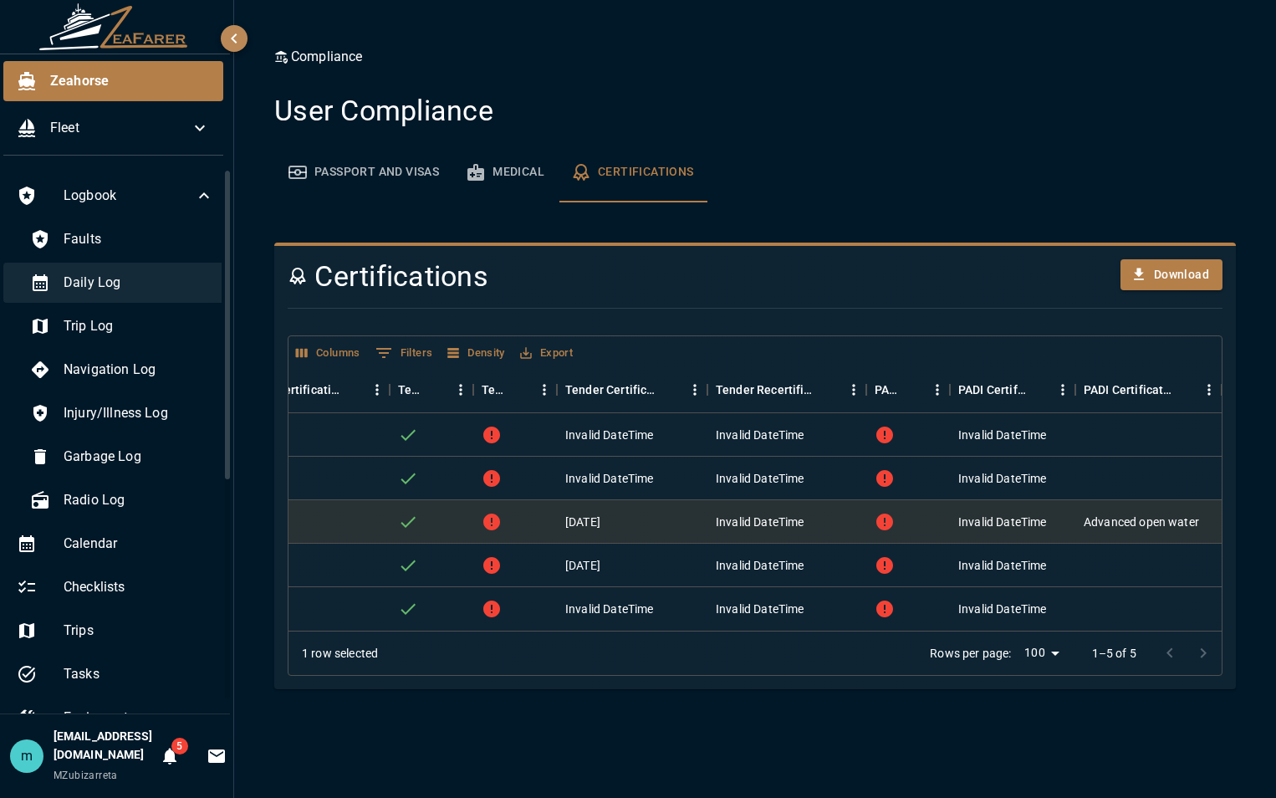
click at [93, 278] on span "Daily Log" at bounding box center [139, 283] width 150 height 20
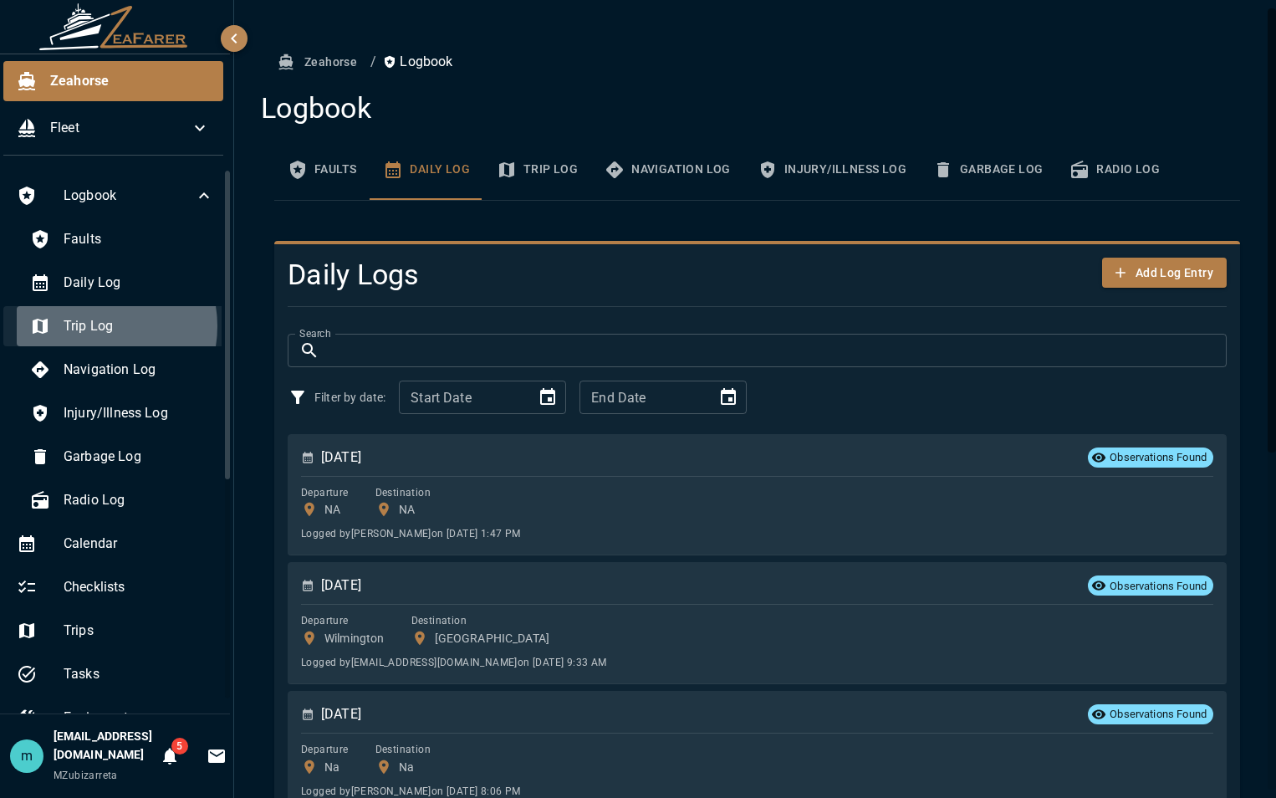
click at [78, 326] on span "Trip Log" at bounding box center [139, 326] width 150 height 20
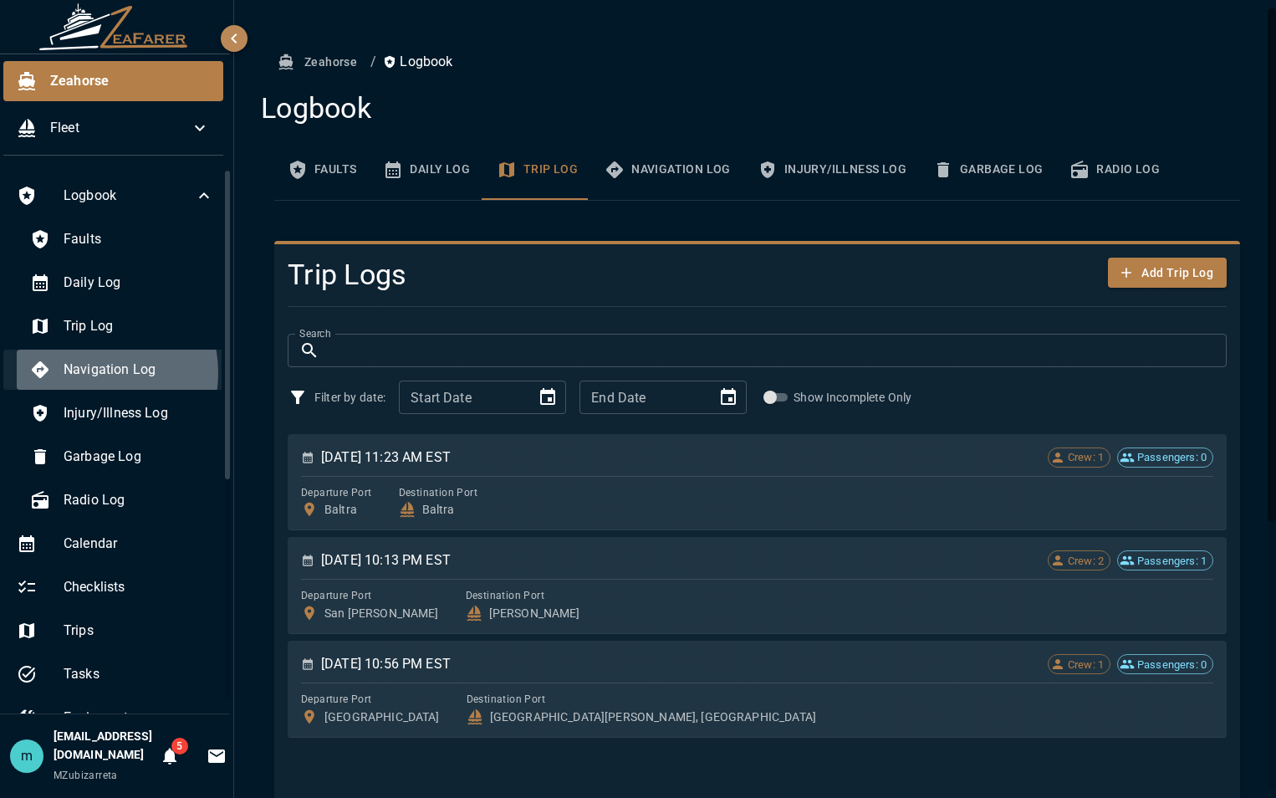
click at [74, 372] on span "Navigation Log" at bounding box center [139, 369] width 150 height 20
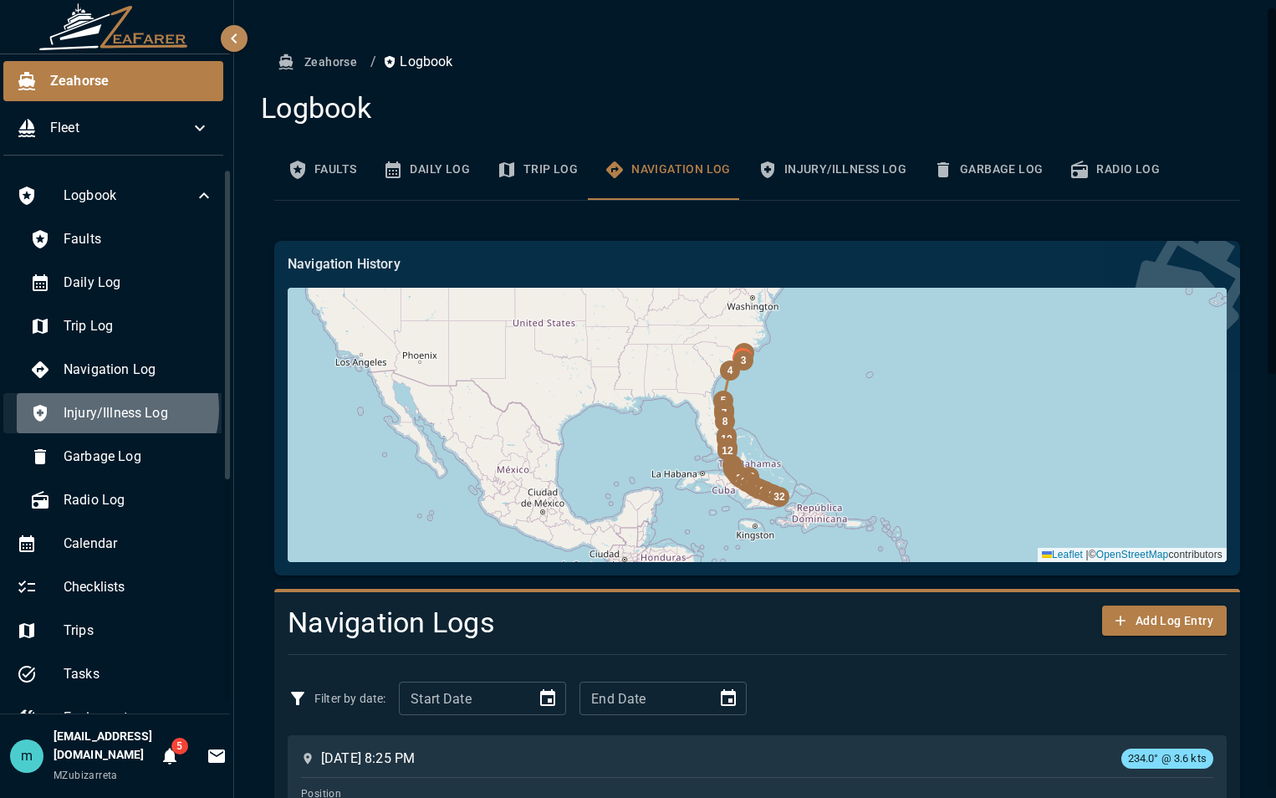
click at [101, 409] on span "Injury/Illness Log" at bounding box center [139, 413] width 150 height 20
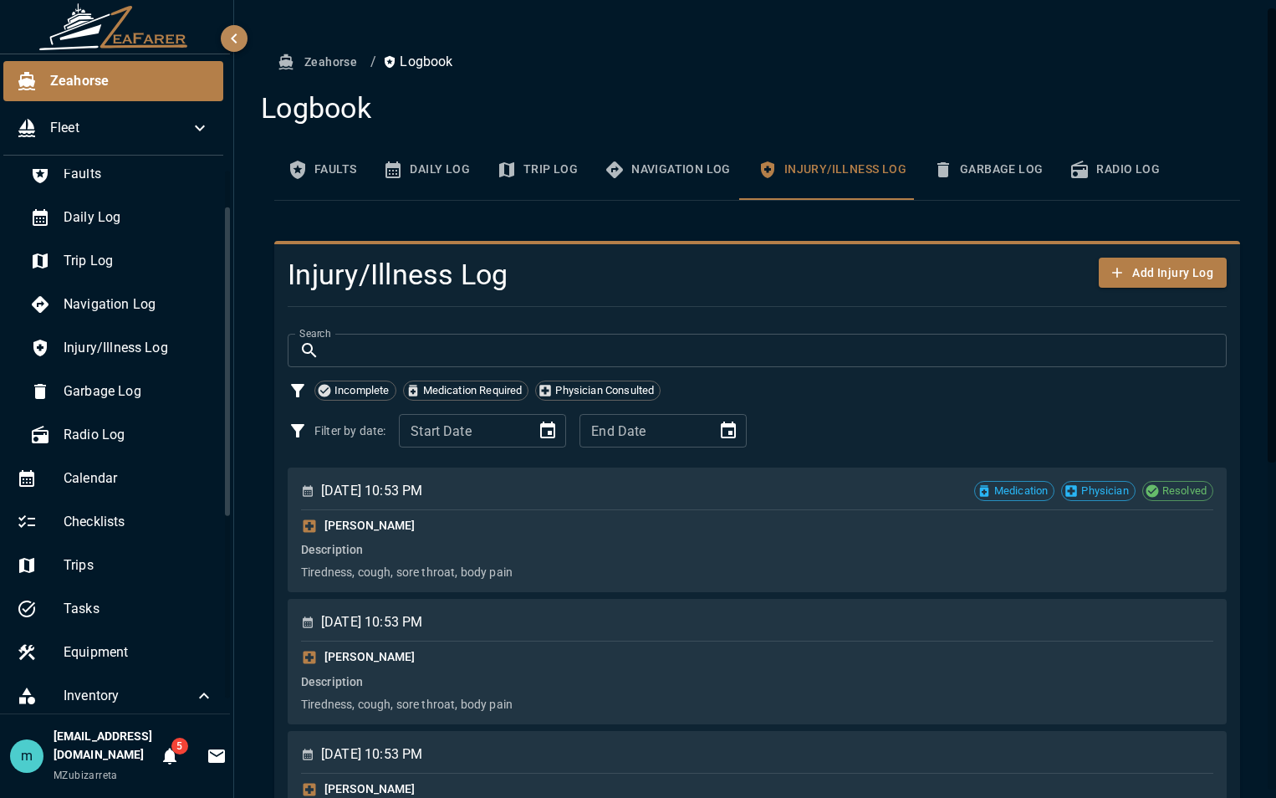
scroll to position [67, 0]
click at [1221, 431] on div "Injury/Illness Log Add Injury Log Search Search Incomplete Medication Required …" at bounding box center [757, 780] width 966 height 1078
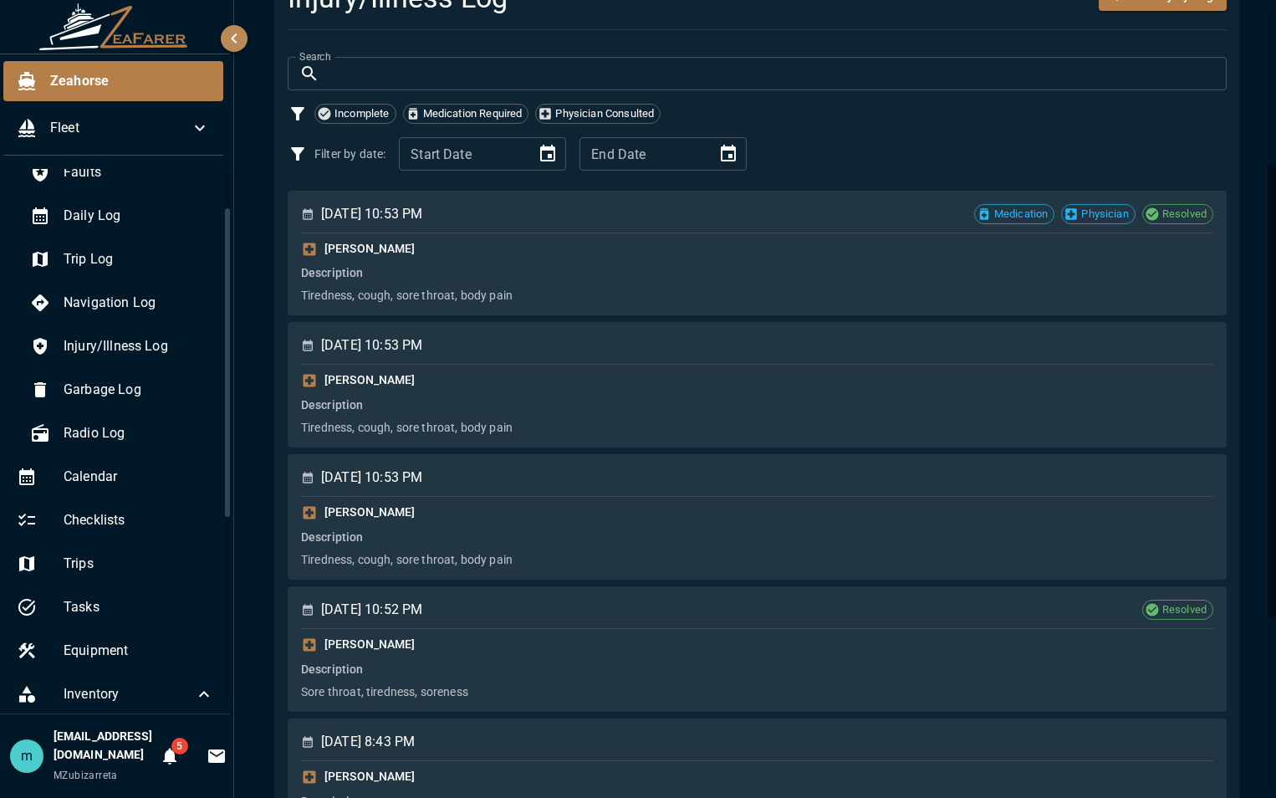
scroll to position [274, 0]
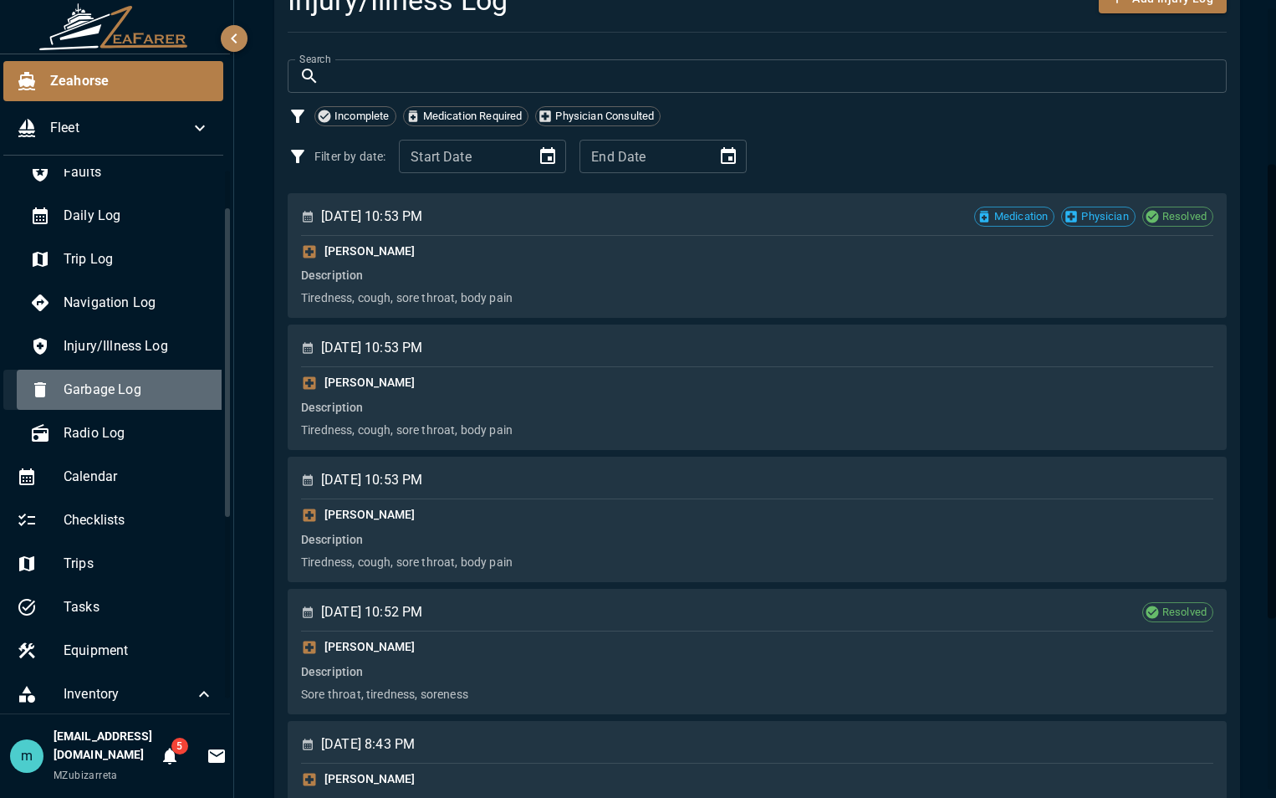
click at [110, 391] on span "Garbage Log" at bounding box center [139, 390] width 150 height 20
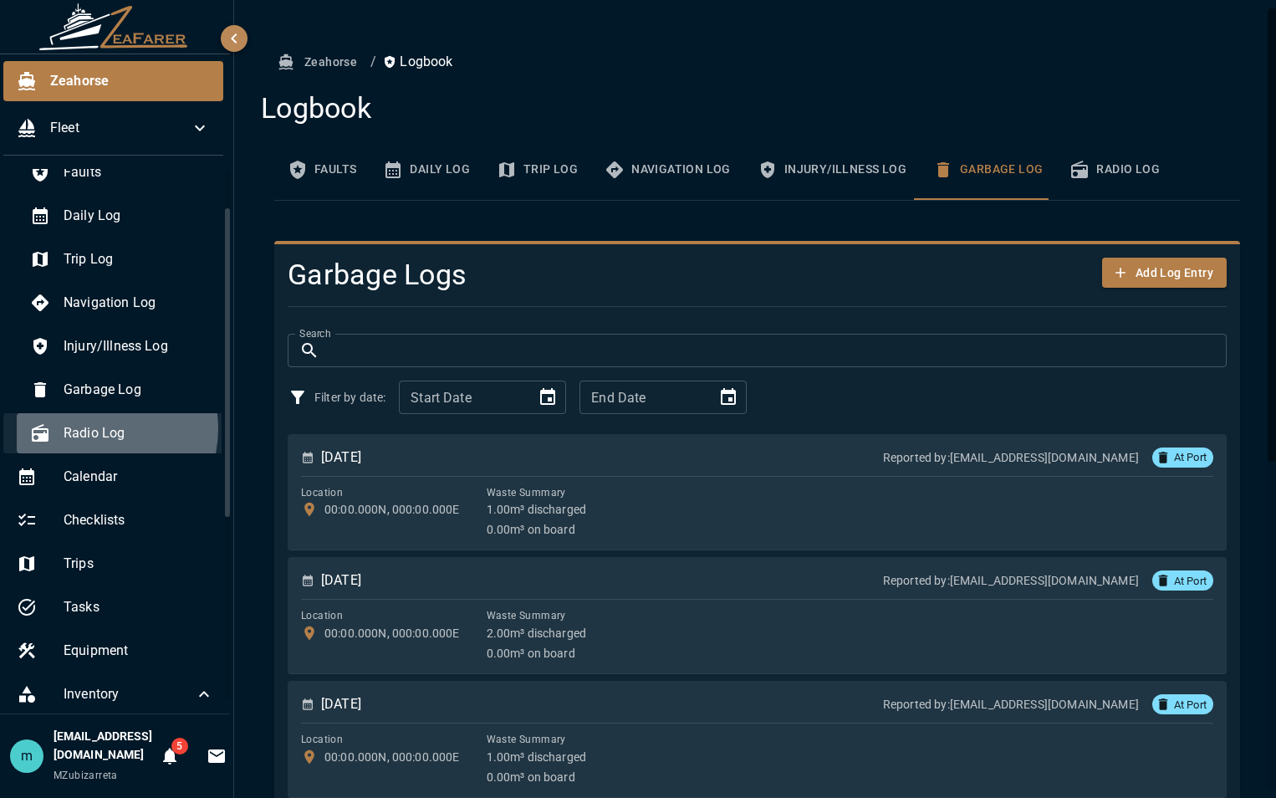
click at [83, 429] on span "Radio Log" at bounding box center [139, 433] width 150 height 20
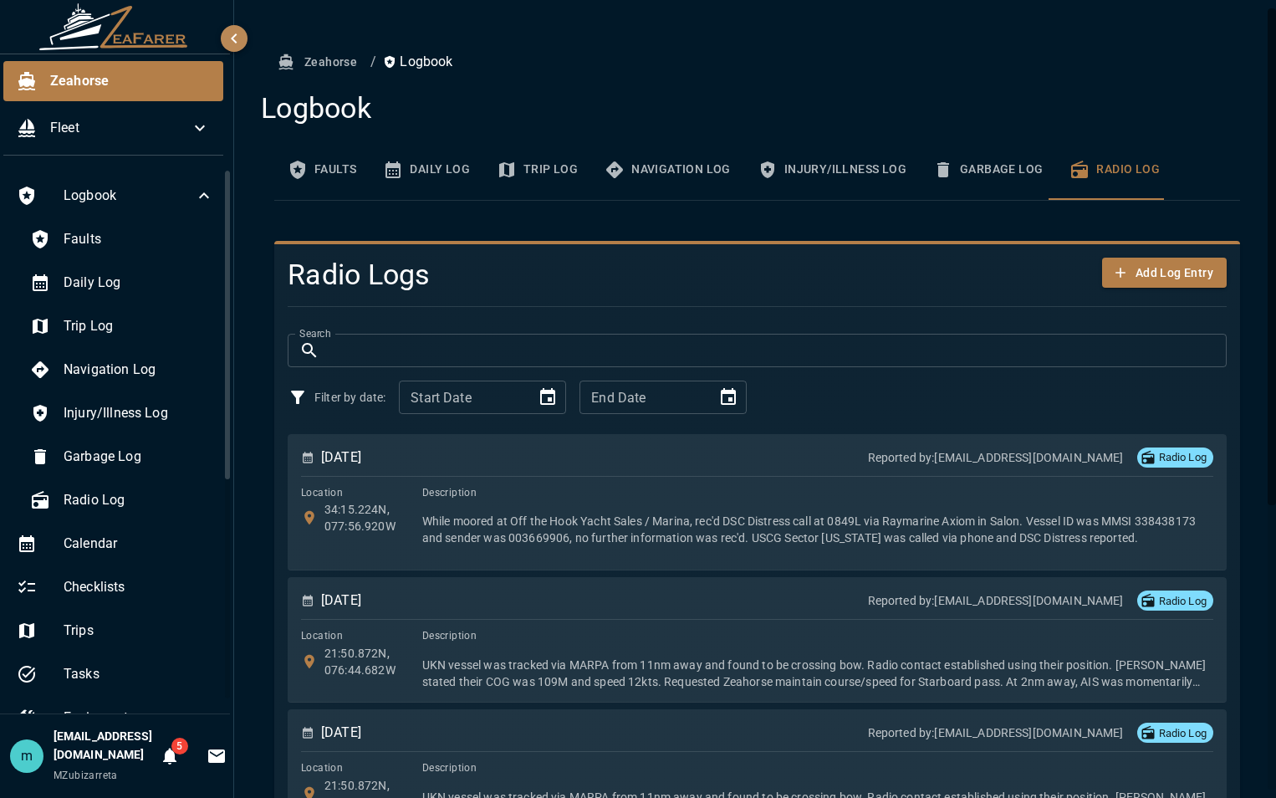
drag, startPoint x: 215, startPoint y: 309, endPoint x: 204, endPoint y: 257, distance: 53.8
click at [204, 257] on div "Logbook Faults Daily Log Trip Log Navigation Log Injury/Illness Log Garbage Log…" at bounding box center [113, 441] width 233 height 544
click at [80, 238] on span "Faults" at bounding box center [139, 239] width 150 height 20
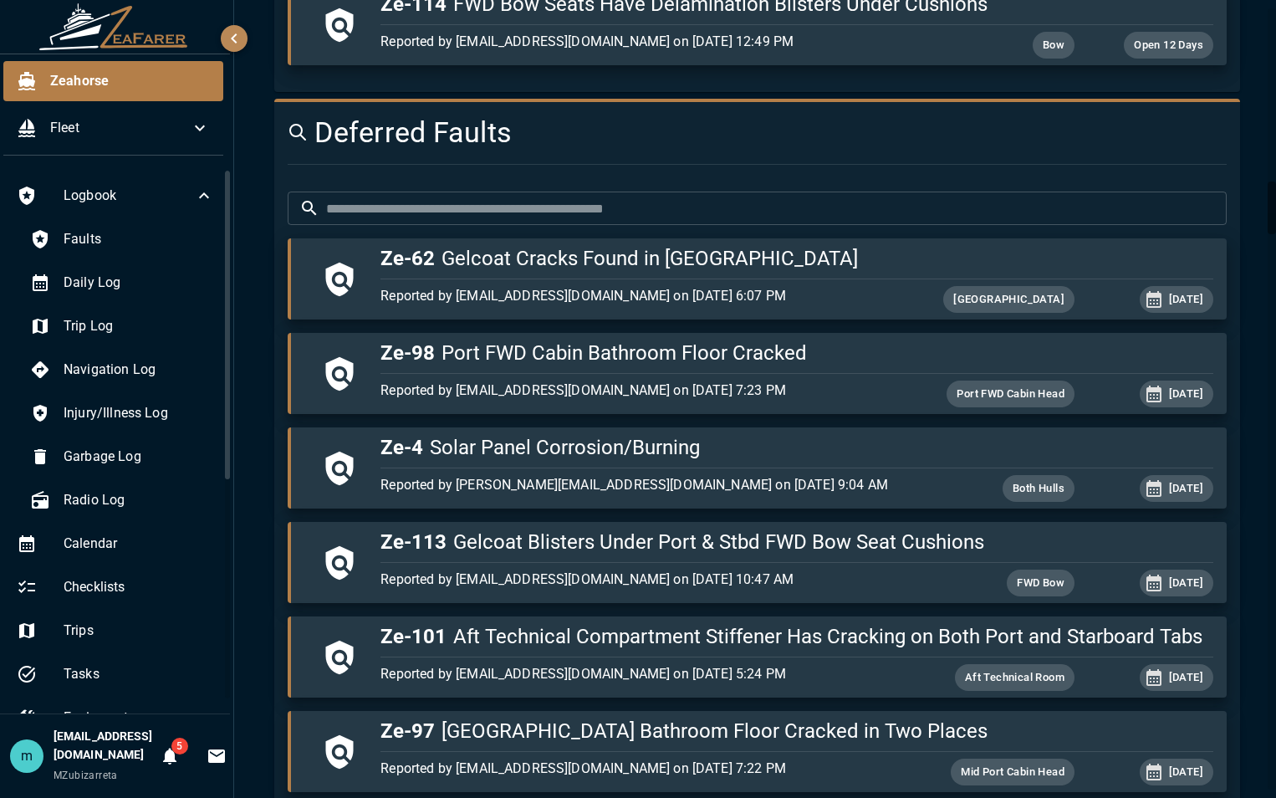
scroll to position [2608, 0]
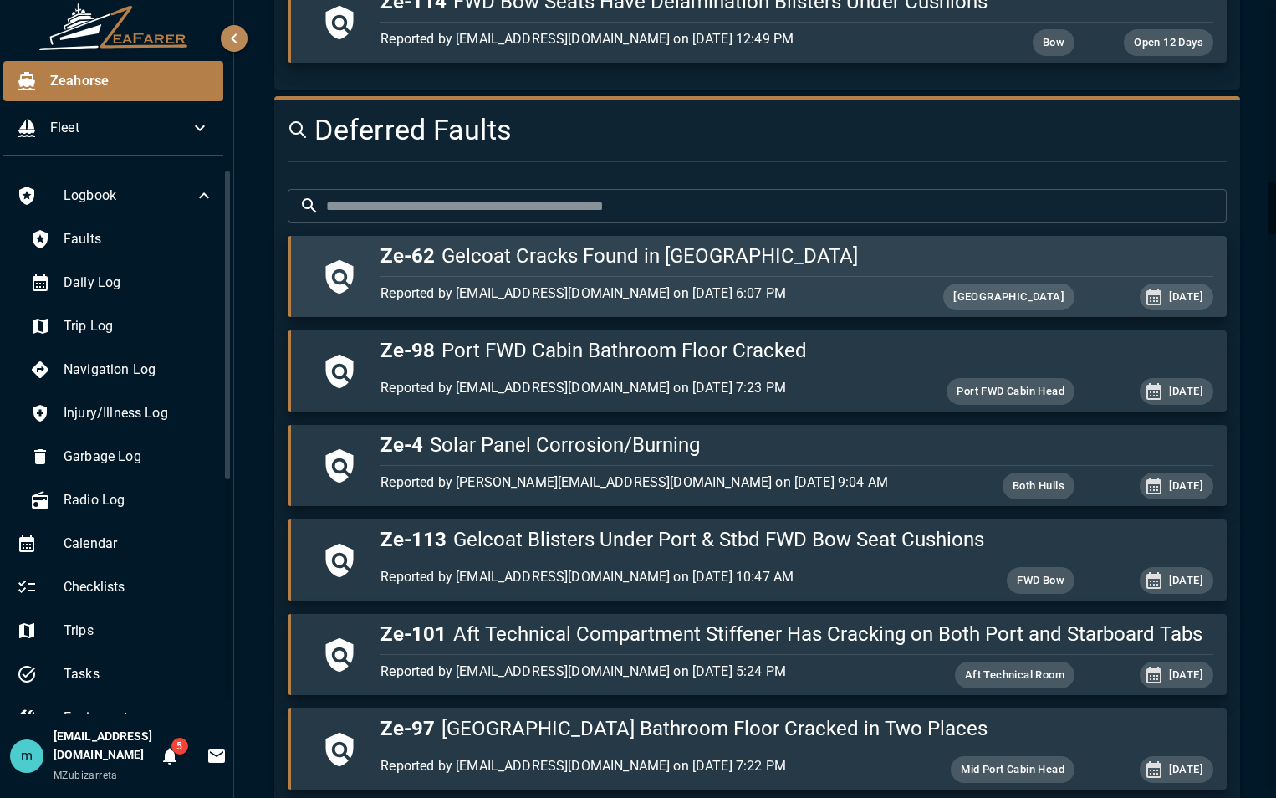
click at [860, 263] on h5 "Ze-62 Gelcoat Cracks Found in Port Engine Room" at bounding box center [796, 255] width 833 height 27
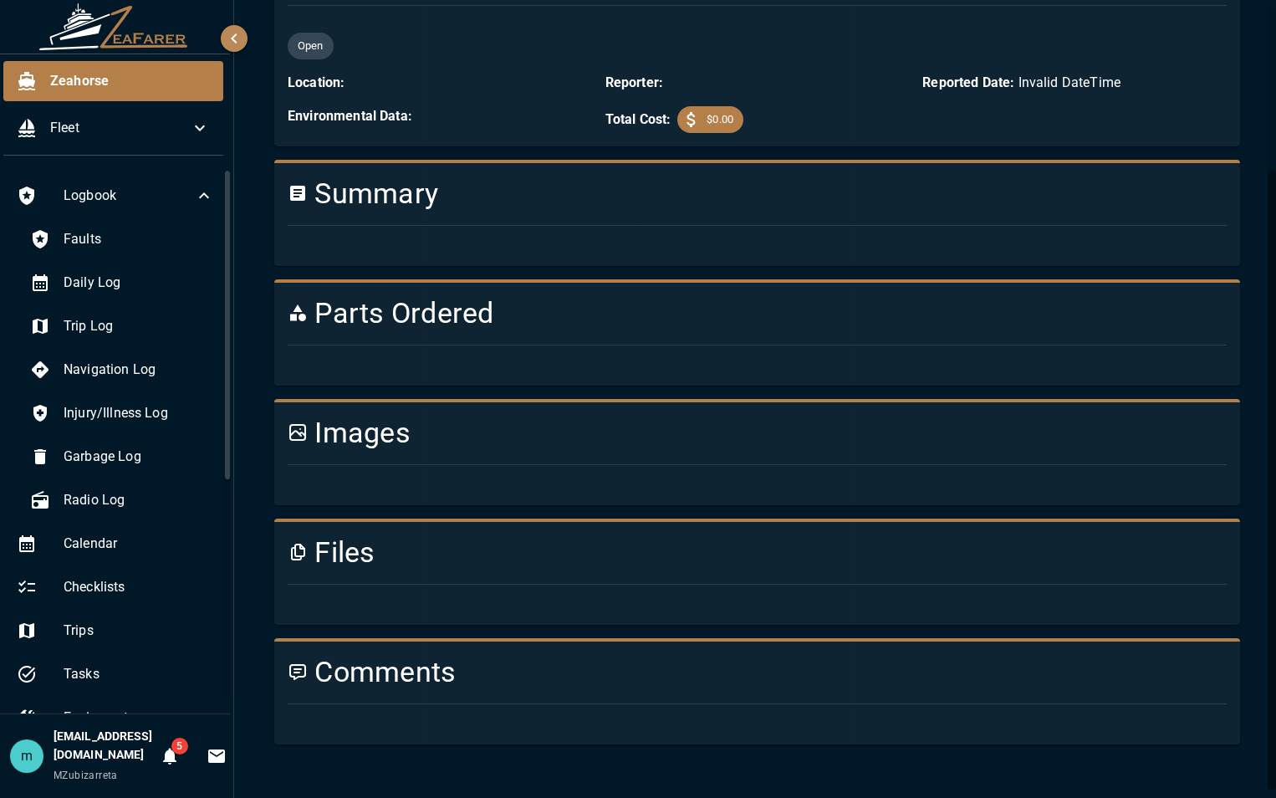
scroll to position [929, 0]
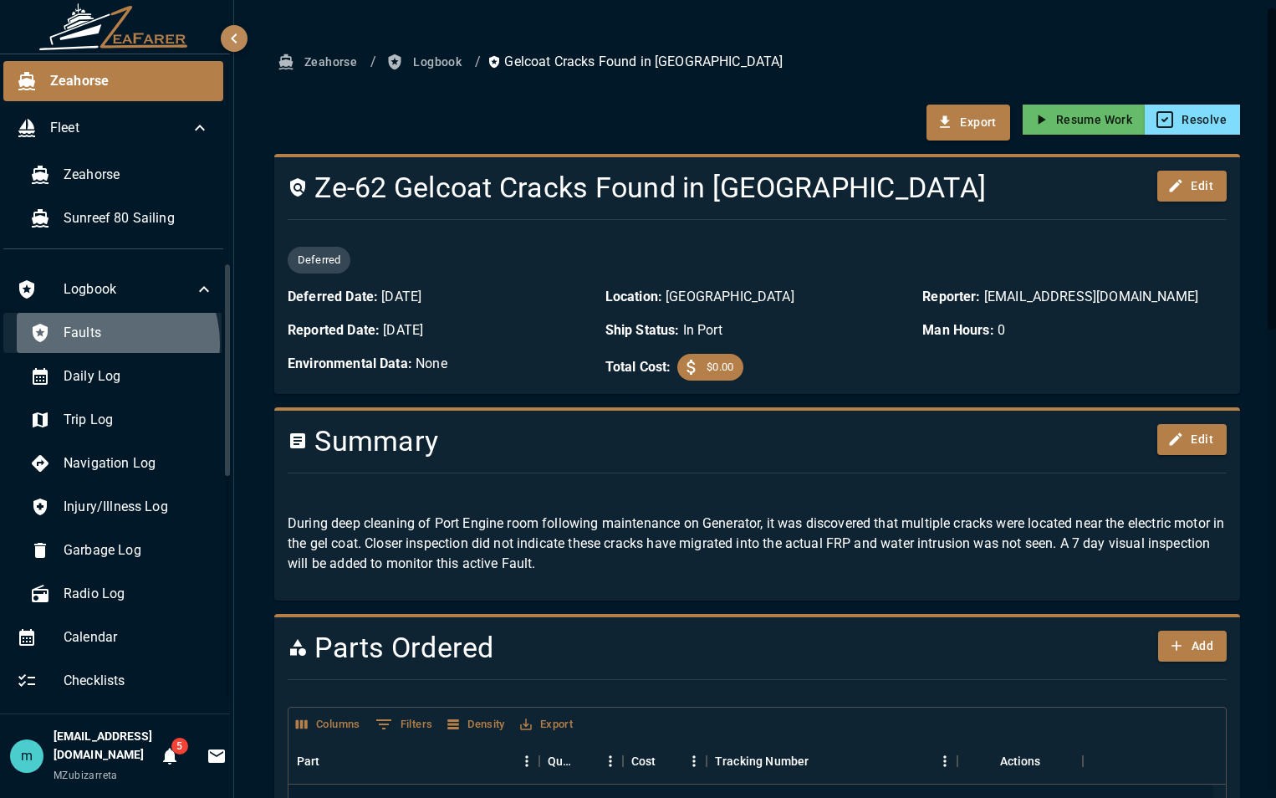
click at [94, 343] on span "Faults" at bounding box center [139, 333] width 150 height 20
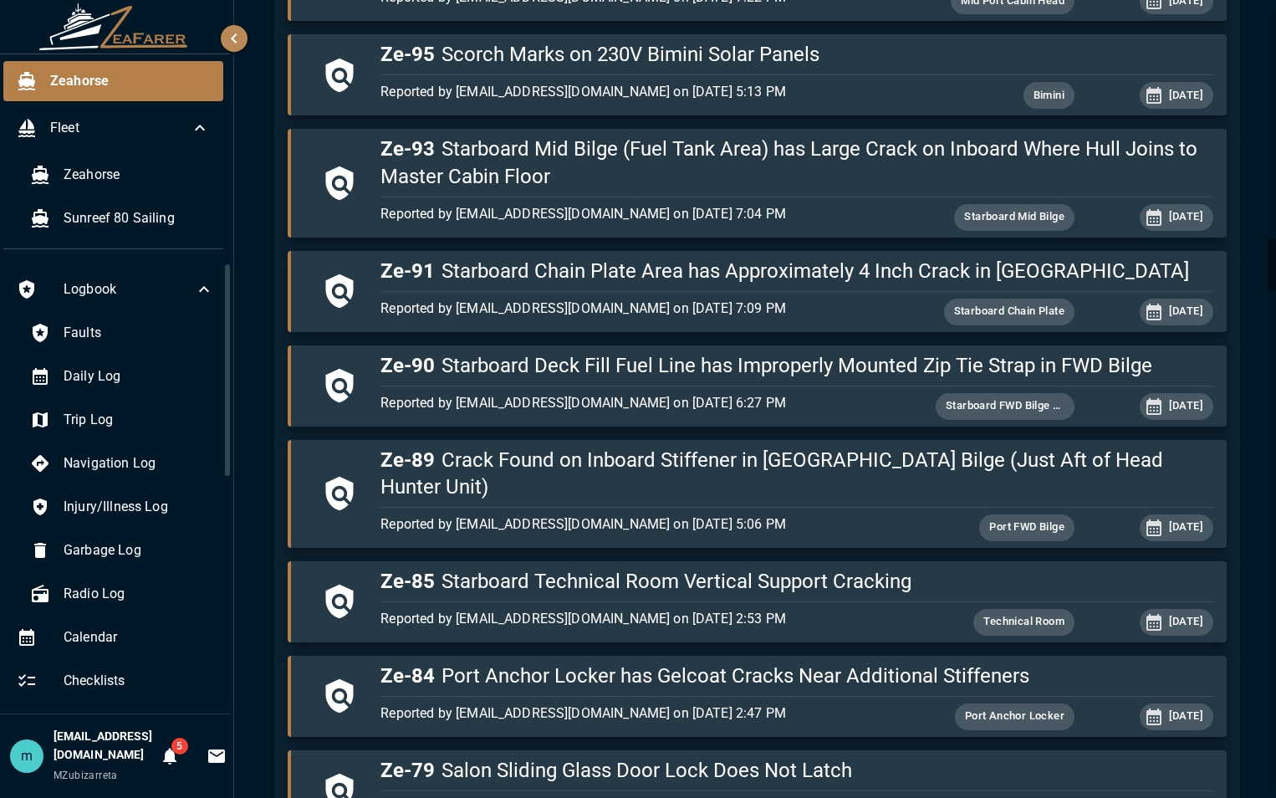
scroll to position [3578, 0]
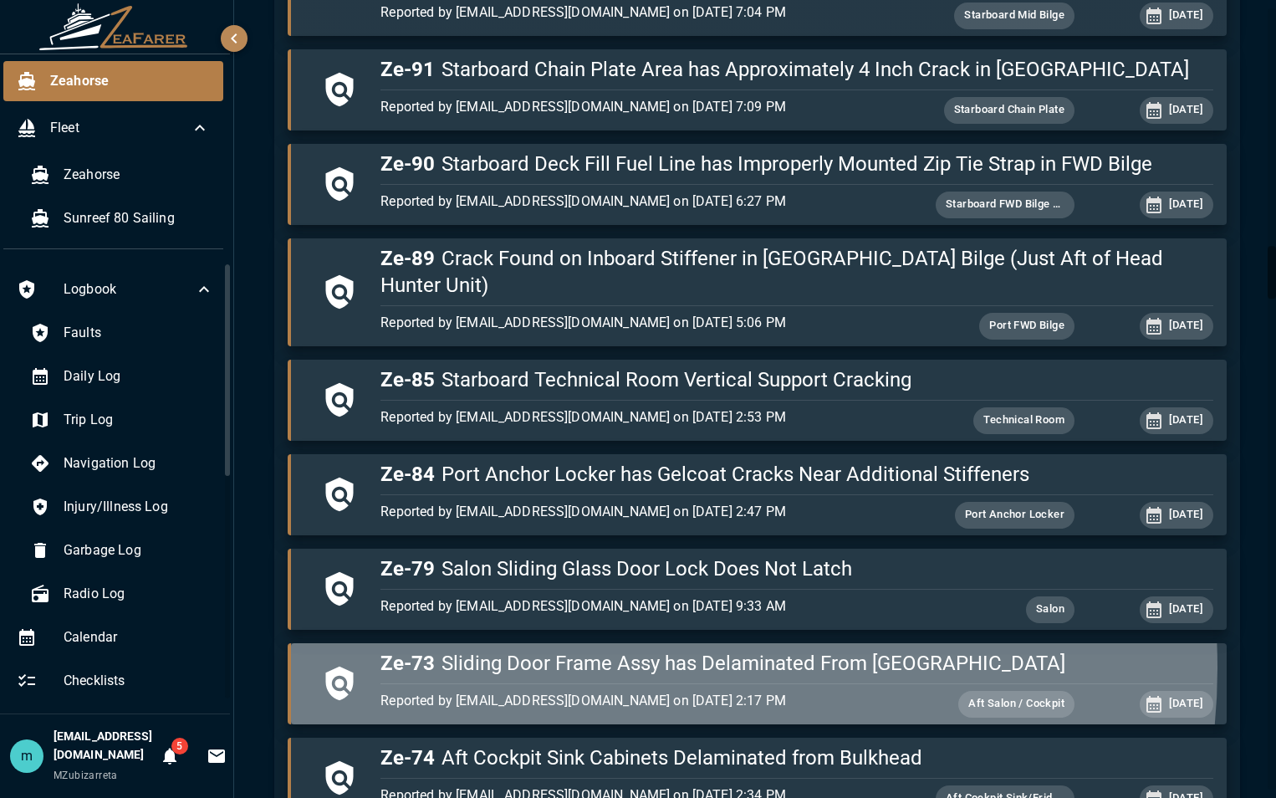
click at [627, 650] on h5 "Ze-73 Sliding Door Frame Assy has Delaminated From Hull" at bounding box center [796, 663] width 833 height 27
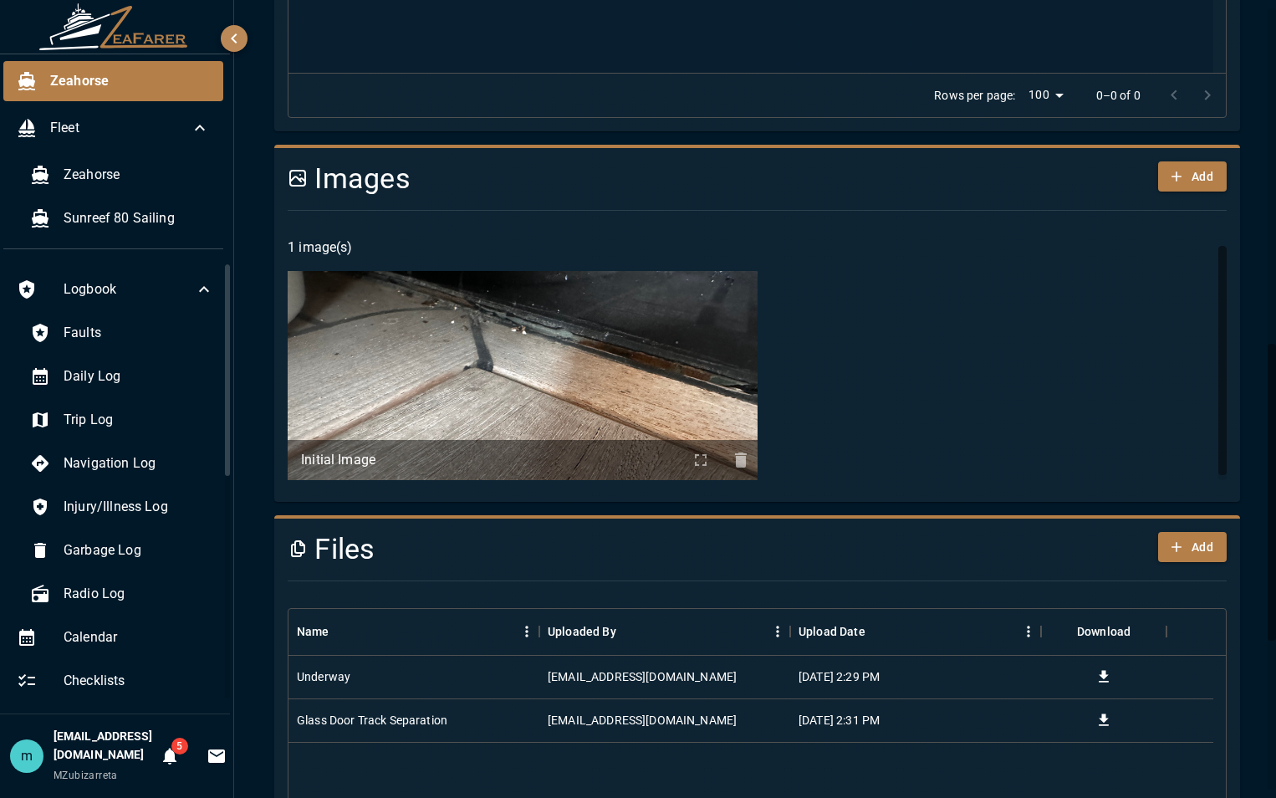
scroll to position [902, 0]
click at [129, 327] on span "Faults" at bounding box center [139, 333] width 150 height 20
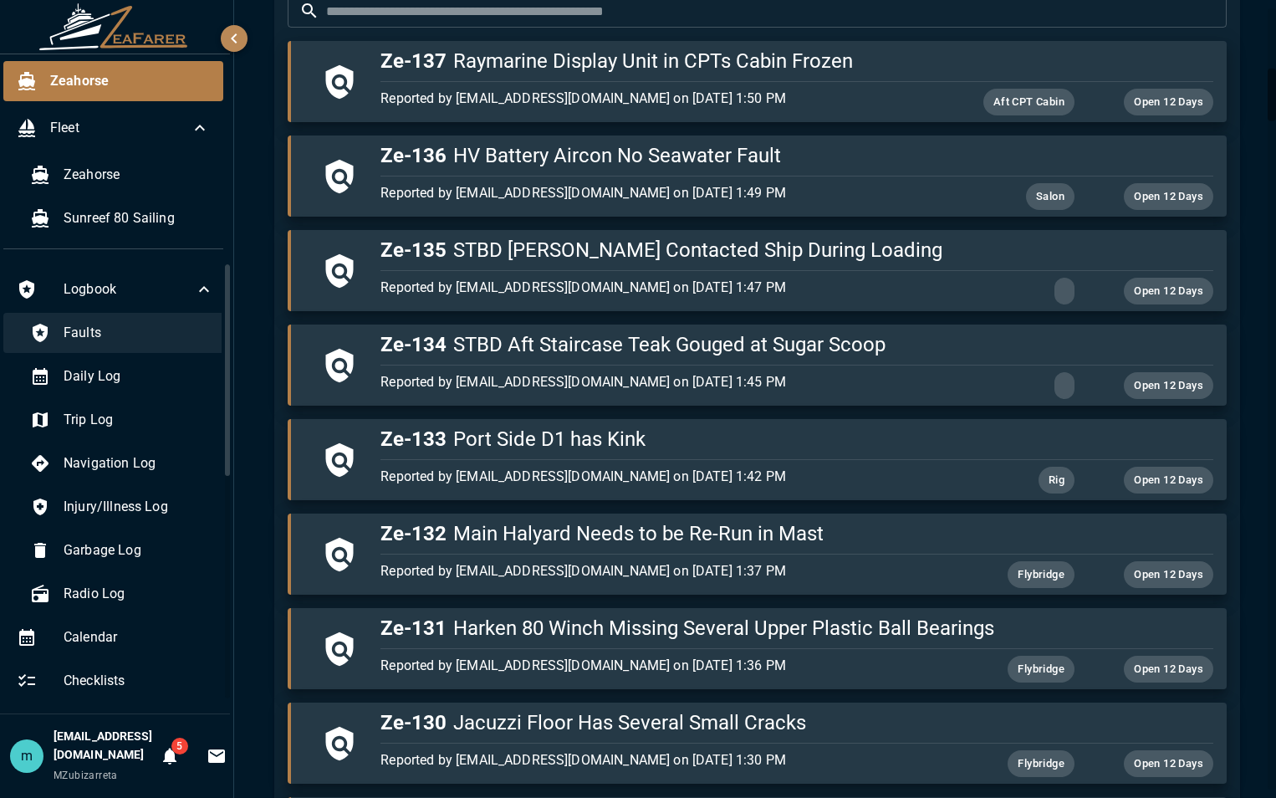
scroll to position [902, 0]
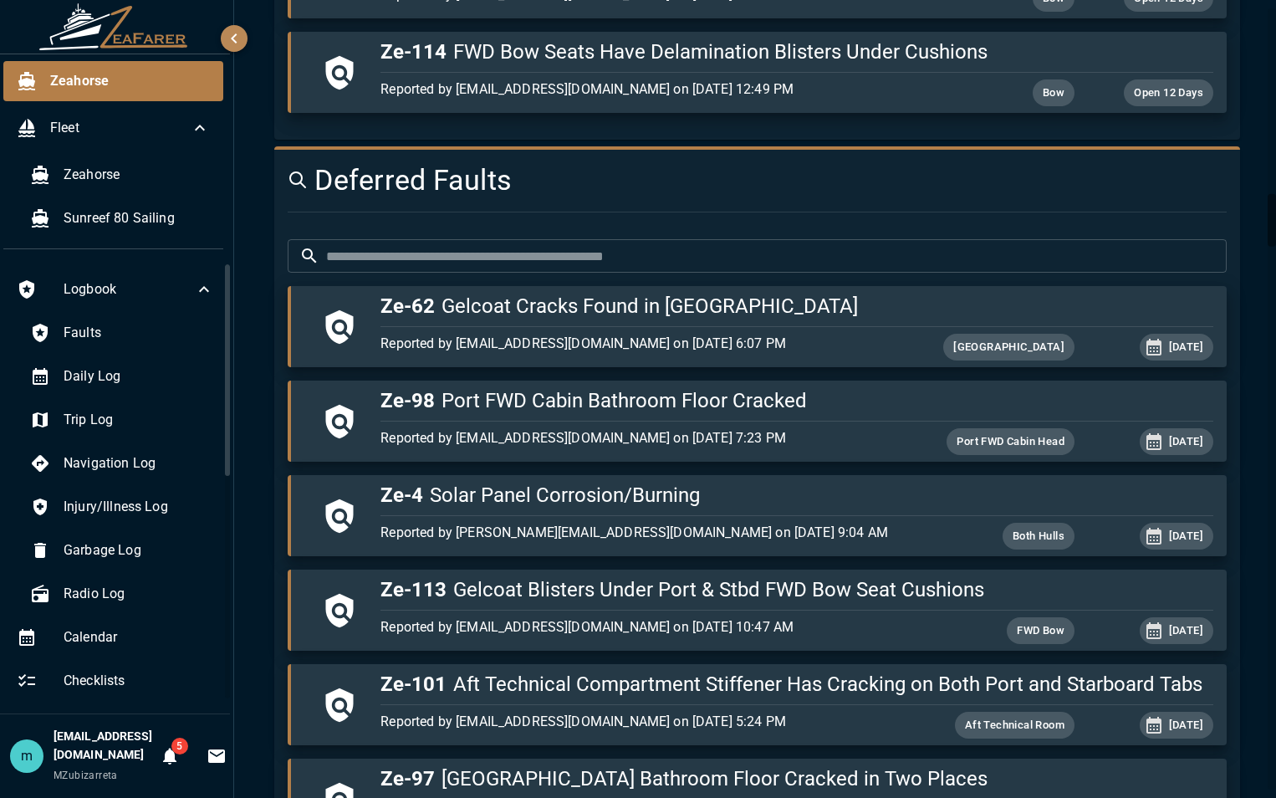
scroll to position [2808, 0]
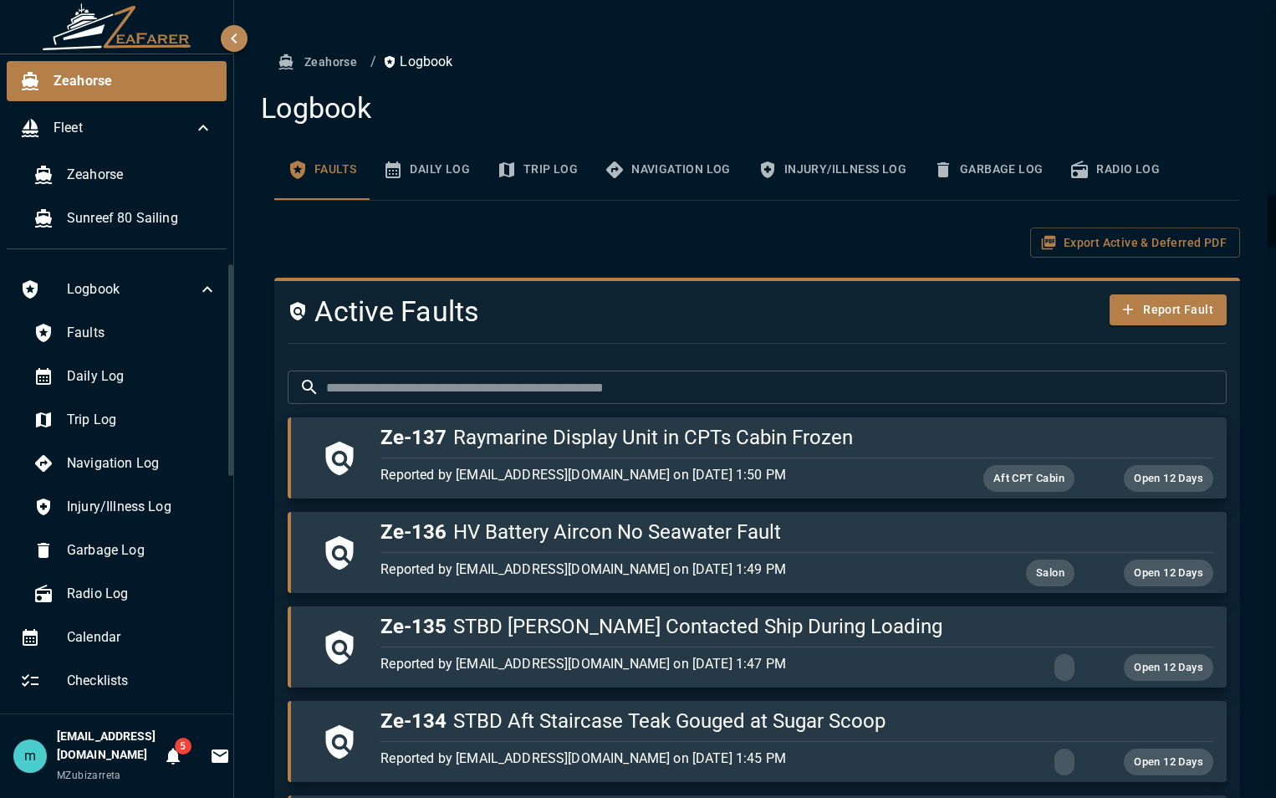
scroll to position [2808, 0]
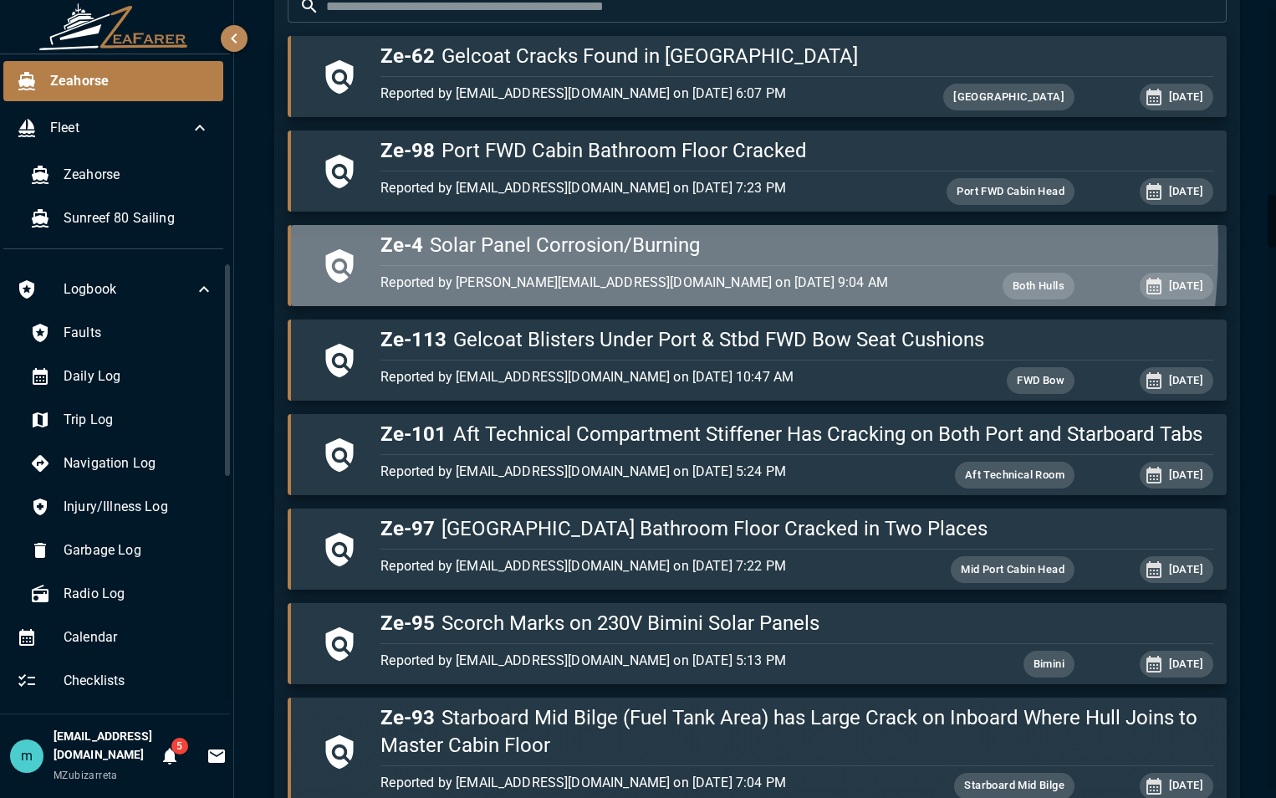
click at [727, 249] on h5 "Ze-4 Solar Panel Corrosion/Burning" at bounding box center [796, 245] width 833 height 27
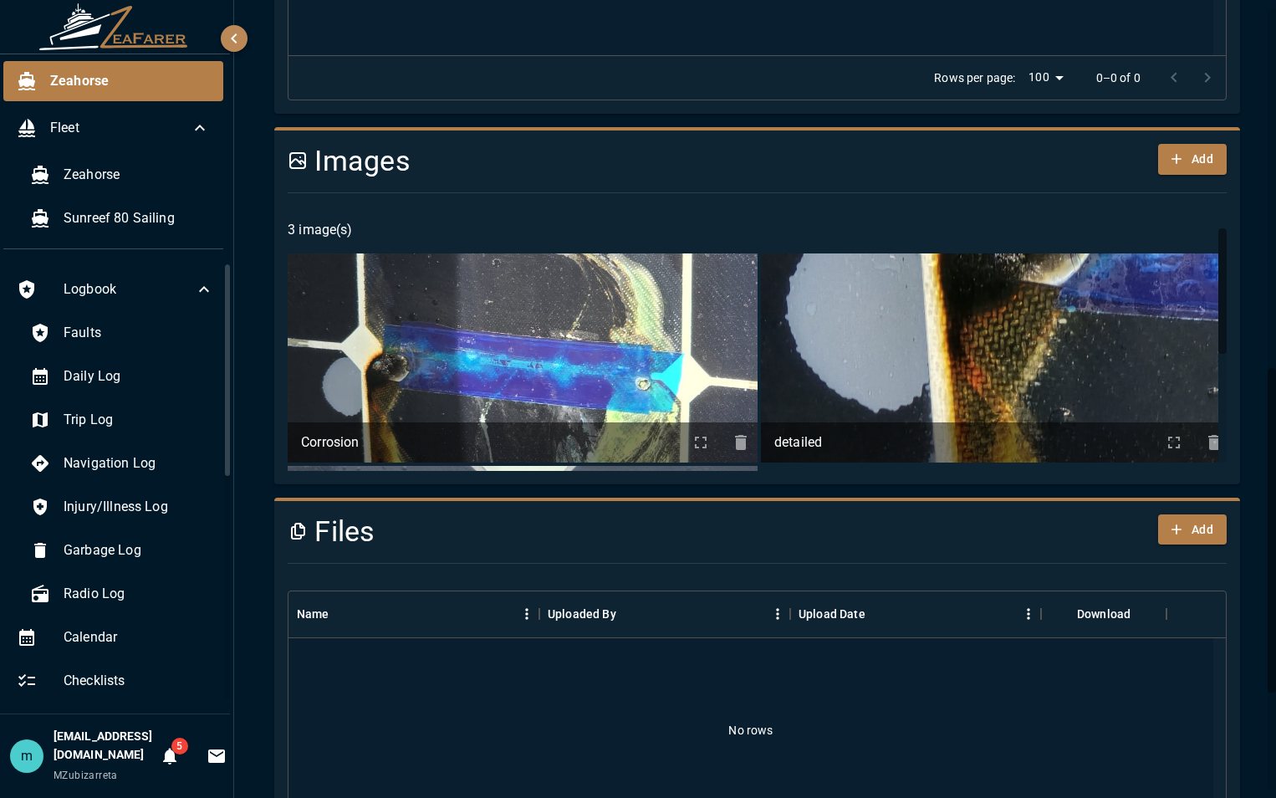
scroll to position [886, 0]
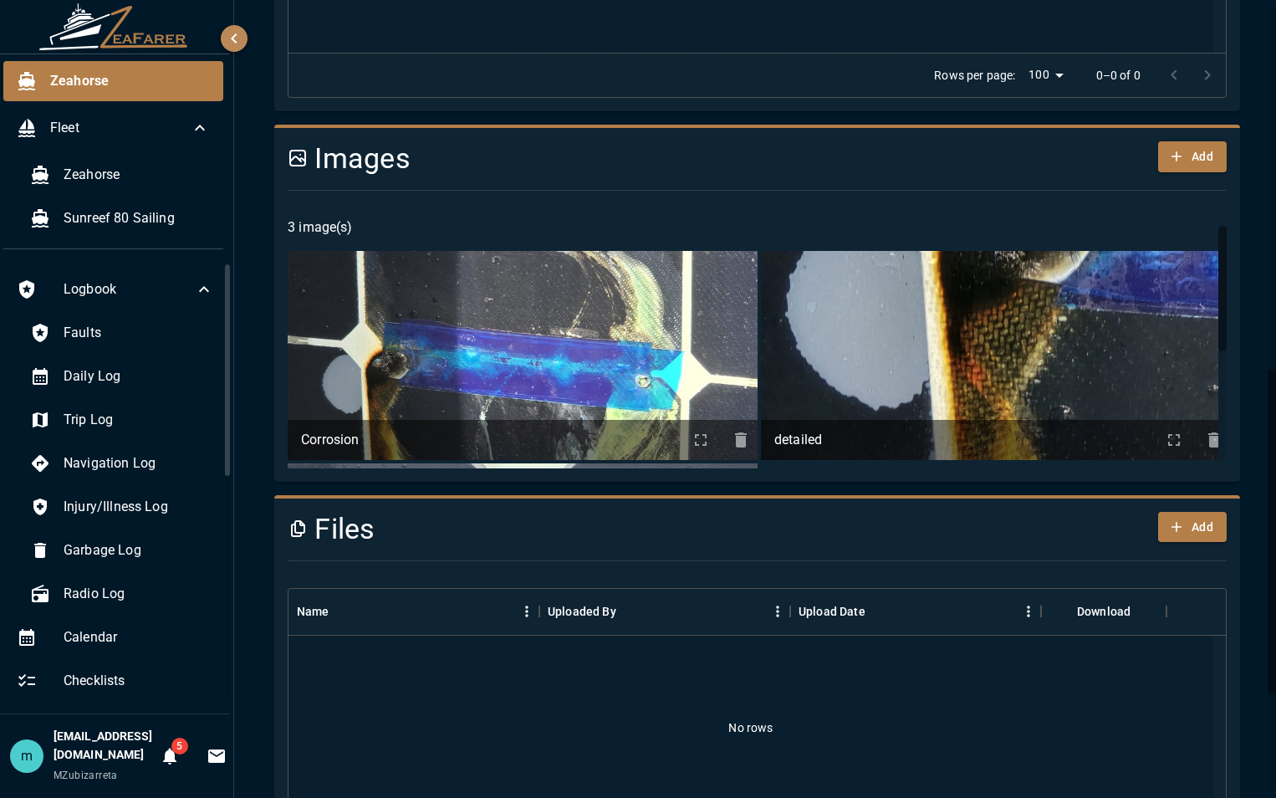
click at [1143, 284] on img at bounding box center [996, 355] width 470 height 209
click at [1164, 430] on icon "info about detailed" at bounding box center [1174, 440] width 20 height 20
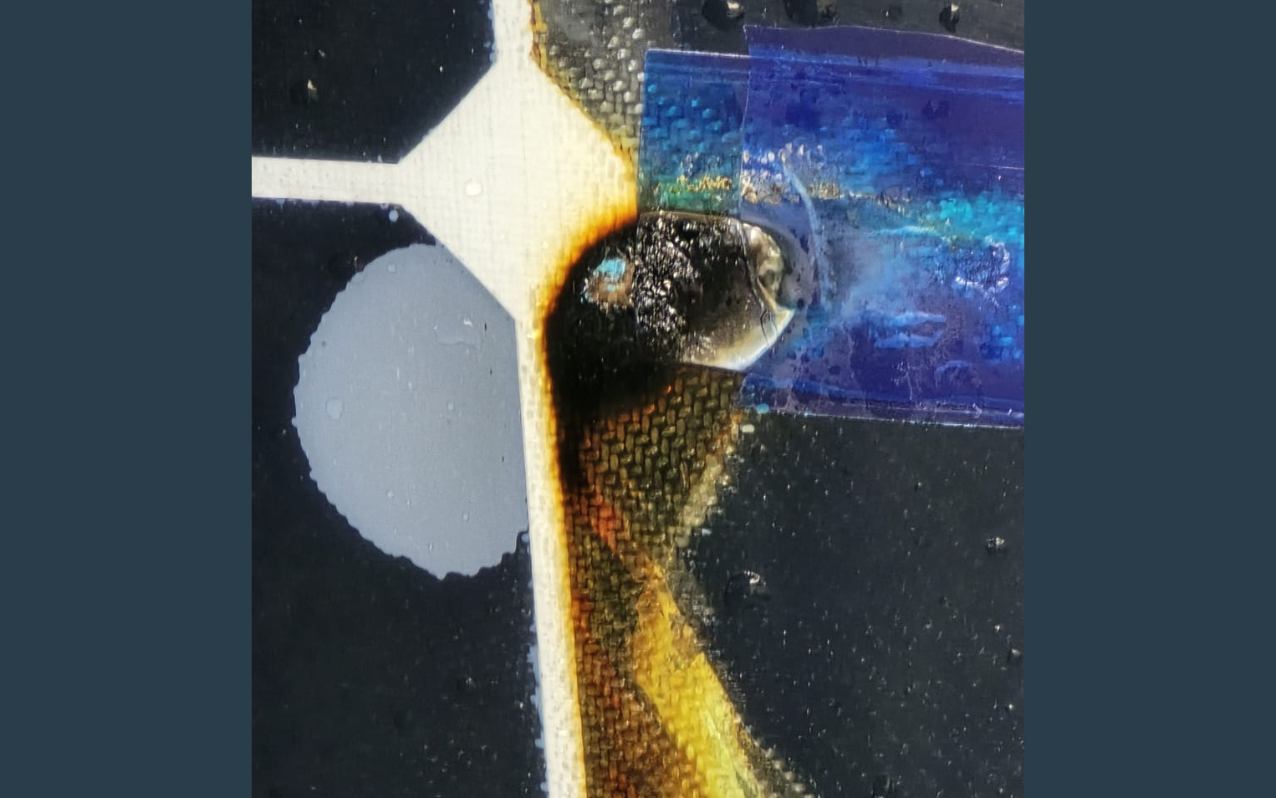
scroll to position [364, 0]
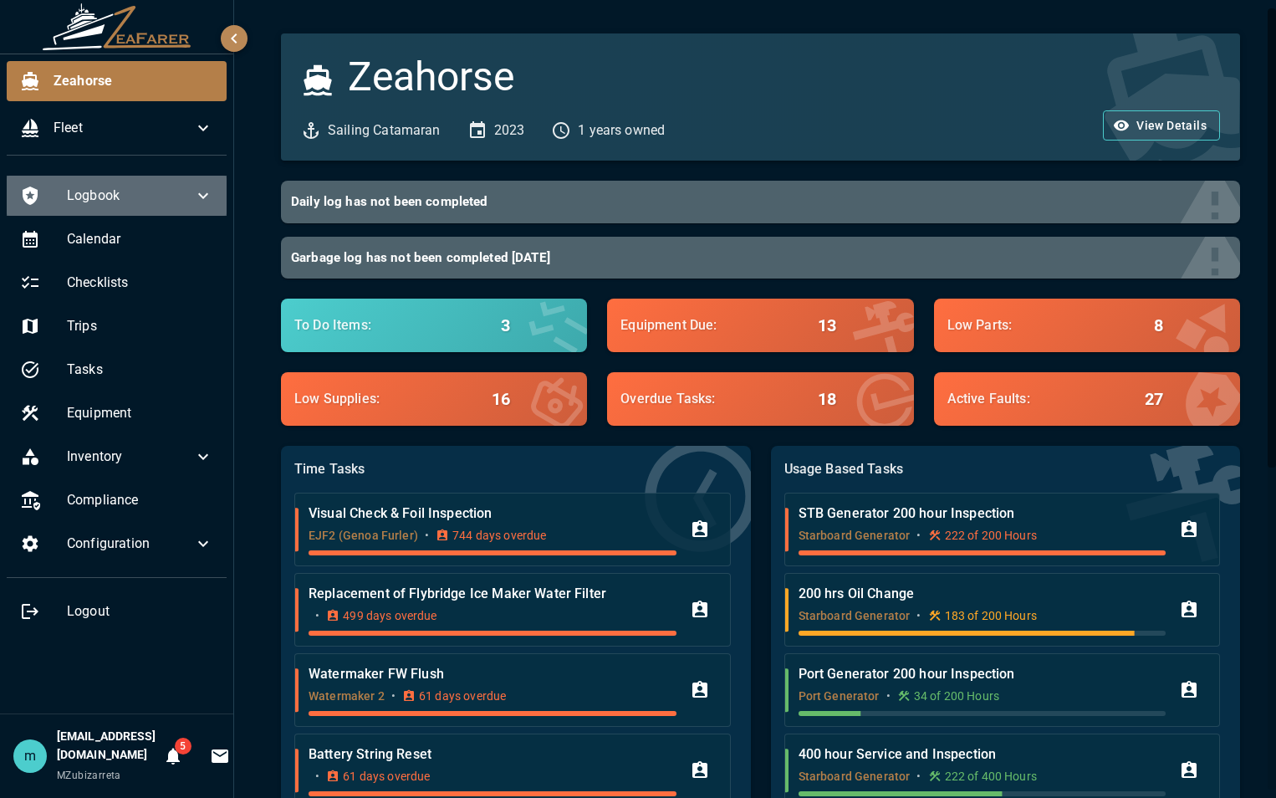
click at [201, 195] on icon at bounding box center [203, 196] width 10 height 6
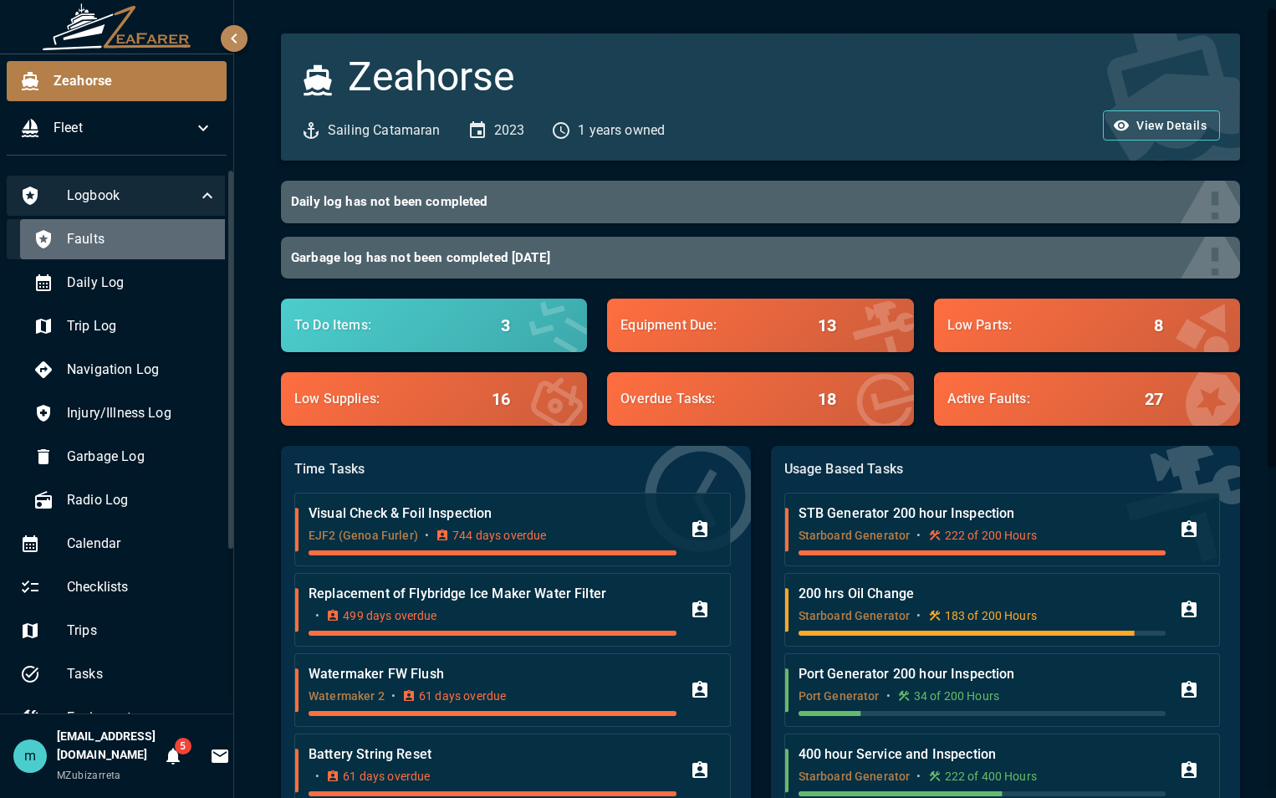
click at [147, 232] on span "Faults" at bounding box center [142, 239] width 150 height 20
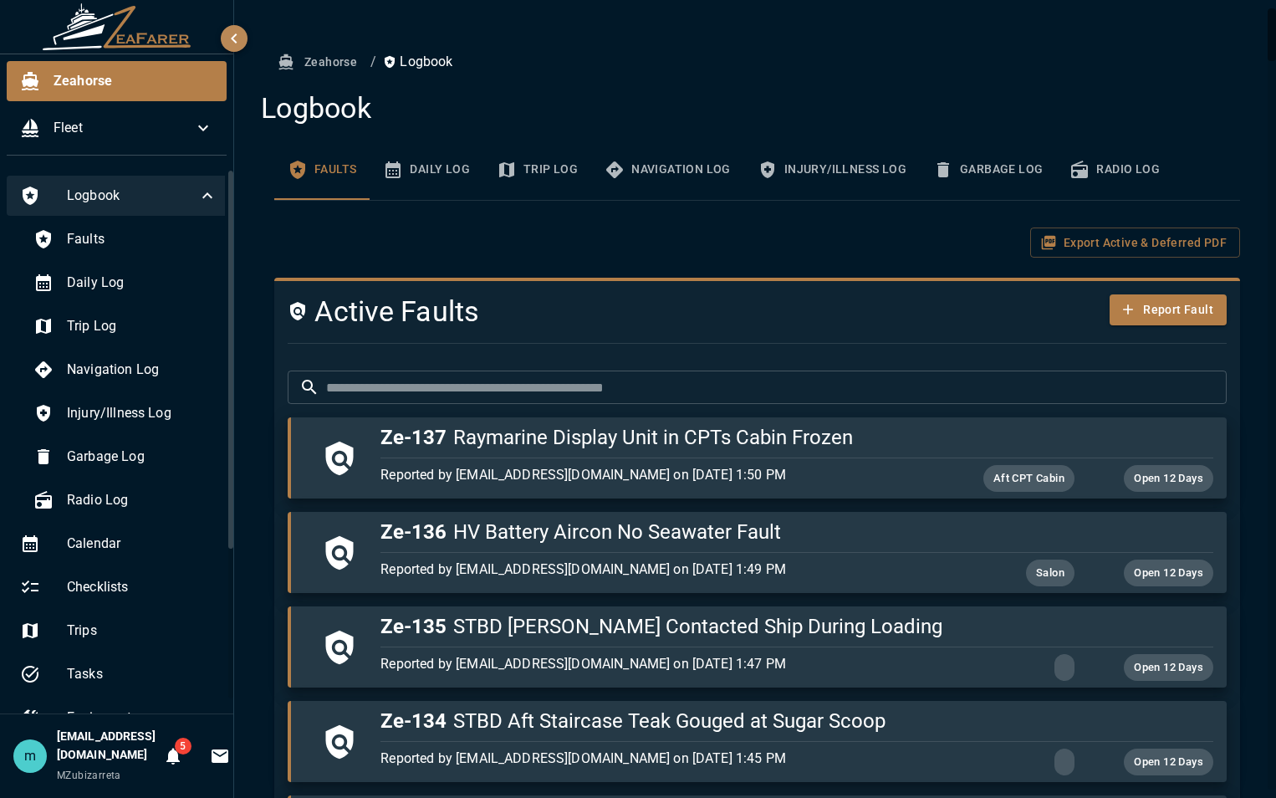
click at [1174, 236] on button "Export Active & Deferred PDF" at bounding box center [1135, 242] width 210 height 31
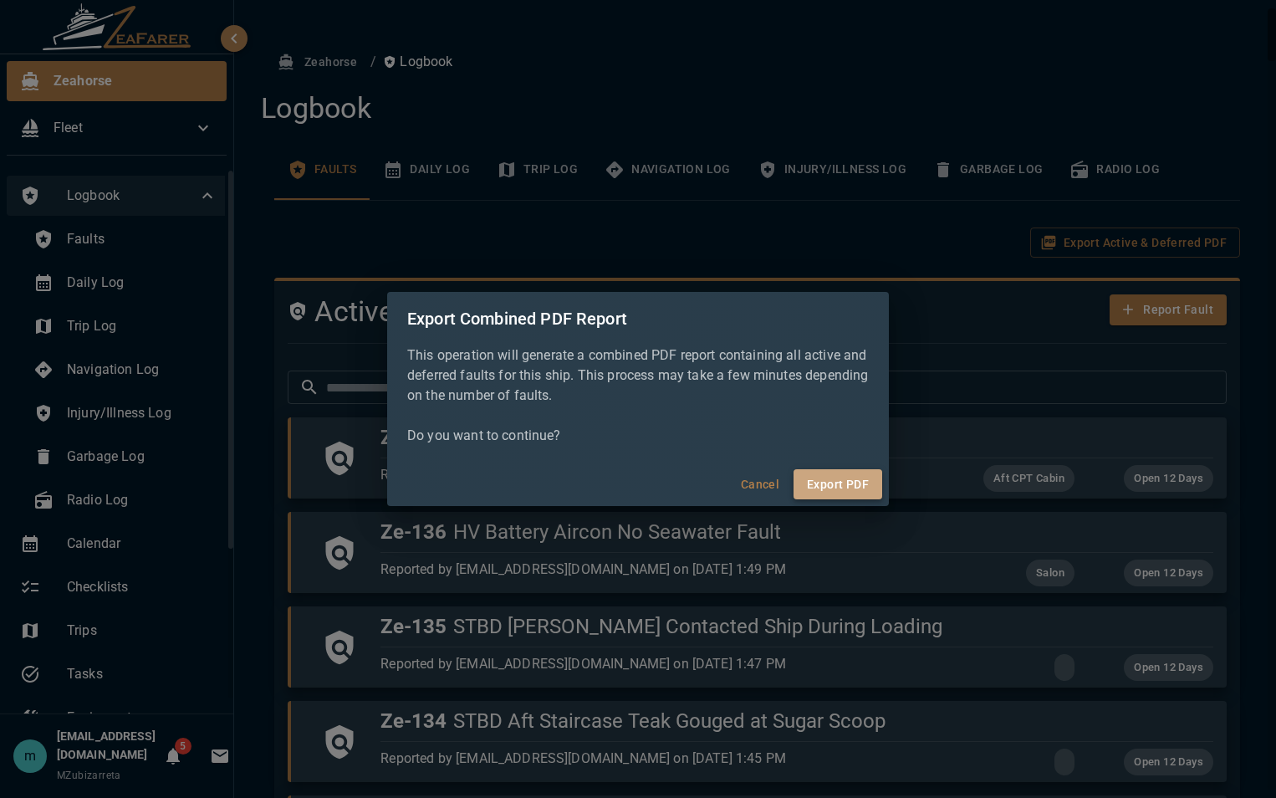
click at [823, 487] on button "Export PDF" at bounding box center [837, 484] width 89 height 31
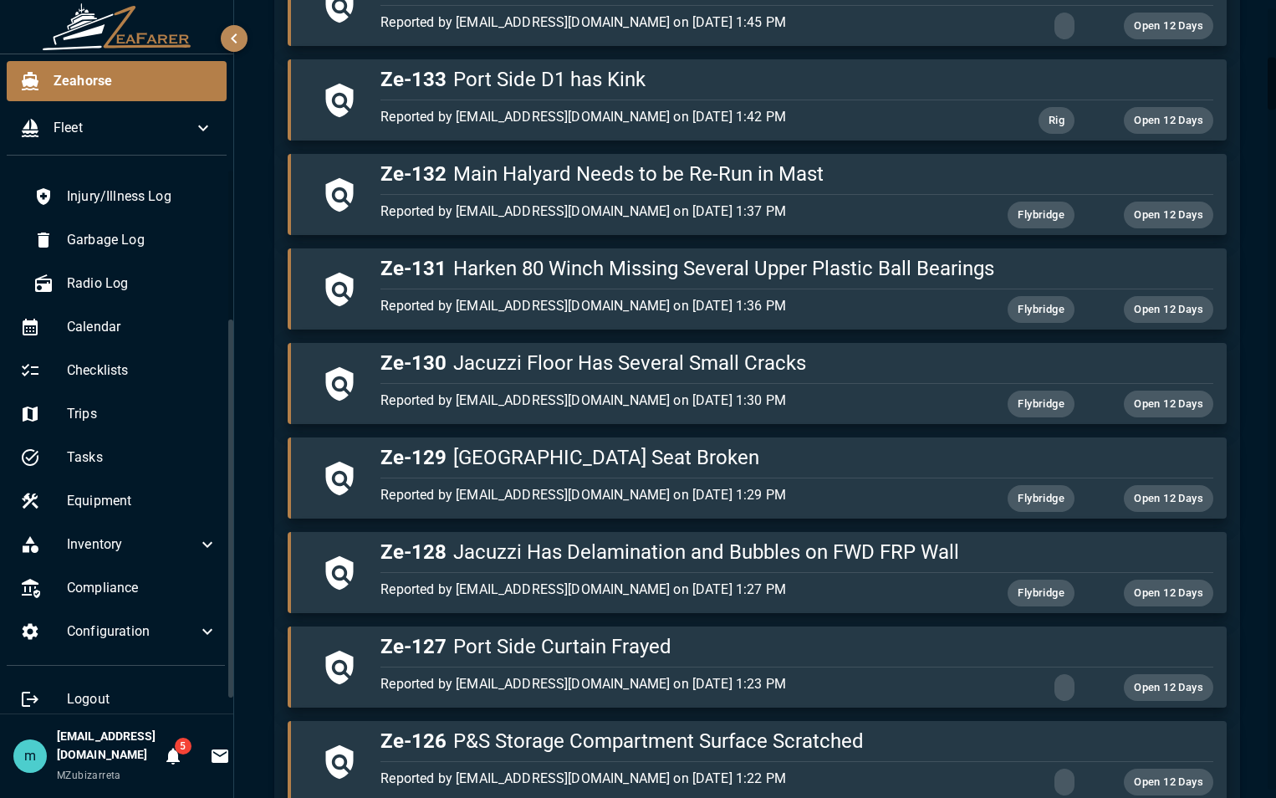
scroll to position [227, 0]
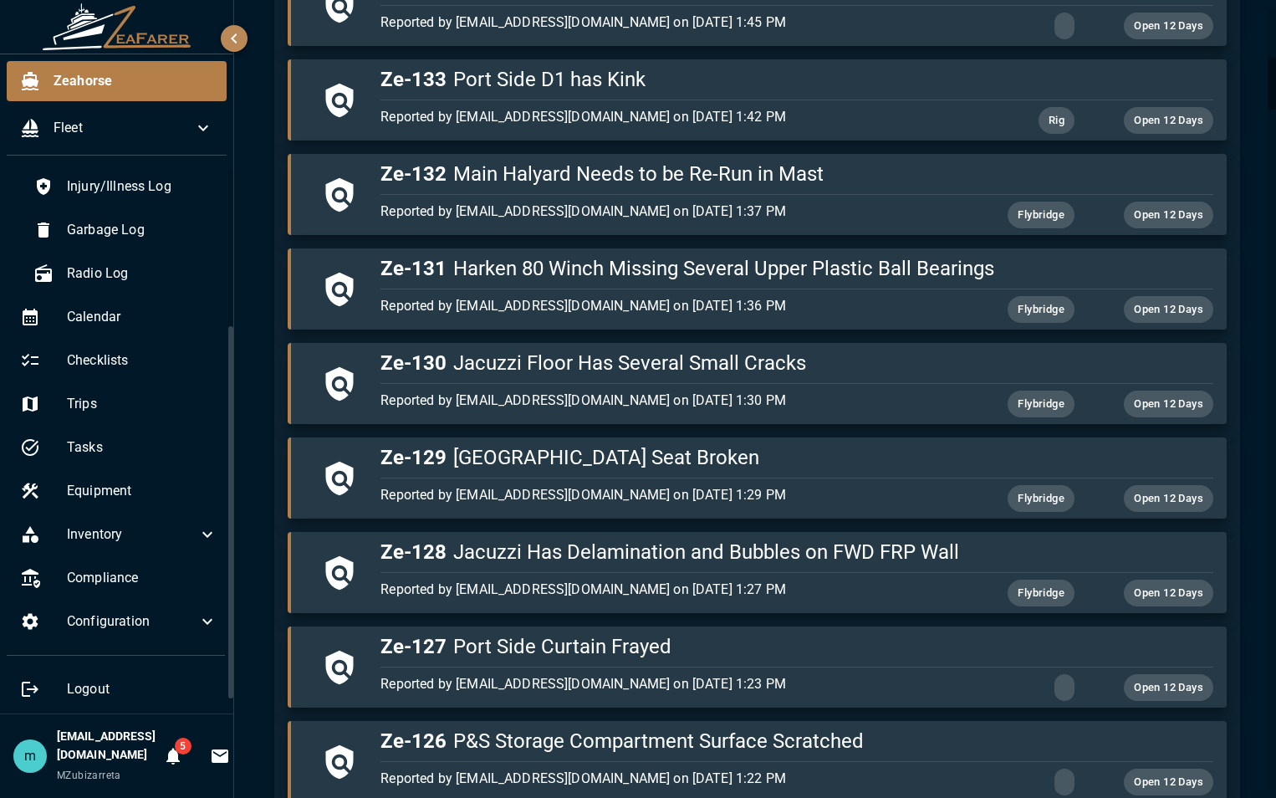
drag, startPoint x: 229, startPoint y: 387, endPoint x: 233, endPoint y: 583, distance: 195.7
click at [233, 583] on div "Zeahorse Fleet Logbook Faults Daily Log Trip Log Navigation Log Injury/Illness …" at bounding box center [117, 399] width 234 height 798
click at [81, 583] on span "Compliance" at bounding box center [142, 578] width 150 height 20
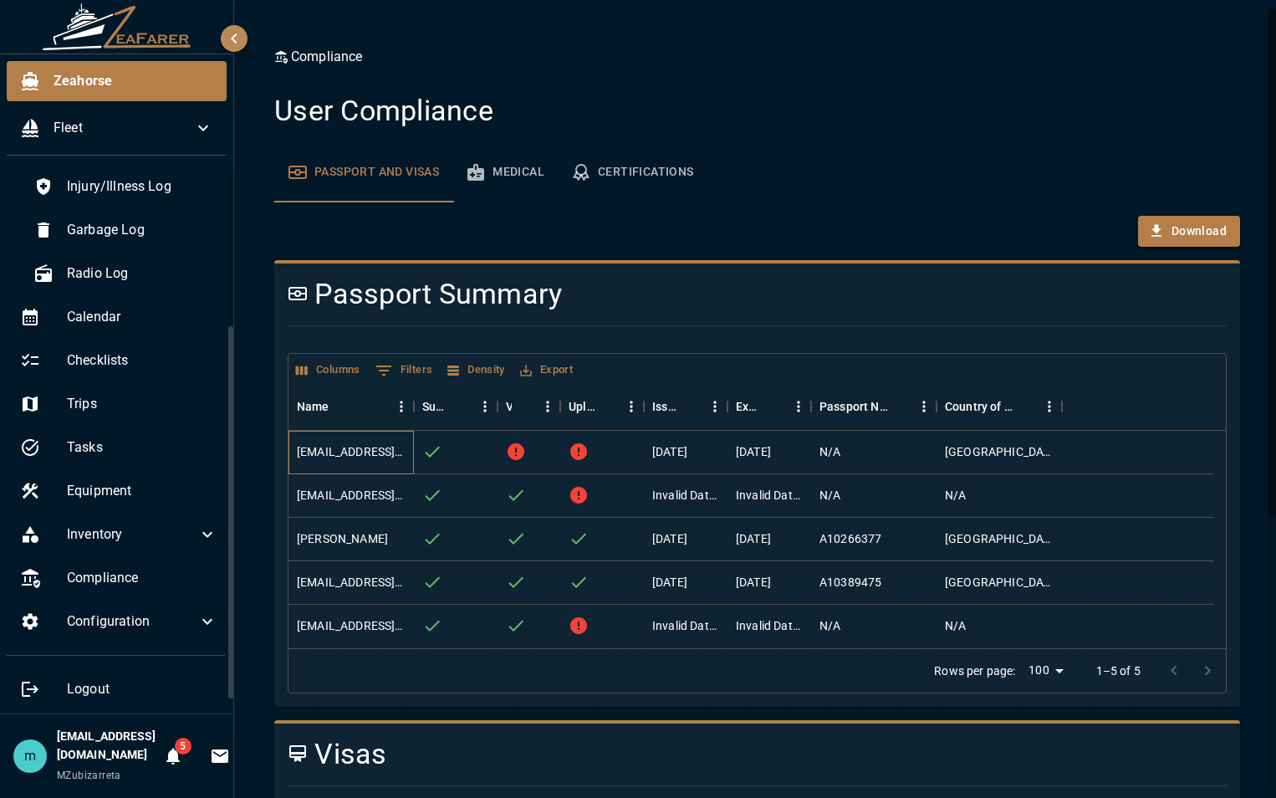
click at [364, 451] on div "[EMAIL_ADDRESS][DOMAIN_NAME]" at bounding box center [351, 451] width 109 height 17
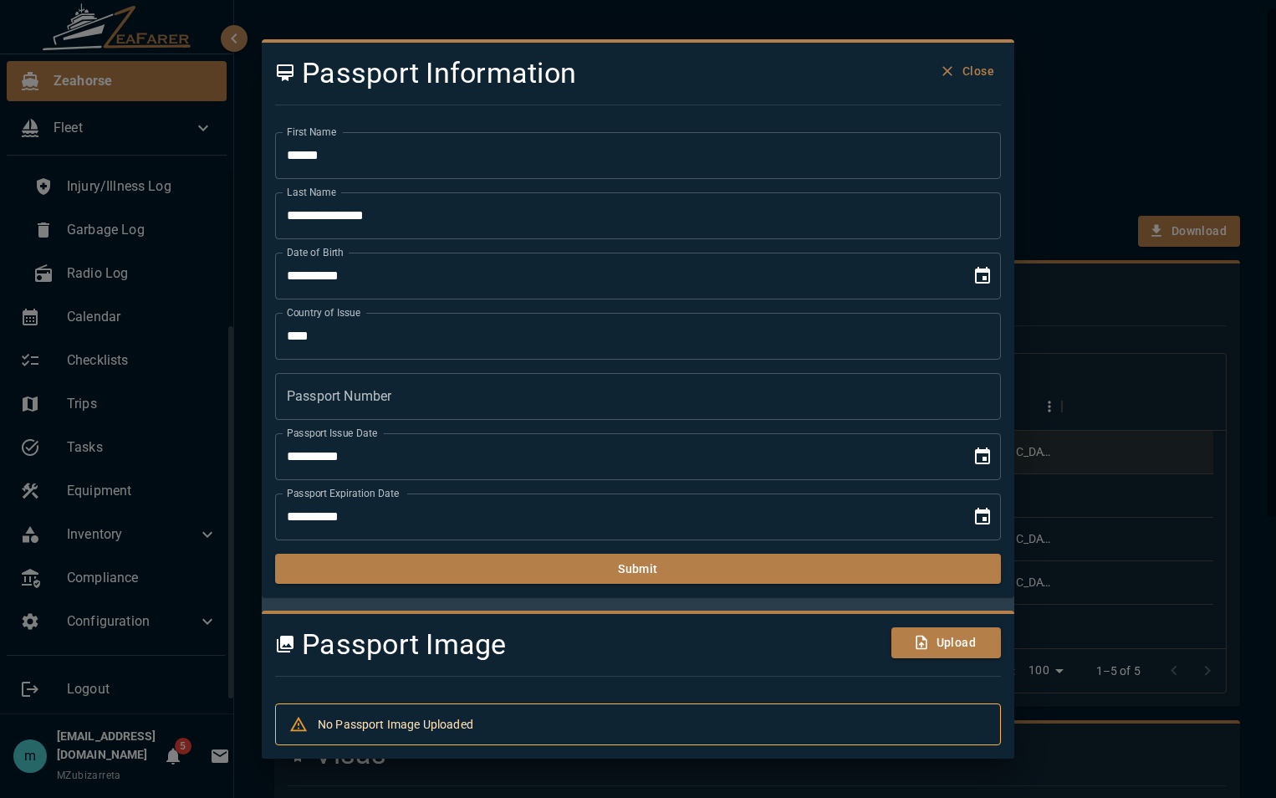
click at [693, 730] on div "No Passport Image Uploaded" at bounding box center [638, 724] width 726 height 42
click at [459, 390] on input "Passport Number" at bounding box center [638, 396] width 726 height 47
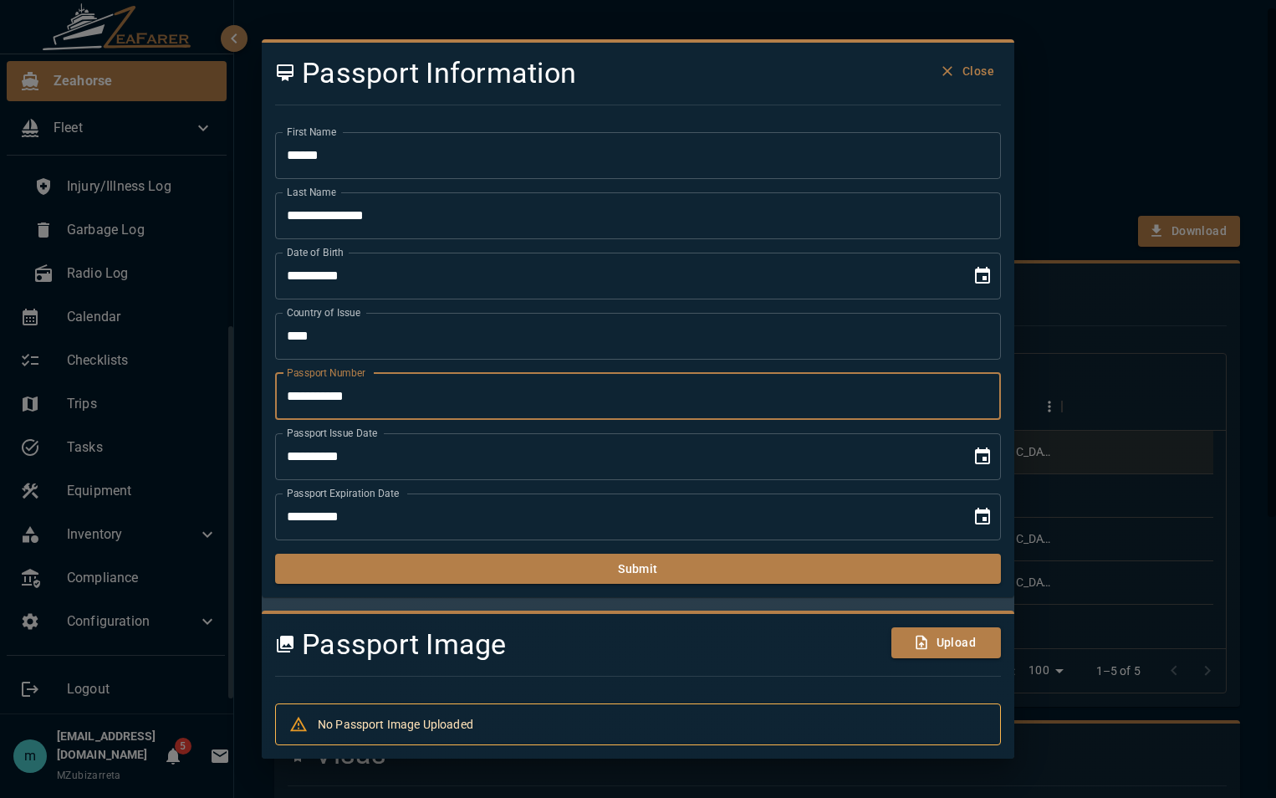
click at [345, 395] on input "**********" at bounding box center [638, 396] width 726 height 47
type input "*********"
click at [417, 520] on input "**********" at bounding box center [617, 516] width 684 height 47
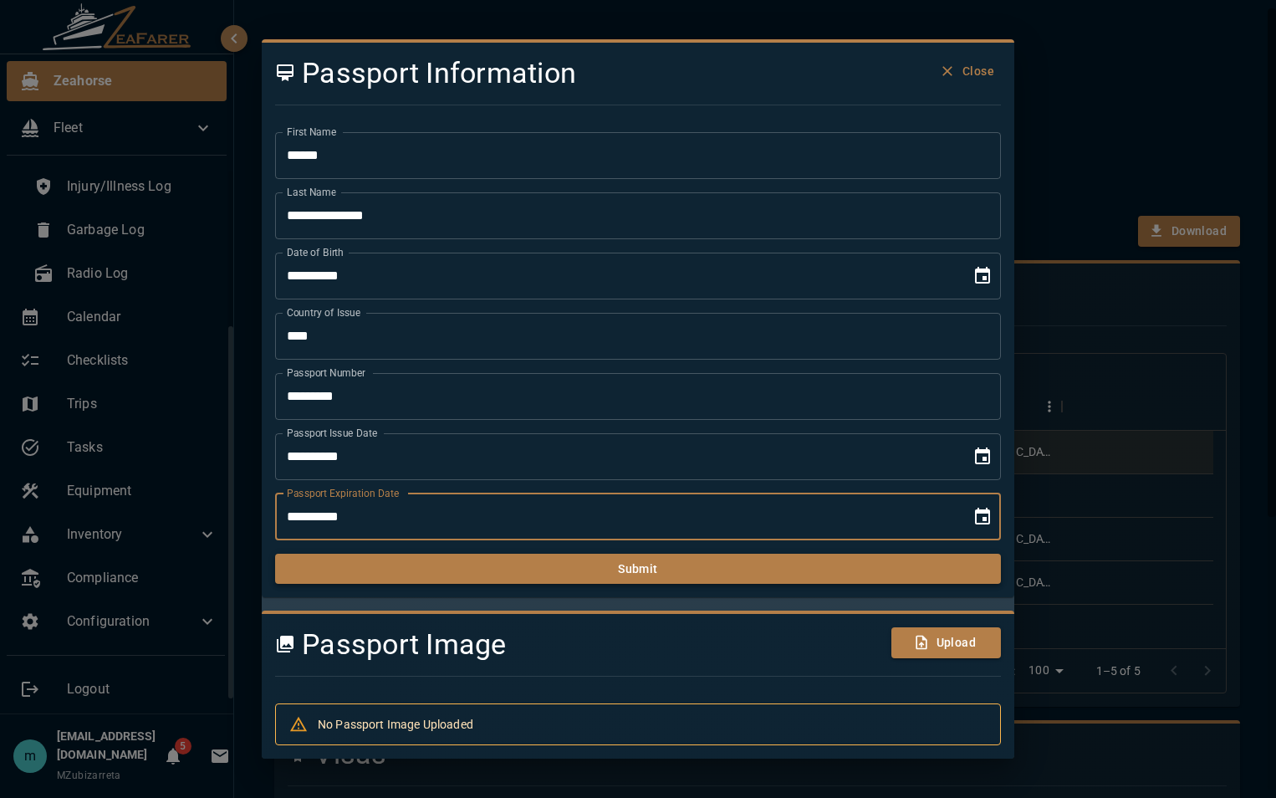
type input "**********"
click at [518, 570] on button "Submit" at bounding box center [638, 568] width 726 height 31
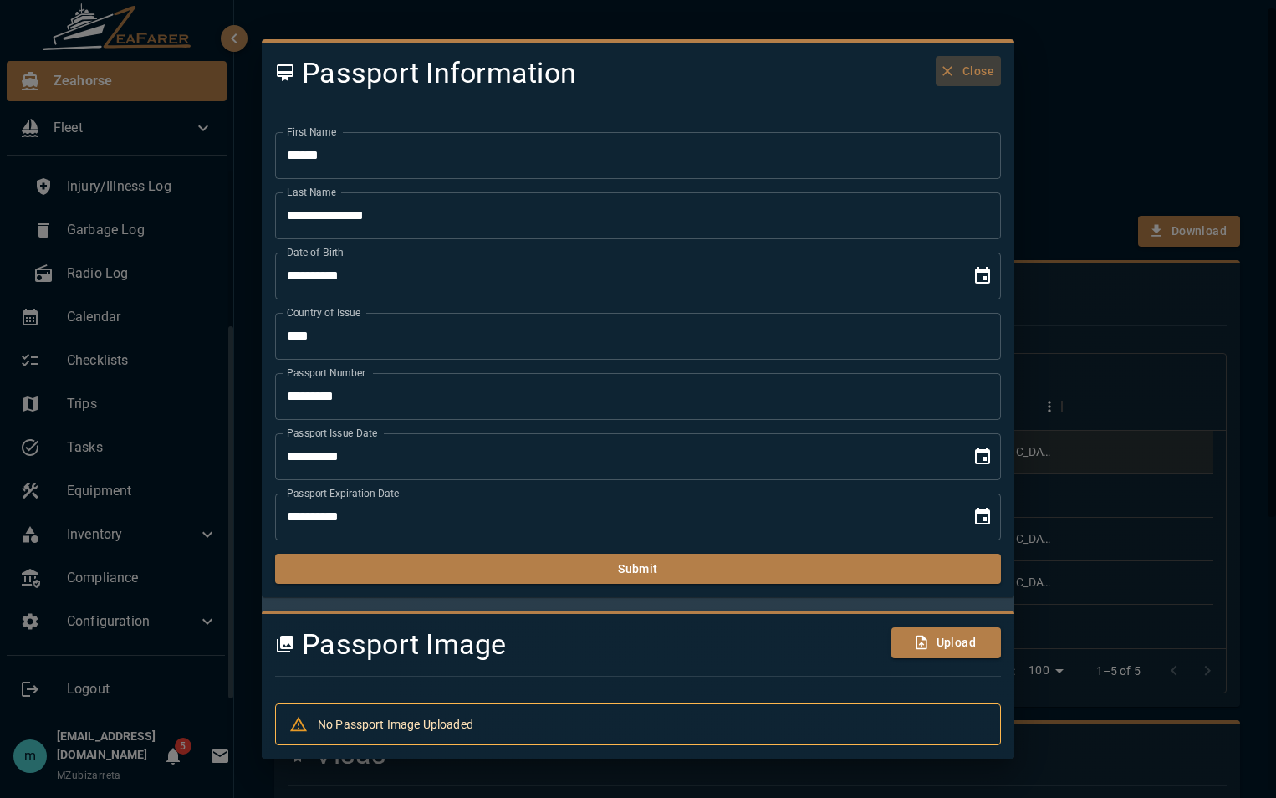
click at [962, 71] on button "Close" at bounding box center [967, 71] width 65 height 31
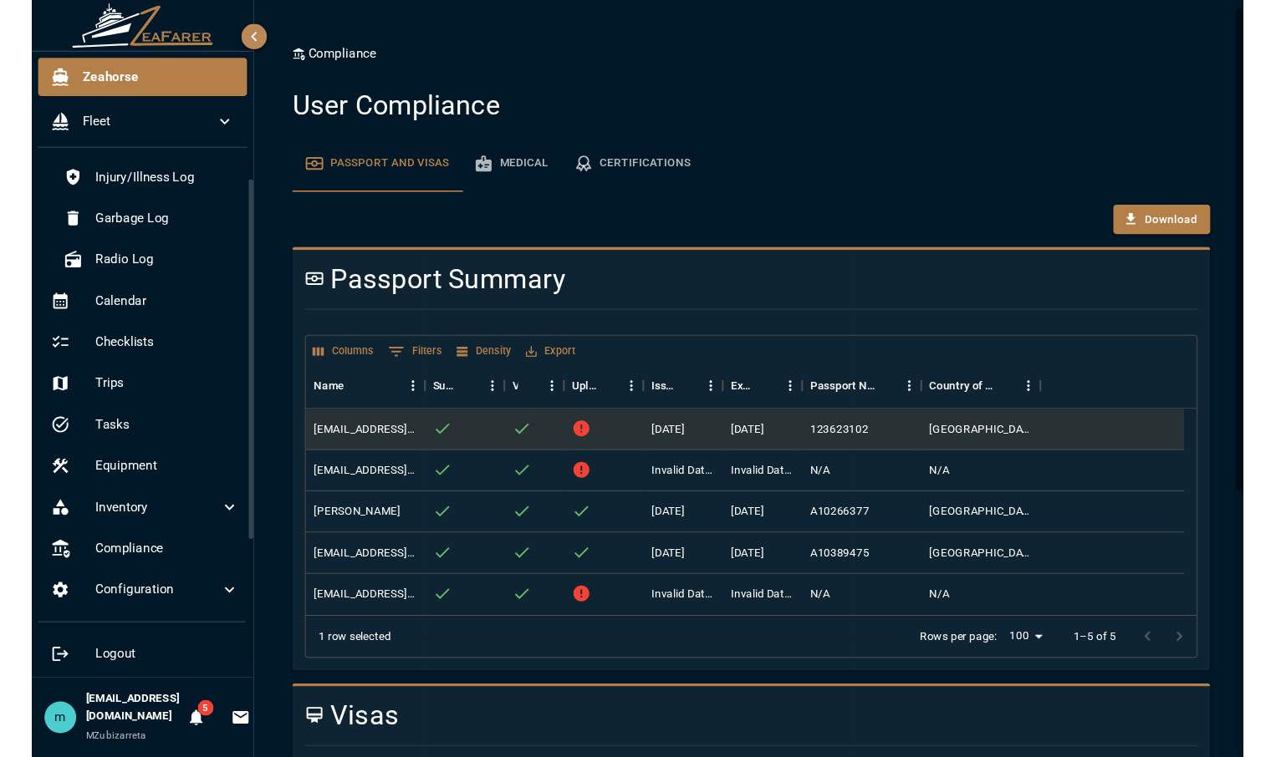
scroll to position [27, 0]
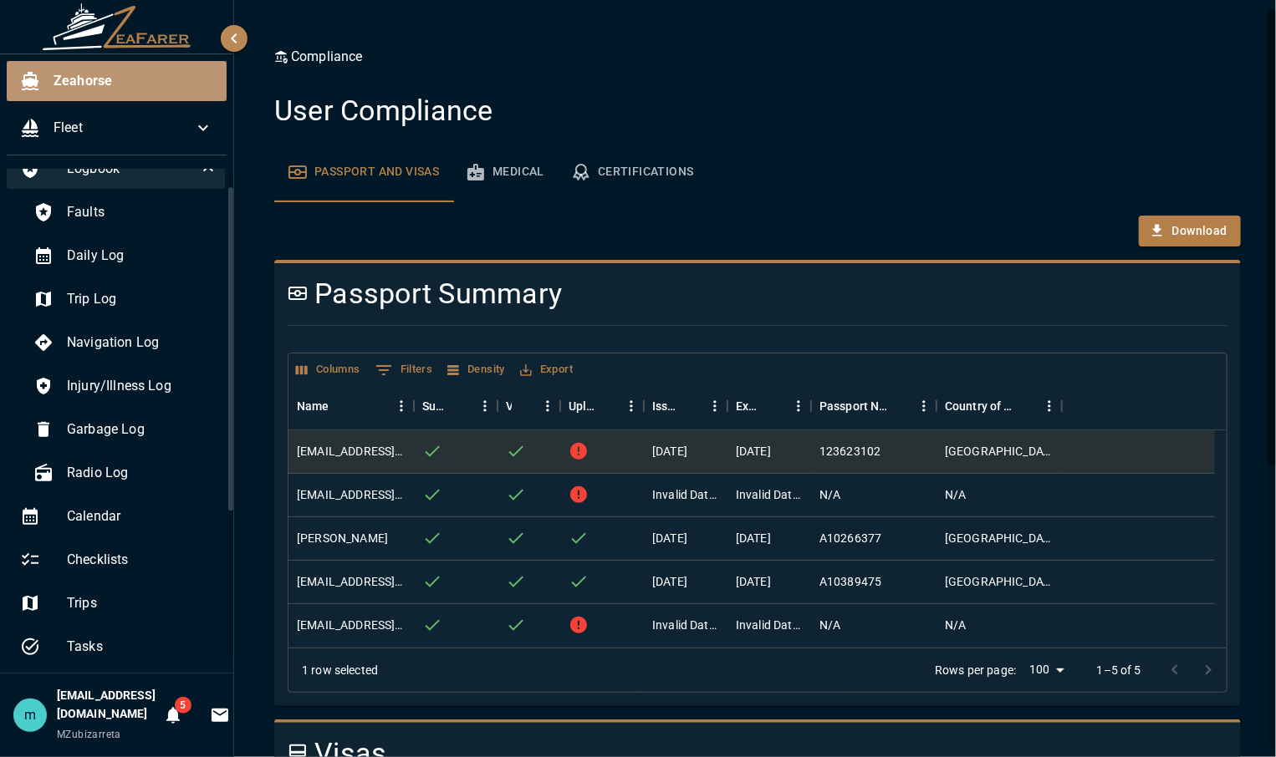
click at [127, 73] on span "Zeahorse" at bounding box center [134, 81] width 160 height 20
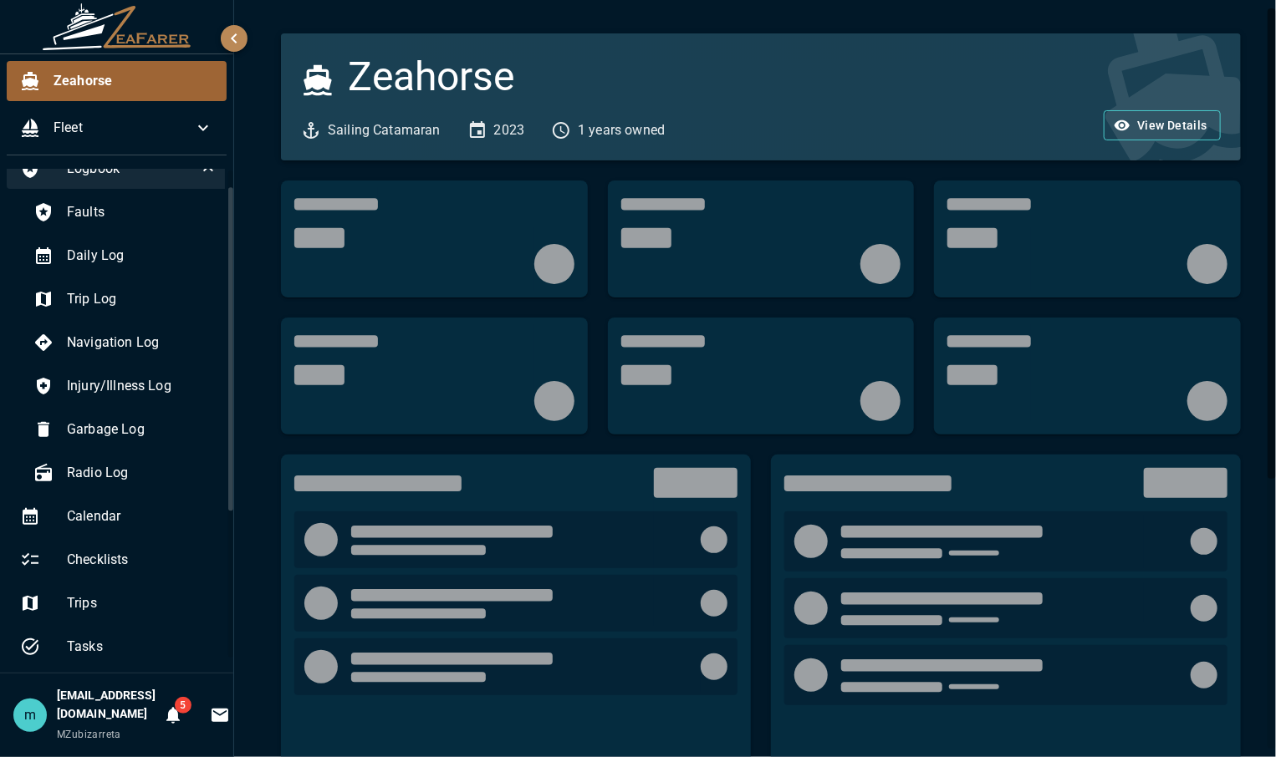
click at [127, 73] on span "Zeahorse" at bounding box center [134, 81] width 160 height 20
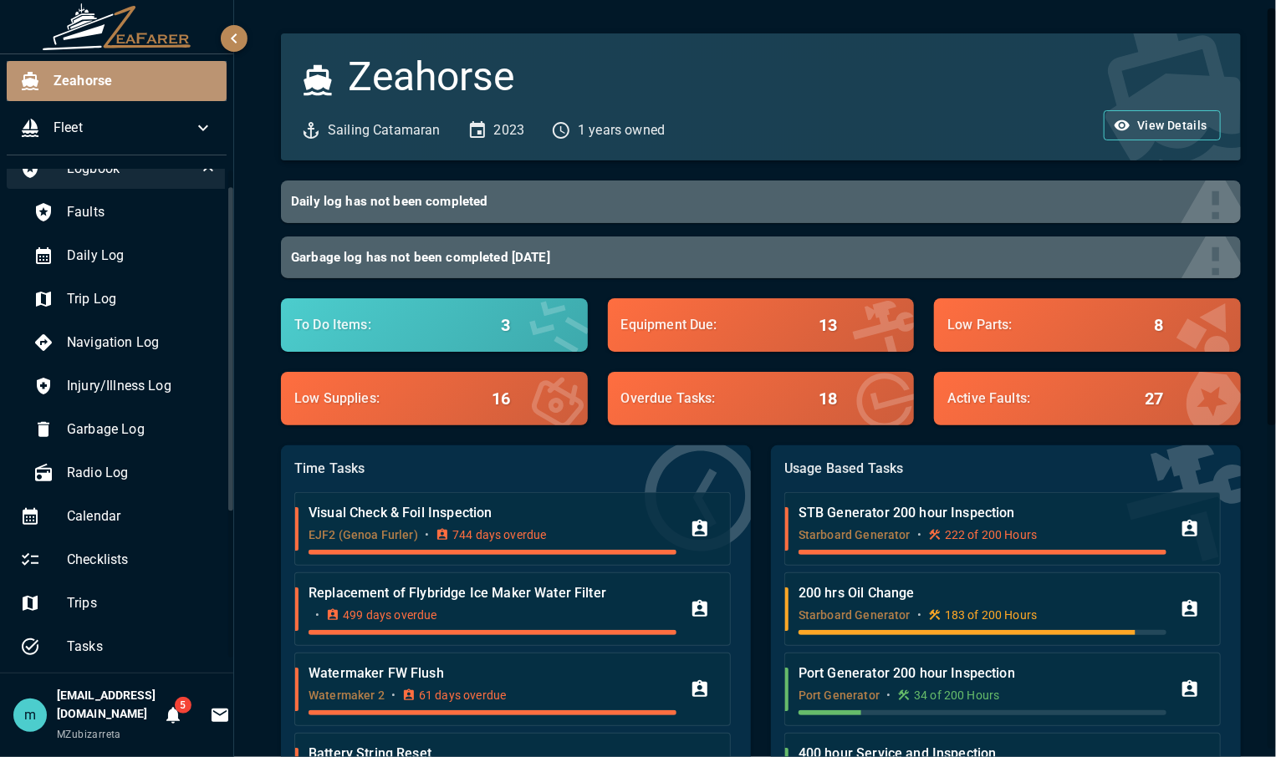
click at [127, 73] on span "Zeahorse" at bounding box center [134, 81] width 160 height 20
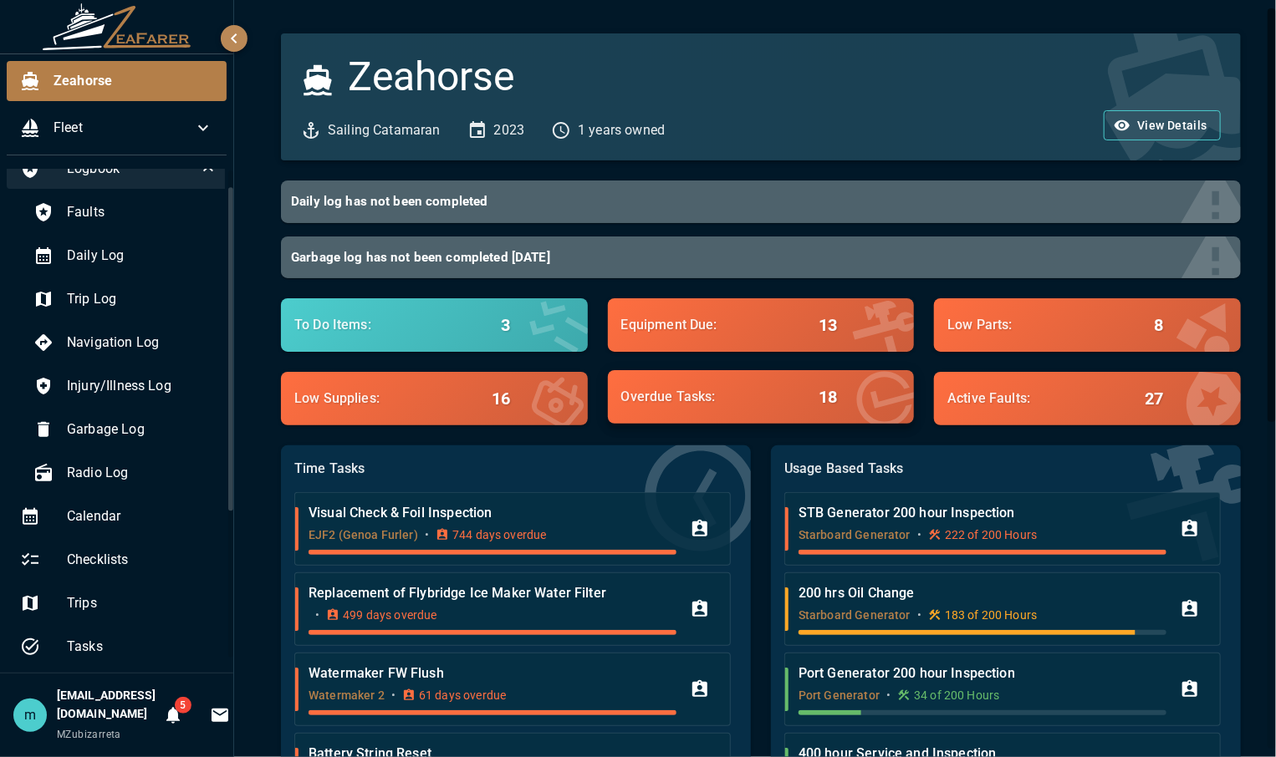
click at [897, 421] on icon at bounding box center [884, 399] width 91 height 91
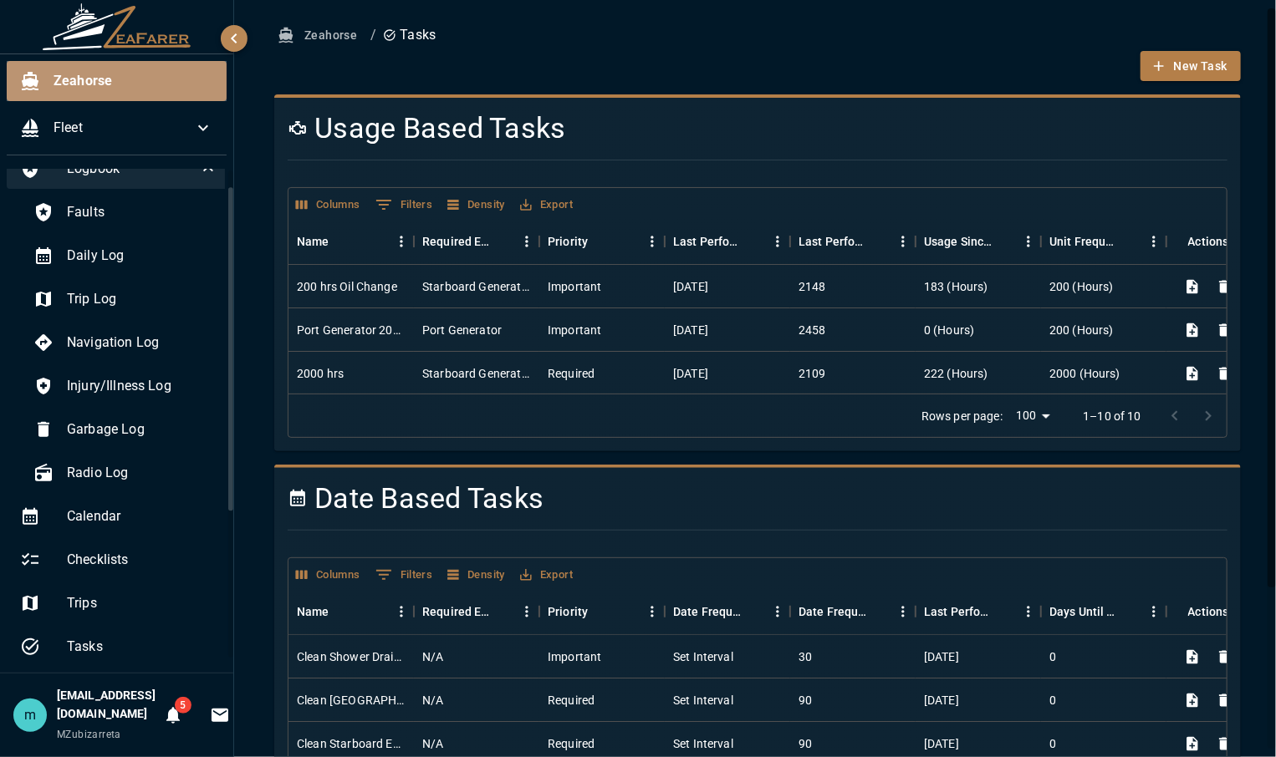
click at [124, 70] on div "Zeahorse" at bounding box center [117, 81] width 220 height 40
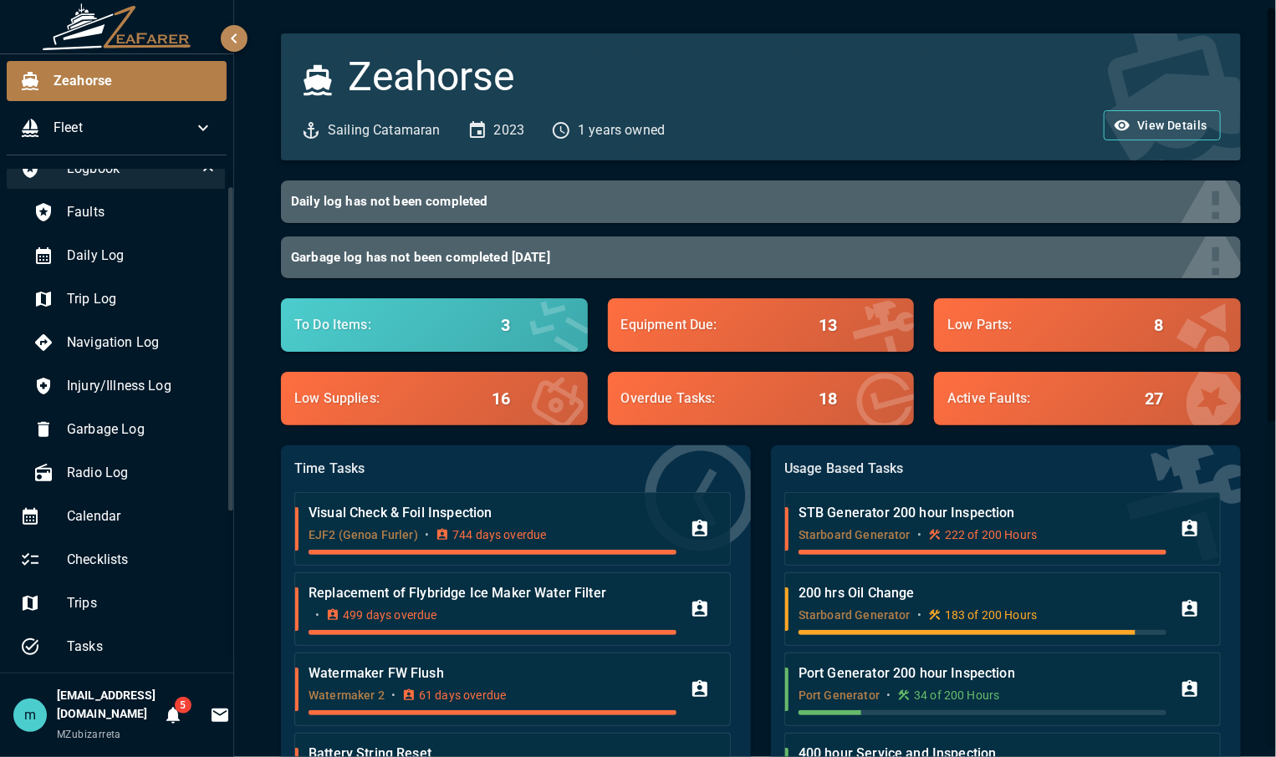
click at [1253, 524] on div "Zeahorse Sailing Catamaran 2023 1 years owned View Details Daily log has not be…" at bounding box center [757, 678] width 1047 height 1357
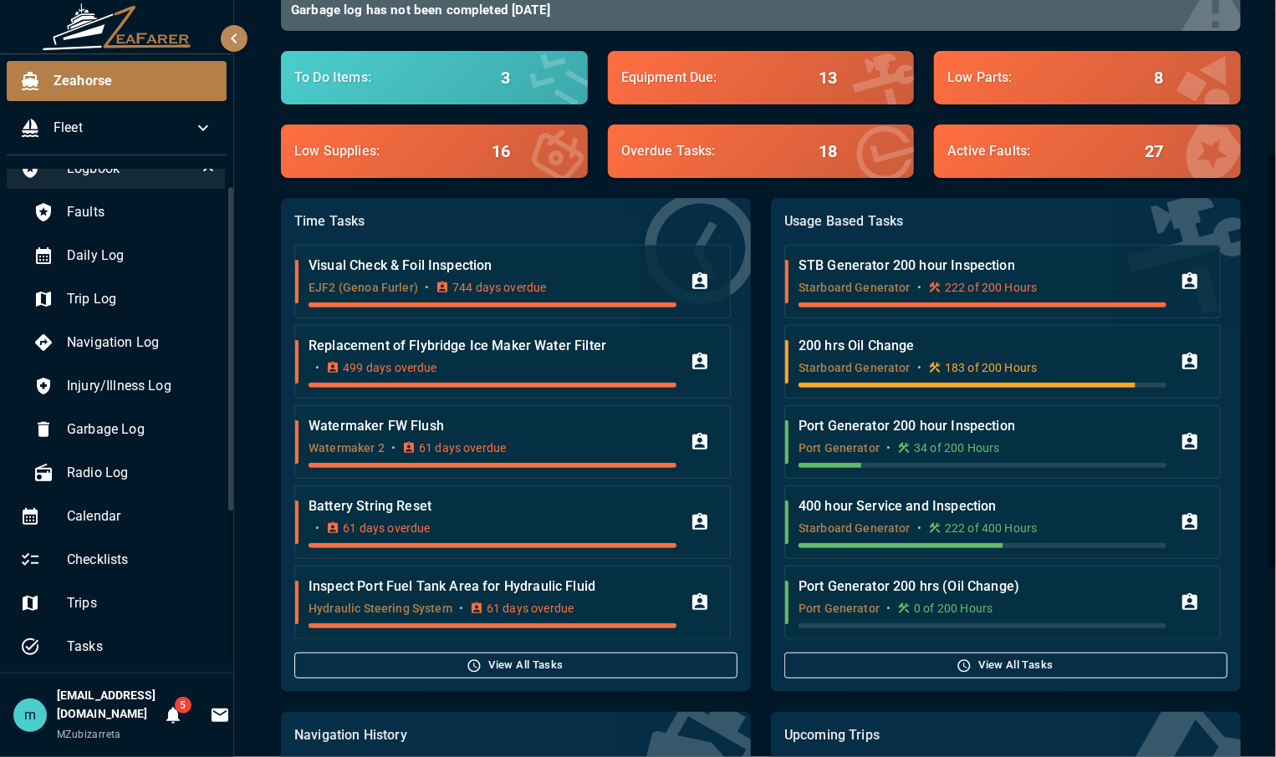
scroll to position [268, 0]
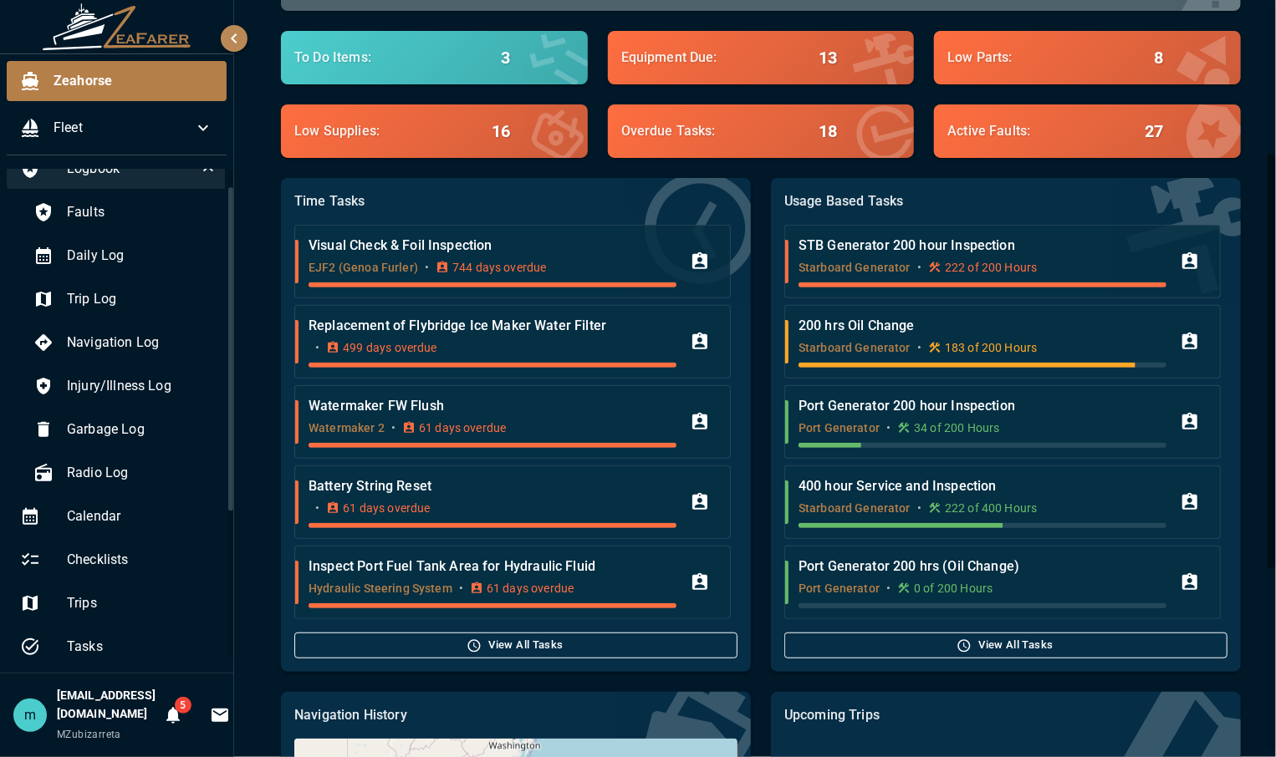
click at [1239, 624] on div "Zeahorse Sailing Catamaran 2023 1 years owned View Details Daily log has not be…" at bounding box center [757, 404] width 1007 height 1277
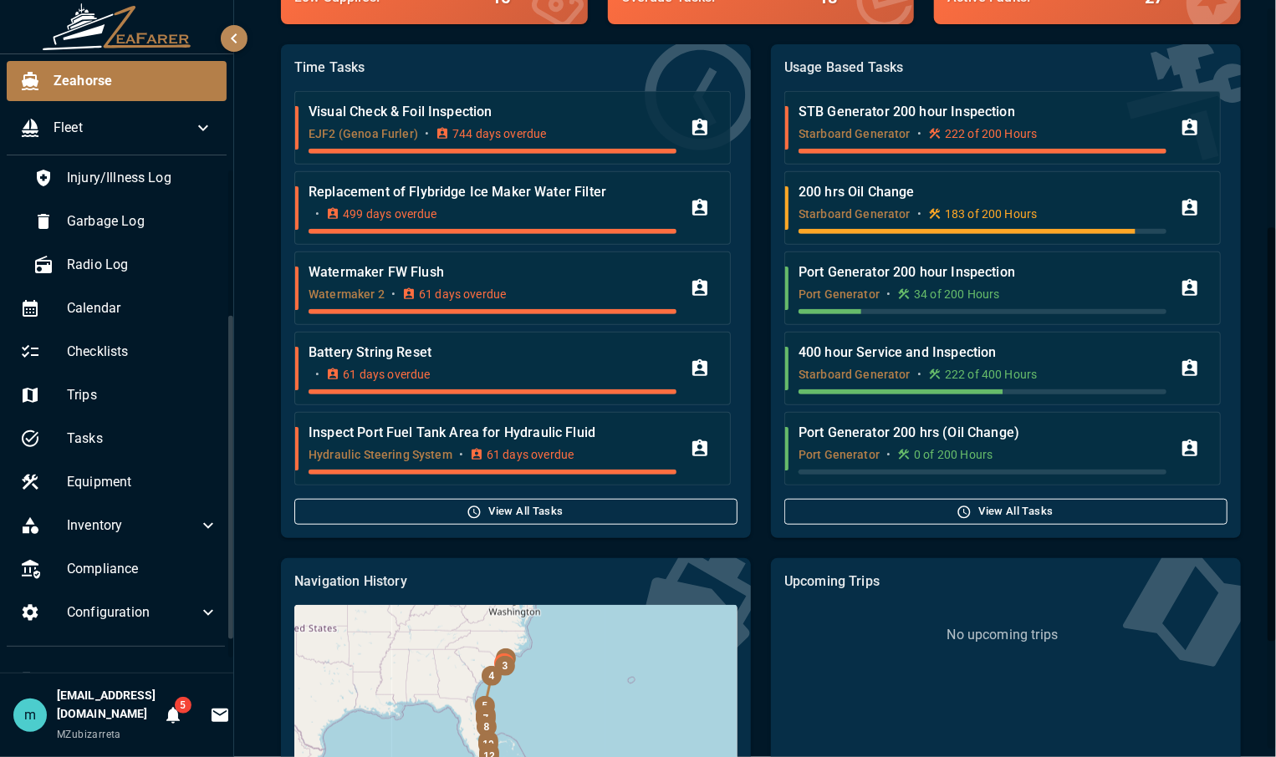
scroll to position [244, 0]
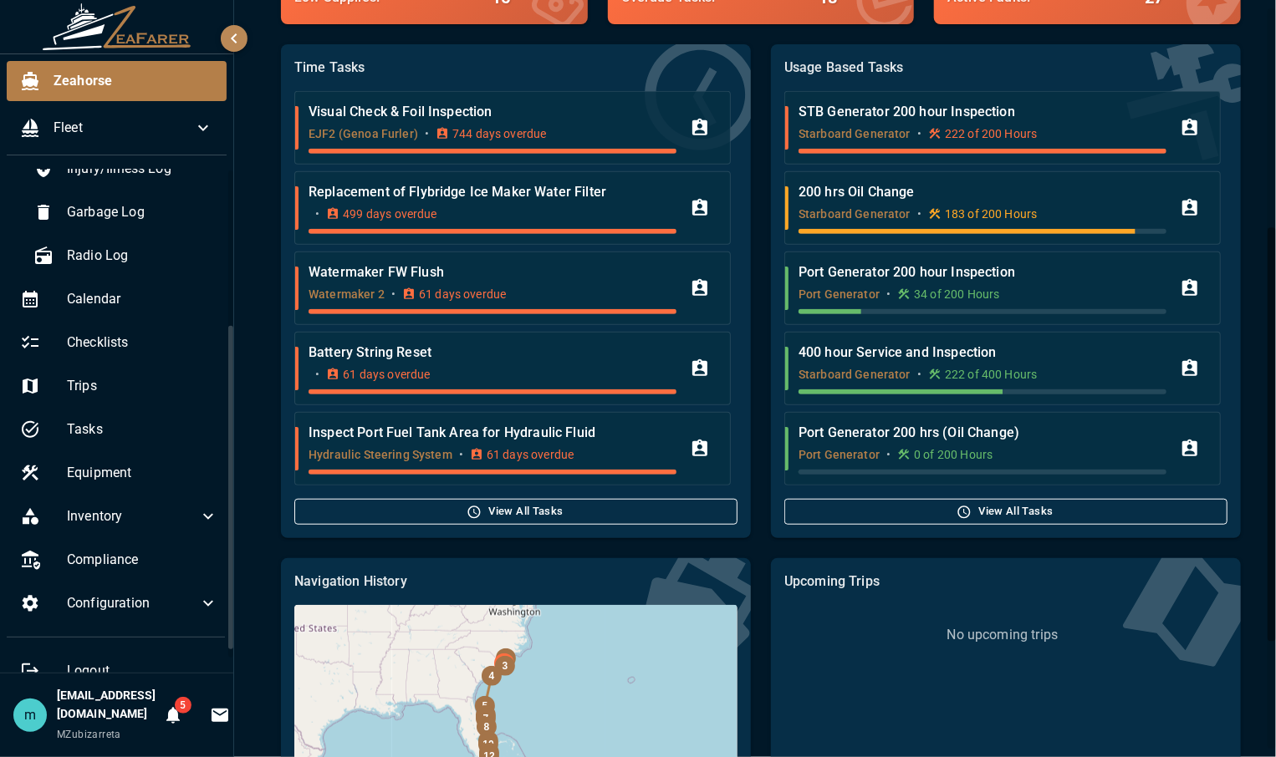
drag, startPoint x: 230, startPoint y: 384, endPoint x: 236, endPoint y: 523, distance: 138.9
click at [236, 523] on div "Zeahorse Fleet Logbook Faults Daily Log Trip Log Navigation Log Injury/Illness …" at bounding box center [638, 378] width 1276 height 757
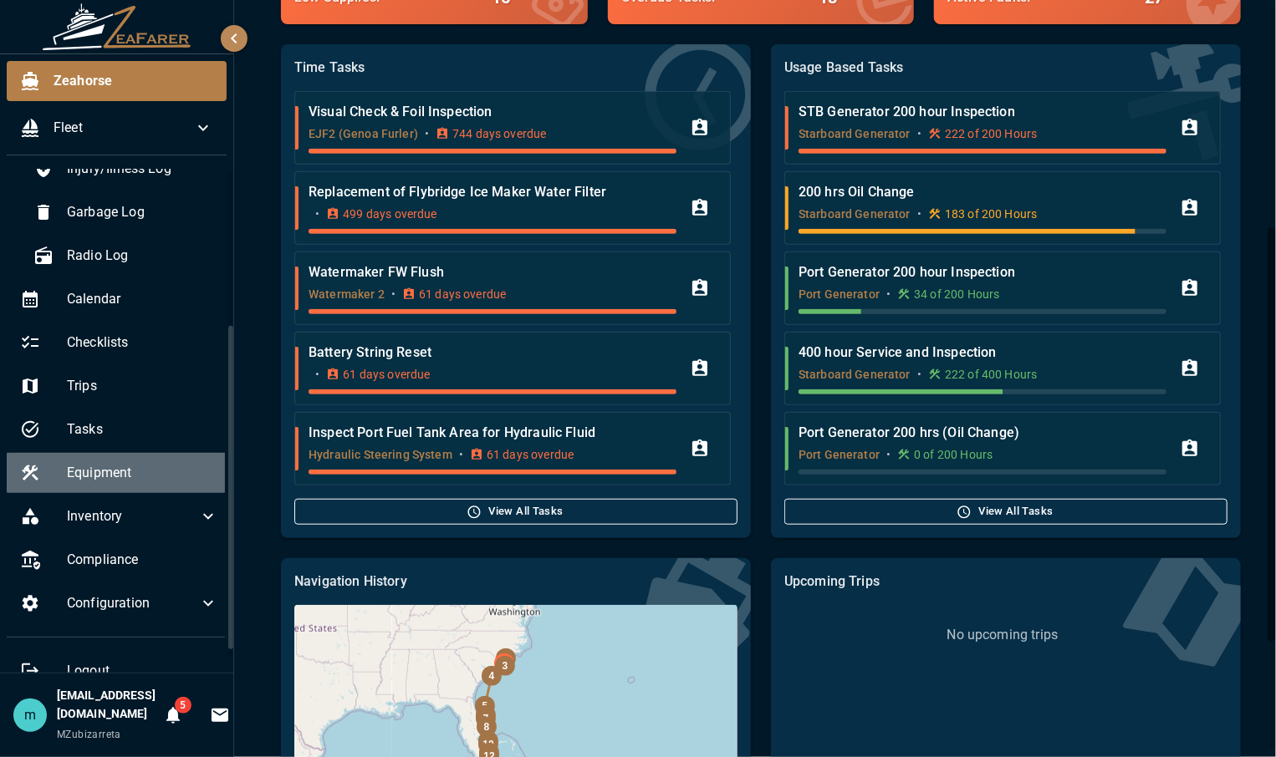
click at [122, 477] on span "Equipment" at bounding box center [142, 473] width 151 height 20
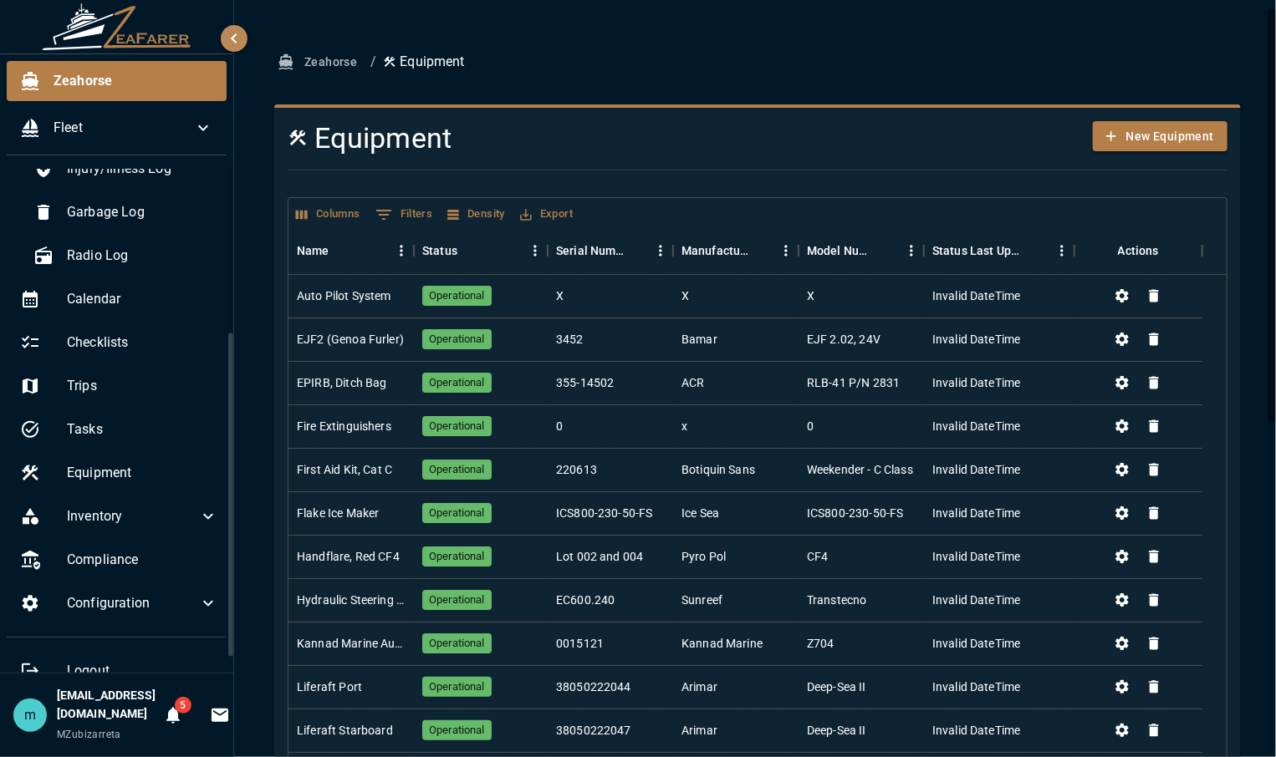
scroll to position [266, 0]
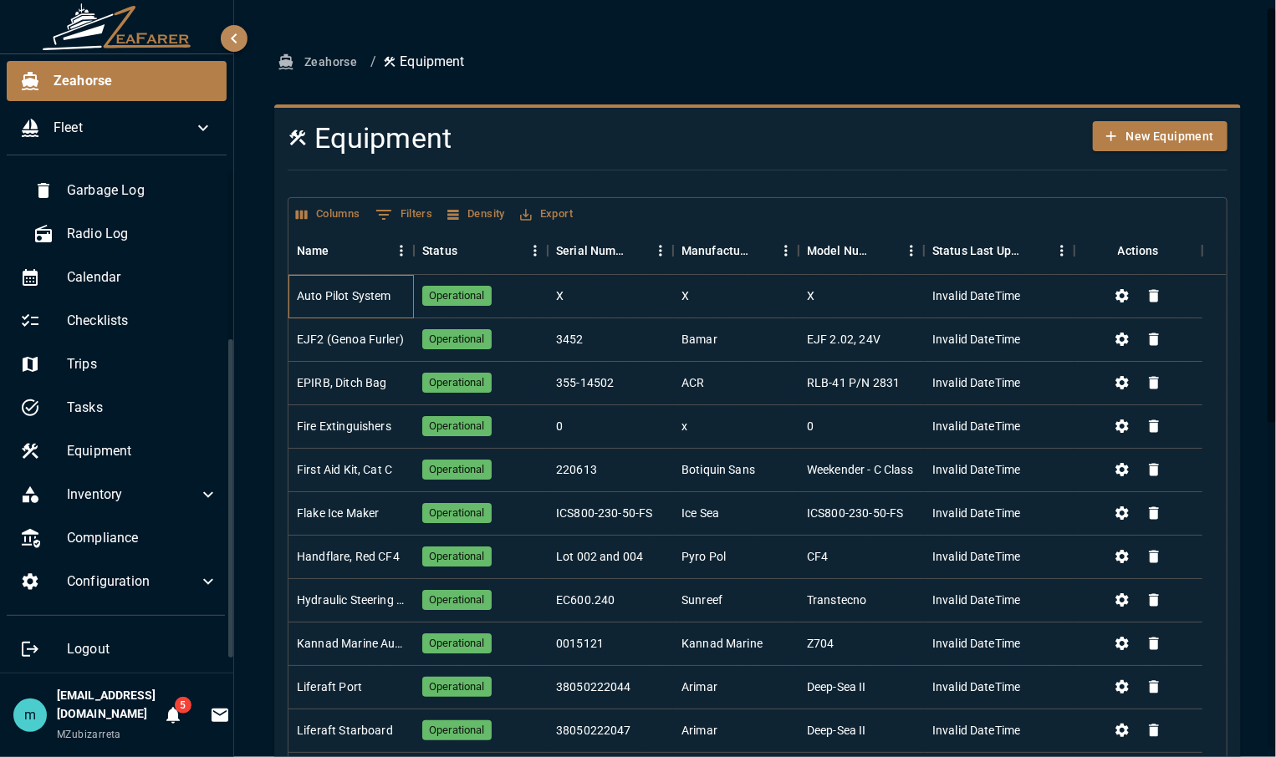
click at [366, 293] on div "Auto Pilot System" at bounding box center [344, 296] width 94 height 17
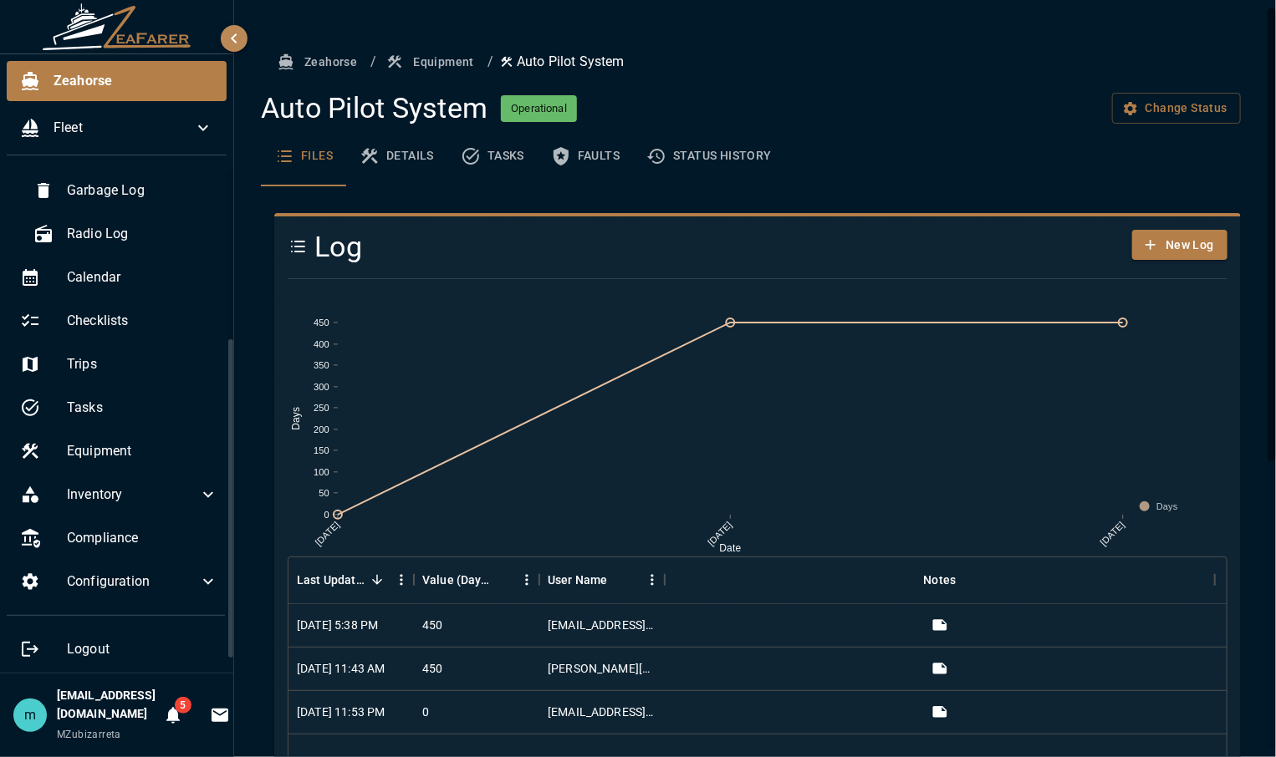
click at [1252, 236] on div "Zeahorse / Equipment / Auto Pilot System Auto Pilot System Operational Change S…" at bounding box center [757, 618] width 1047 height 1237
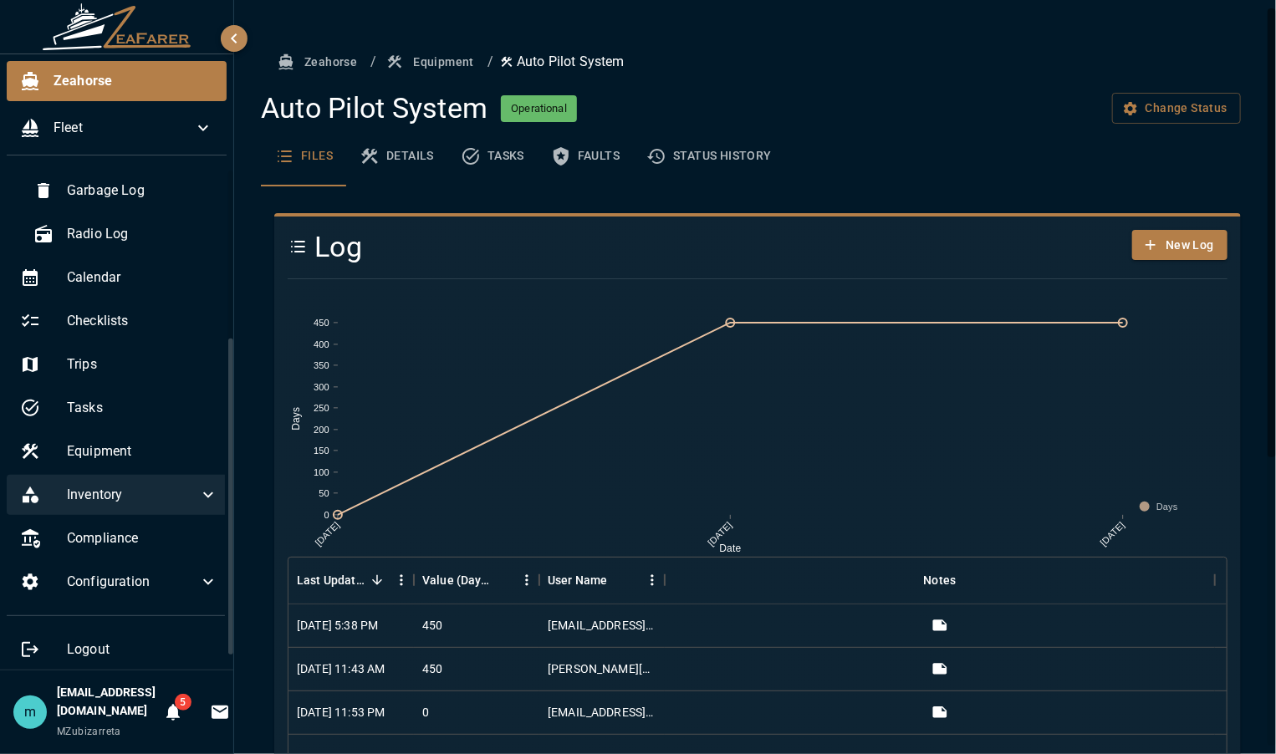
click at [97, 499] on span "Inventory" at bounding box center [132, 495] width 131 height 20
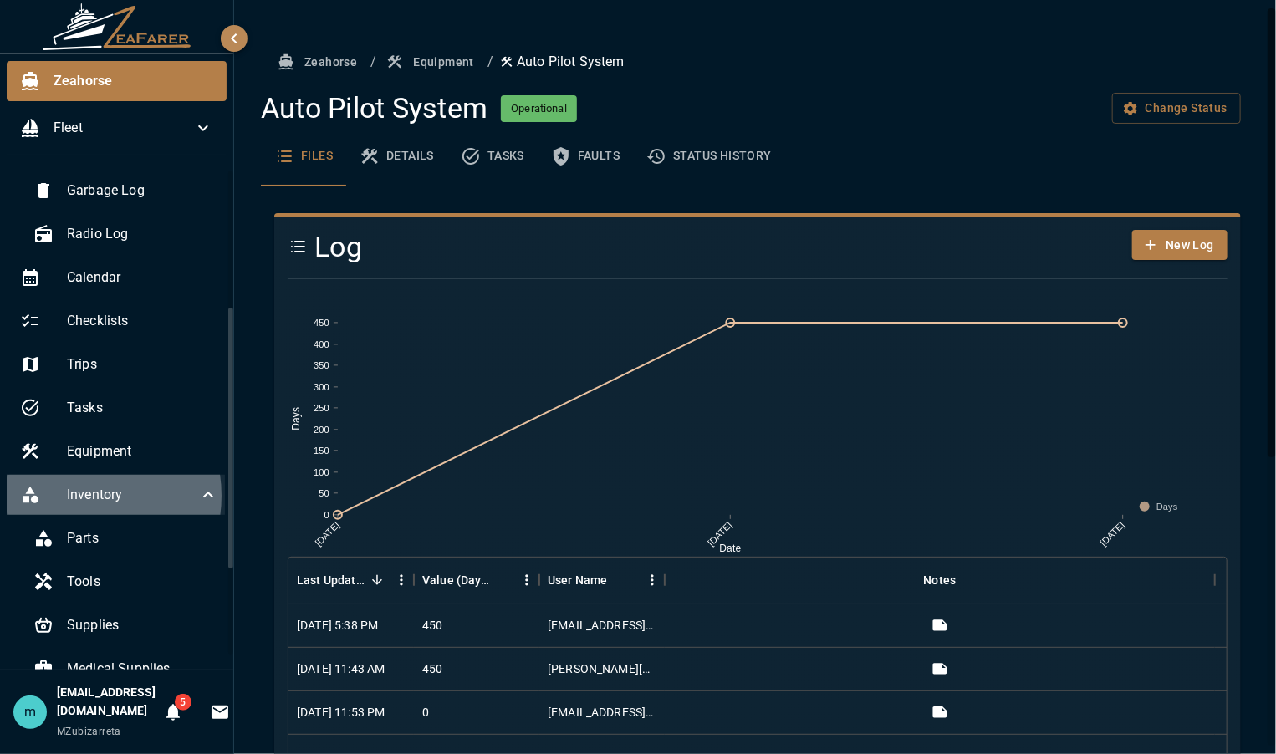
click at [73, 495] on span "Inventory" at bounding box center [132, 495] width 131 height 20
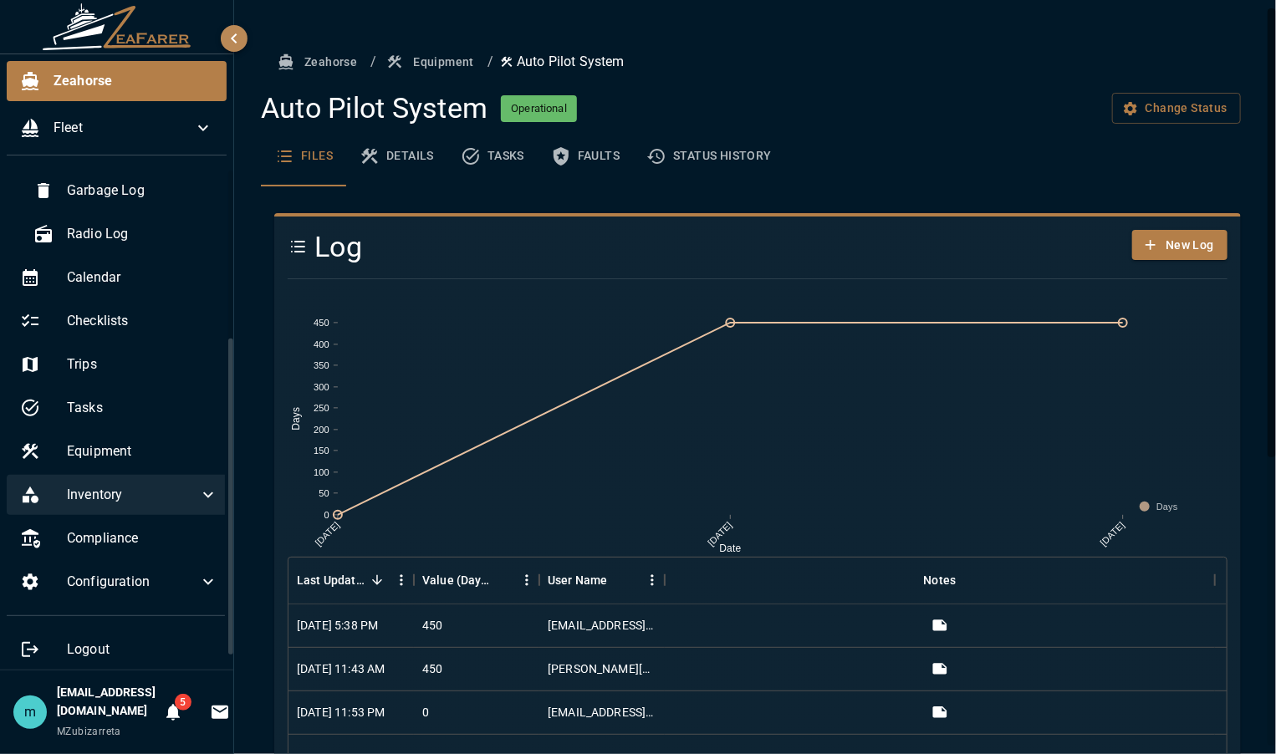
click at [73, 495] on span "Inventory" at bounding box center [132, 495] width 131 height 20
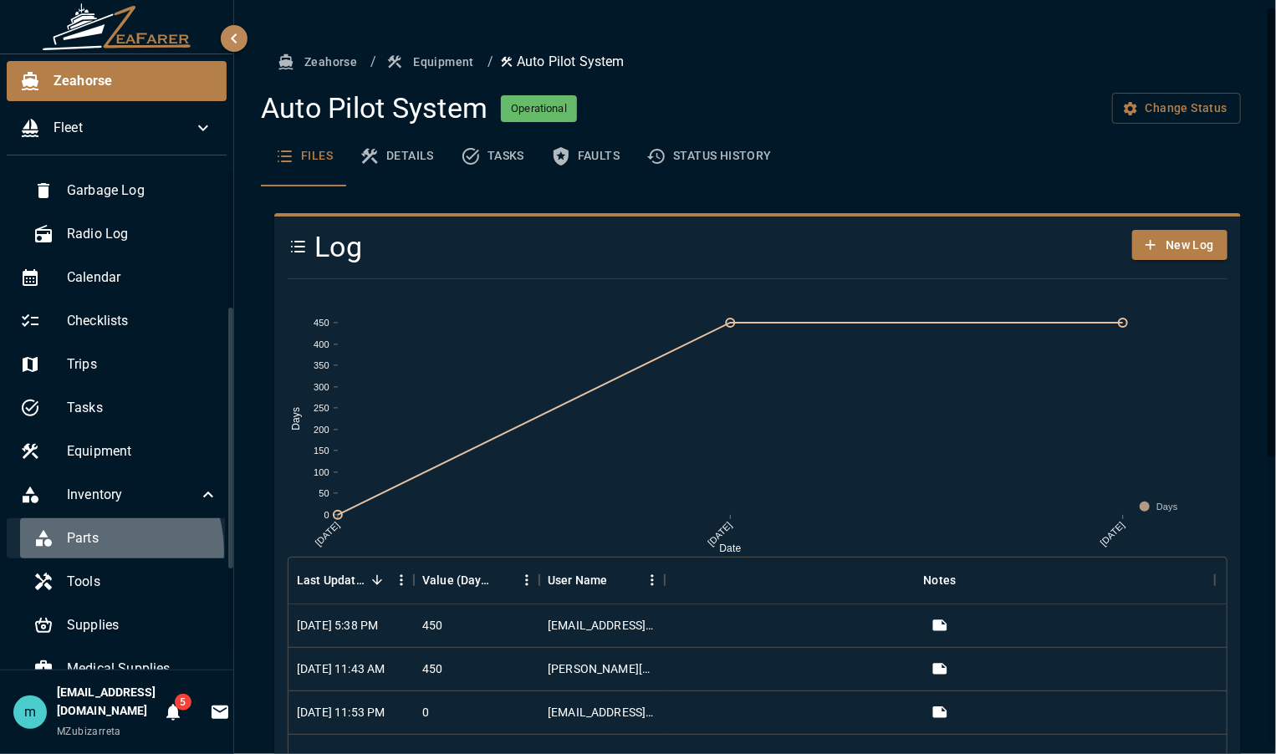
click at [100, 549] on div "Parts" at bounding box center [126, 538] width 212 height 40
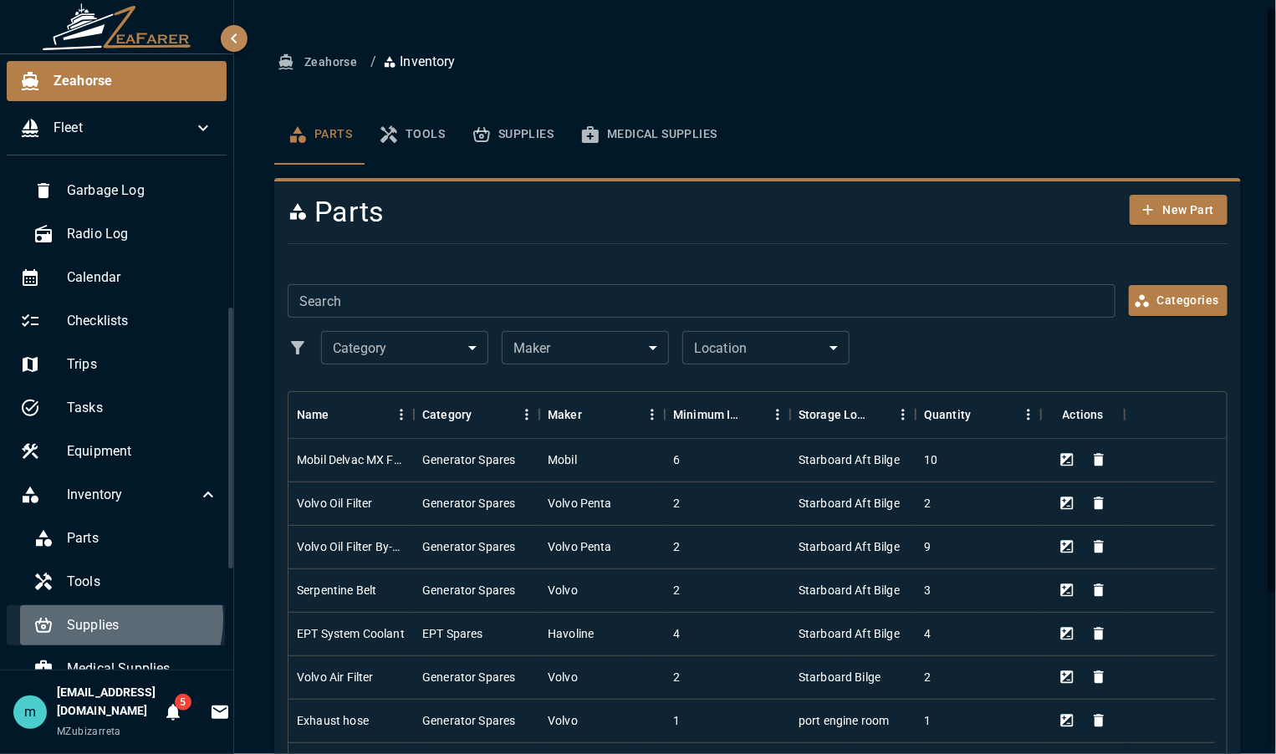
click at [107, 619] on span "Supplies" at bounding box center [142, 625] width 151 height 20
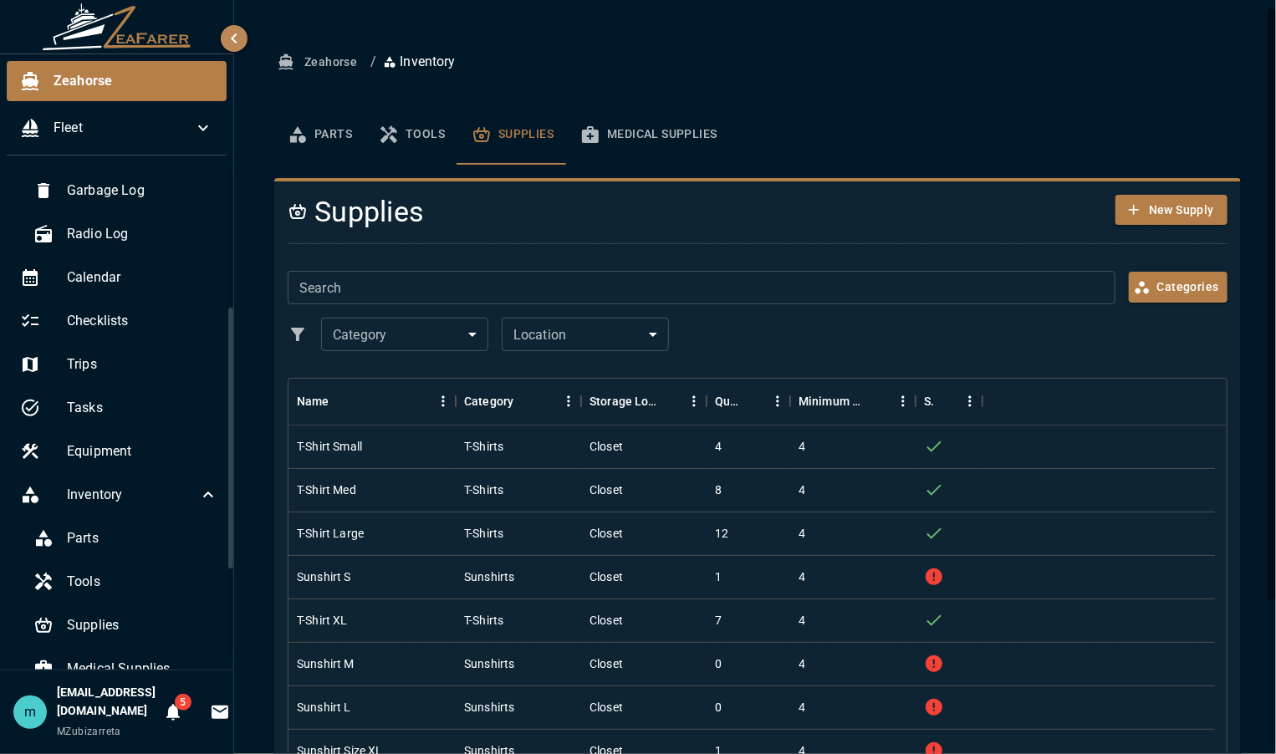
click at [1257, 440] on div "Zeahorse / Inventory Parts Tools Supplies Medical Supplies Supplies New Supply …" at bounding box center [757, 469] width 1047 height 938
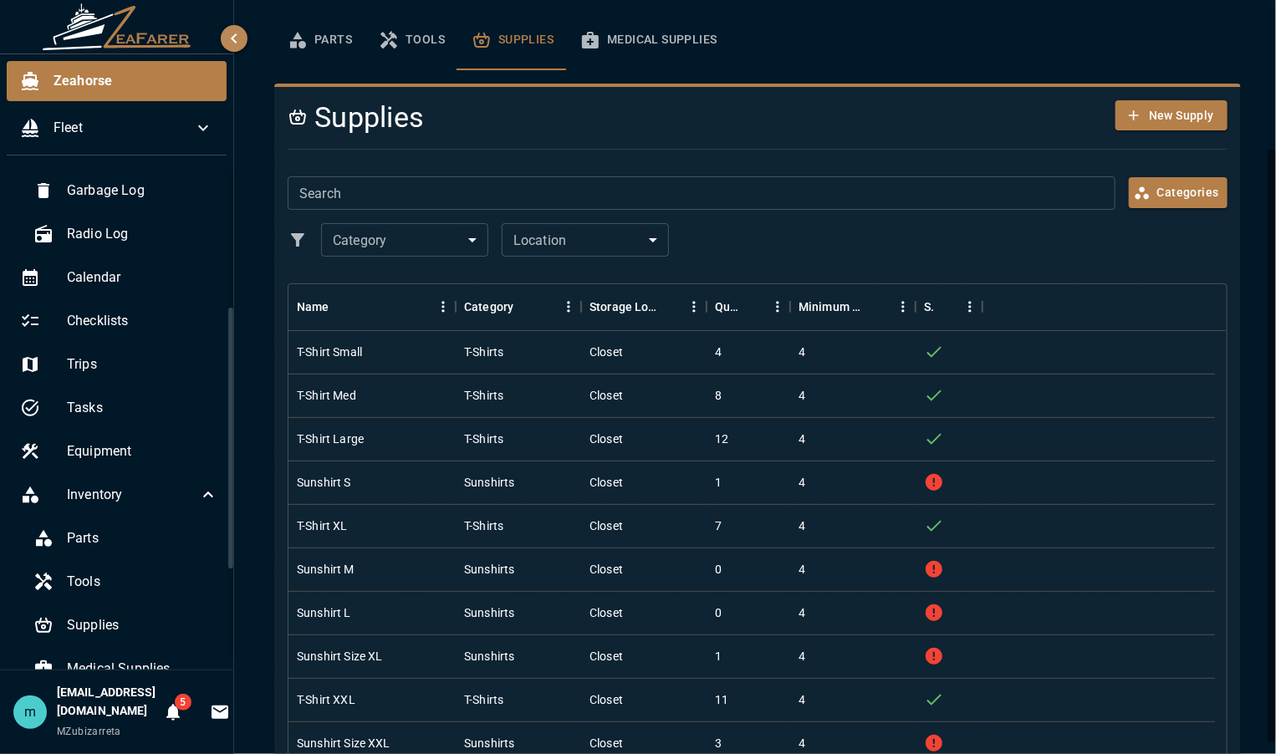
scroll to position [184, 0]
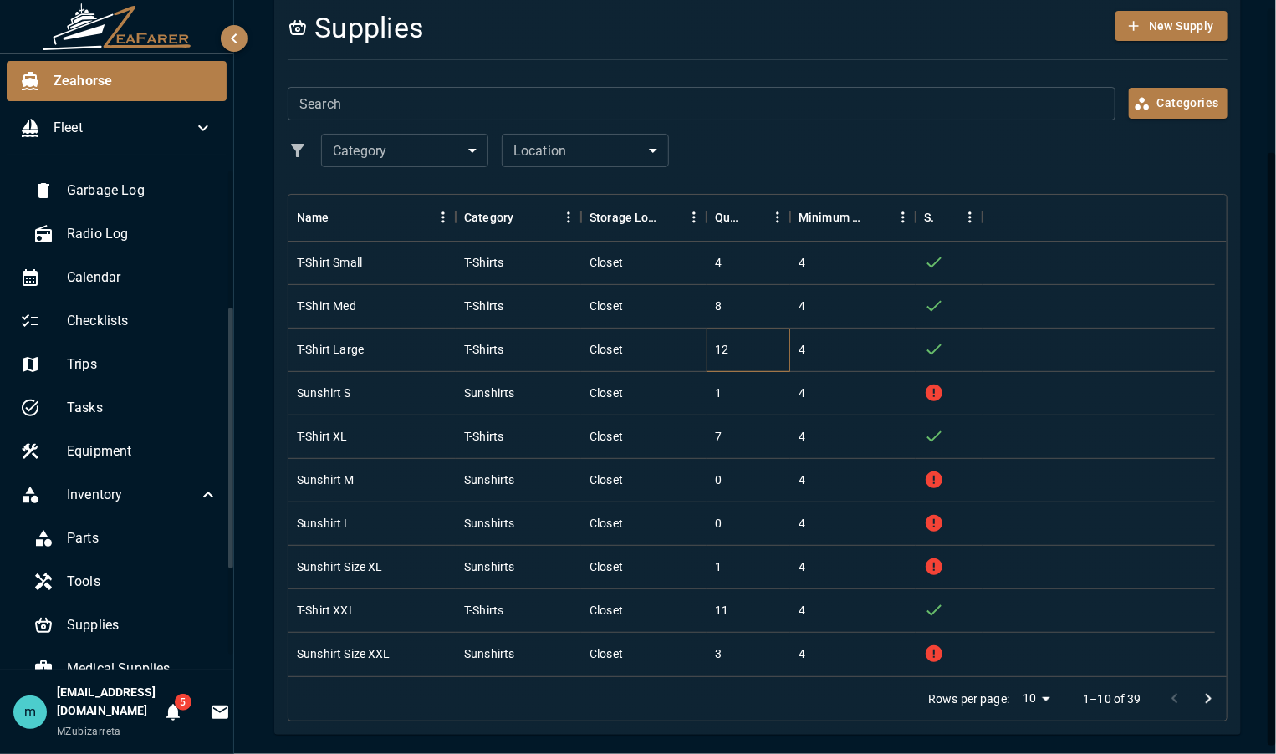
click at [735, 369] on div "12" at bounding box center [748, 350] width 84 height 43
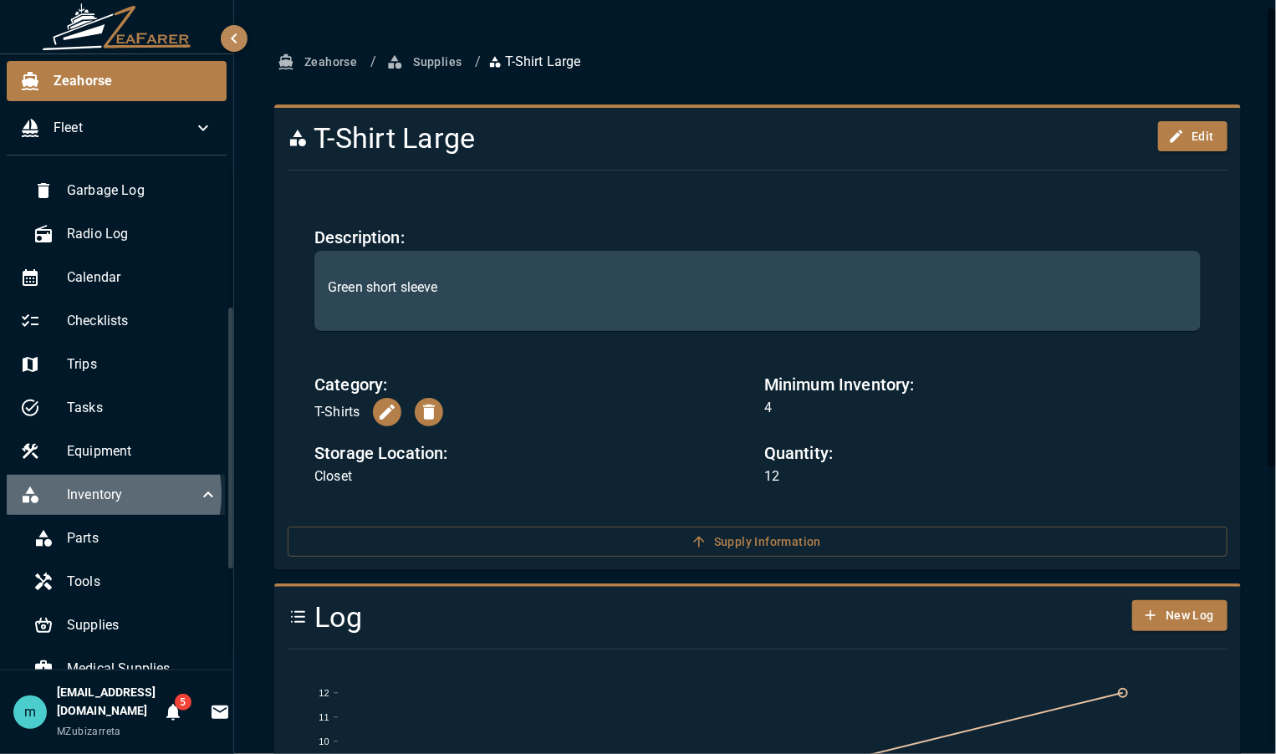
click at [95, 493] on span "Inventory" at bounding box center [132, 495] width 131 height 20
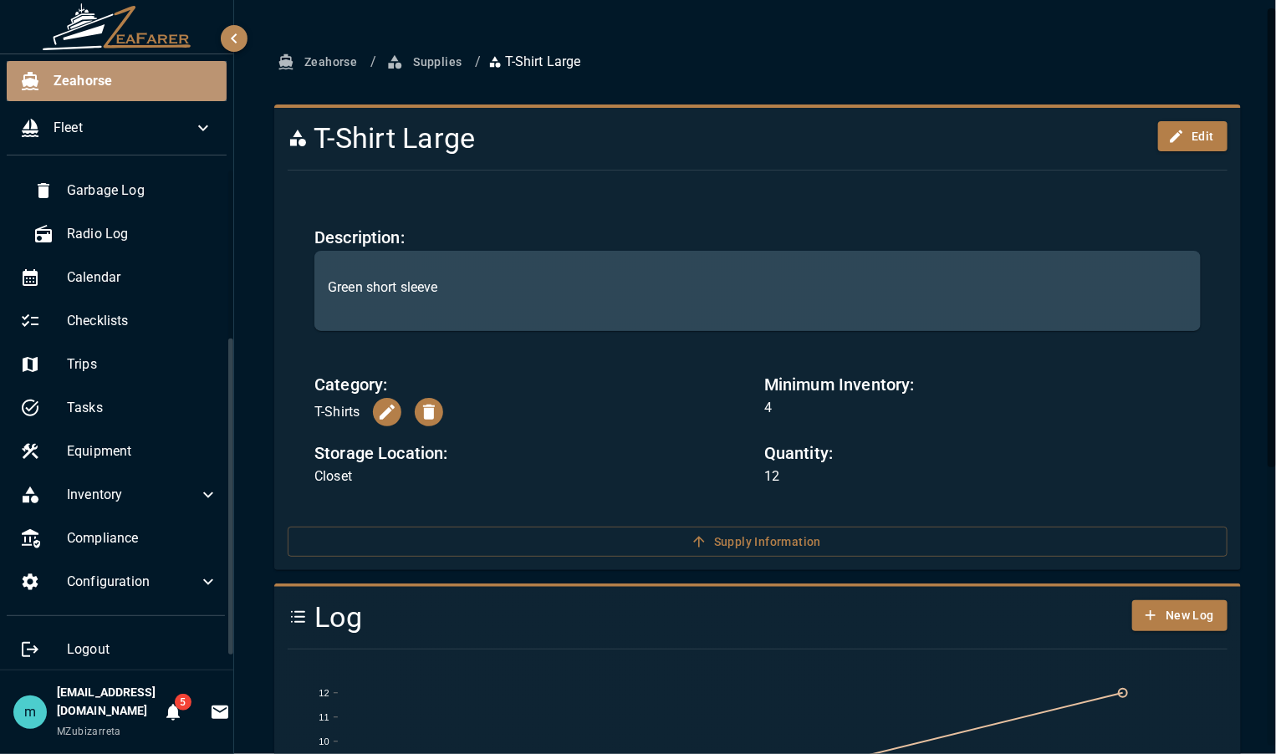
click at [94, 78] on span "Zeahorse" at bounding box center [134, 81] width 160 height 20
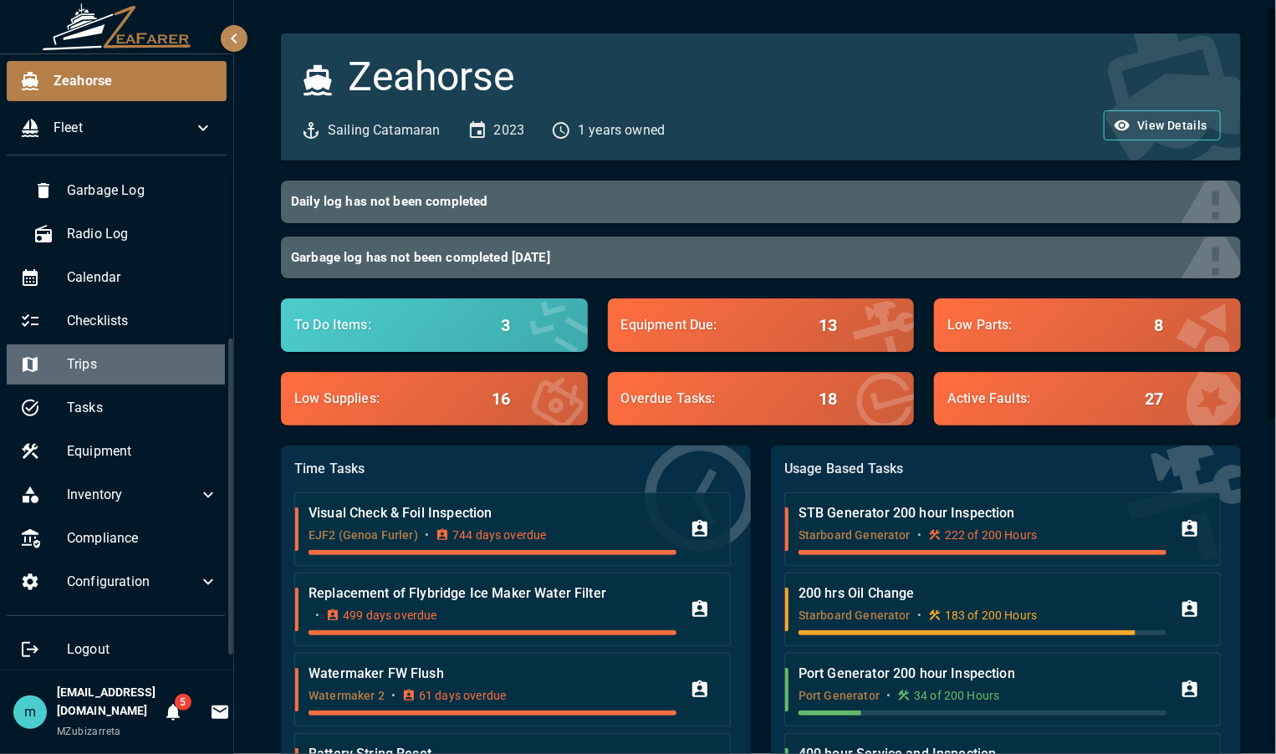
click at [135, 355] on span "Trips" at bounding box center [142, 364] width 151 height 20
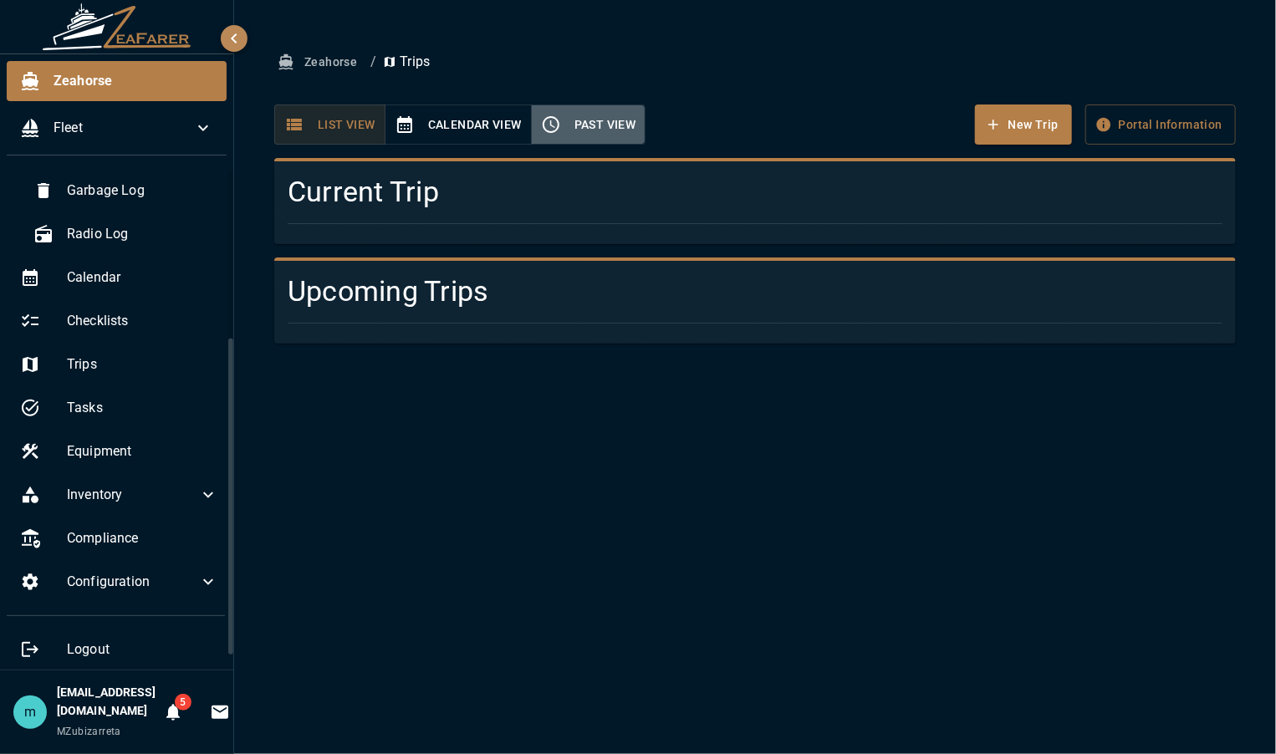
click at [587, 115] on button "Past View" at bounding box center [588, 125] width 115 height 41
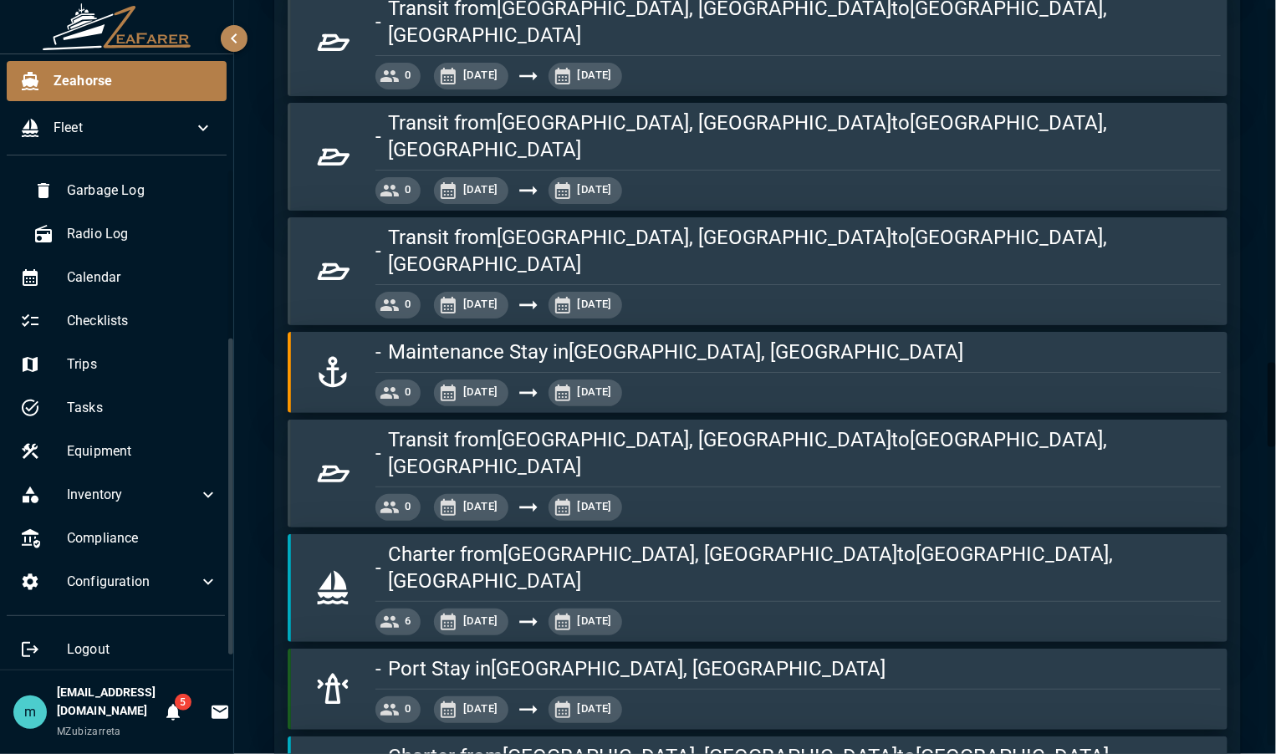
scroll to position [3311, 0]
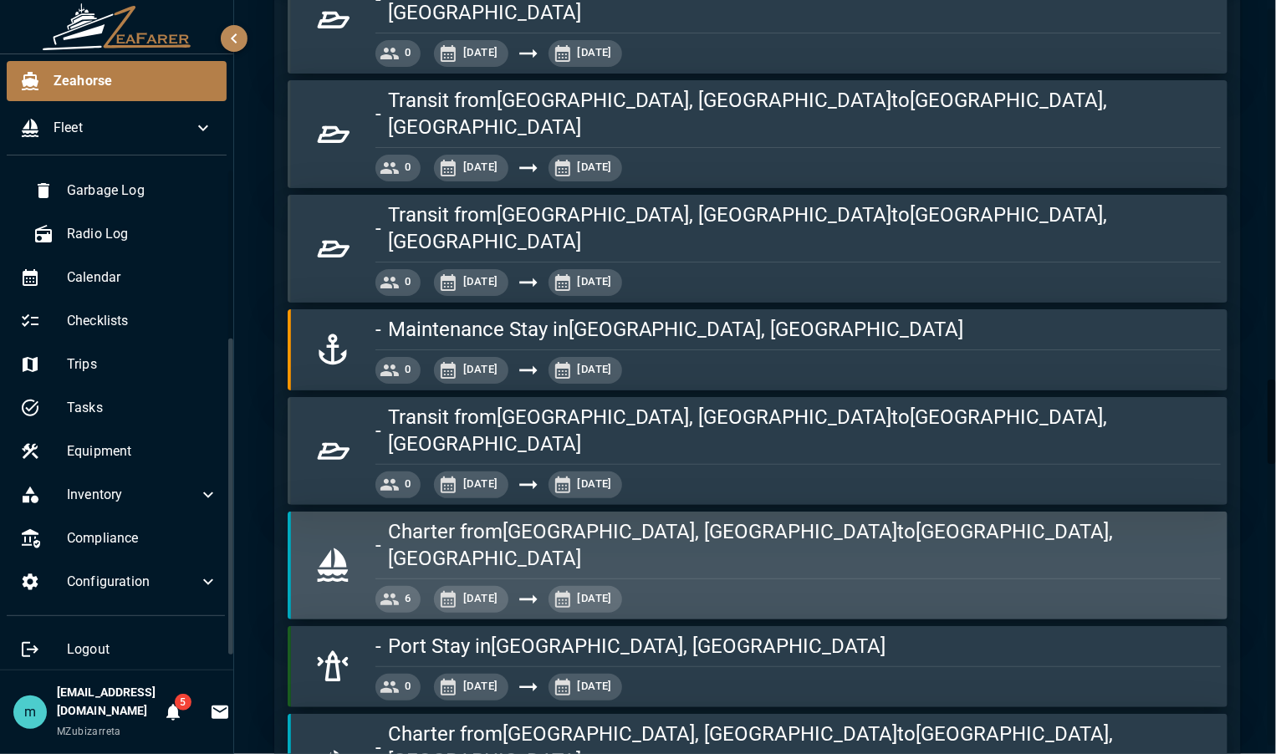
click at [589, 518] on h5 "Charter from [GEOGRAPHIC_DATA], BS to [GEOGRAPHIC_DATA], [GEOGRAPHIC_DATA]" at bounding box center [804, 545] width 833 height 54
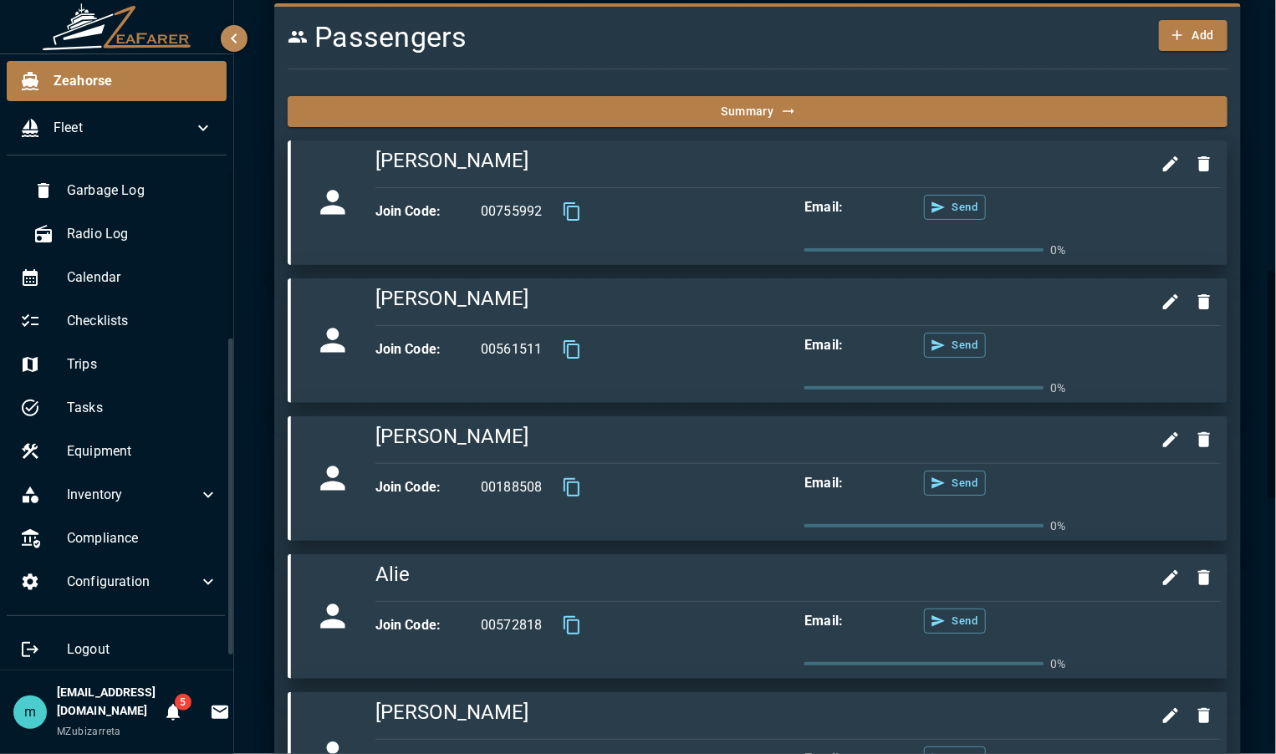
scroll to position [869, 0]
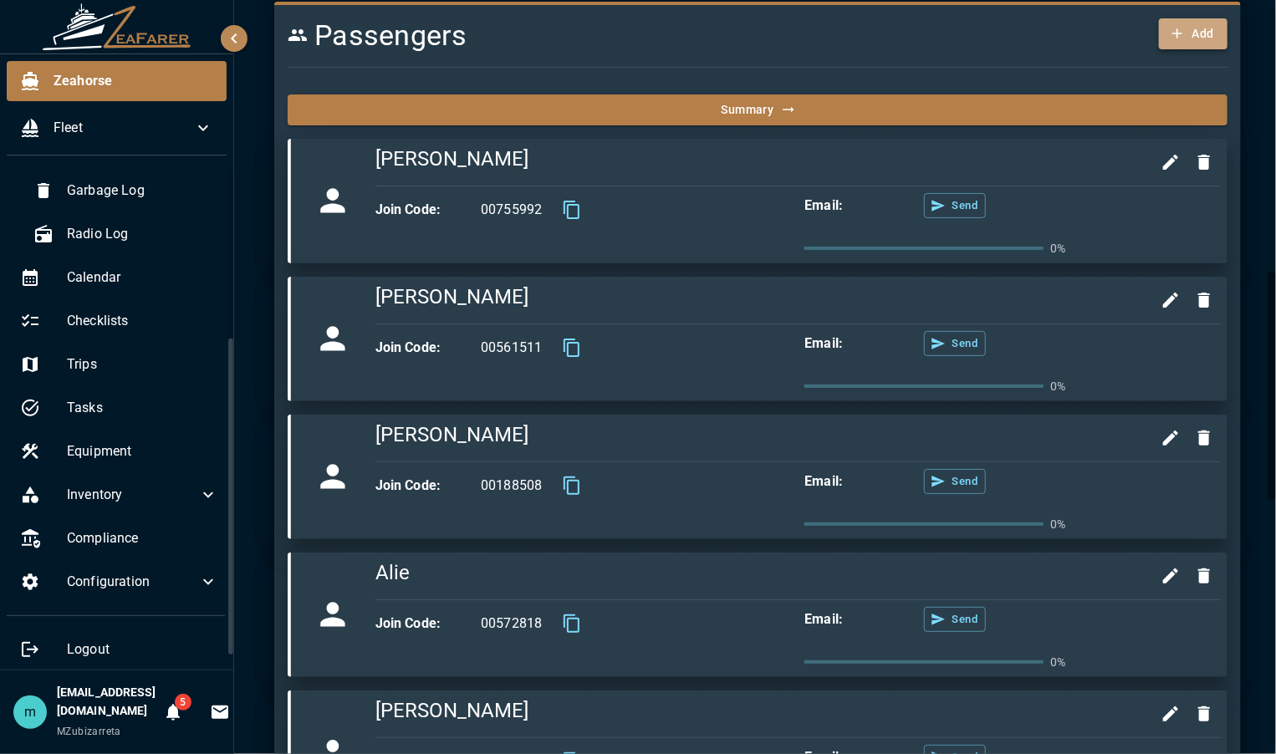
click at [1183, 18] on button "Add" at bounding box center [1193, 33] width 69 height 31
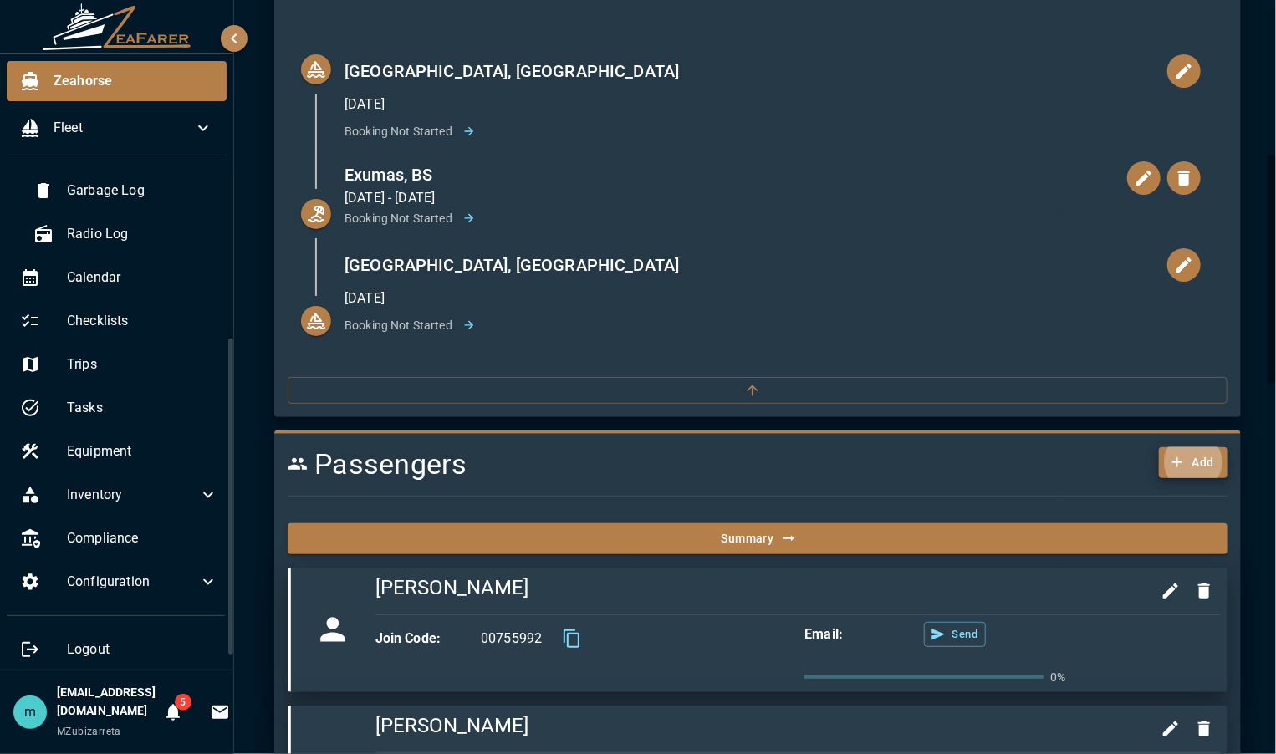
scroll to position [425, 0]
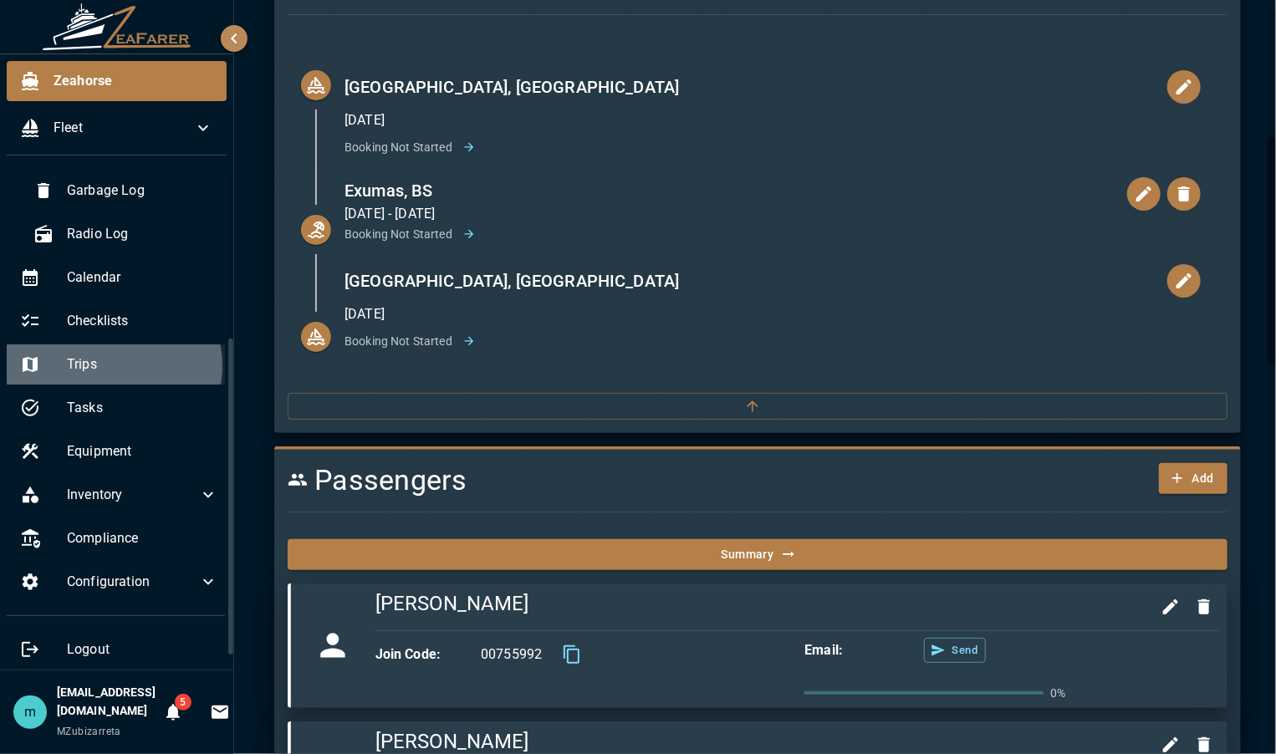
click at [110, 365] on span "Trips" at bounding box center [142, 364] width 151 height 20
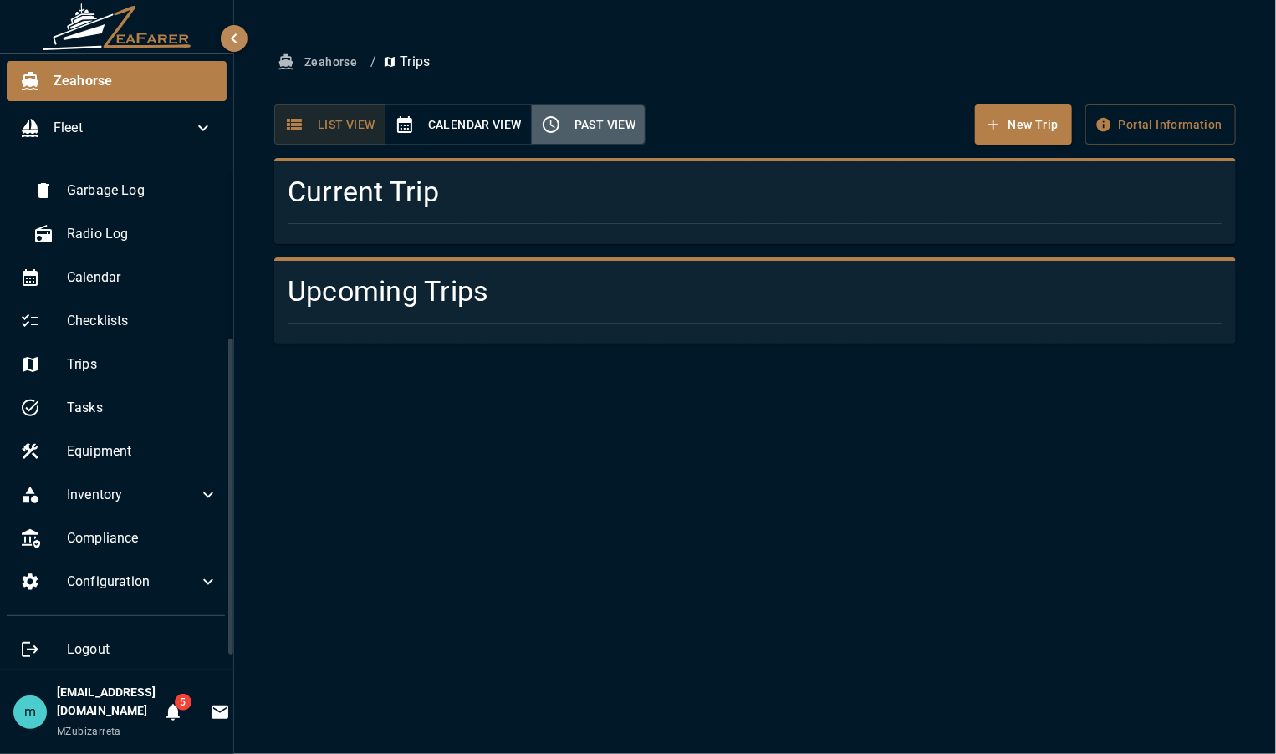
click at [594, 115] on button "Past View" at bounding box center [588, 125] width 115 height 41
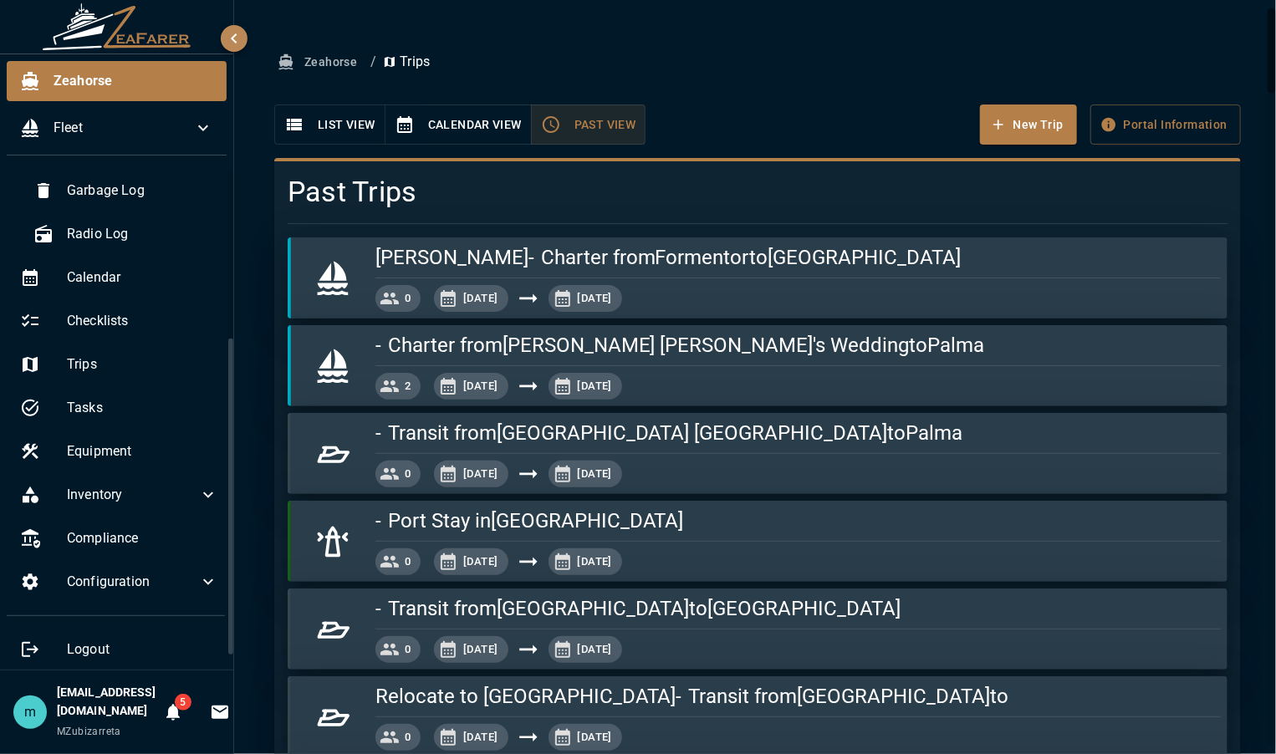
type button "past"
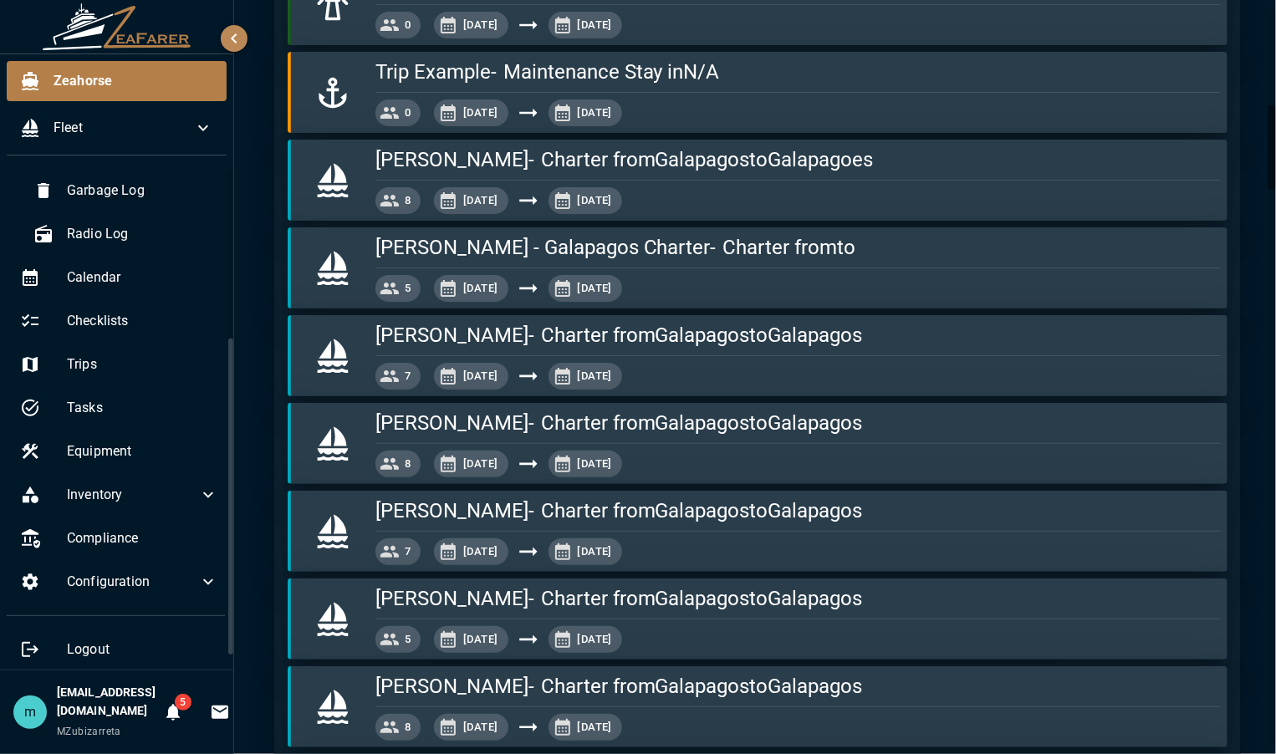
scroll to position [903, 0]
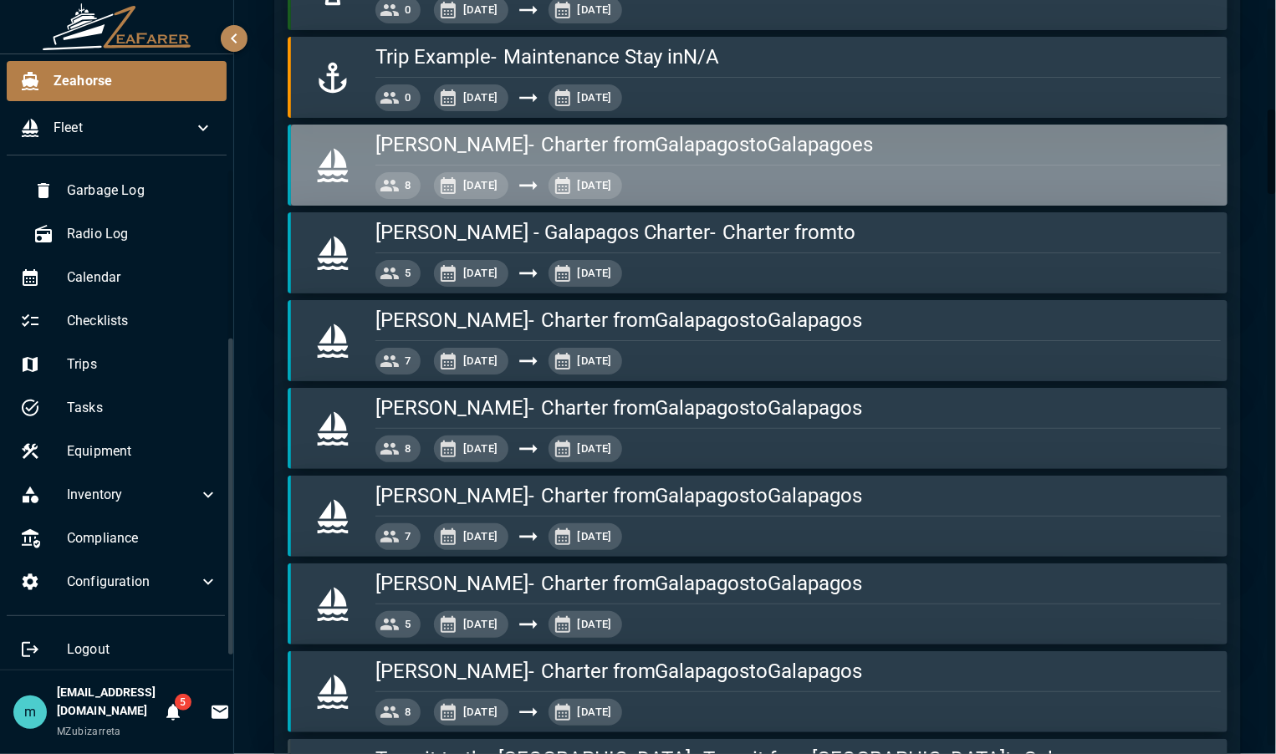
click at [856, 182] on div "[DATE], [DATE], 2025" at bounding box center [797, 185] width 845 height 27
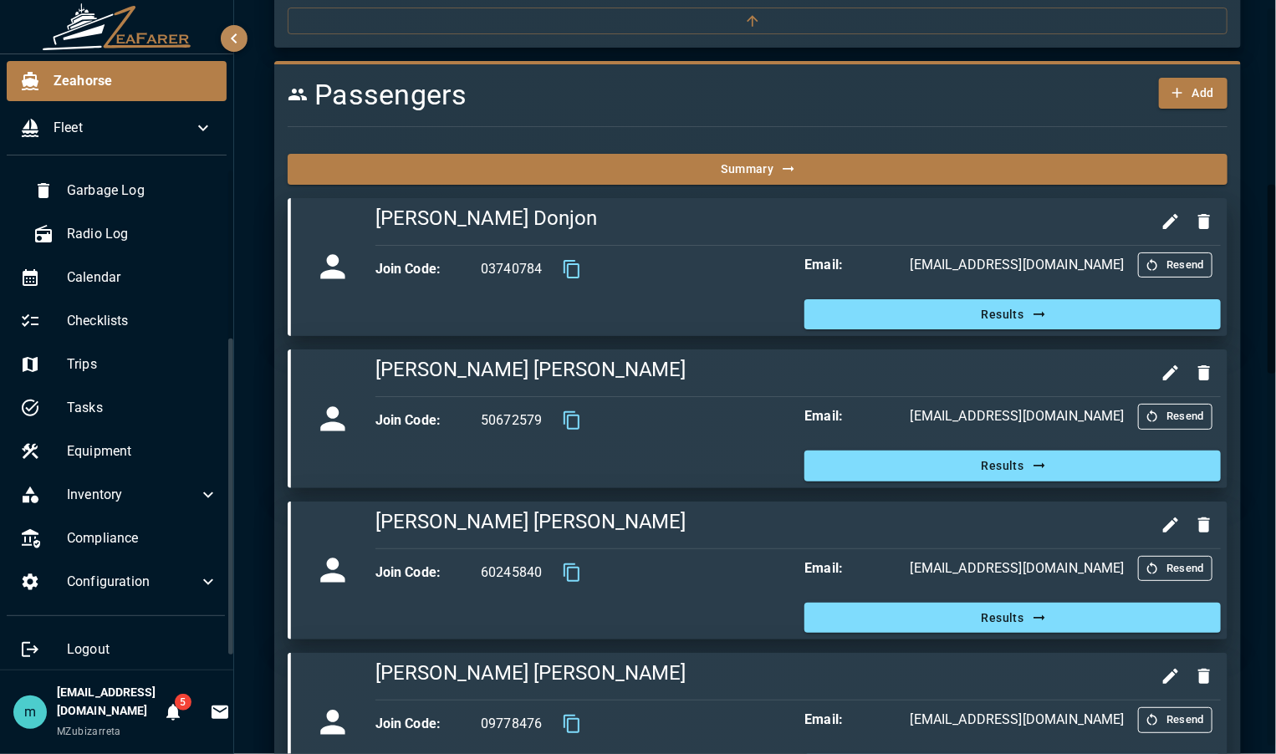
scroll to position [702, 0]
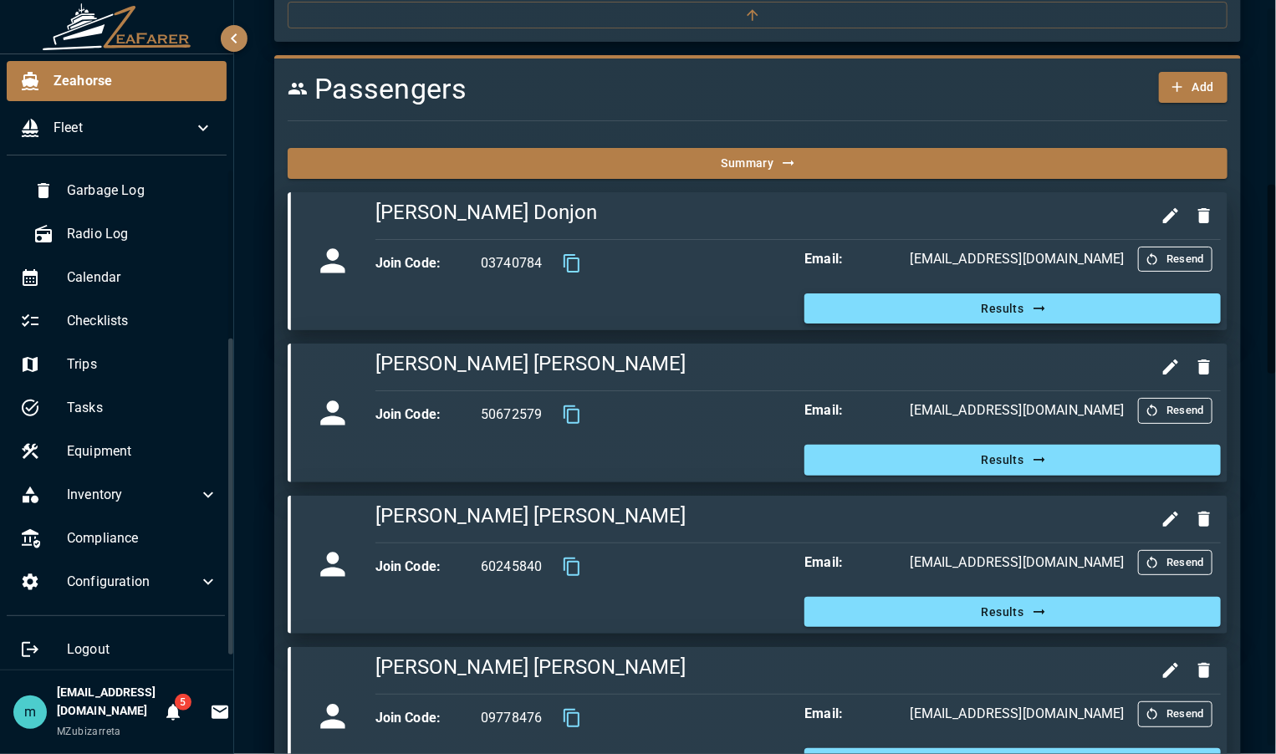
click at [982, 304] on button "Results" at bounding box center [1012, 308] width 416 height 31
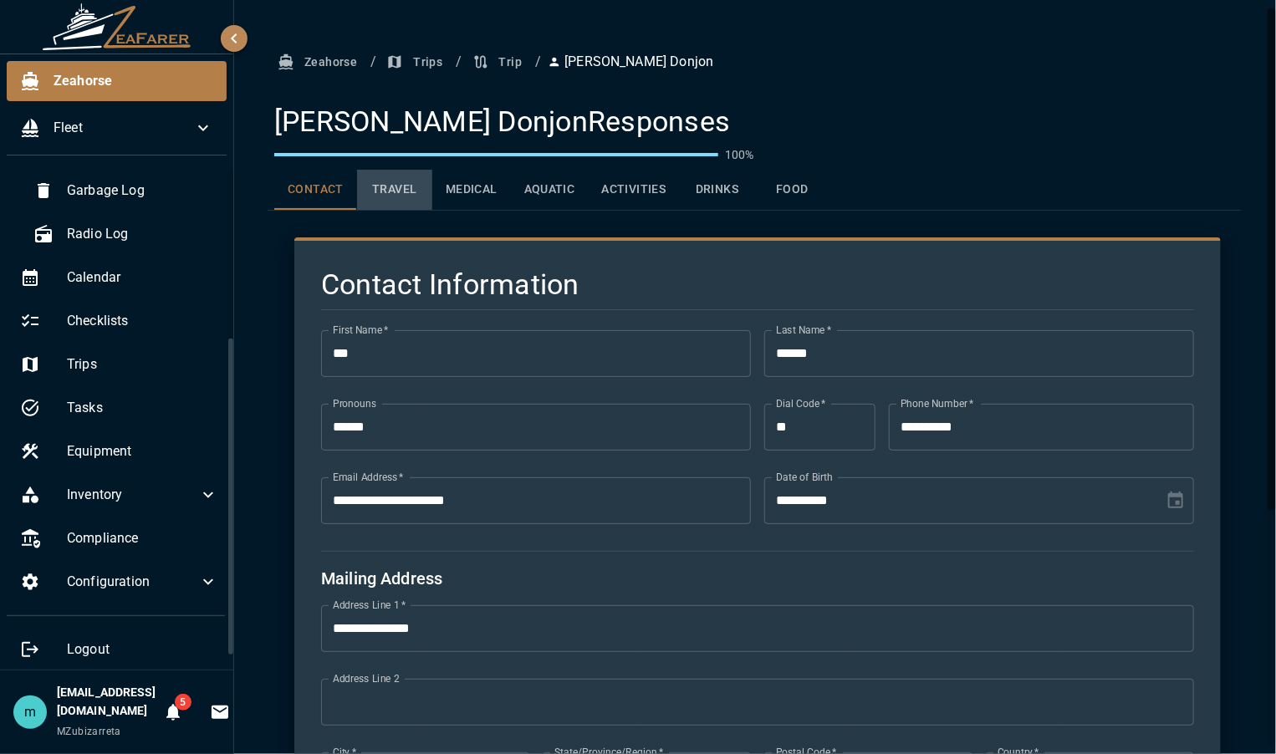
click at [410, 191] on button "Travel" at bounding box center [394, 190] width 75 height 40
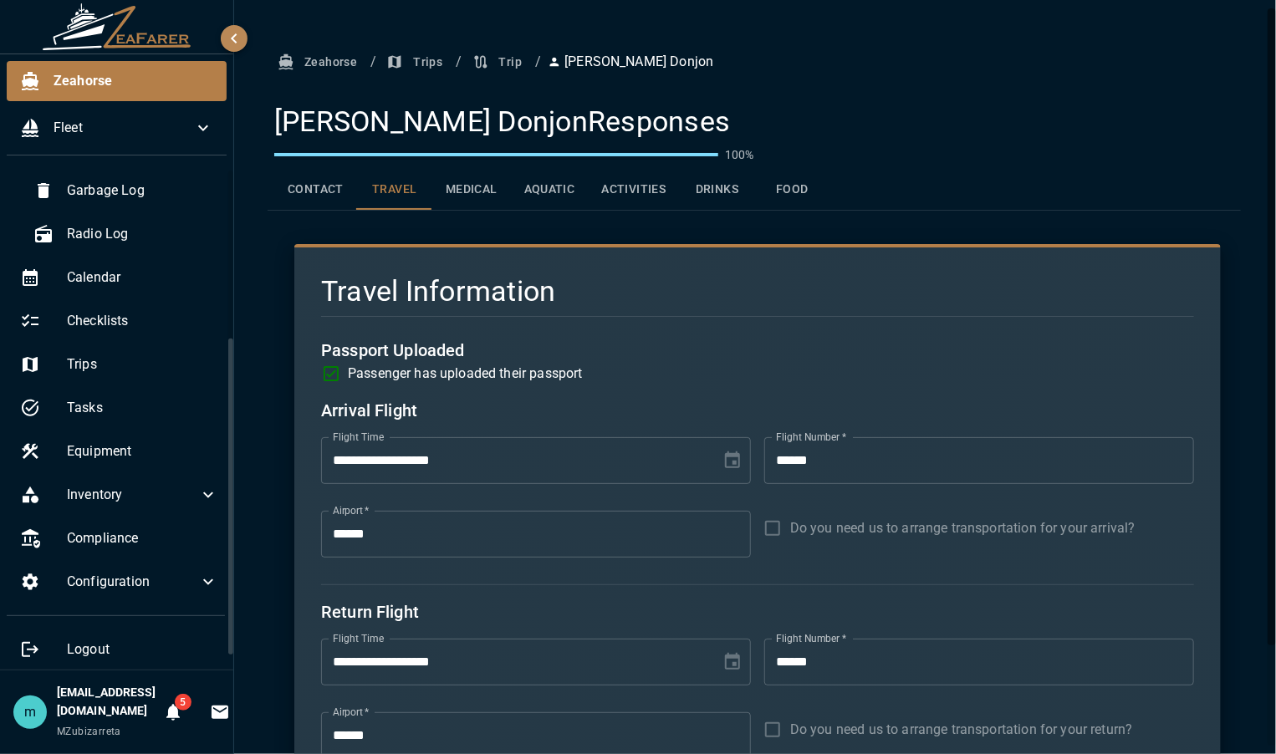
click at [472, 195] on button "Medical" at bounding box center [471, 190] width 79 height 40
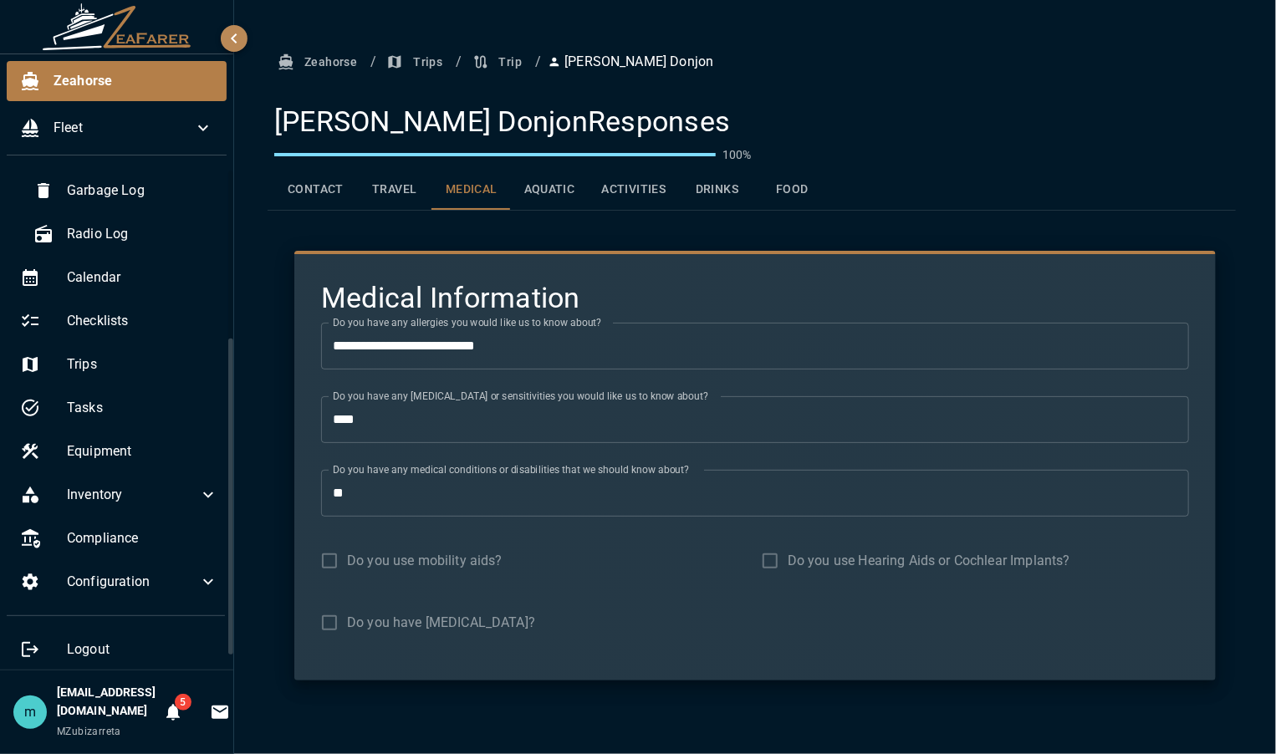
click at [558, 186] on button "Aquatic" at bounding box center [550, 190] width 78 height 40
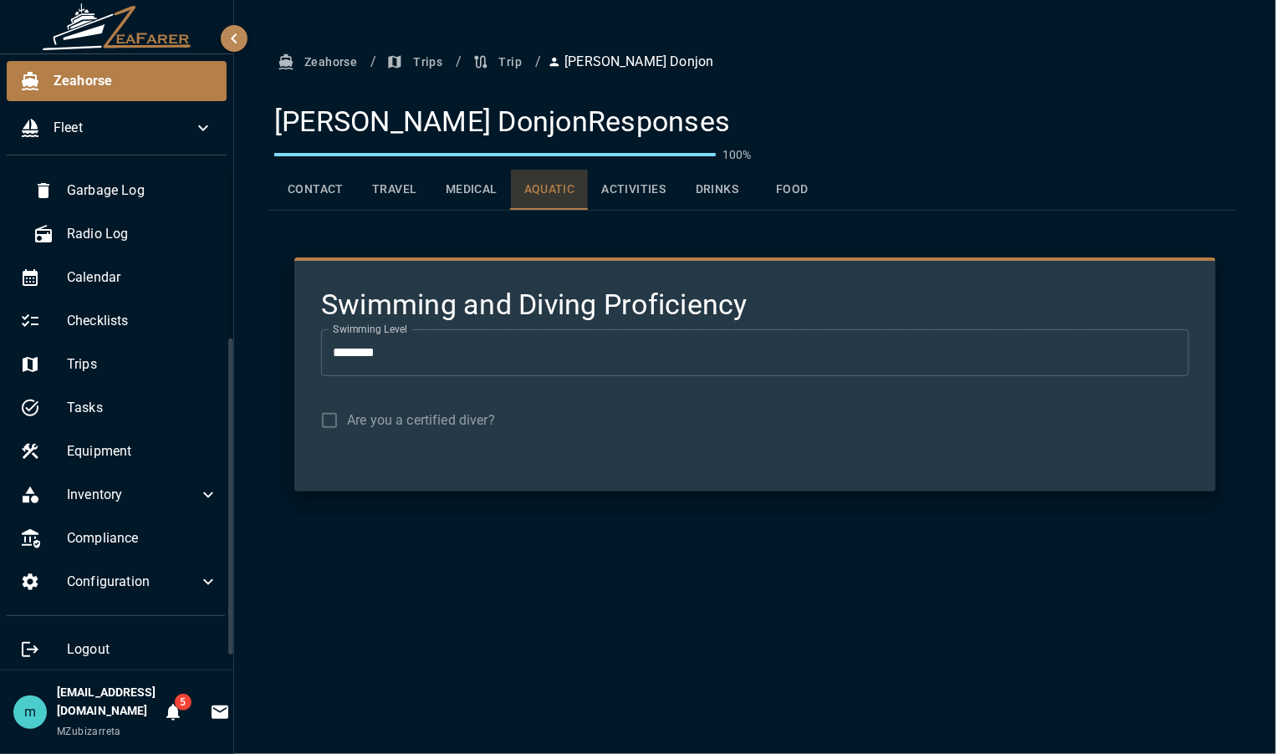
click at [558, 186] on button "Aquatic" at bounding box center [550, 190] width 78 height 40
click at [627, 187] on button "Activities" at bounding box center [633, 190] width 91 height 40
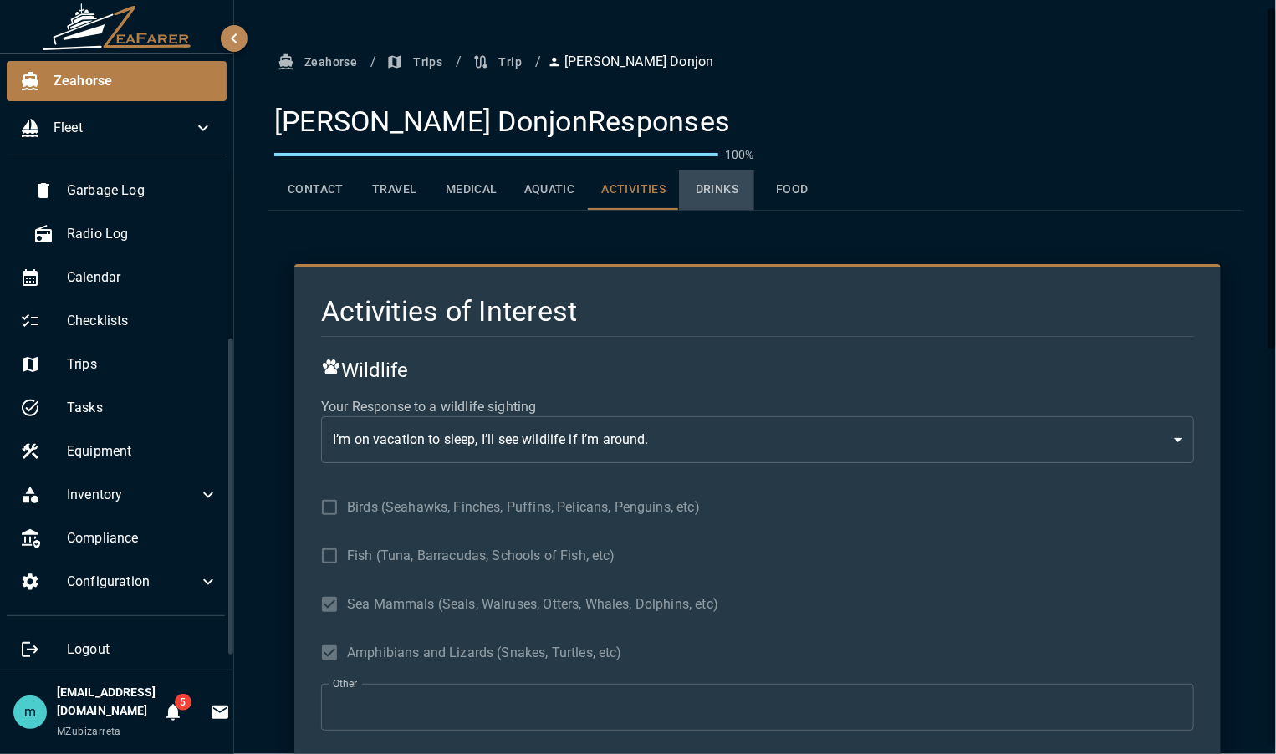
click at [711, 185] on button "Drinks" at bounding box center [716, 190] width 75 height 40
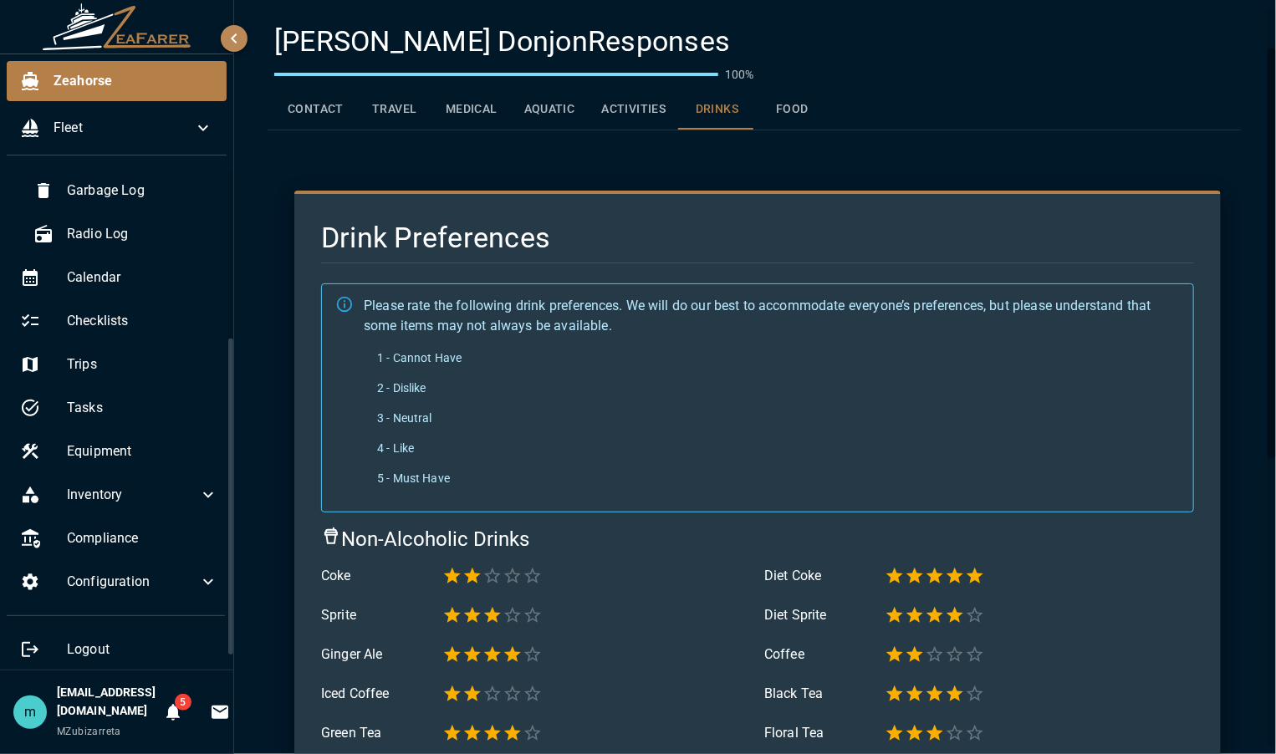
scroll to position [67, 0]
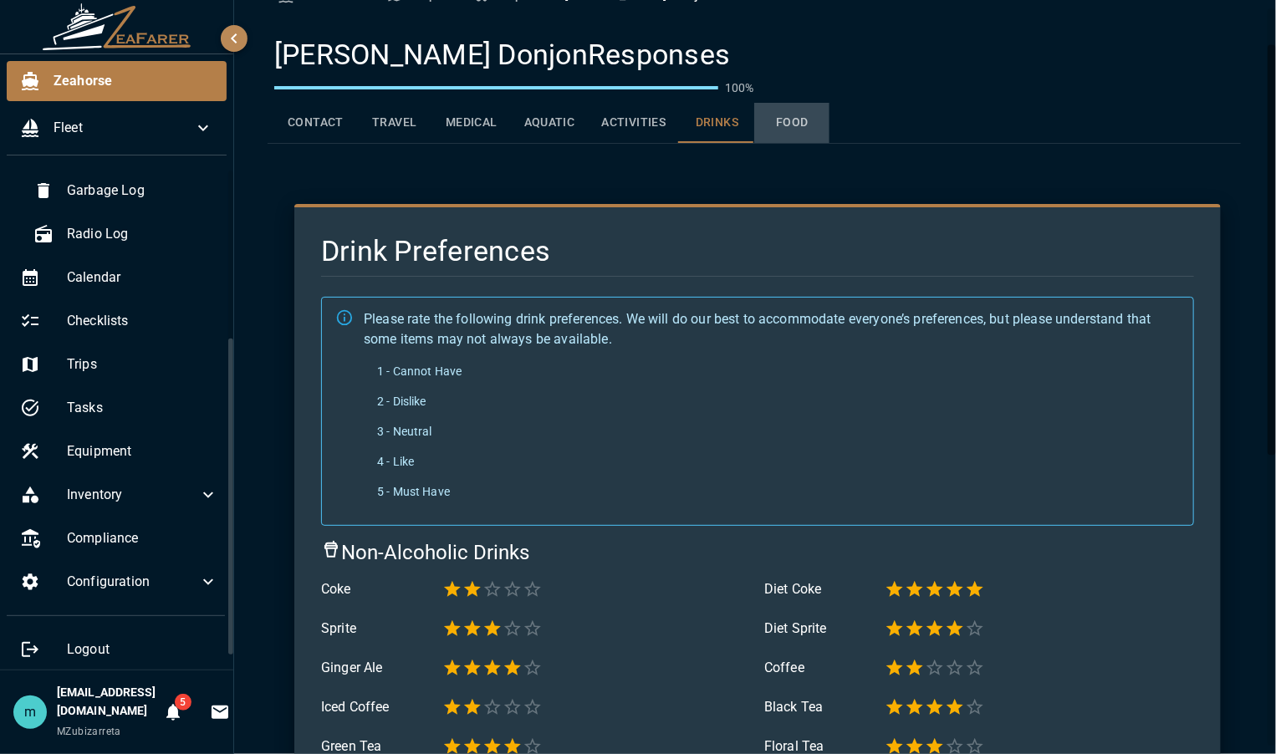
click at [788, 111] on button "Food" at bounding box center [791, 123] width 75 height 40
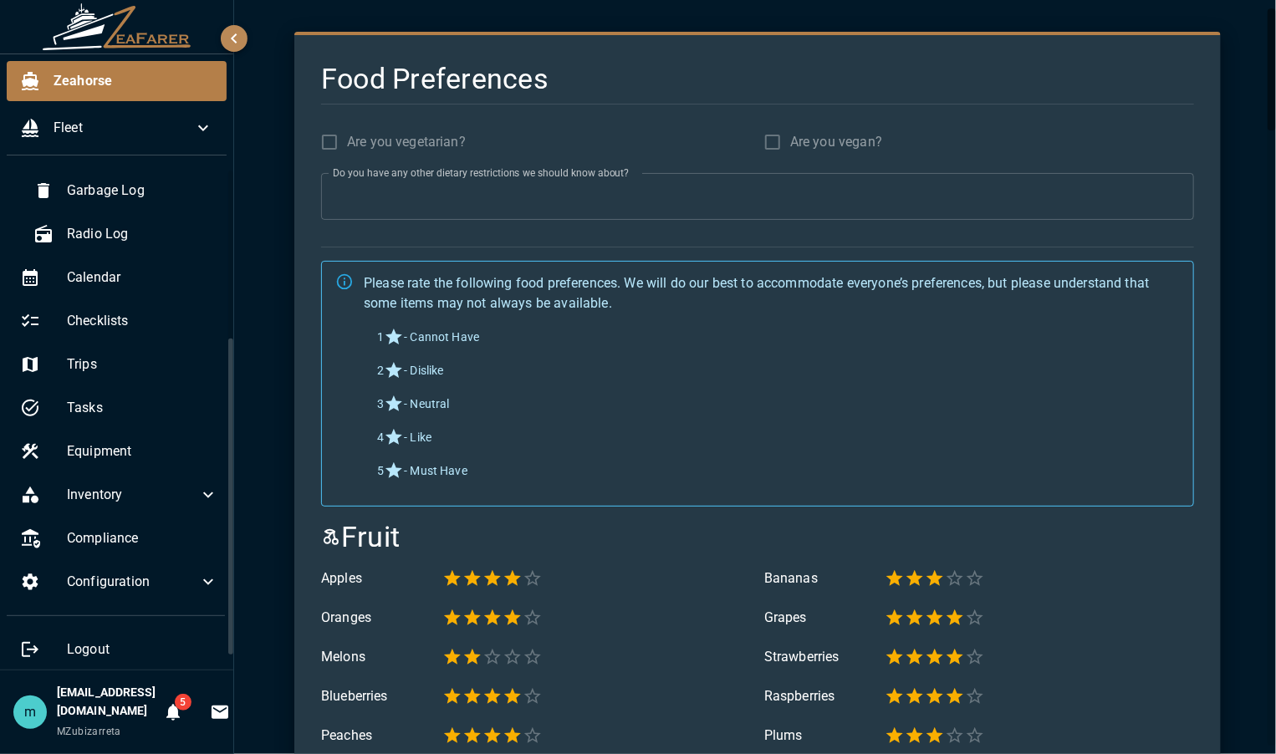
scroll to position [0, 0]
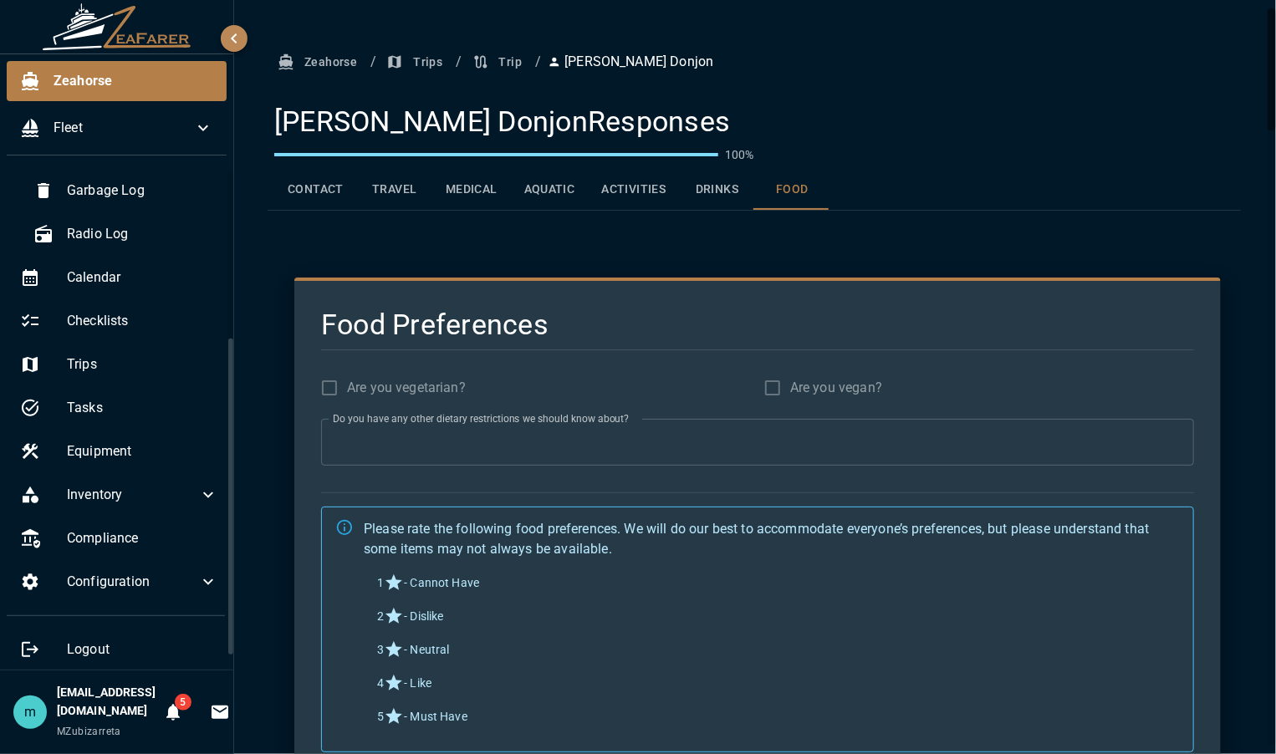
click at [505, 65] on button "Trip" at bounding box center [499, 62] width 60 height 31
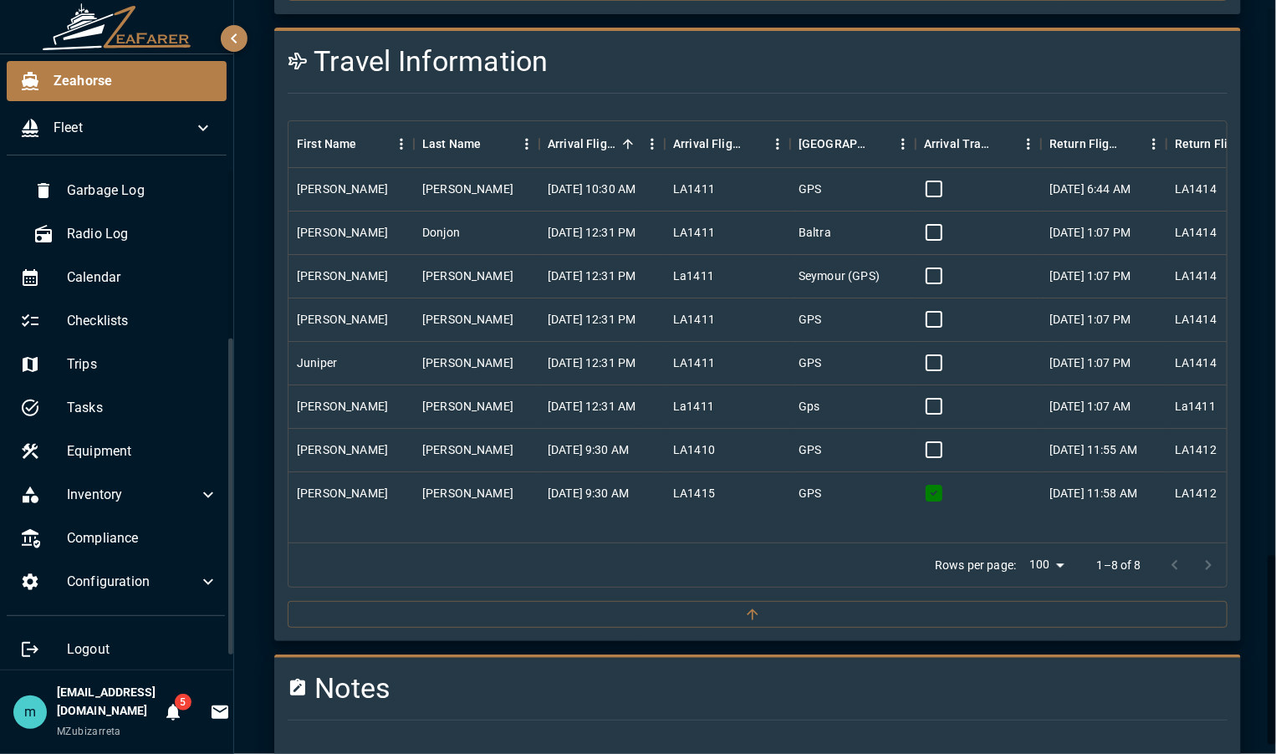
scroll to position [2183, 0]
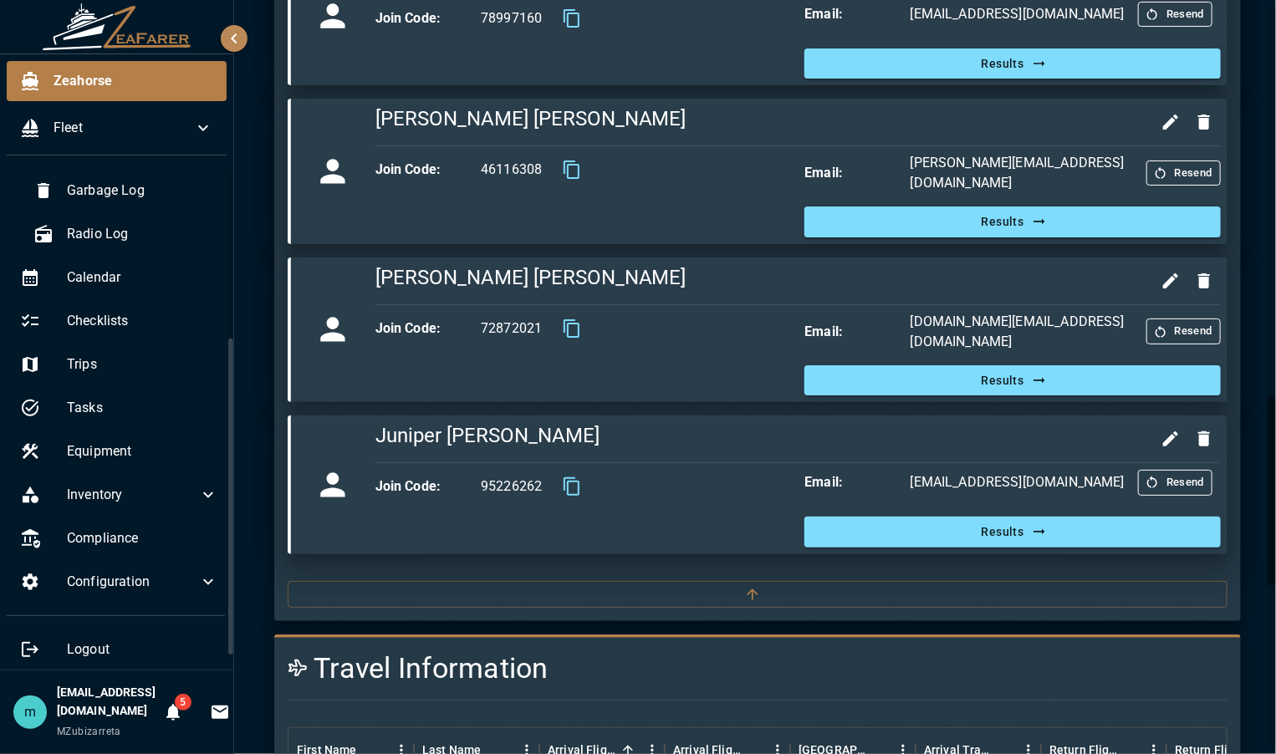
scroll to position [1547, 0]
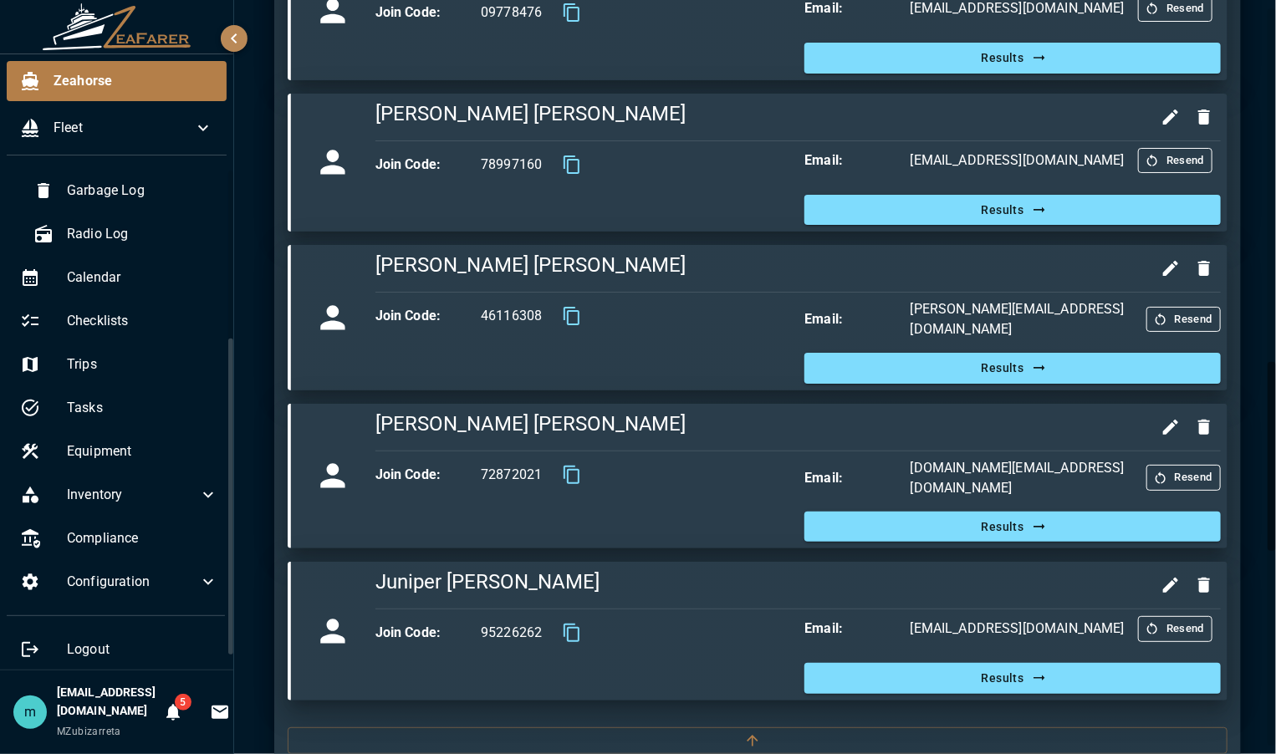
scroll to position [1246, 0]
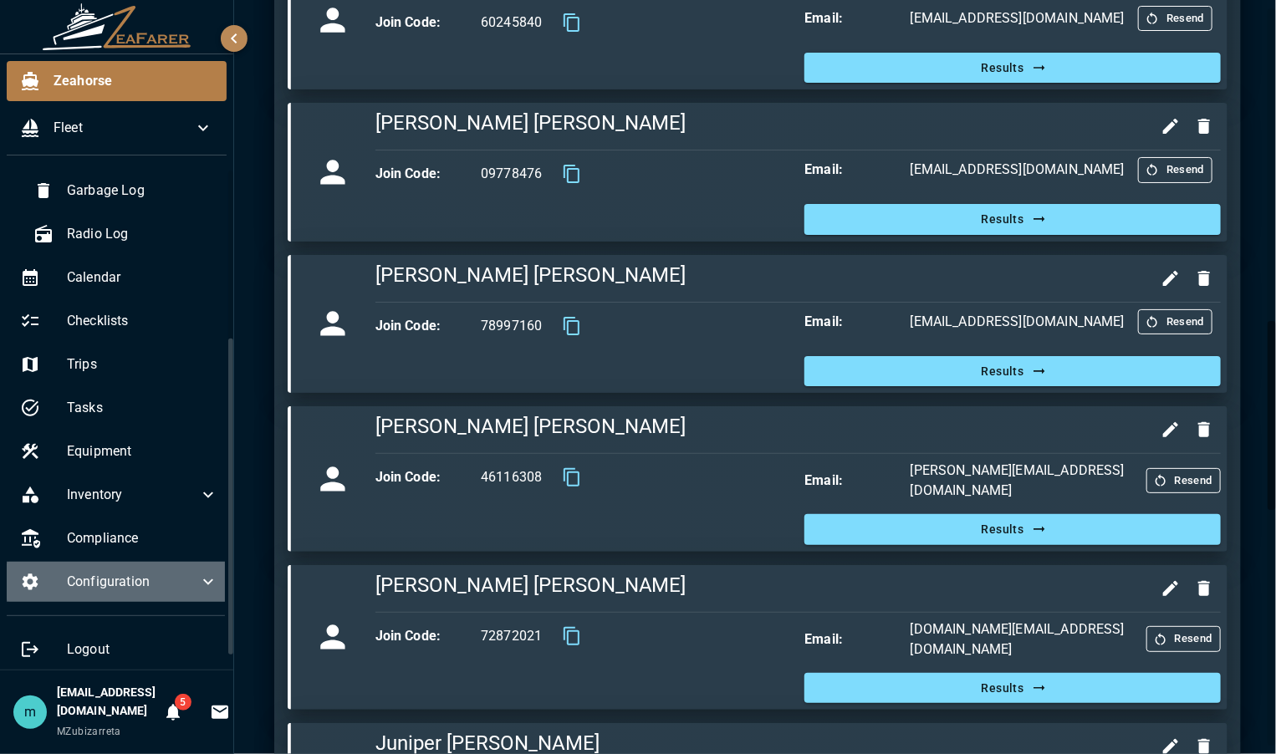
click at [198, 580] on icon at bounding box center [208, 582] width 20 height 20
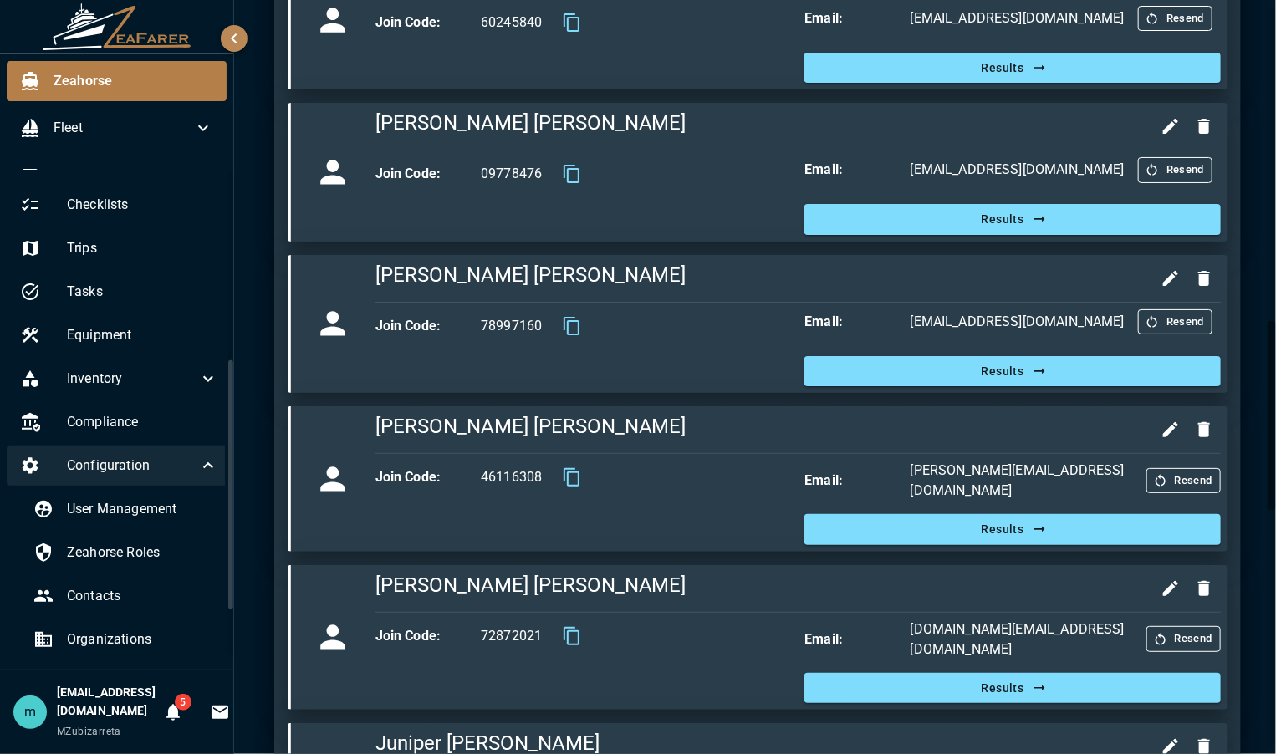
scroll to position [385, 0]
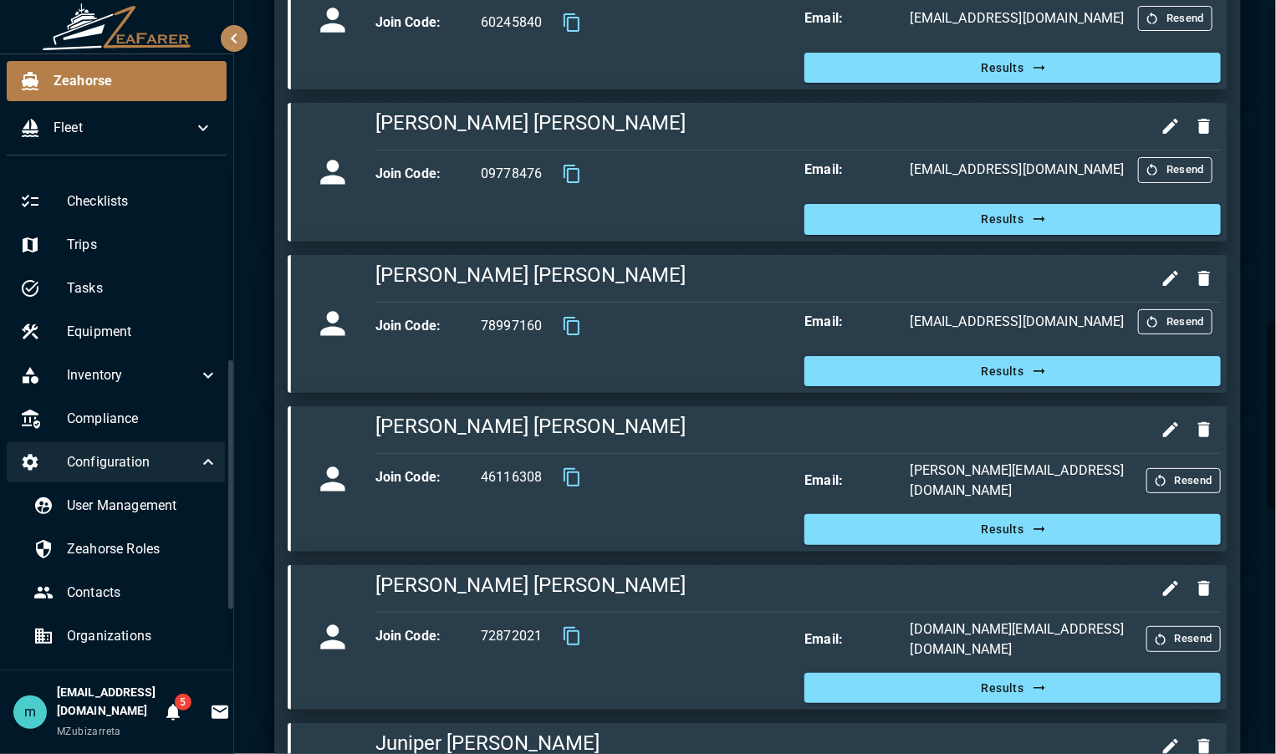
drag, startPoint x: 232, startPoint y: 527, endPoint x: 232, endPoint y: 585, distance: 58.5
click at [232, 585] on div at bounding box center [230, 484] width 5 height 249
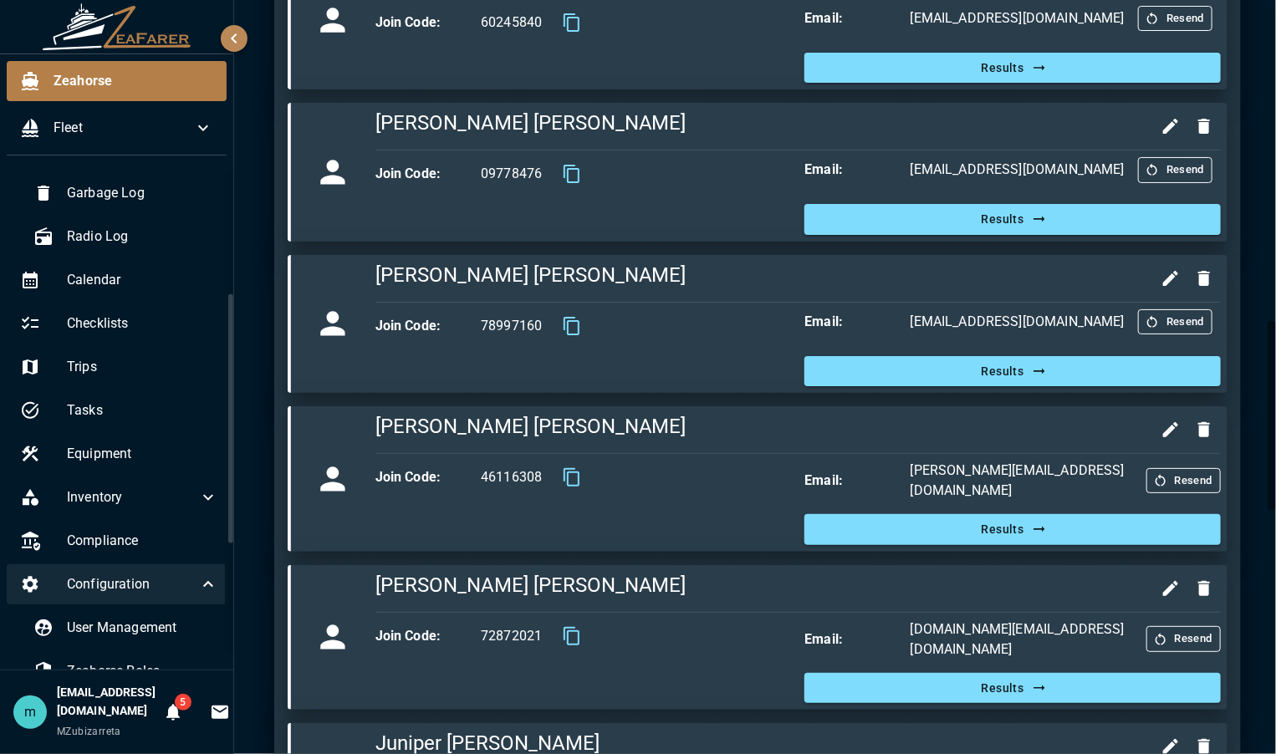
scroll to position [224, 0]
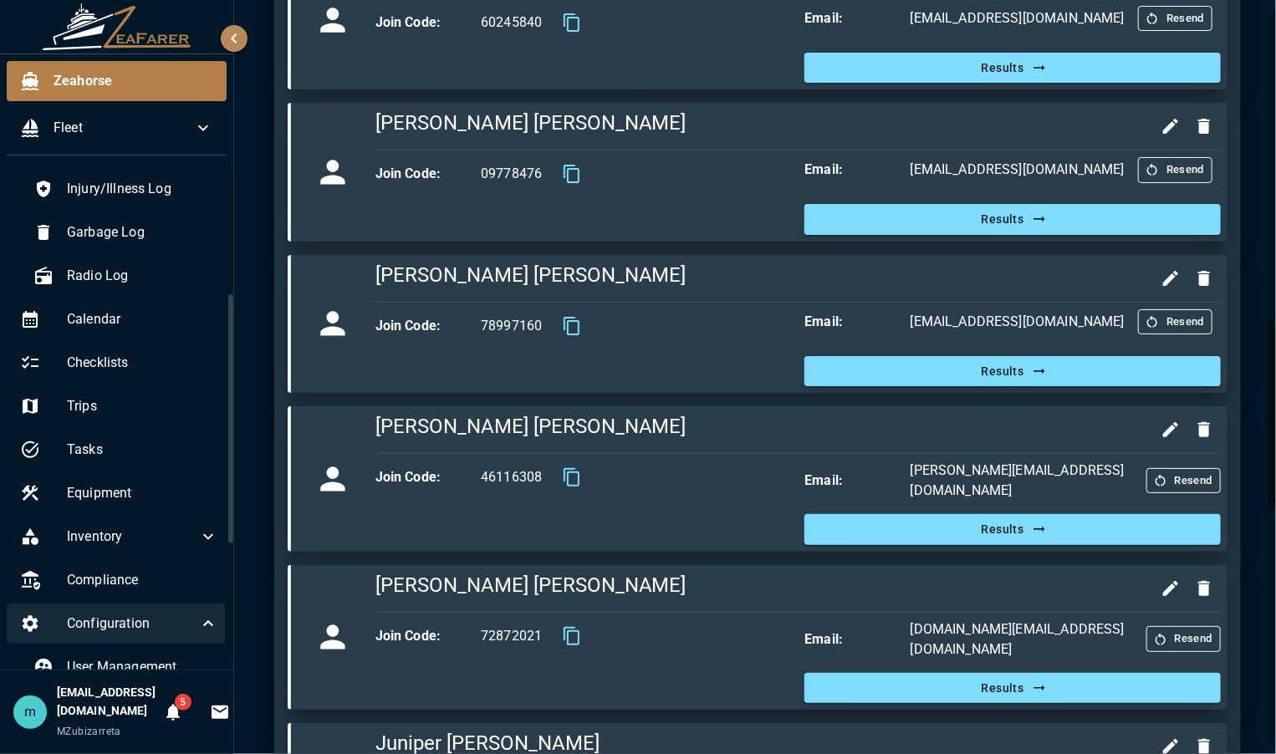
drag, startPoint x: 232, startPoint y: 375, endPoint x: 232, endPoint y: 296, distance: 79.4
click at [232, 296] on div at bounding box center [230, 418] width 5 height 249
click at [118, 357] on span "Checklists" at bounding box center [142, 363] width 151 height 20
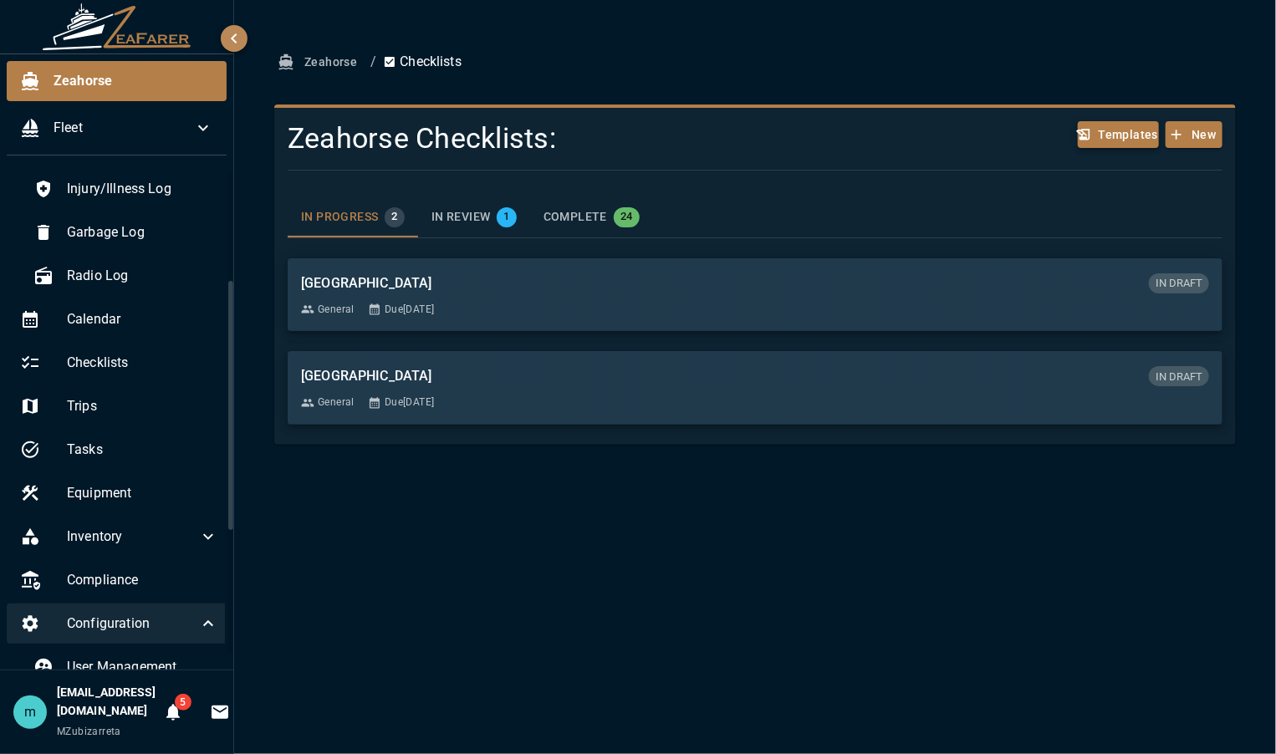
click at [1122, 135] on button "Templates" at bounding box center [1118, 135] width 81 height 28
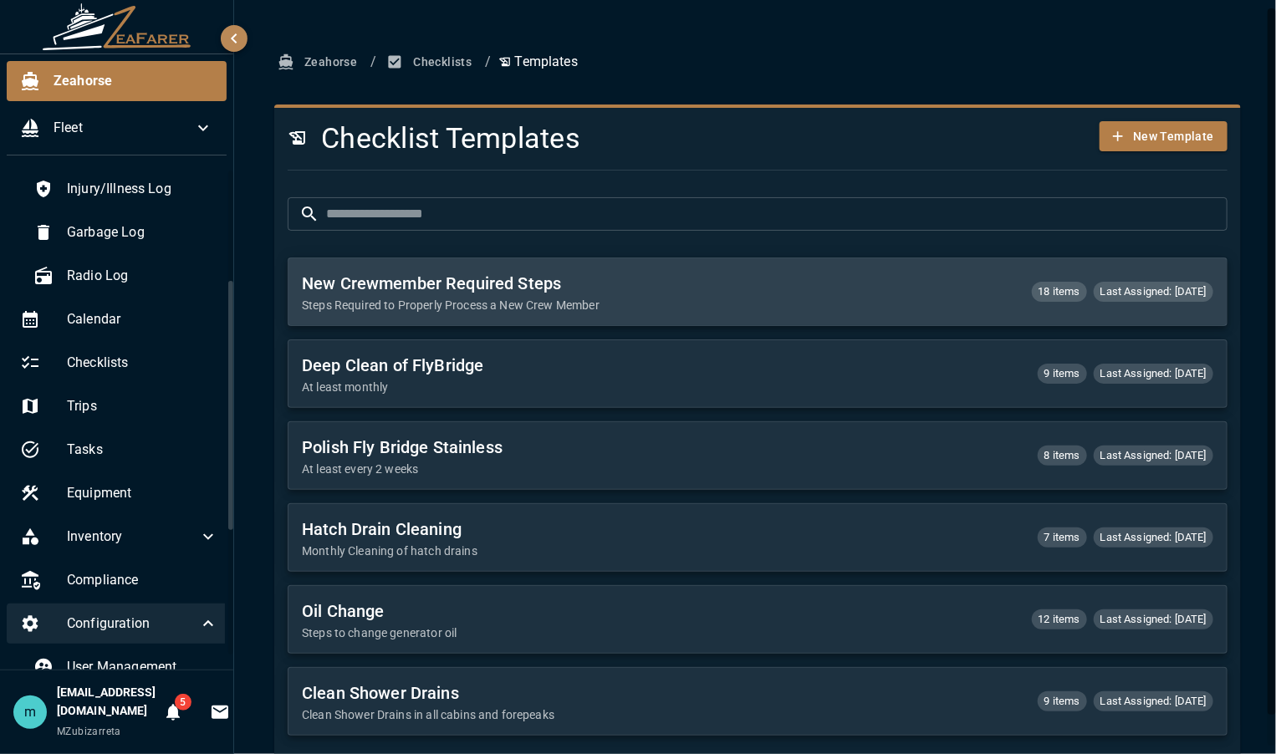
click at [482, 288] on h6 "New Crewmember Required Steps" at bounding box center [660, 283] width 716 height 27
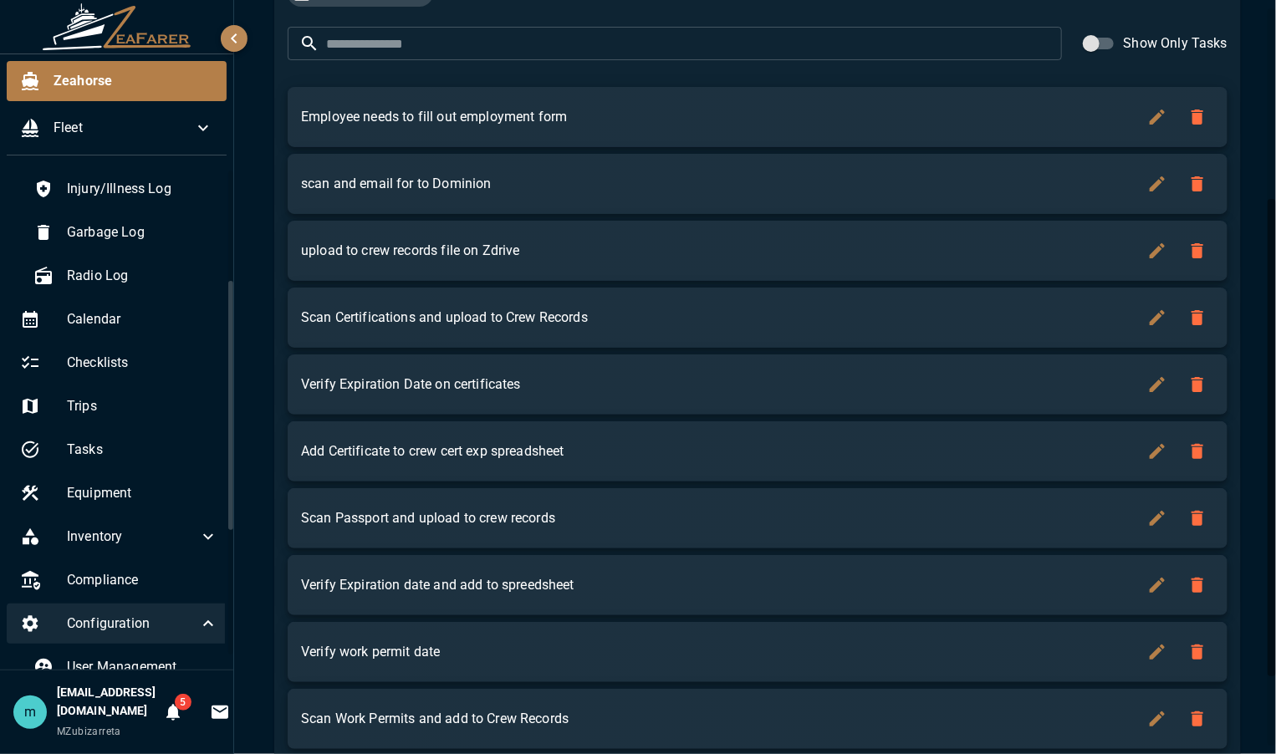
scroll to position [334, 0]
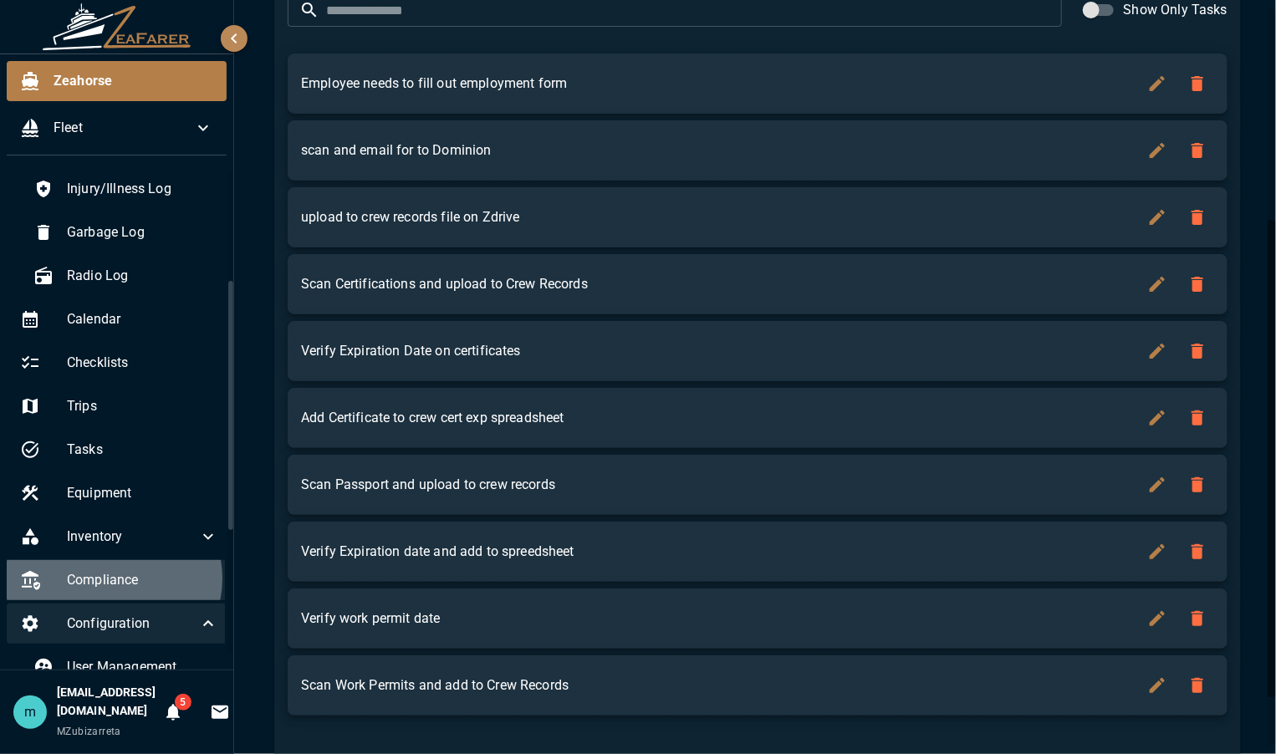
click at [112, 578] on span "Compliance" at bounding box center [142, 580] width 151 height 20
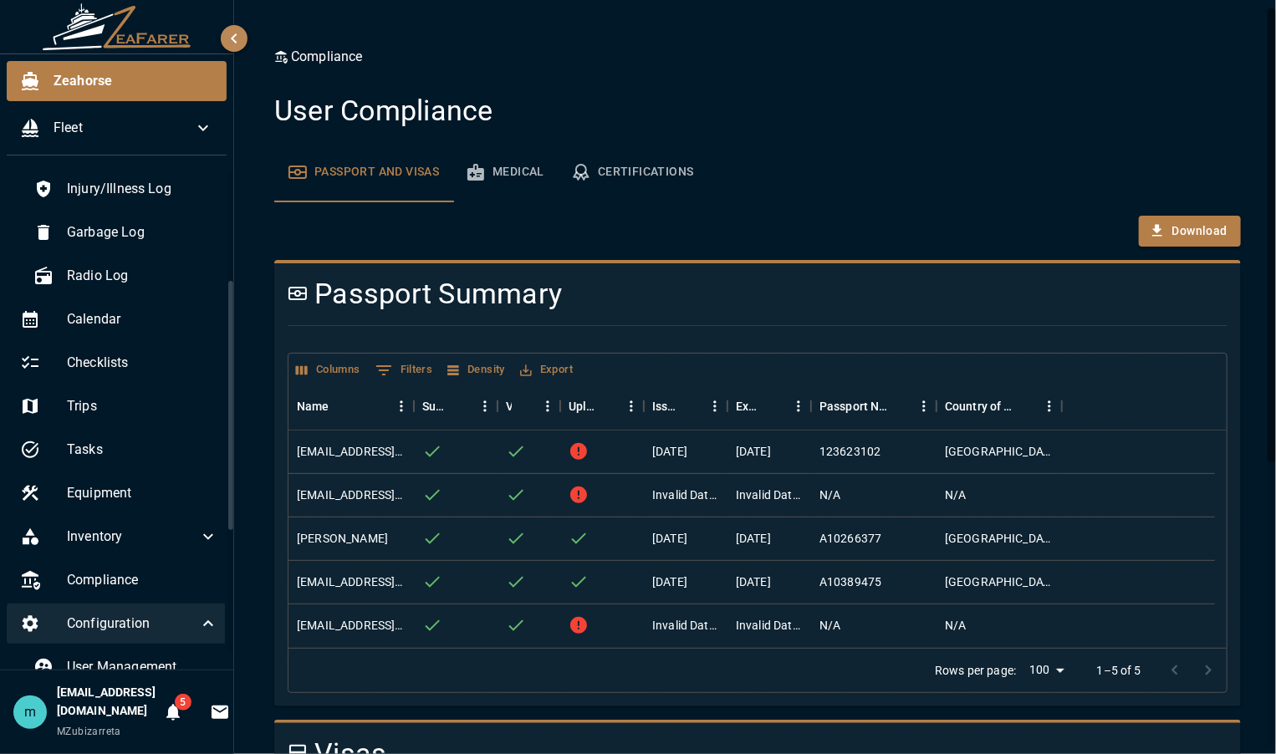
click at [1241, 528] on div "Compliance User Compliance Passport and Visas Medical Certifications Download P…" at bounding box center [757, 619] width 1007 height 1145
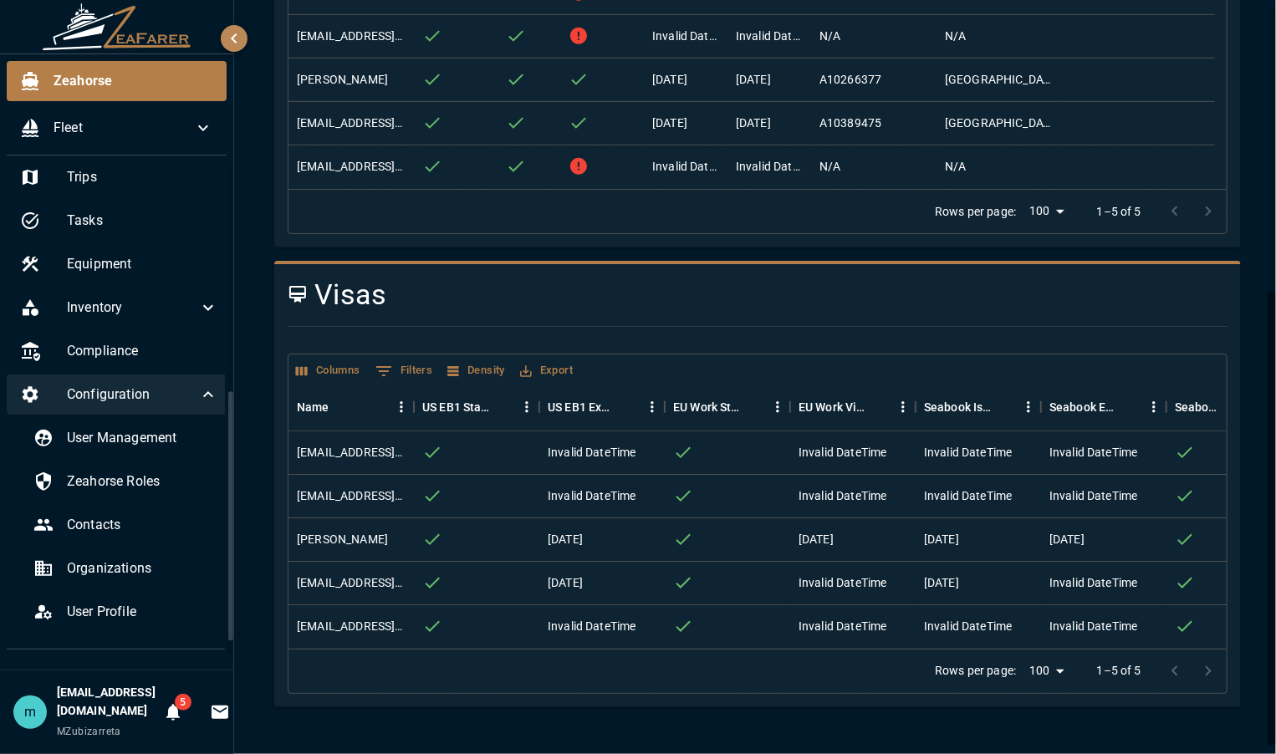
scroll to position [455, 0]
drag, startPoint x: 232, startPoint y: 497, endPoint x: 242, endPoint y: 610, distance: 113.2
click at [242, 610] on div "Zeahorse Fleet Logbook Faults Daily Log Trip Log Navigation Log Injury/Illness …" at bounding box center [638, 377] width 1276 height 754
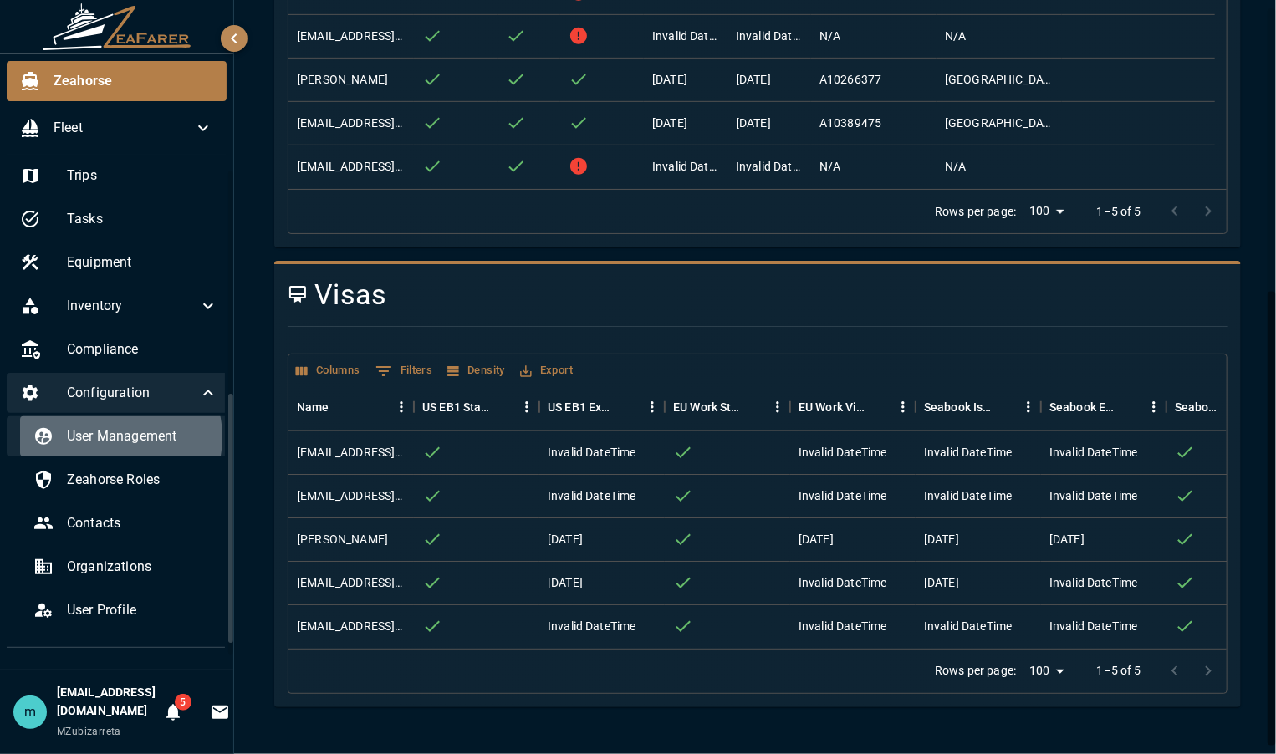
click at [113, 437] on span "User Management" at bounding box center [142, 436] width 151 height 20
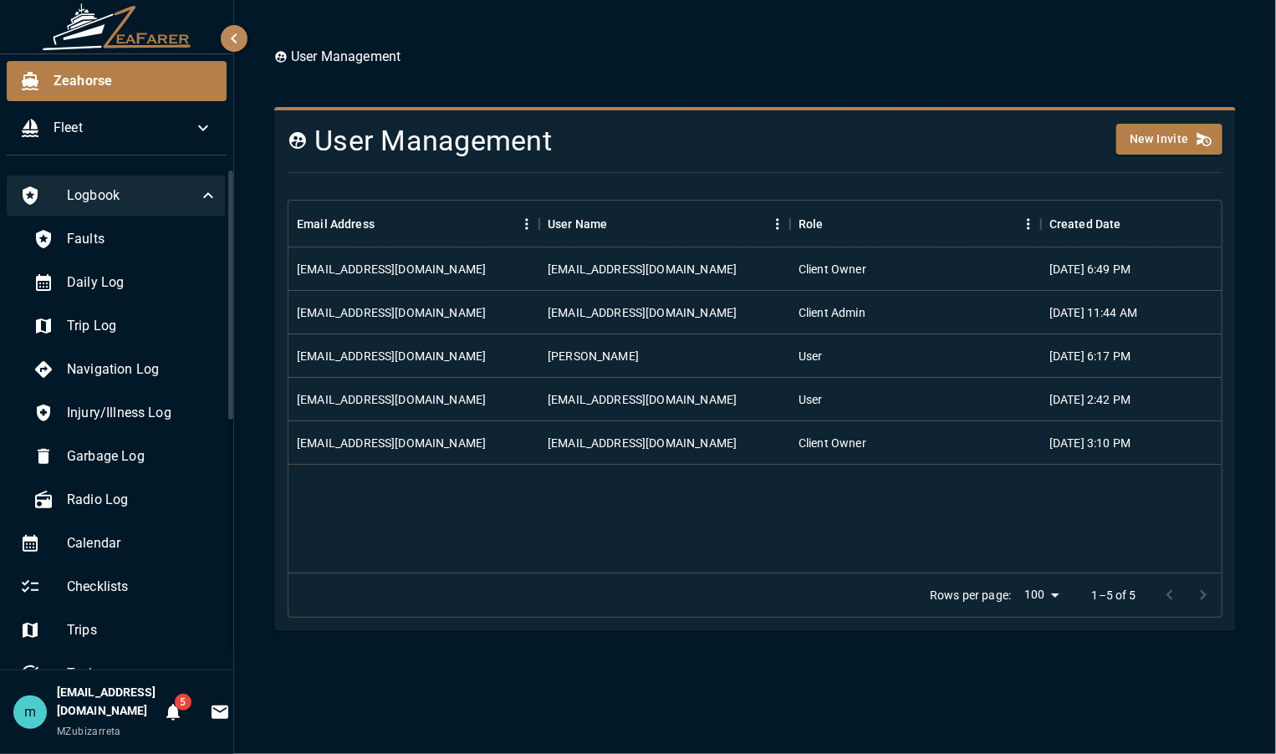
drag, startPoint x: 232, startPoint y: 544, endPoint x: 242, endPoint y: 257, distance: 287.7
click at [242, 257] on div "Zeahorse Fleet Logbook Faults Daily Log Trip Log Navigation Log Injury/Illness …" at bounding box center [638, 377] width 1276 height 754
drag, startPoint x: 231, startPoint y: 271, endPoint x: 230, endPoint y: 236, distance: 35.1
click at [230, 236] on div at bounding box center [230, 295] width 5 height 249
click at [94, 233] on span "Faults" at bounding box center [142, 239] width 151 height 20
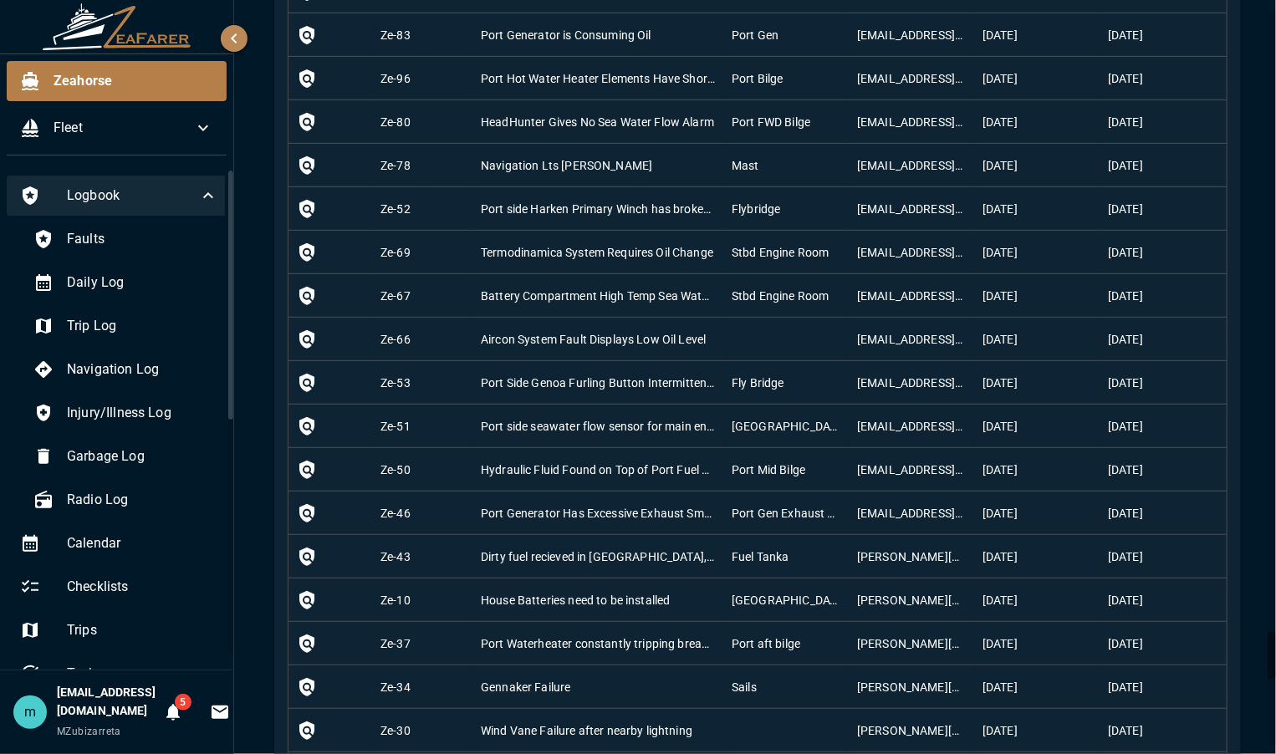
scroll to position [9932, 0]
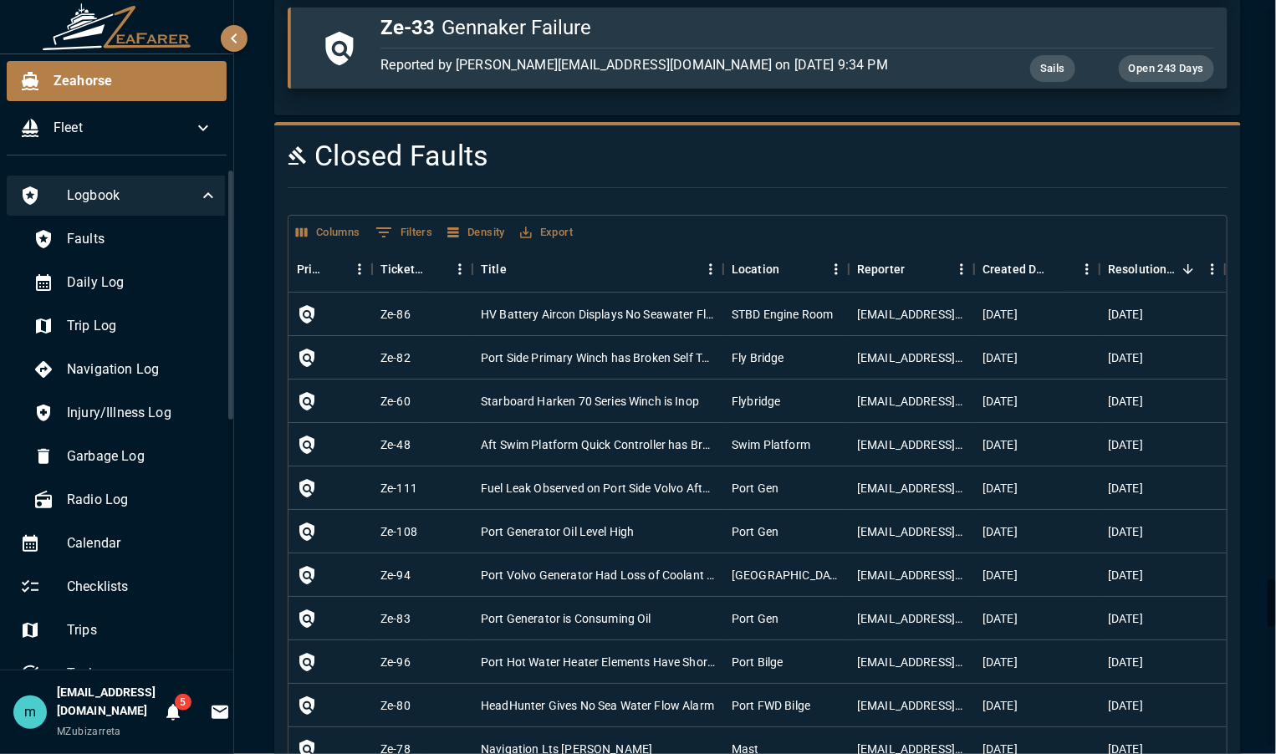
scroll to position [9029, 0]
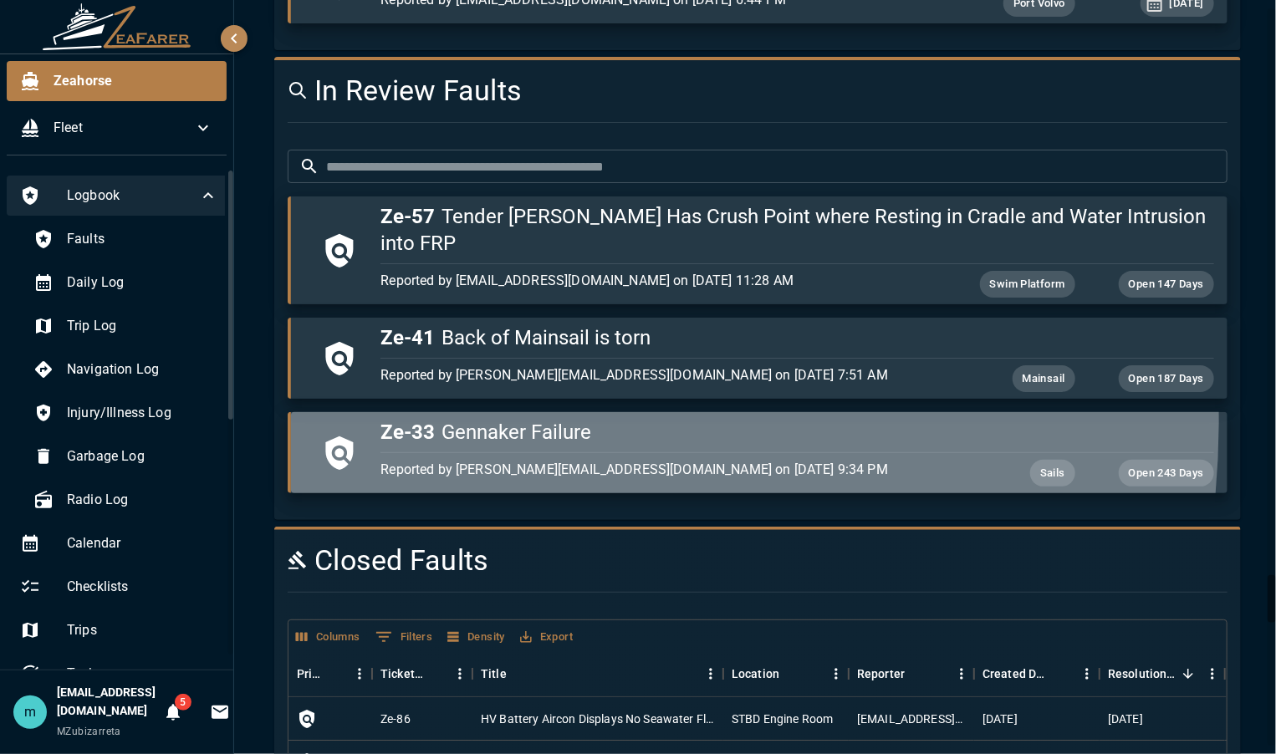
click at [393, 421] on span "Ze-33" at bounding box center [407, 432] width 54 height 23
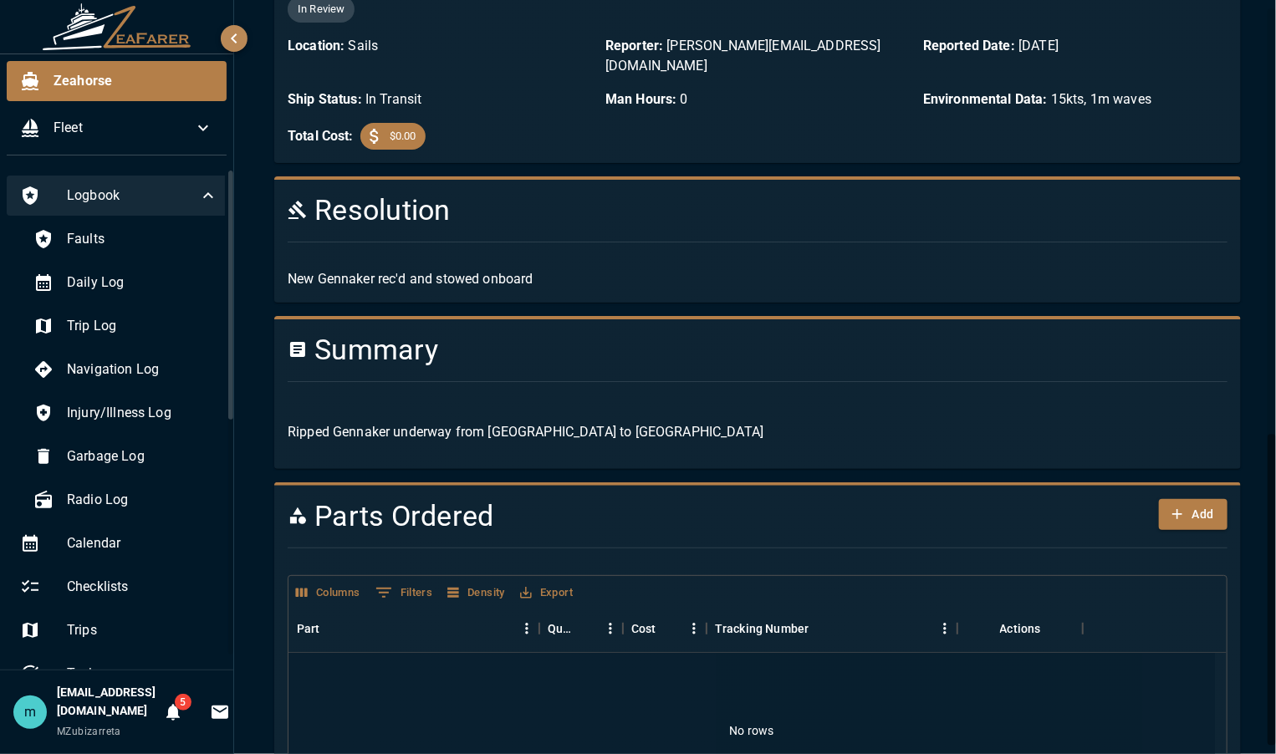
scroll to position [1031, 0]
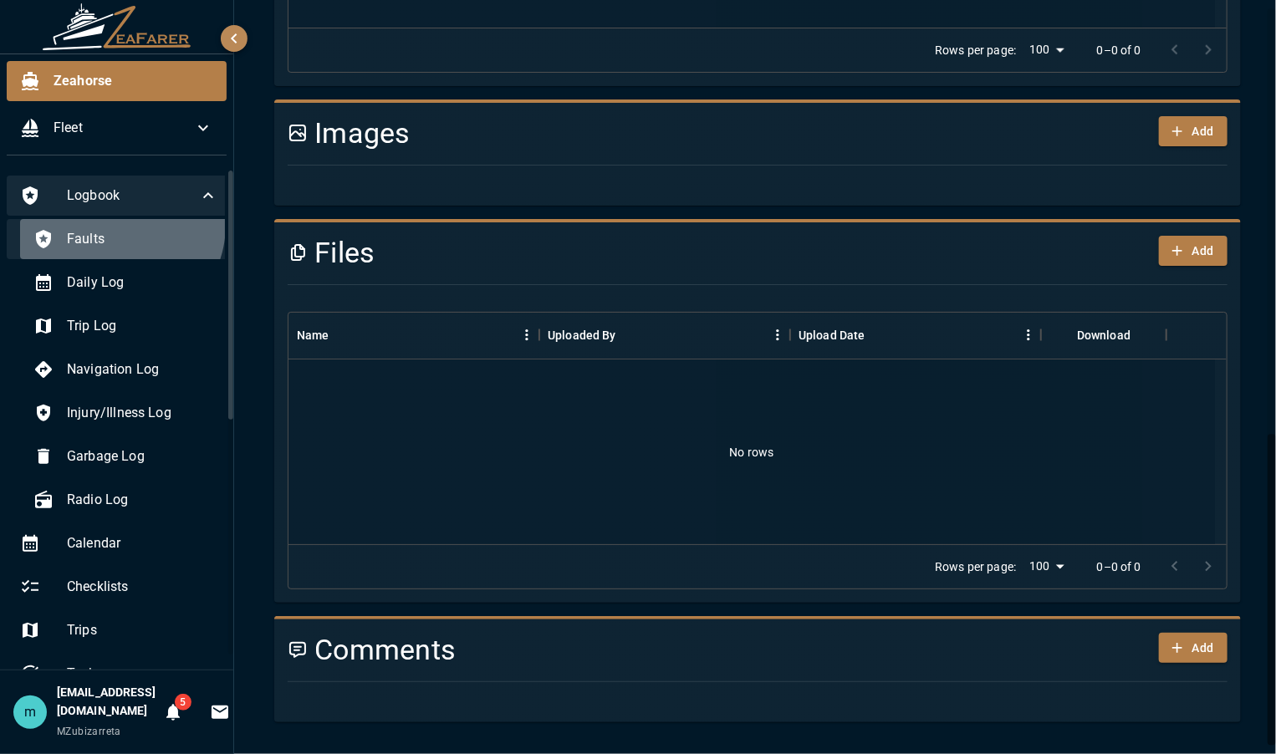
click at [111, 227] on div "Faults" at bounding box center [126, 239] width 212 height 40
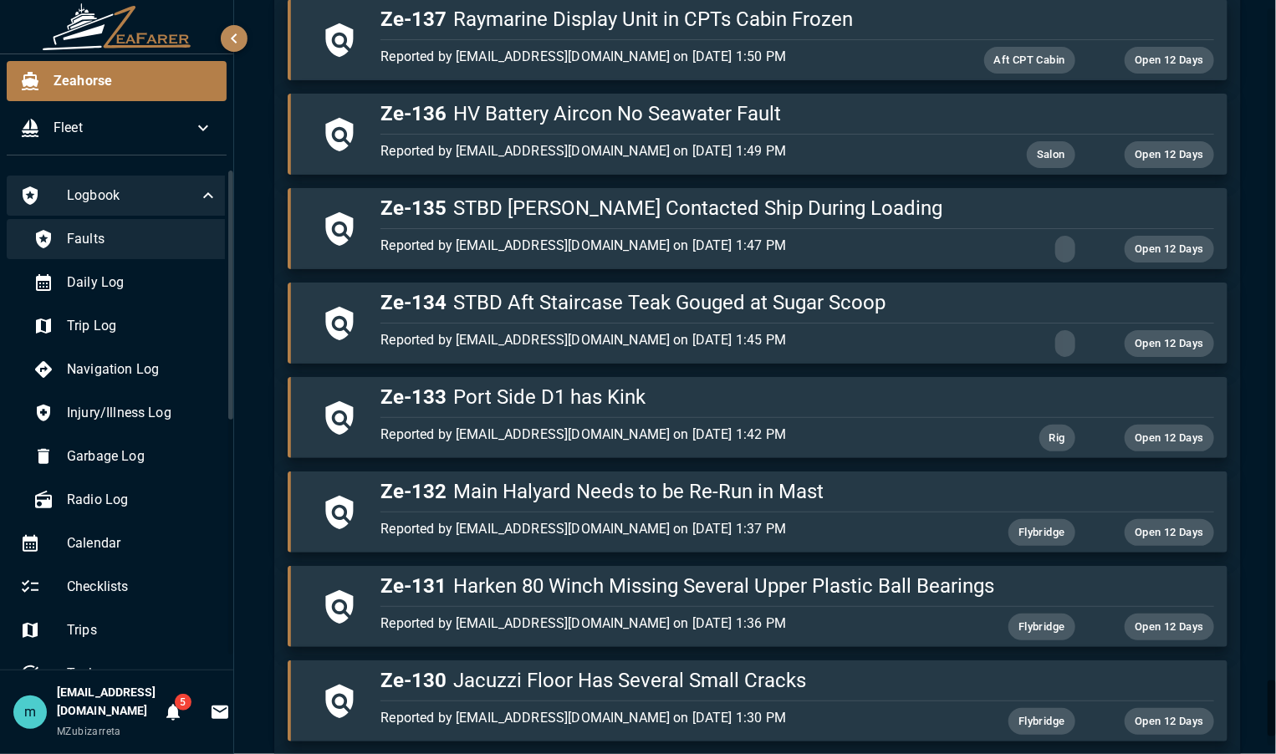
scroll to position [9029, 0]
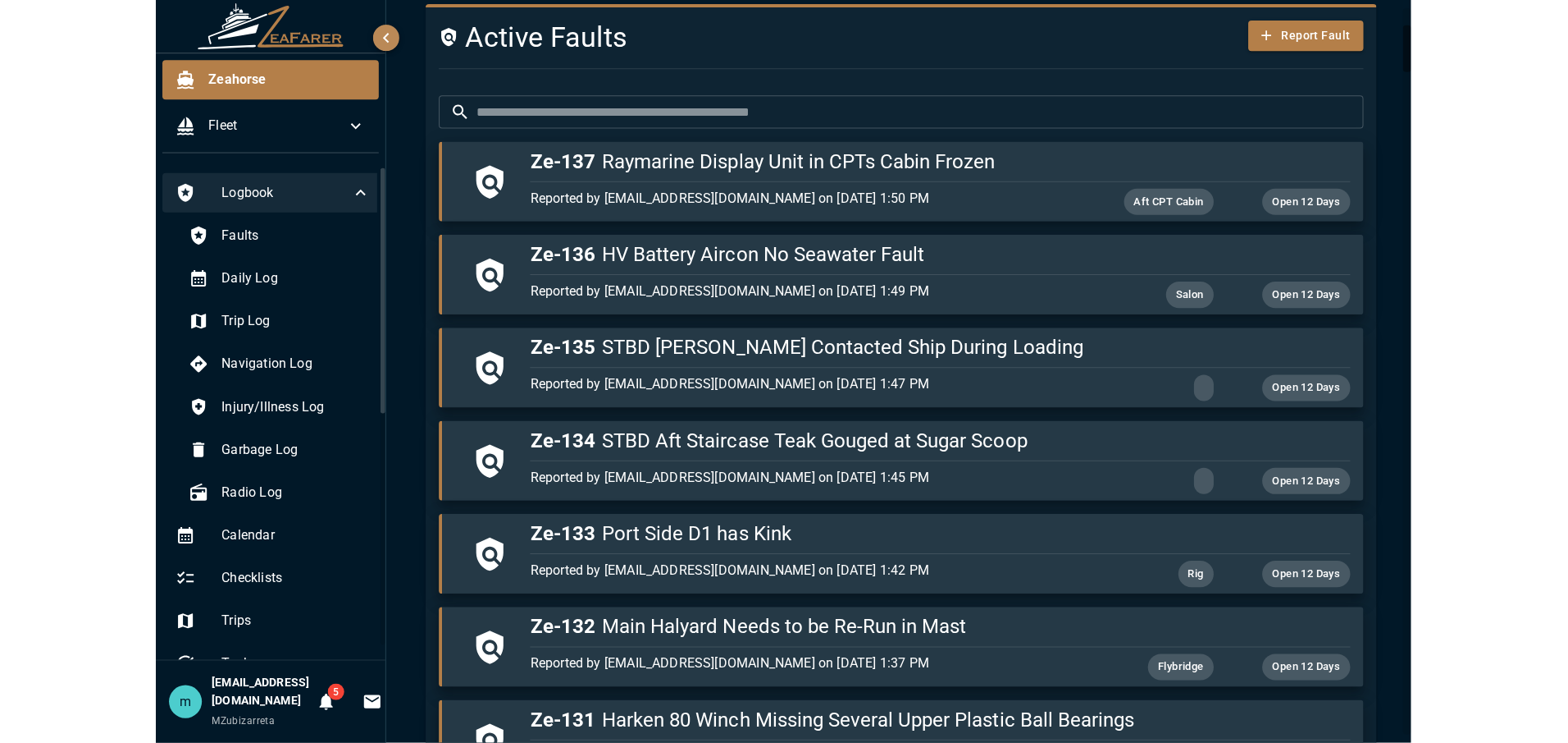
scroll to position [0, 0]
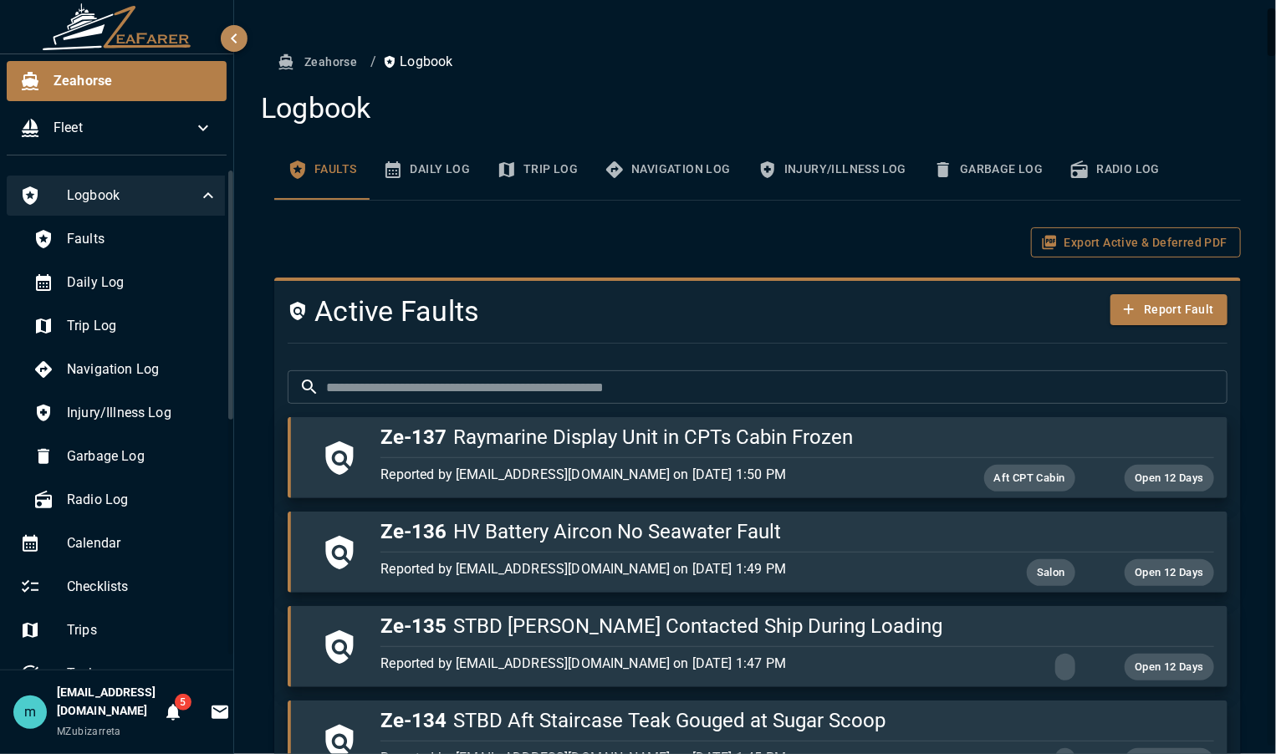
click at [1123, 238] on button "Export Active & Deferred PDF" at bounding box center [1136, 242] width 210 height 31
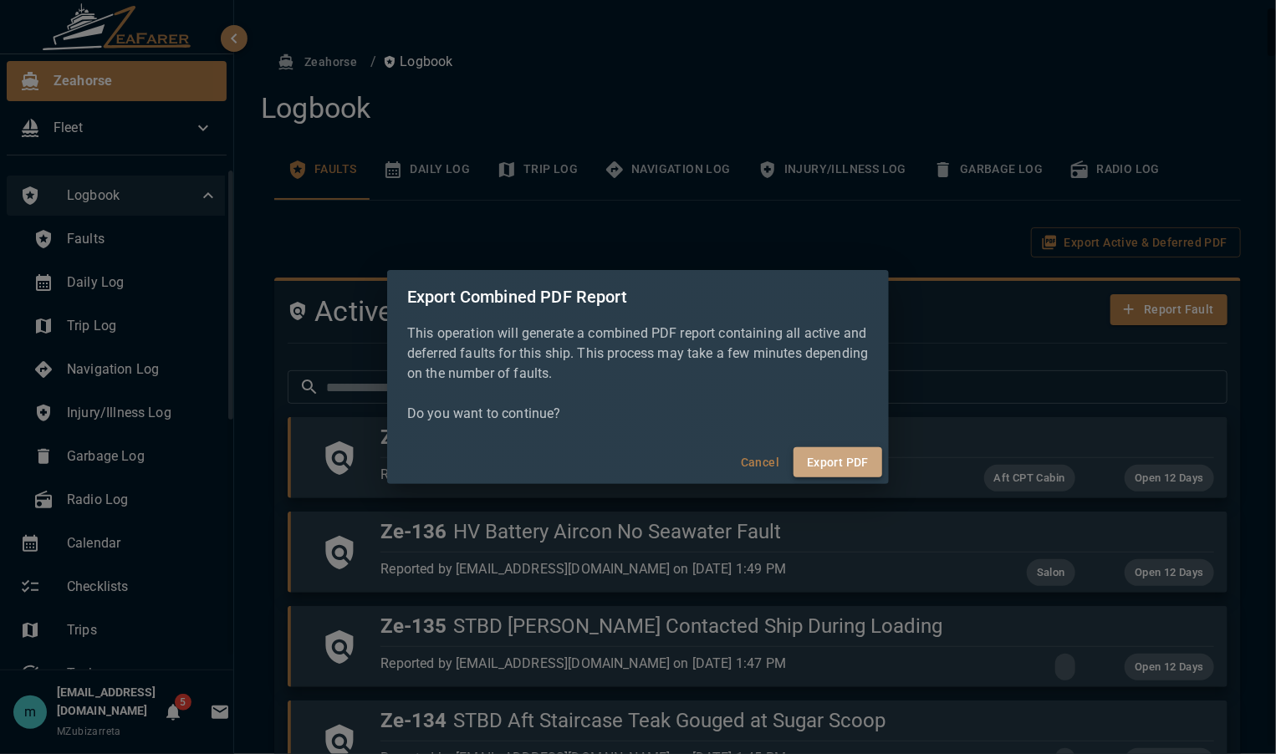
click at [827, 457] on button "Export PDF" at bounding box center [837, 462] width 89 height 31
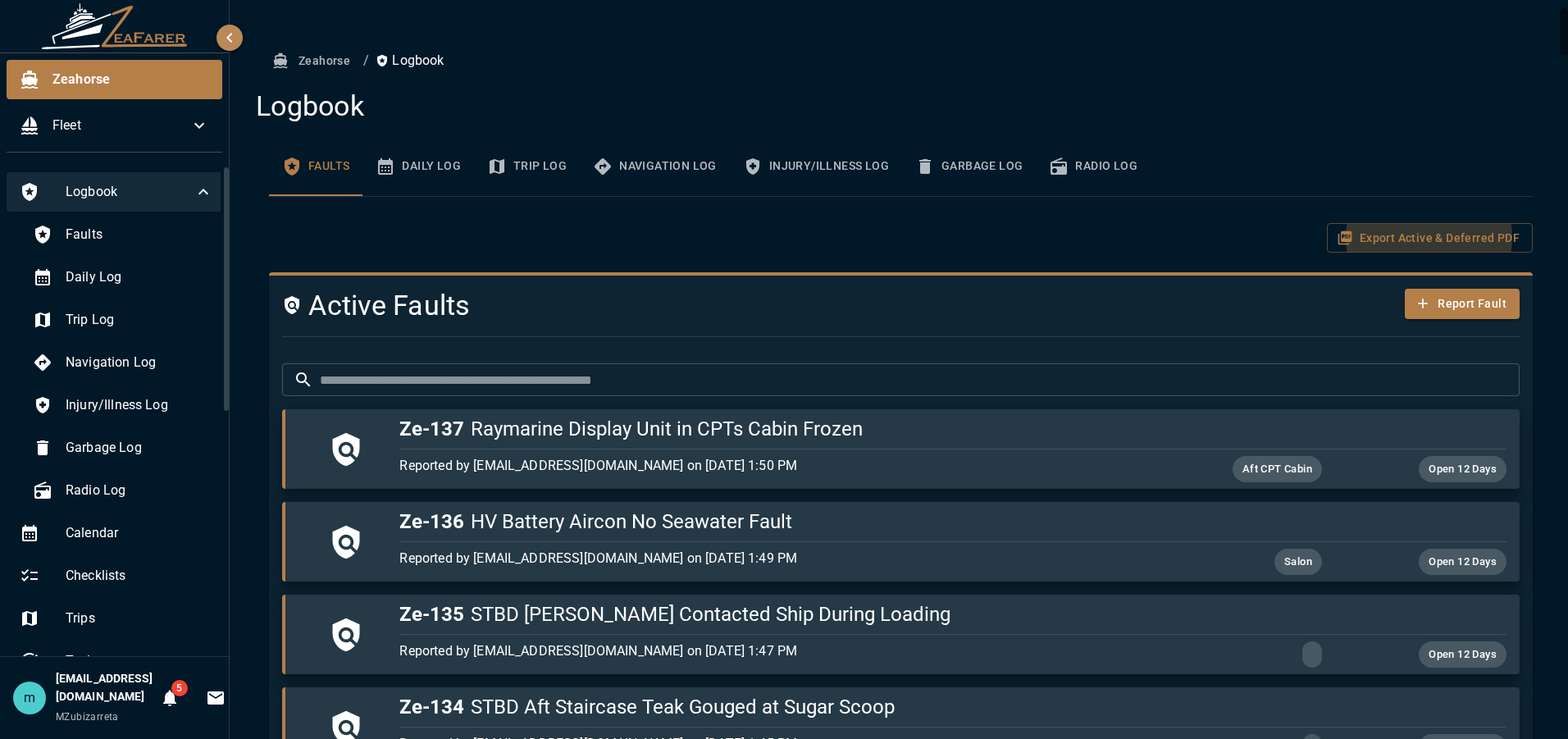
click at [1251, 112] on h4 "Logbook" at bounding box center [895, 106] width 1278 height 34
